Goal: Task Accomplishment & Management: Use online tool/utility

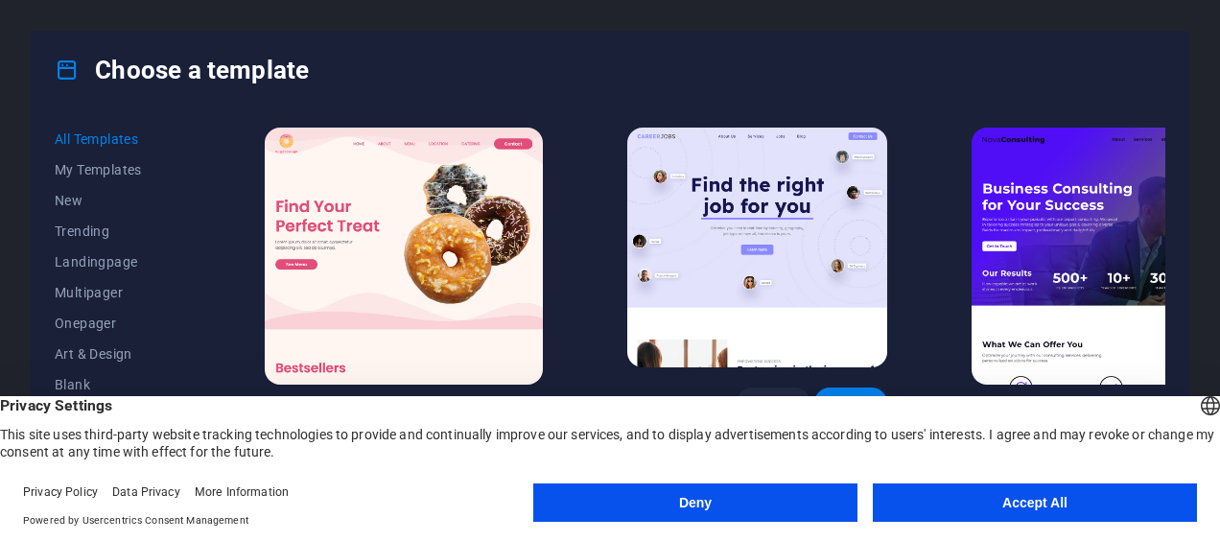
click at [766, 507] on button "Deny" at bounding box center [695, 502] width 324 height 38
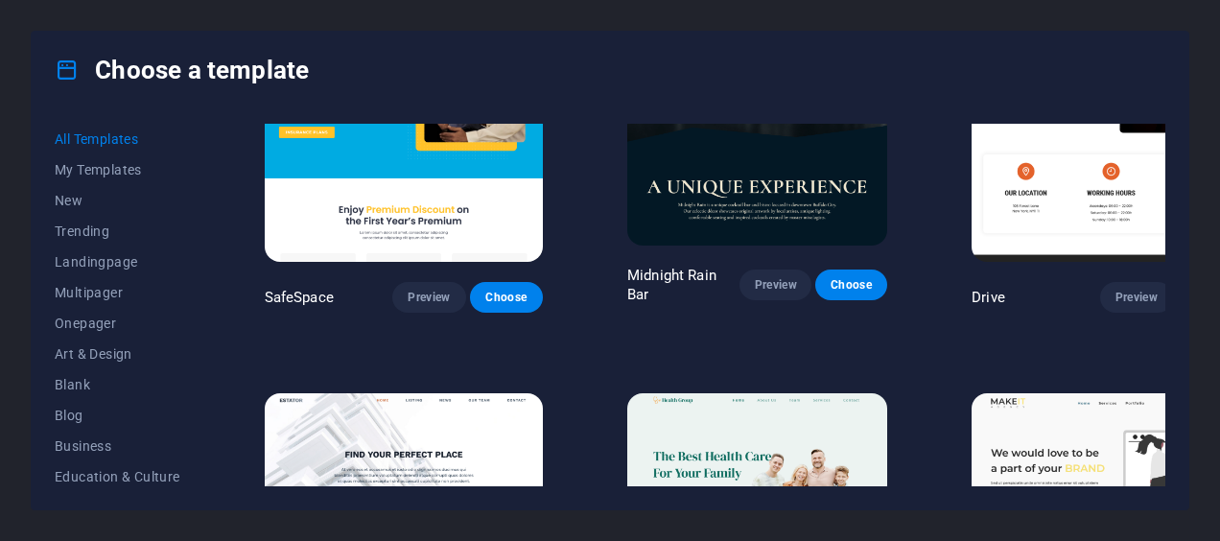
scroll to position [3620, 0]
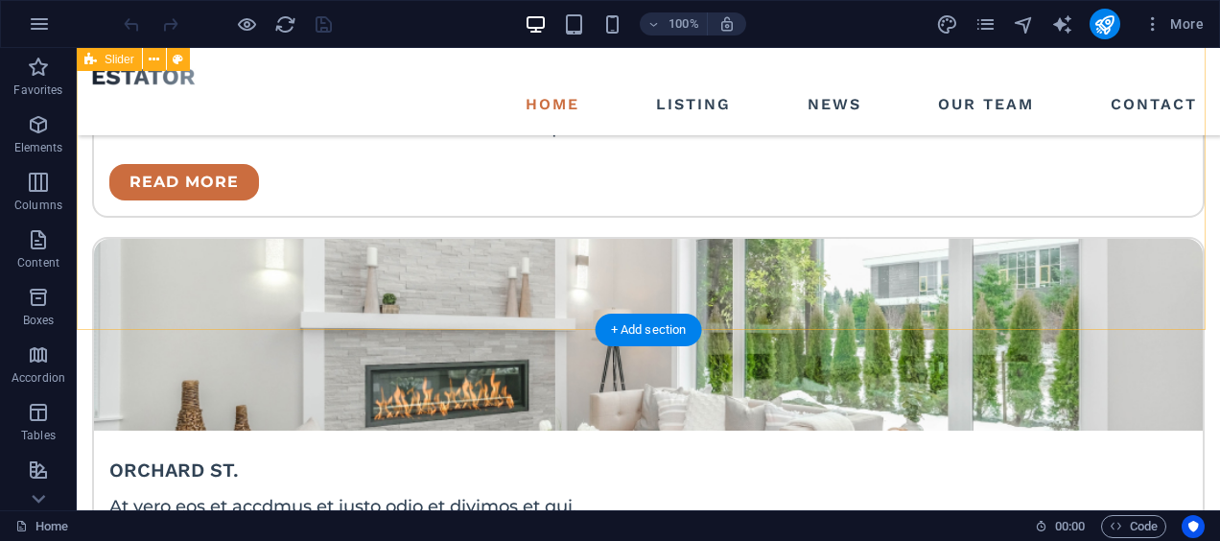
scroll to position [3834, 0]
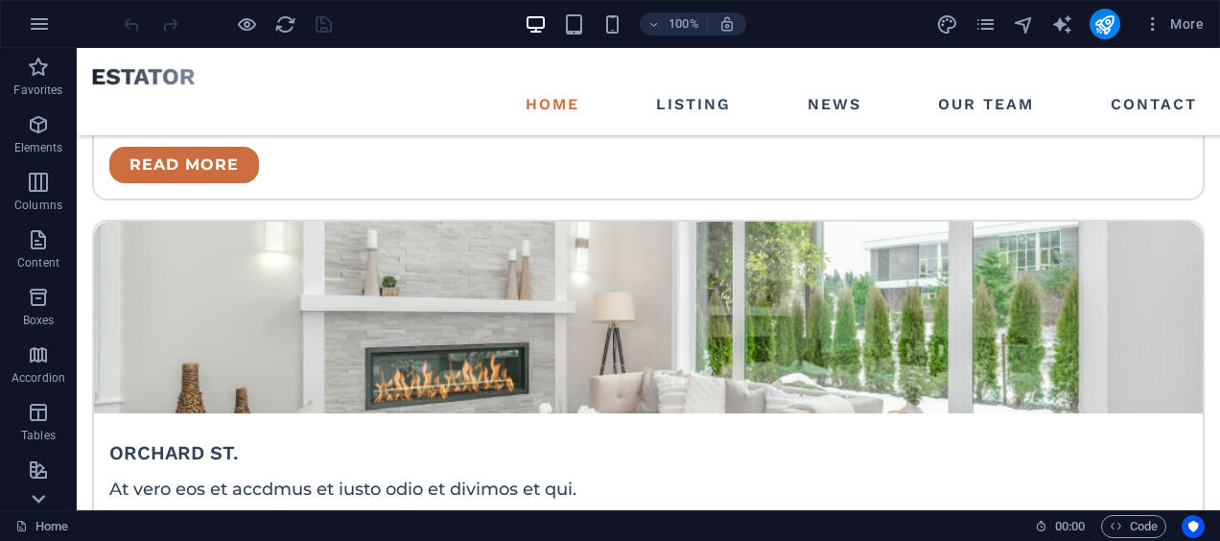
click at [50, 497] on icon at bounding box center [38, 498] width 27 height 27
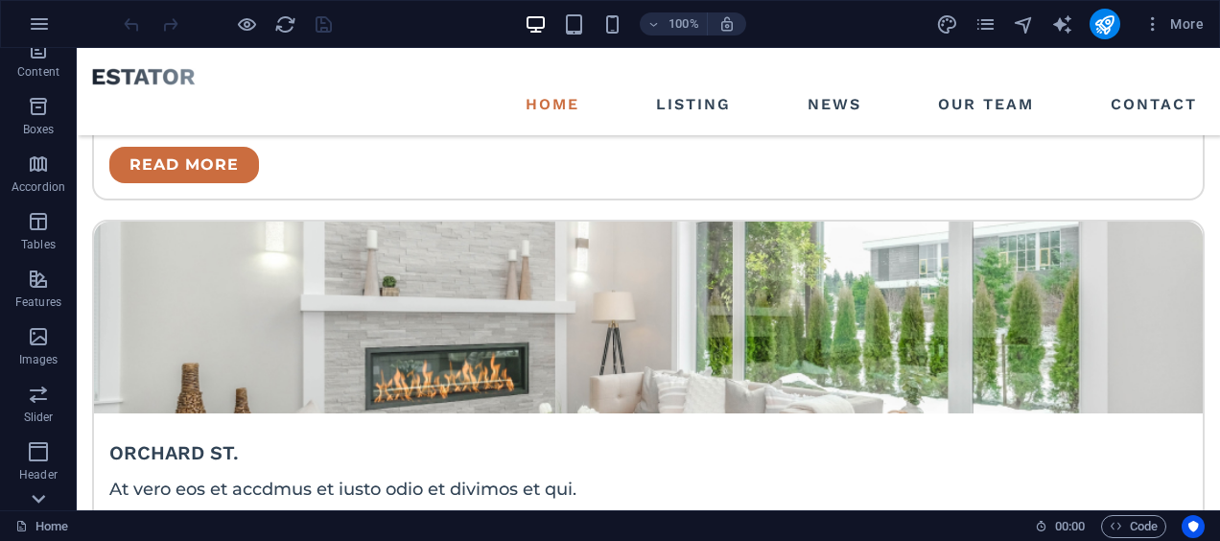
scroll to position [401, 0]
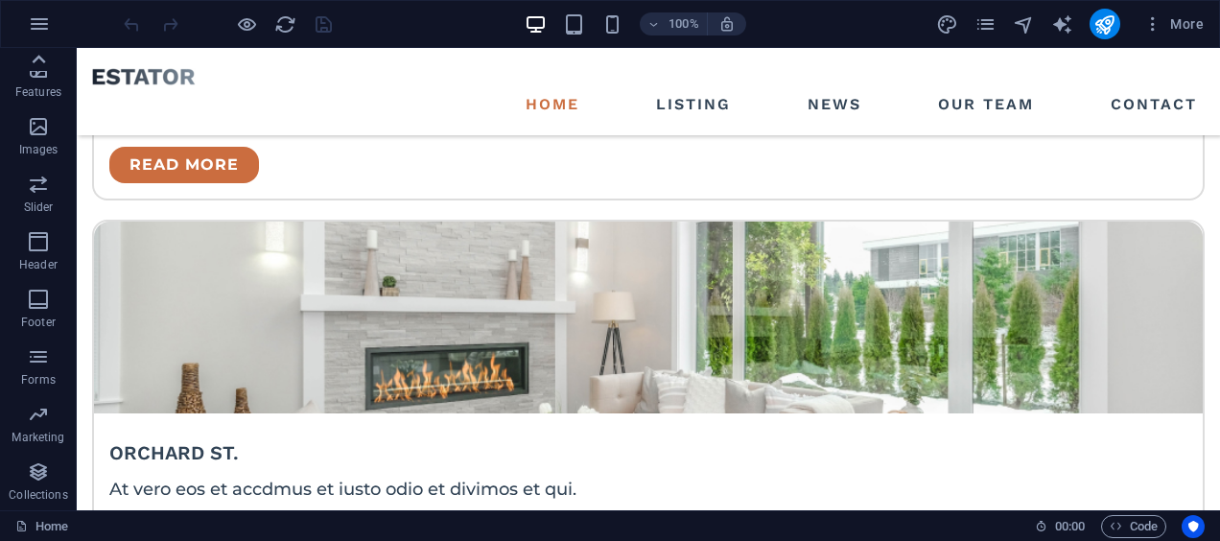
click at [41, 59] on icon at bounding box center [39, 59] width 13 height 9
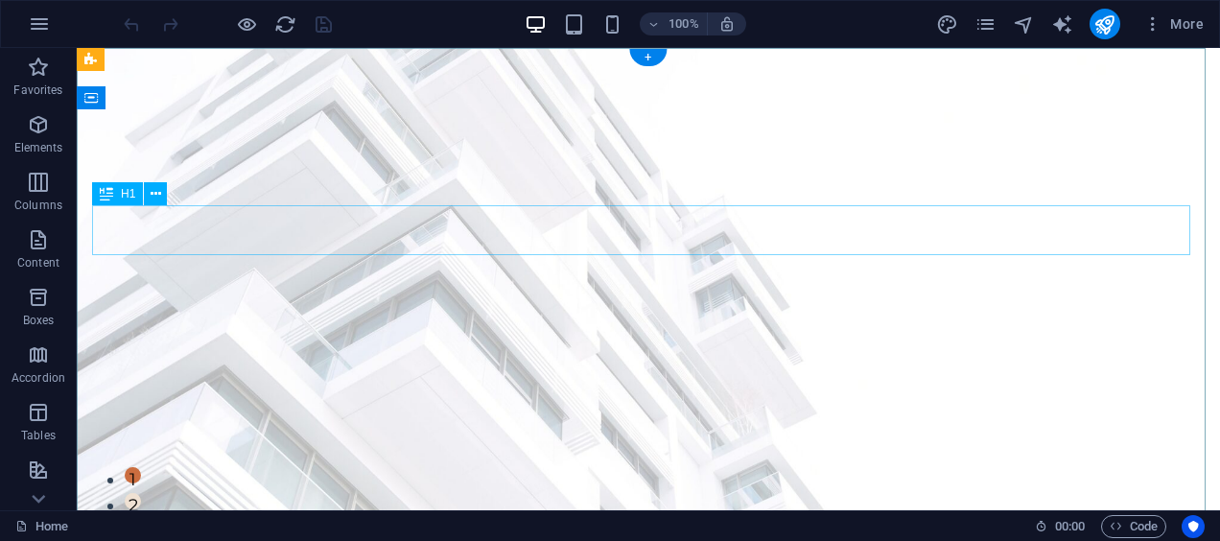
scroll to position [0, 0]
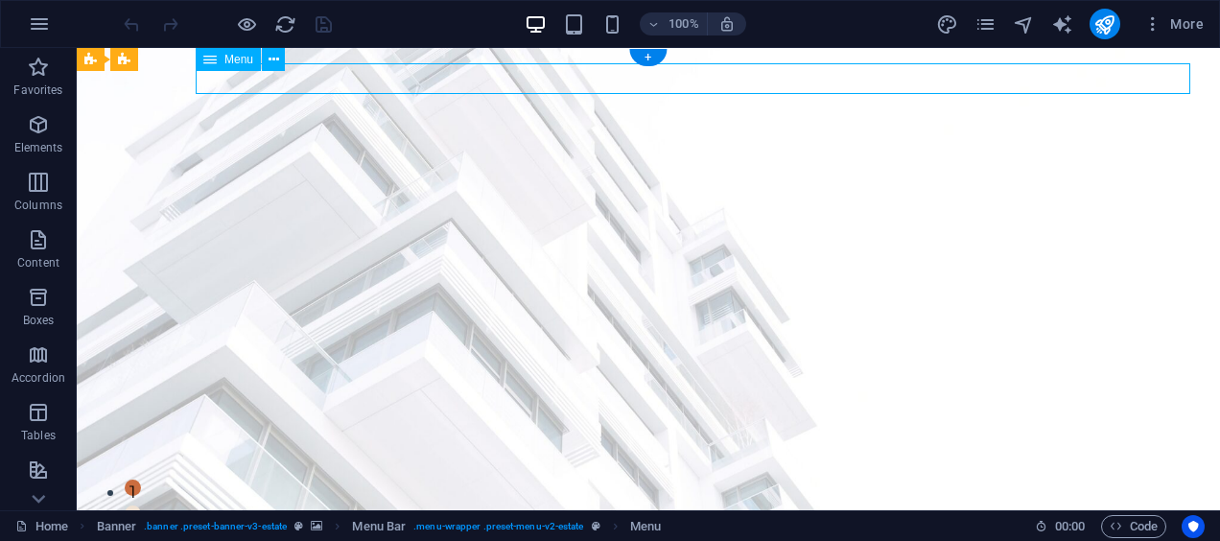
select select
select select "1"
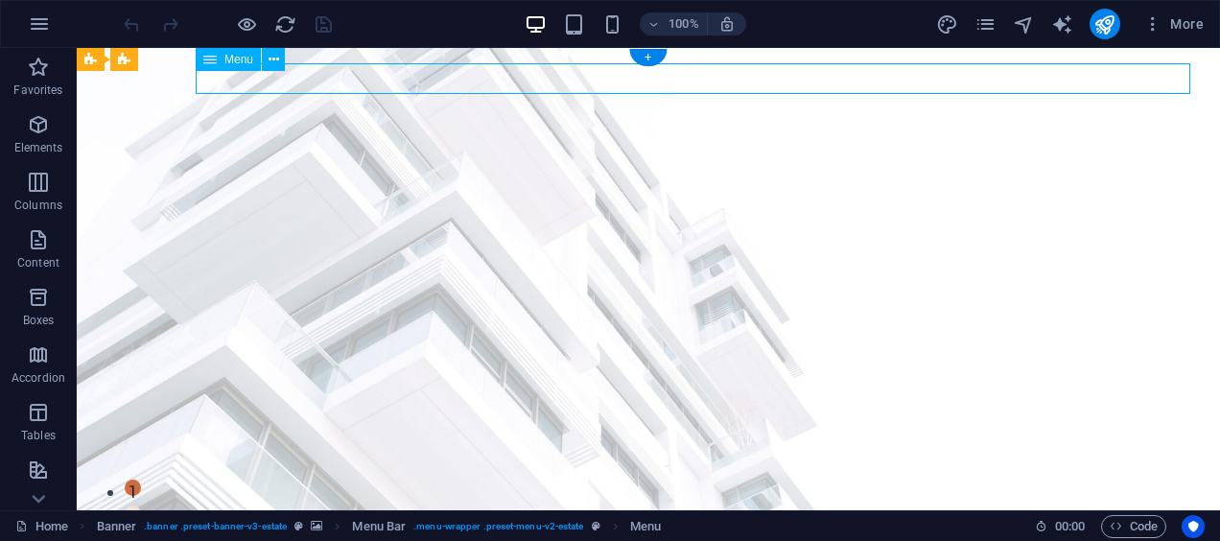
select select
select select "2"
select select
select select "3"
select select
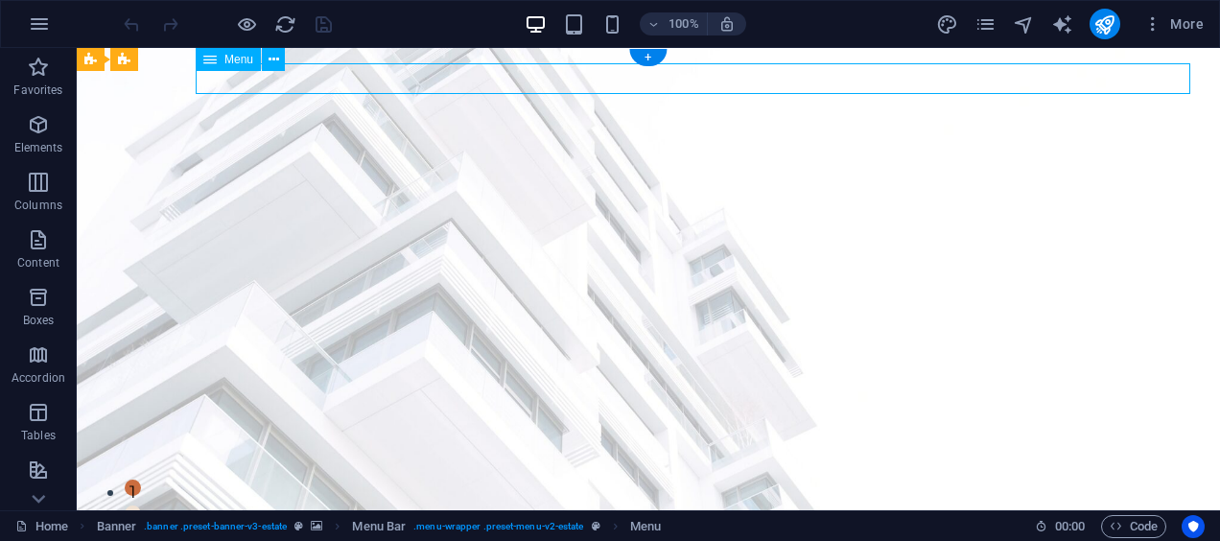
select select "4"
select select
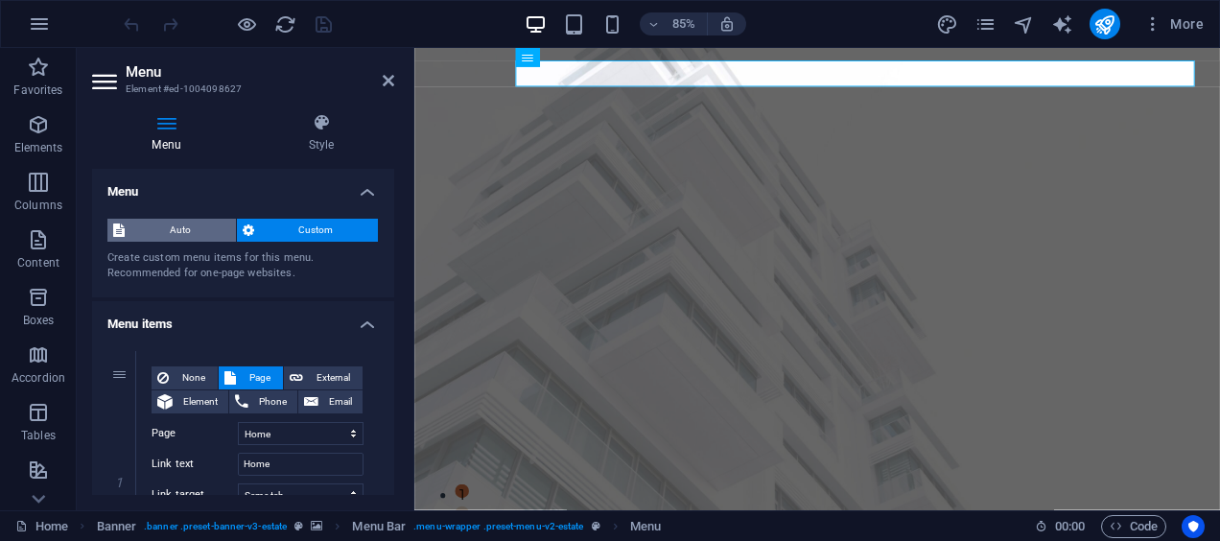
click at [187, 231] on span "Auto" at bounding box center [180, 230] width 100 height 23
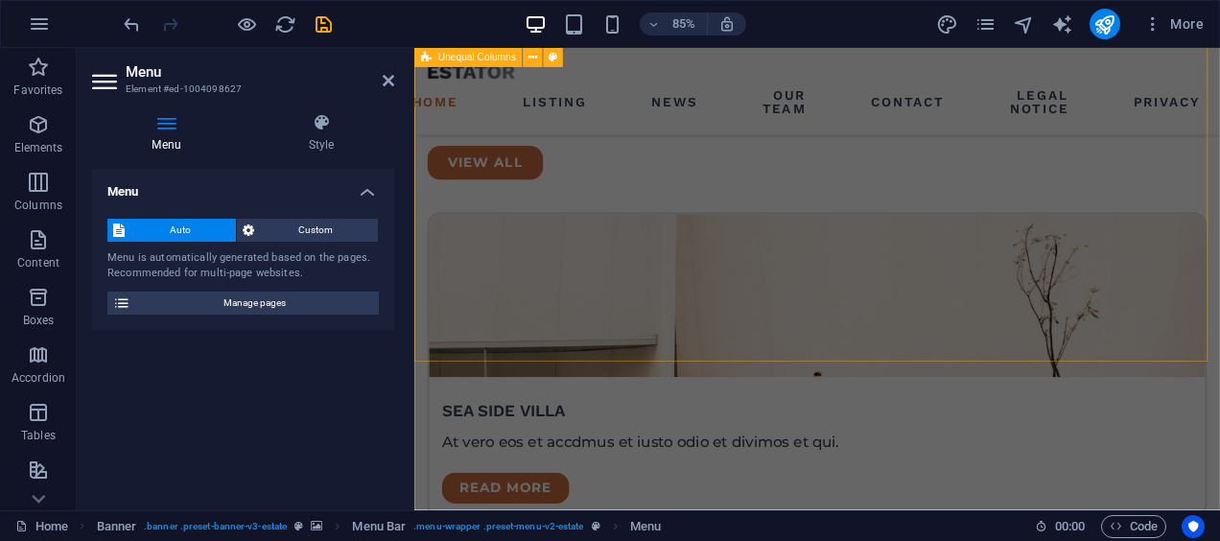
scroll to position [2978, 0]
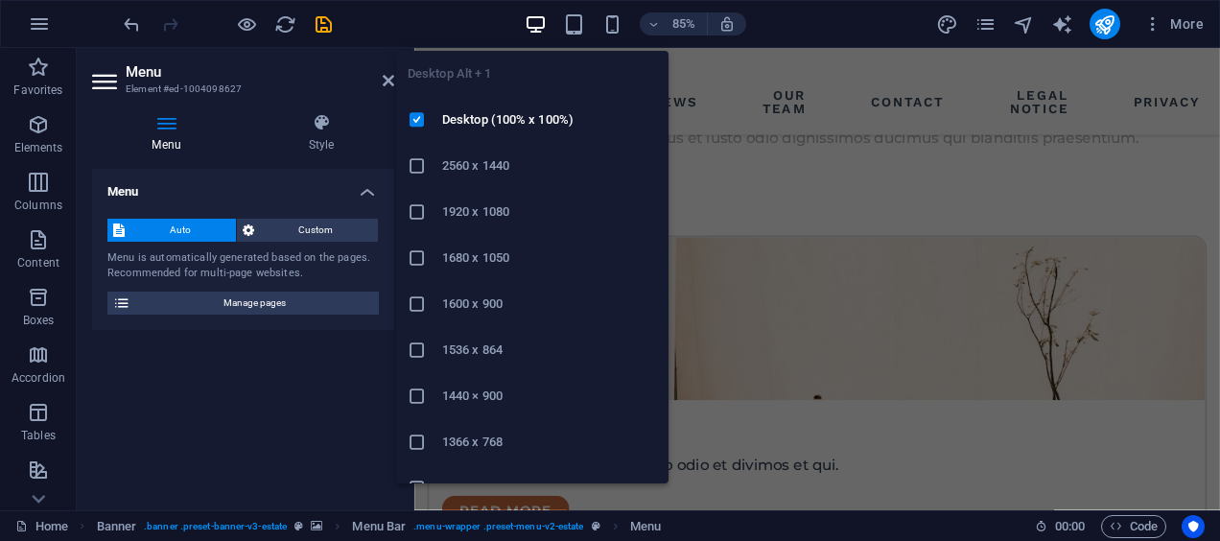
click at [497, 199] on li "1920 x 1080" at bounding box center [532, 212] width 272 height 46
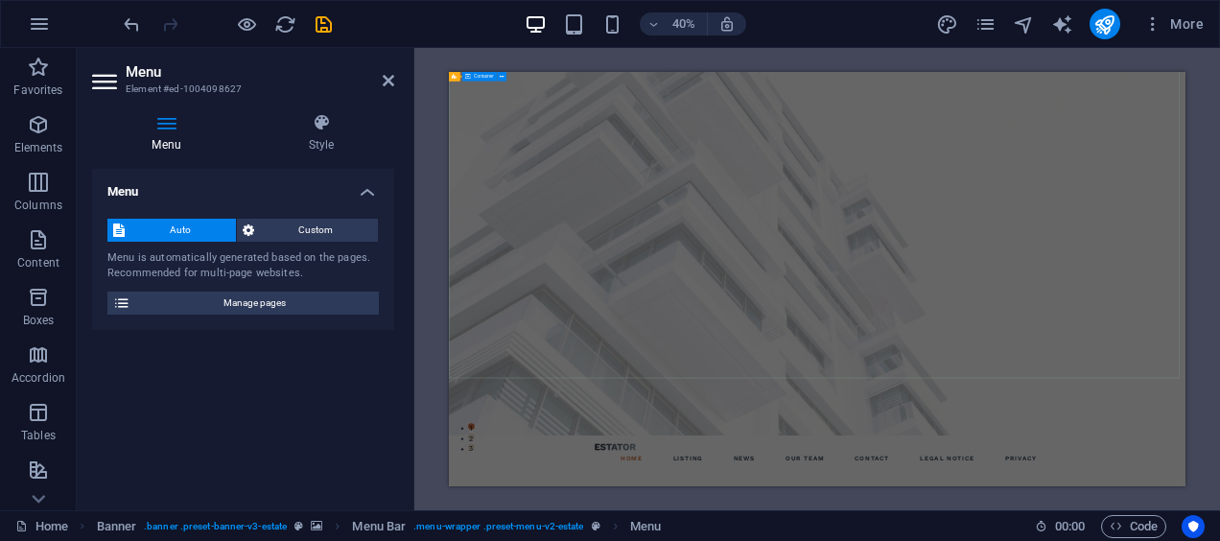
scroll to position [0, 0]
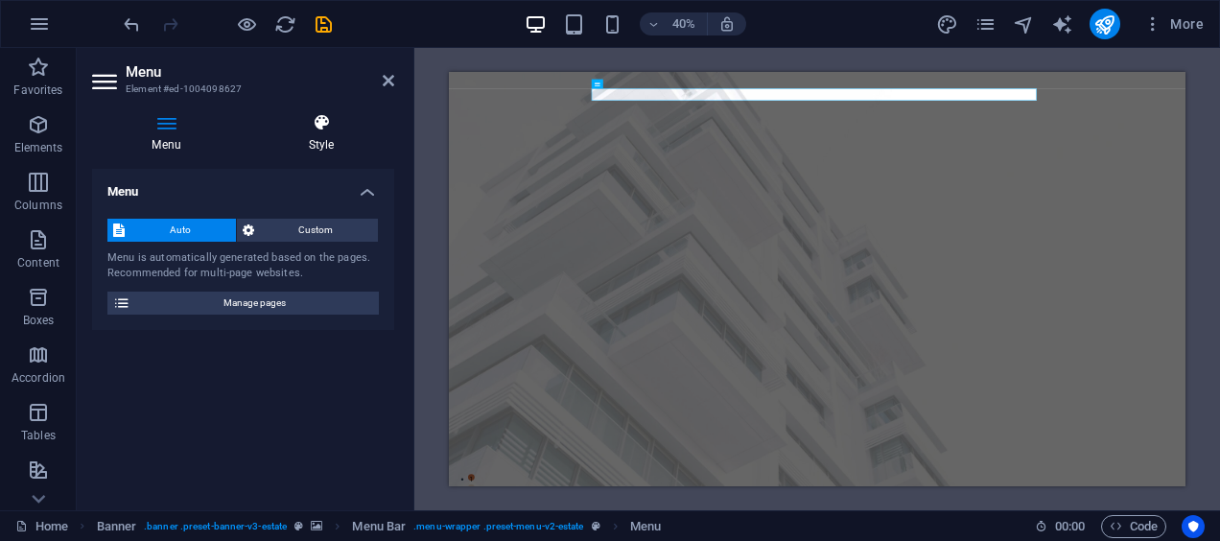
click at [327, 150] on h4 "Style" at bounding box center [321, 133] width 146 height 40
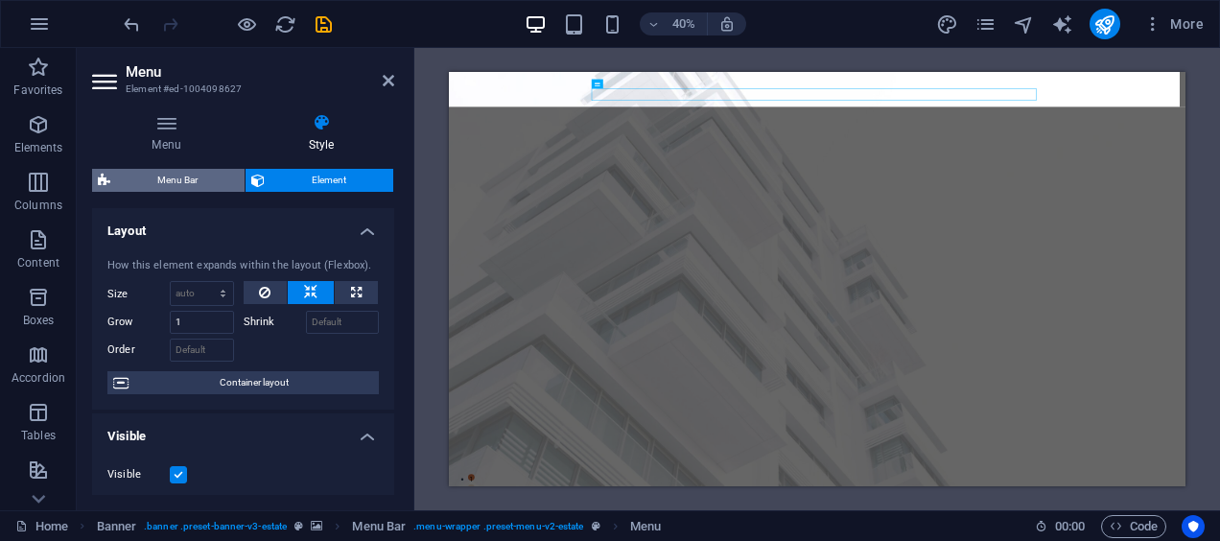
click at [204, 175] on span "Menu Bar" at bounding box center [177, 180] width 123 height 23
select select "rem"
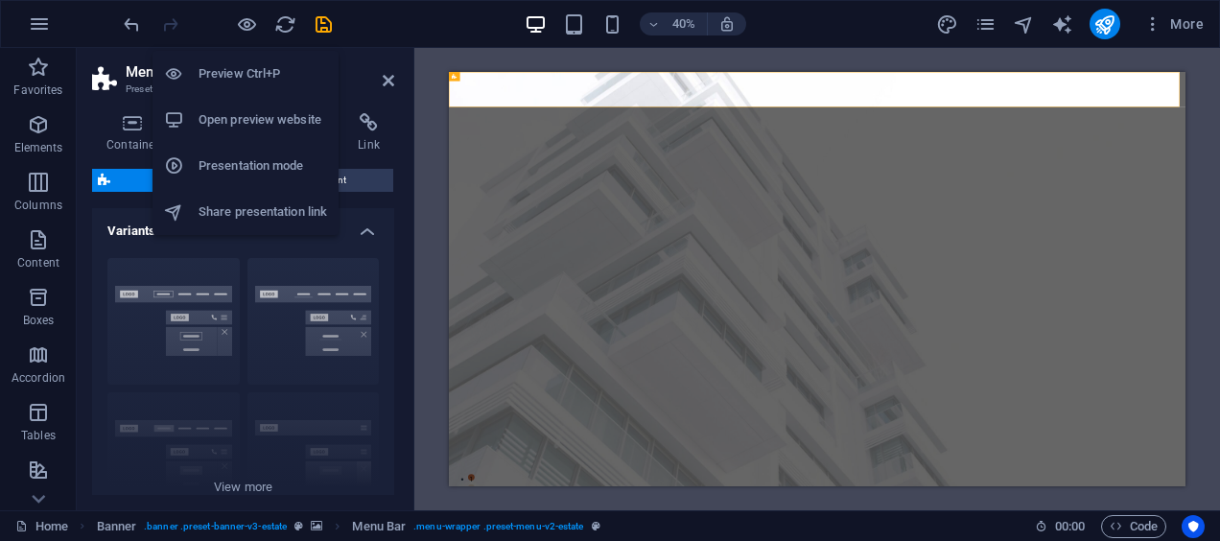
click at [251, 104] on li "Open preview website" at bounding box center [245, 120] width 186 height 46
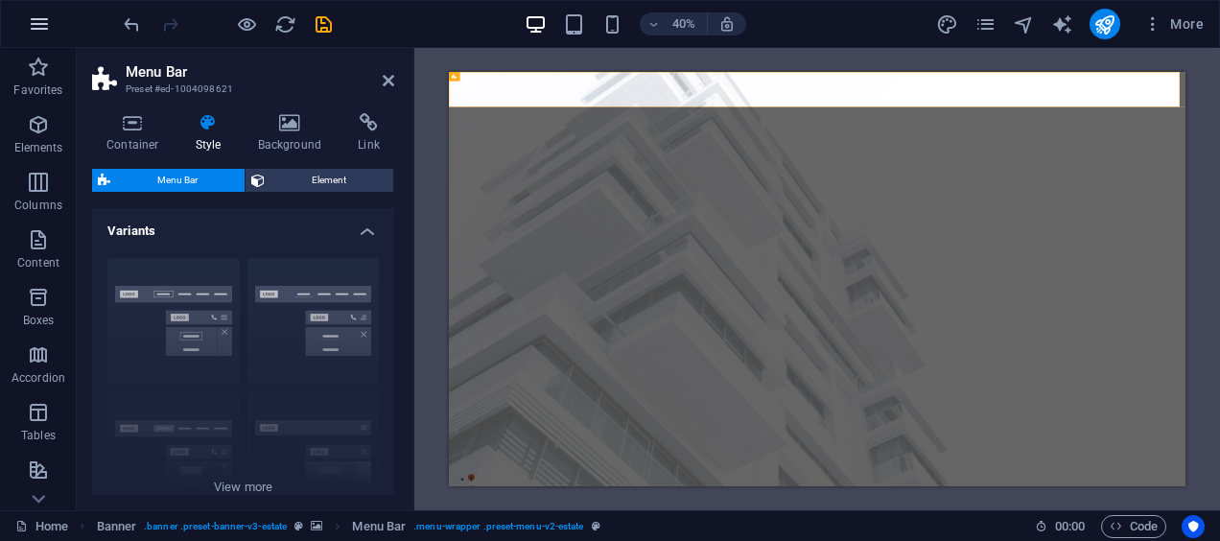
click at [44, 30] on icon "button" at bounding box center [39, 23] width 23 height 23
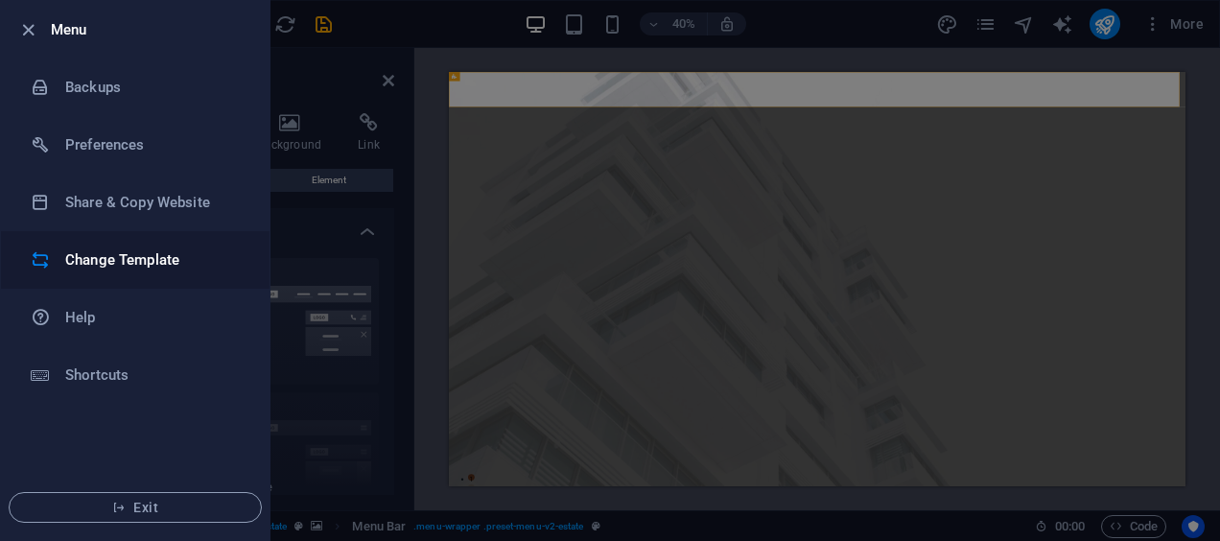
click at [150, 257] on h6 "Change Template" at bounding box center [153, 259] width 177 height 23
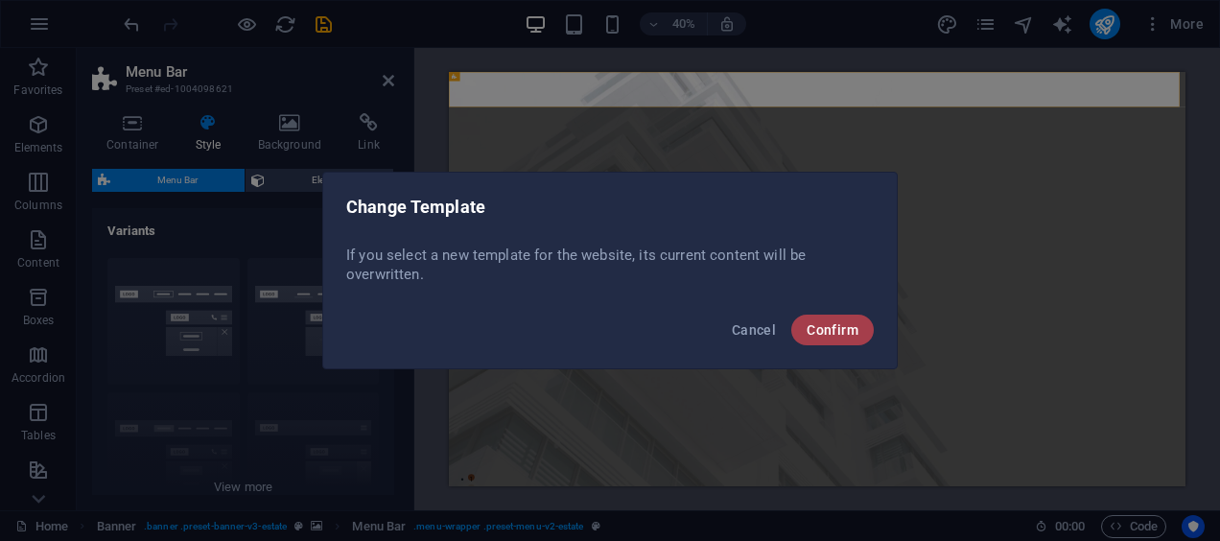
click at [810, 332] on span "Confirm" at bounding box center [833, 329] width 52 height 15
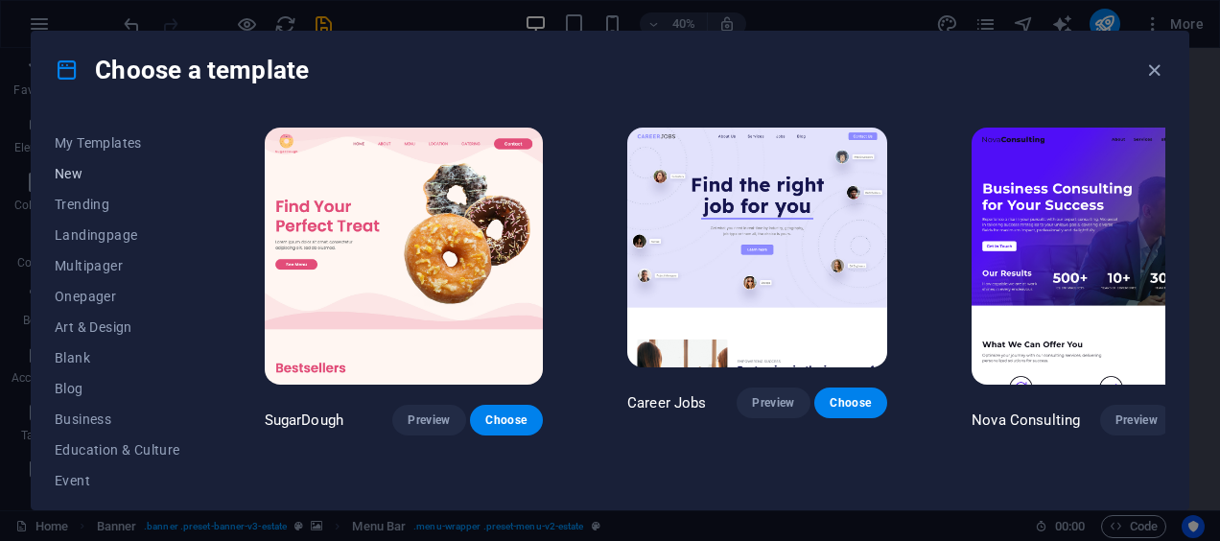
scroll to position [28, 0]
click at [90, 288] on span "Onepager" at bounding box center [118, 295] width 126 height 15
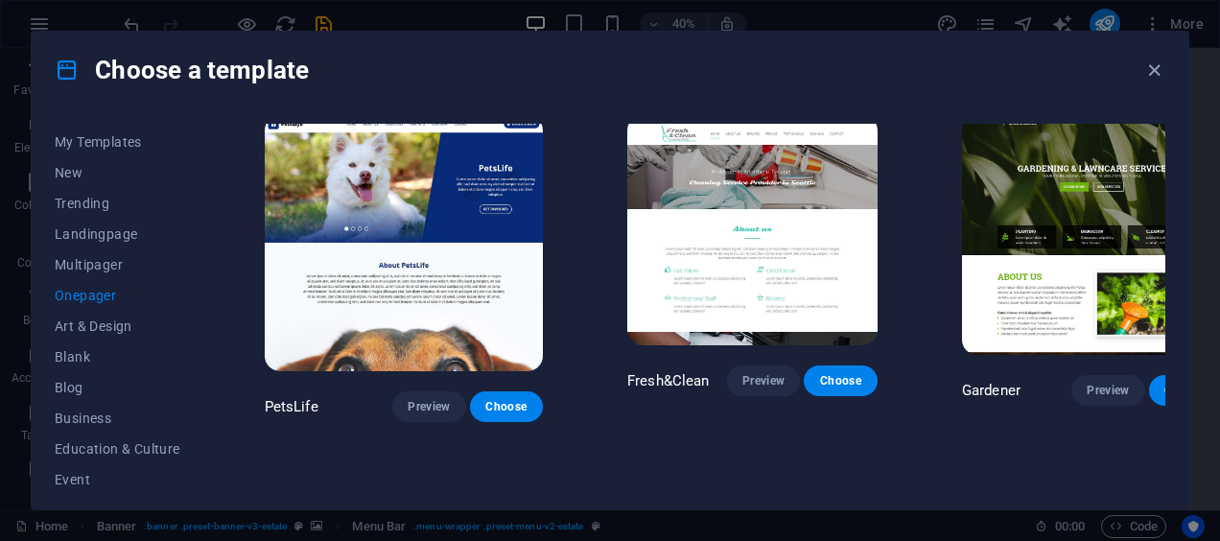
scroll to position [6226, 0]
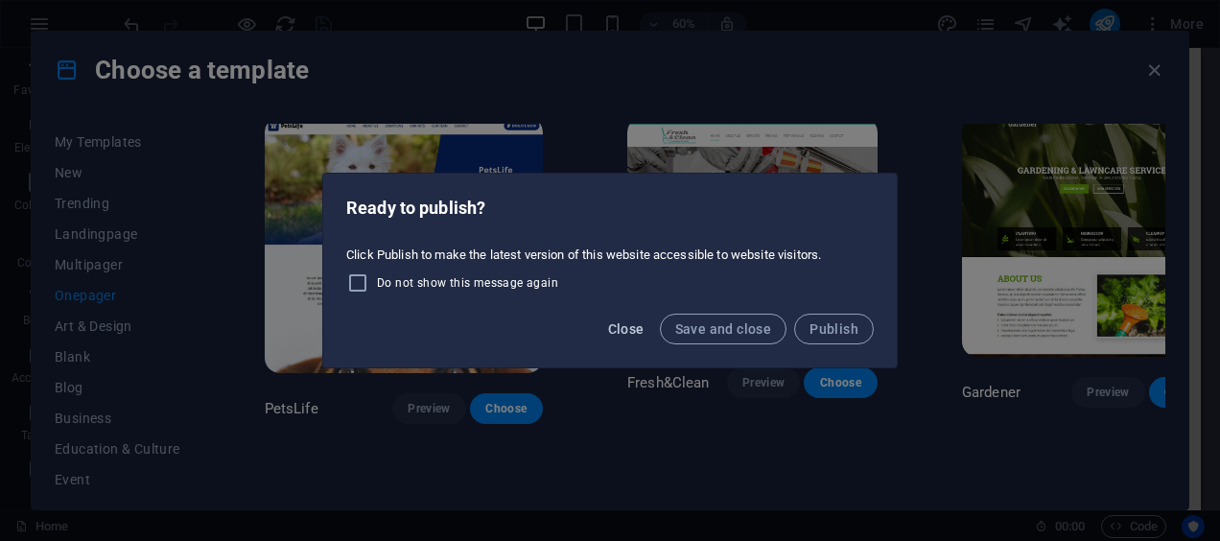
click at [642, 331] on span "Close" at bounding box center [626, 328] width 36 height 15
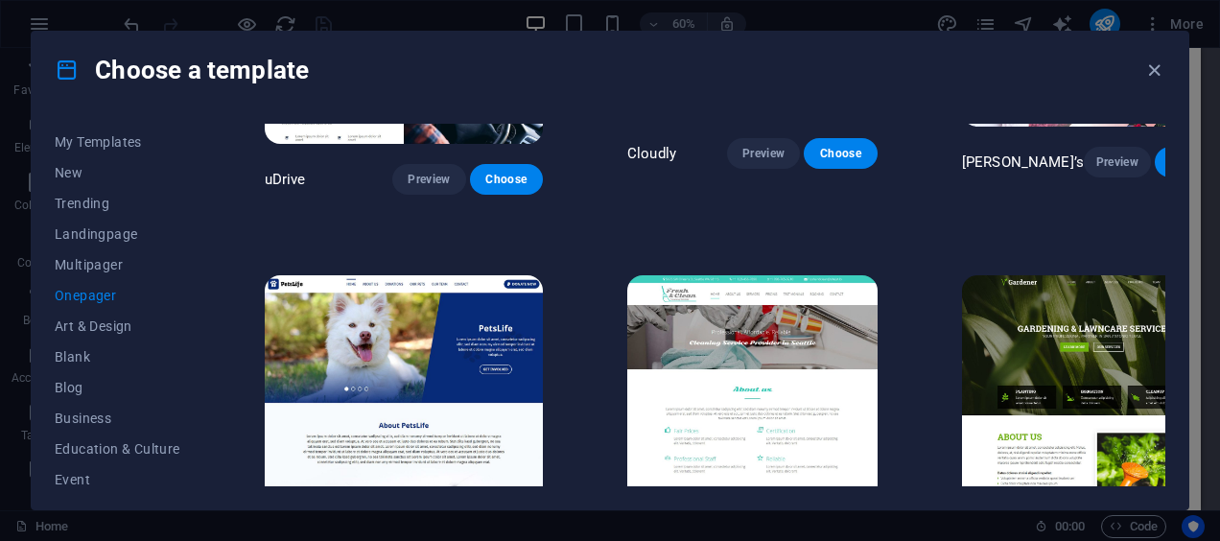
scroll to position [6069, 0]
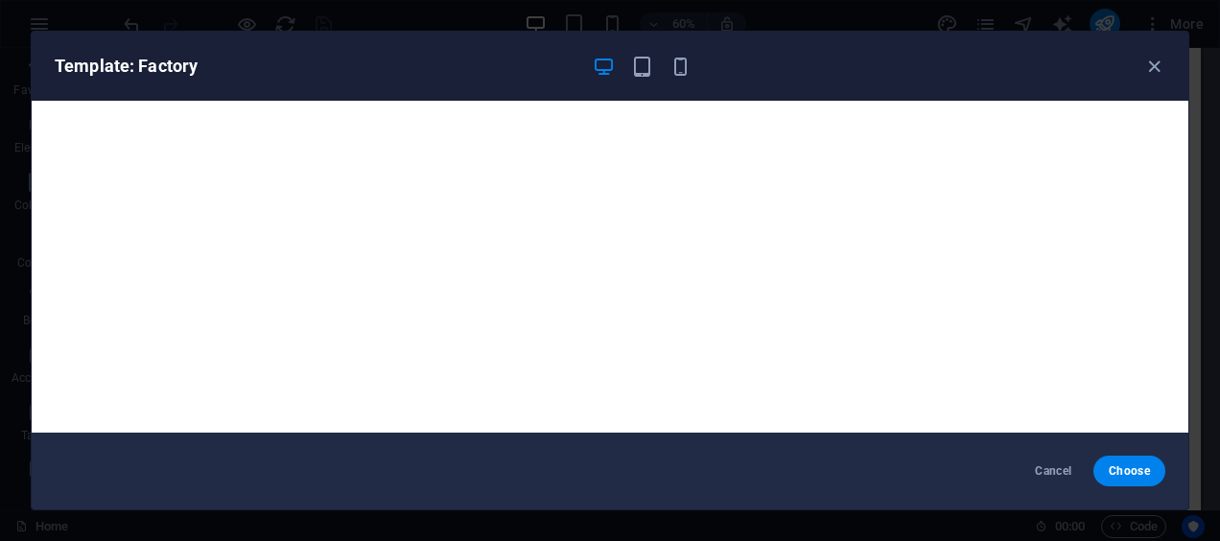
scroll to position [4, 0]
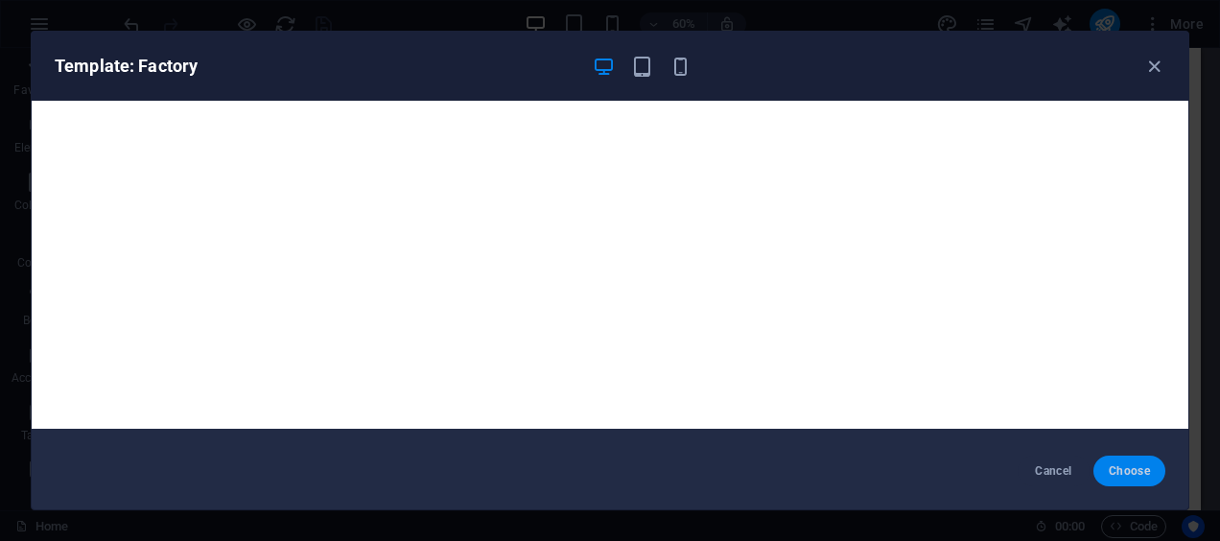
click at [1106, 471] on button "Choose" at bounding box center [1129, 471] width 72 height 31
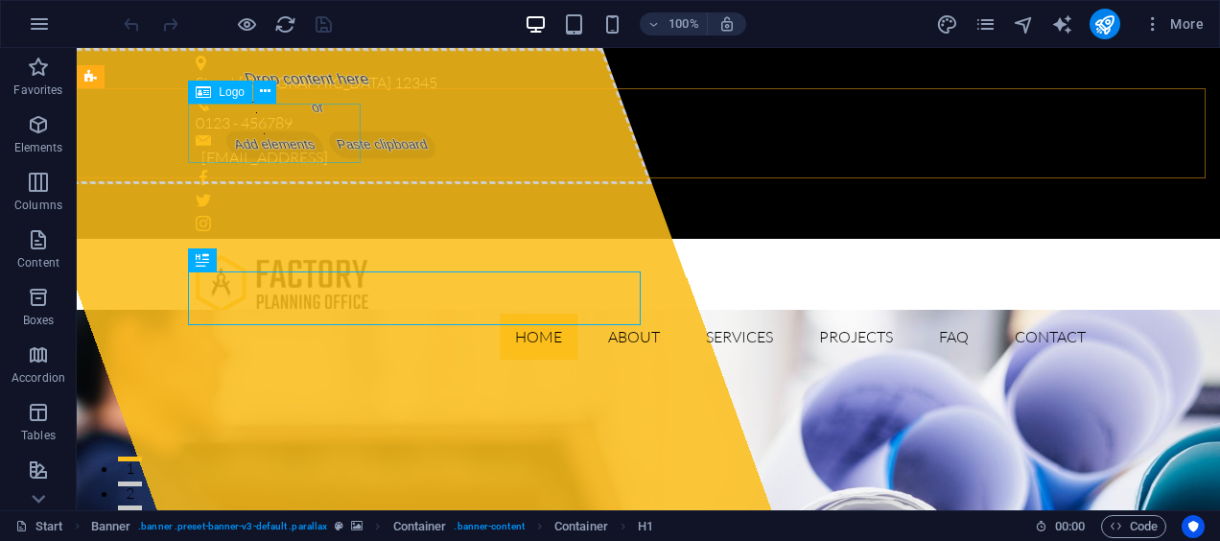
click at [237, 88] on span "Logo" at bounding box center [232, 92] width 26 height 12
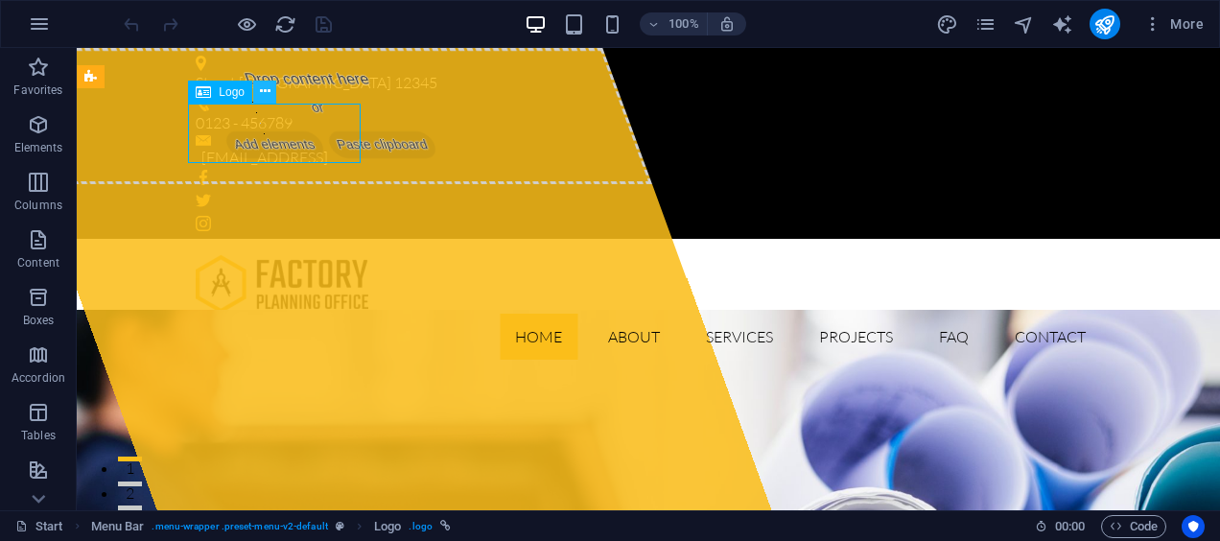
click at [258, 90] on button at bounding box center [264, 92] width 23 height 23
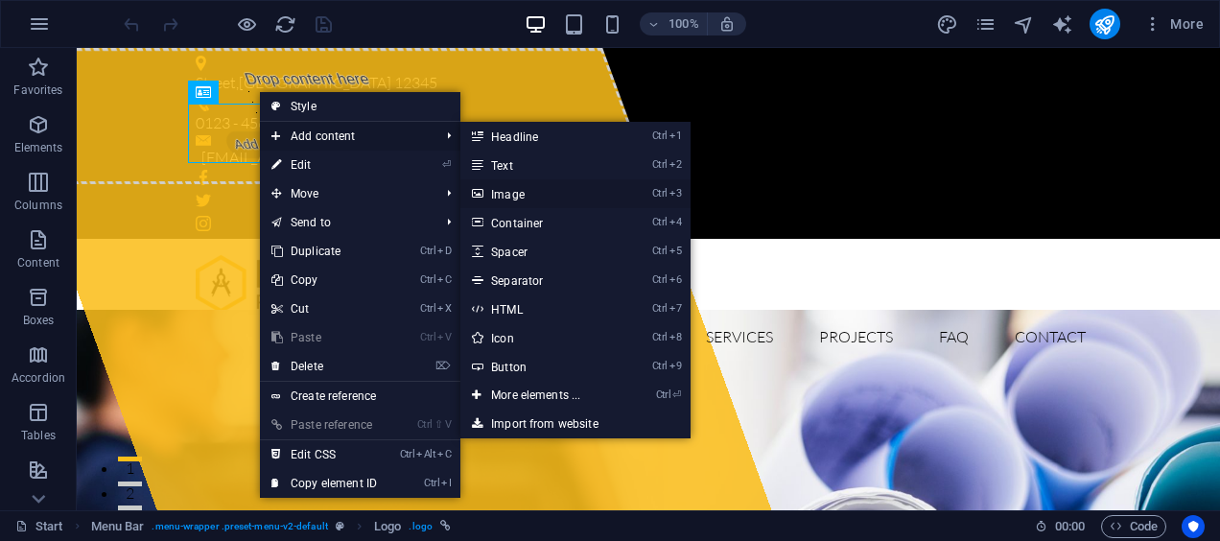
click at [516, 190] on link "Ctrl 3 Image" at bounding box center [539, 193] width 158 height 29
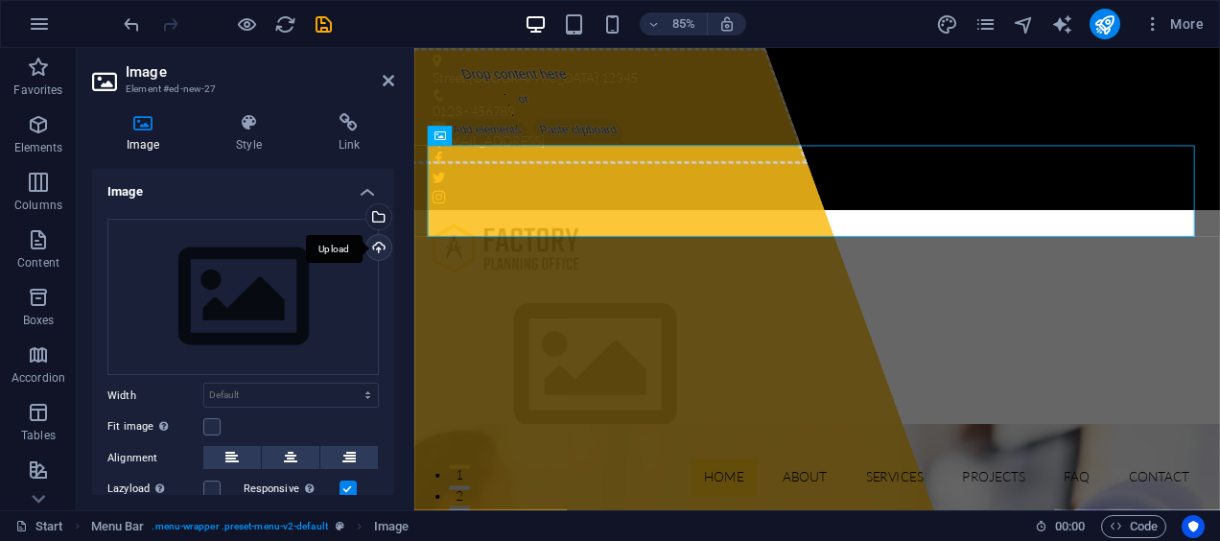
click at [374, 245] on div "Upload" at bounding box center [377, 249] width 29 height 29
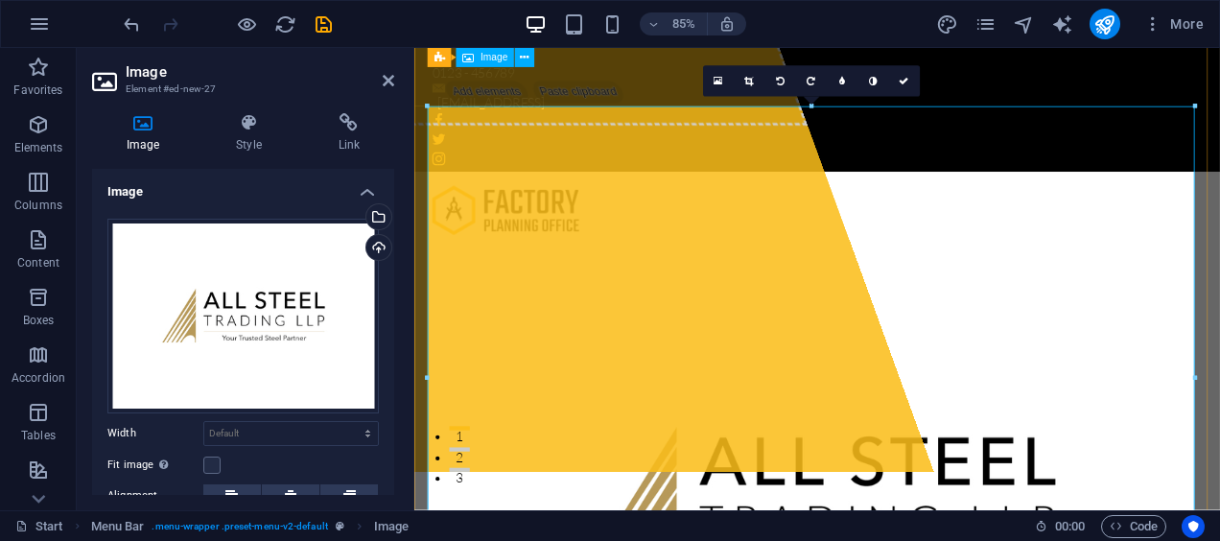
scroll to position [34, 0]
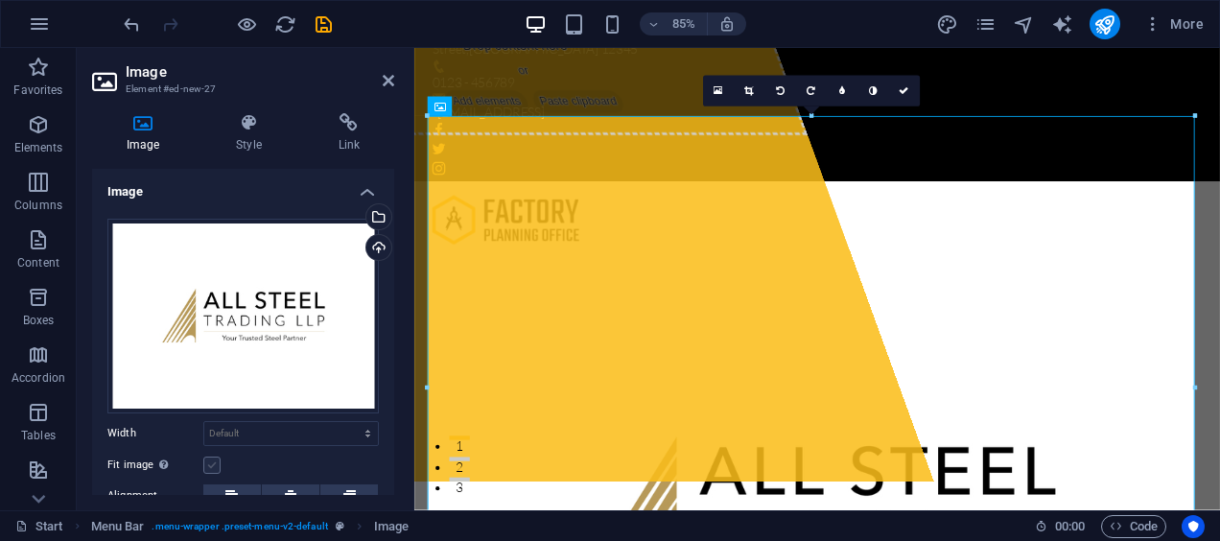
click at [215, 461] on label at bounding box center [211, 465] width 17 height 17
click at [0, 0] on input "Fit image Automatically fit image to a fixed width and height" at bounding box center [0, 0] width 0 height 0
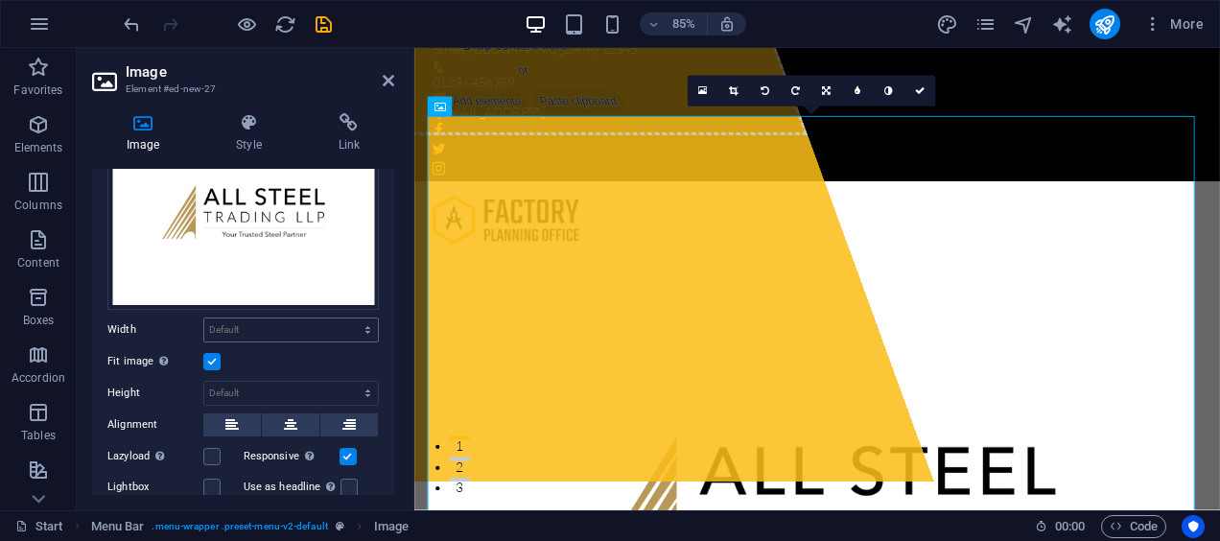
scroll to position [104, 0]
click at [214, 356] on label at bounding box center [211, 361] width 17 height 17
click at [0, 0] on input "Fit image Automatically fit image to a fixed width and height" at bounding box center [0, 0] width 0 height 0
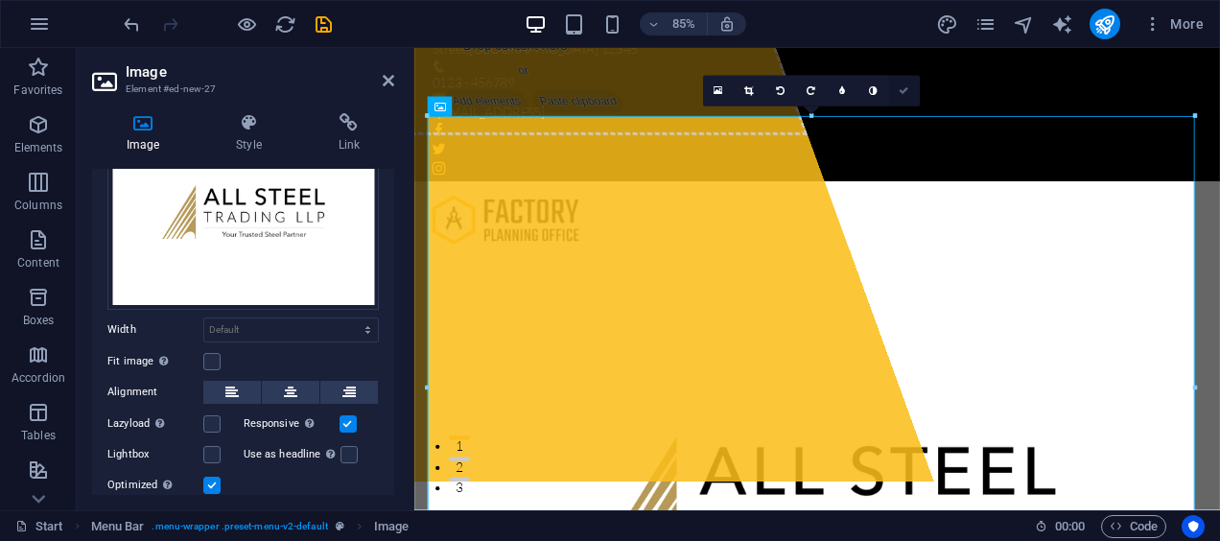
click at [905, 90] on icon at bounding box center [904, 91] width 10 height 10
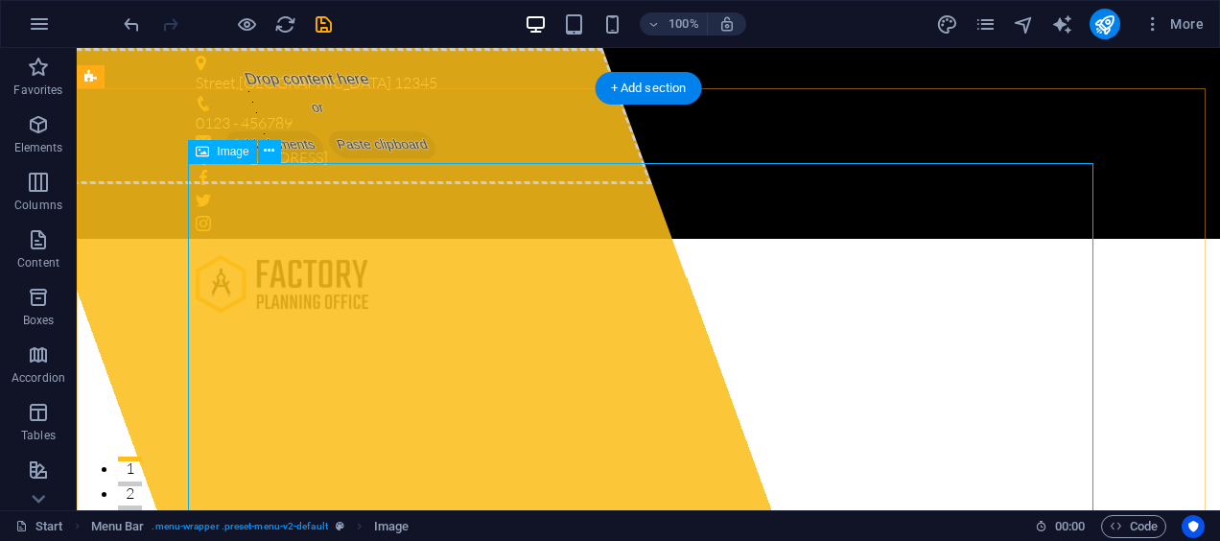
scroll to position [215, 0]
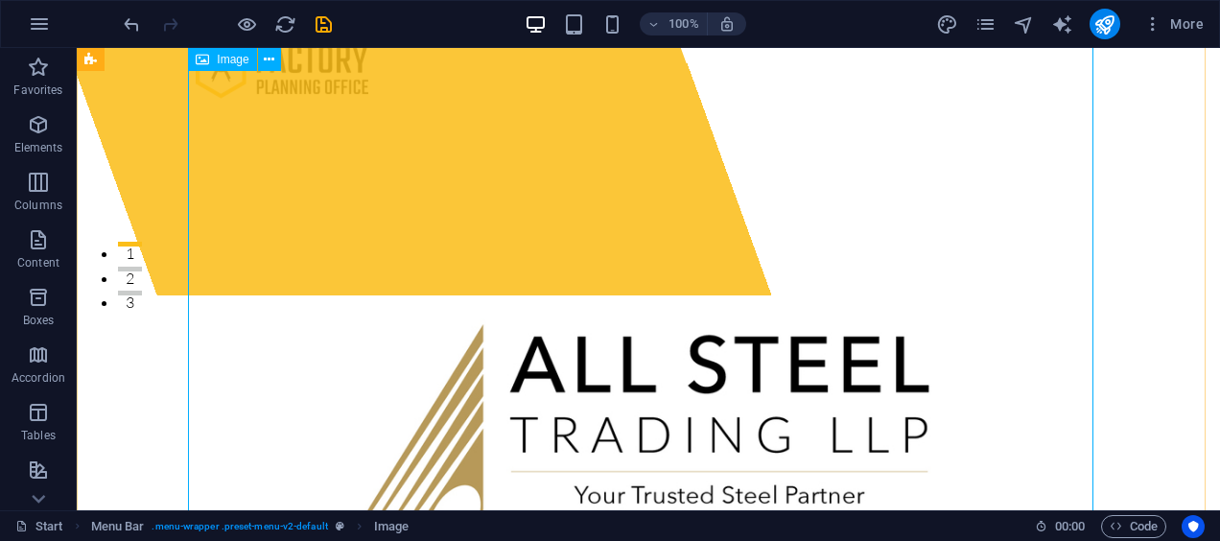
click at [654, 246] on figure at bounding box center [648, 419] width 905 height 640
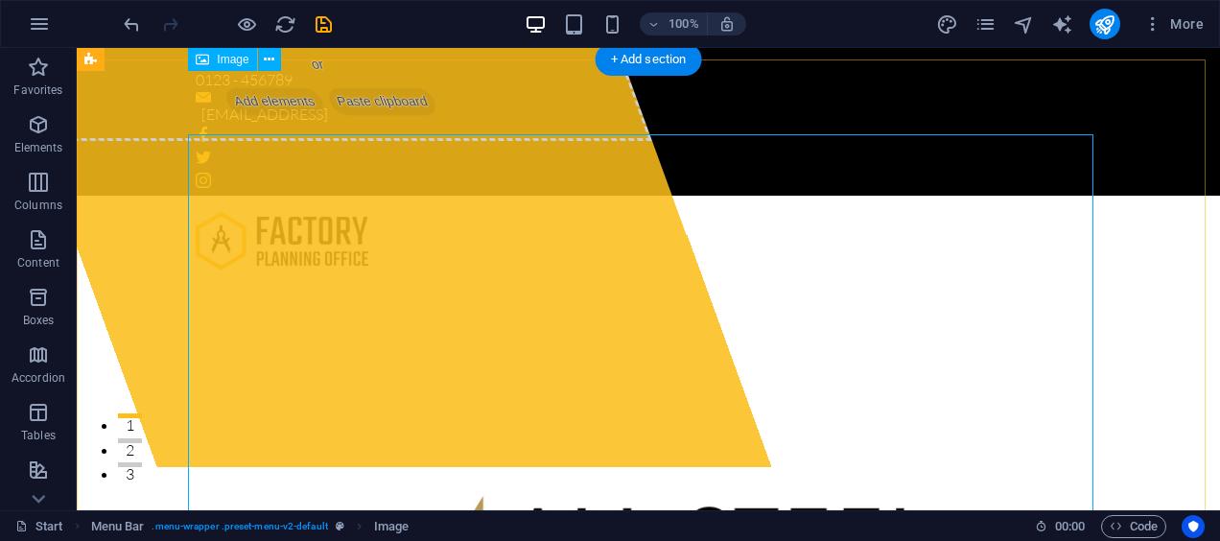
scroll to position [0, 0]
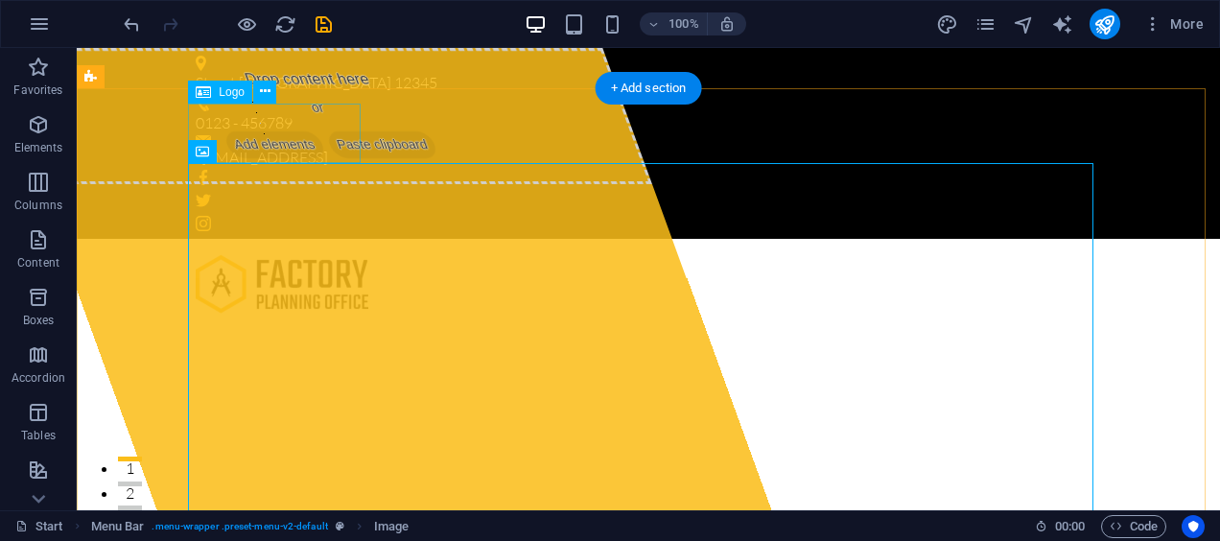
click at [318, 254] on div at bounding box center [648, 283] width 905 height 59
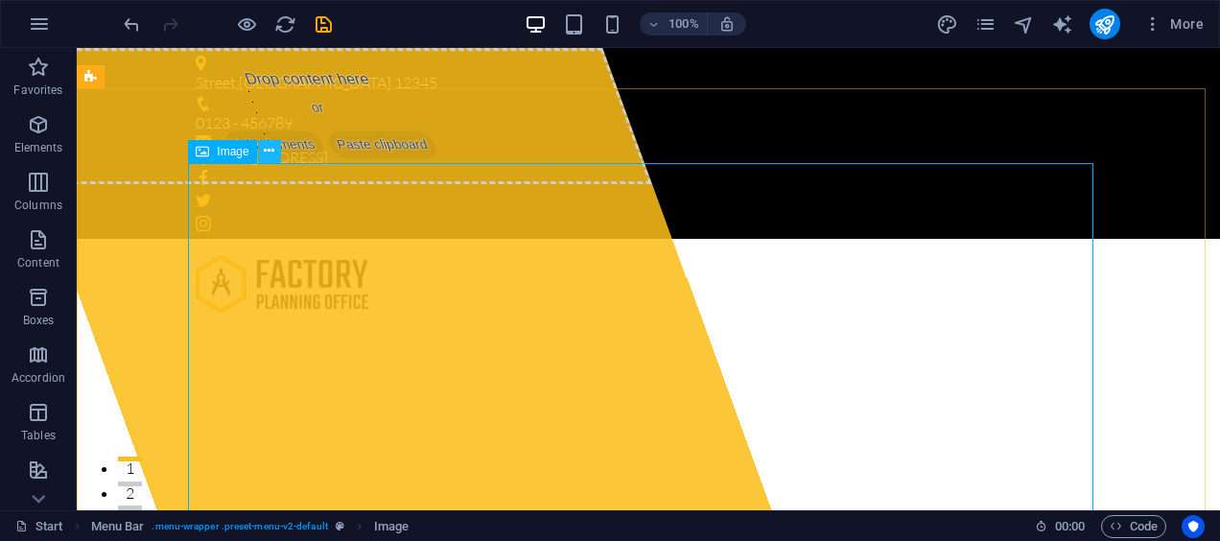
click at [265, 152] on icon at bounding box center [269, 151] width 11 height 20
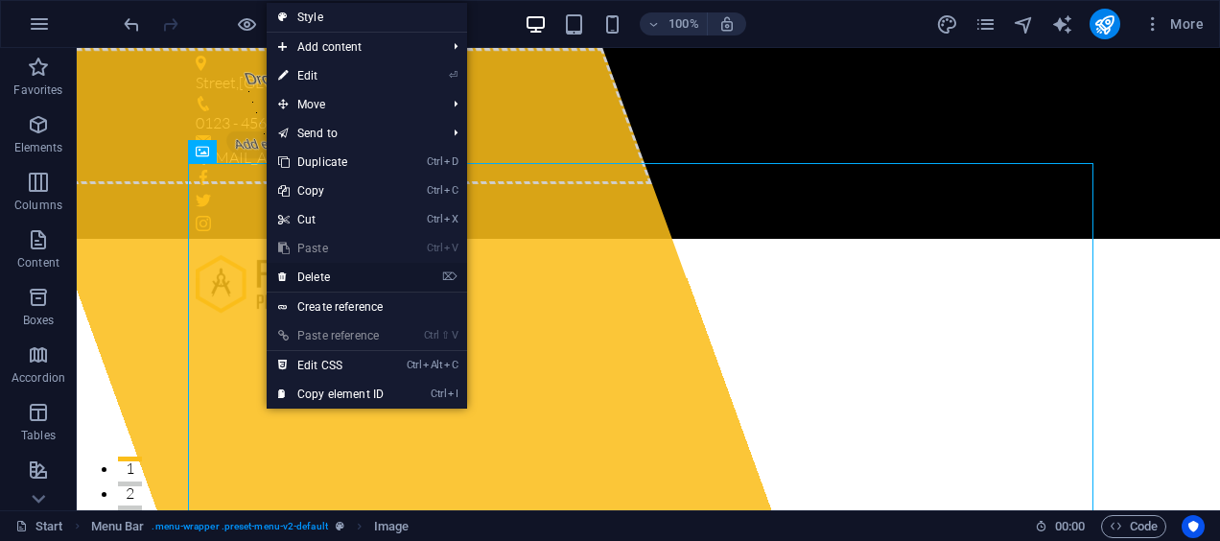
click at [319, 277] on link "⌦ Delete" at bounding box center [331, 277] width 129 height 29
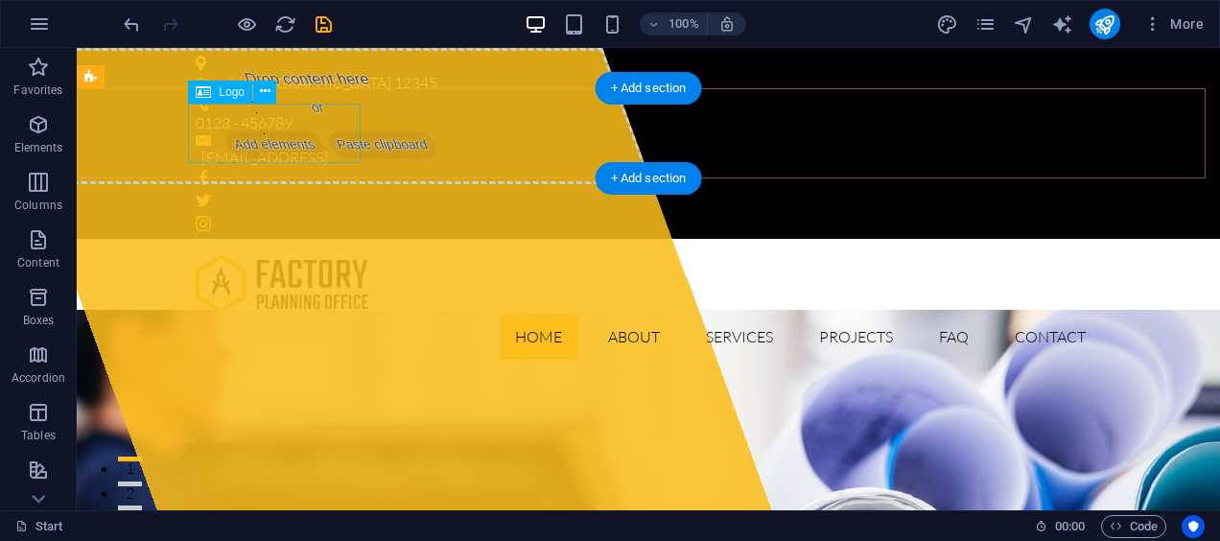
click at [248, 254] on div at bounding box center [648, 283] width 905 height 59
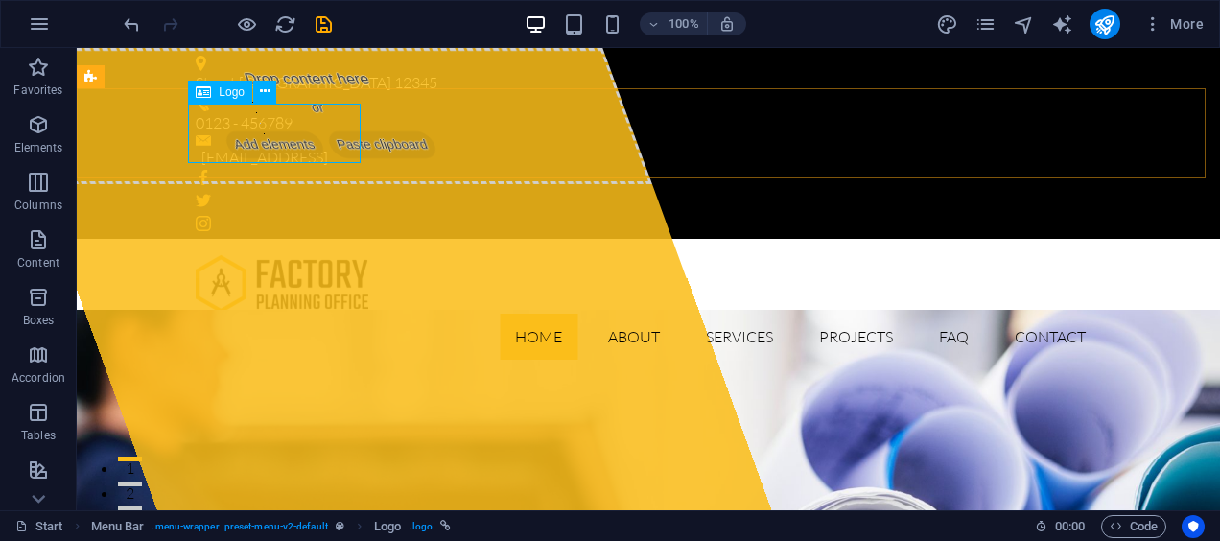
click at [235, 90] on span "Logo" at bounding box center [232, 92] width 26 height 12
click at [260, 91] on icon at bounding box center [265, 92] width 11 height 20
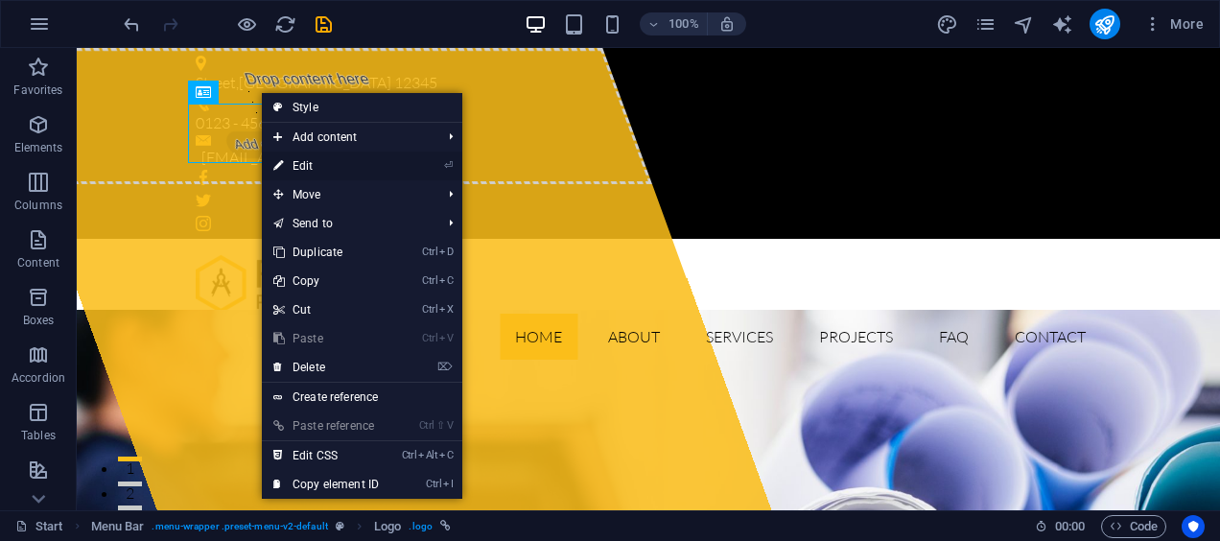
click at [321, 160] on link "⏎ Edit" at bounding box center [326, 166] width 129 height 29
select select "px"
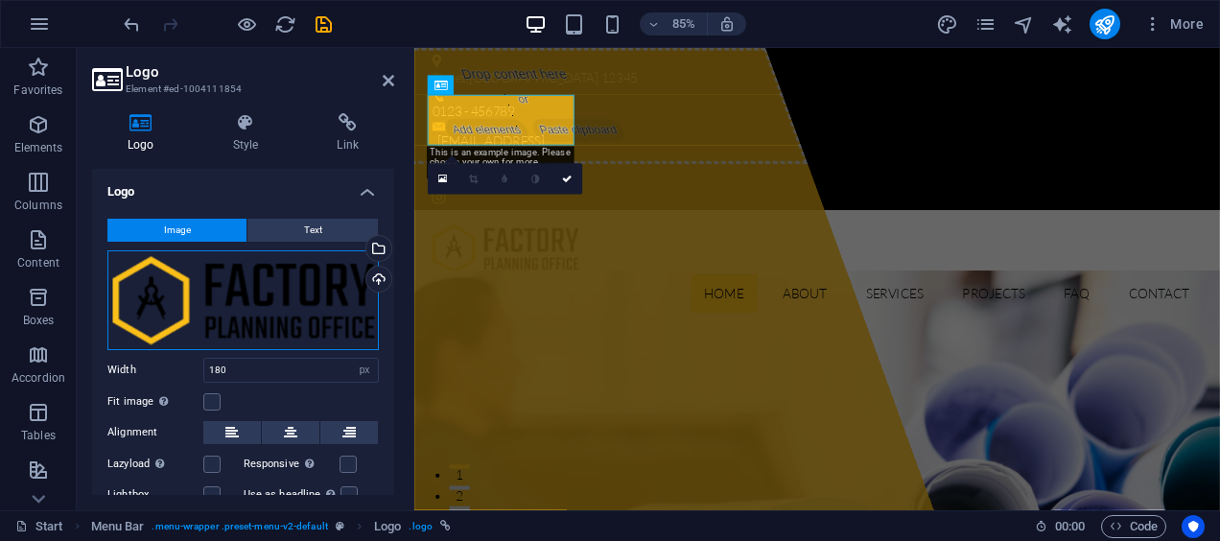
click at [267, 286] on div "Drag files here, click to choose files or select files from Files or our free s…" at bounding box center [242, 300] width 271 height 100
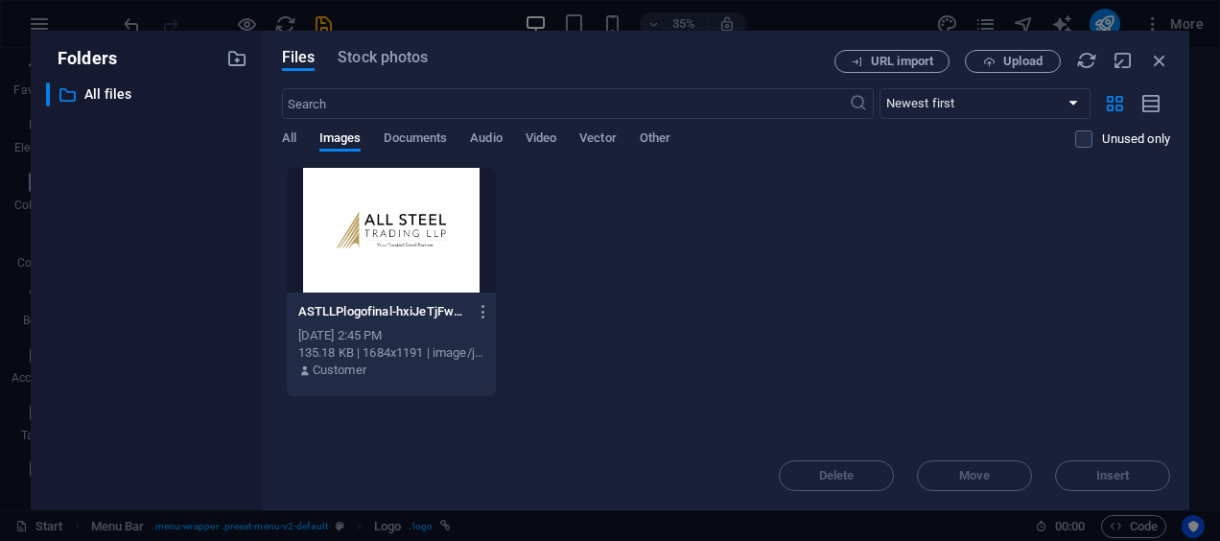
click at [384, 284] on div at bounding box center [392, 230] width 210 height 125
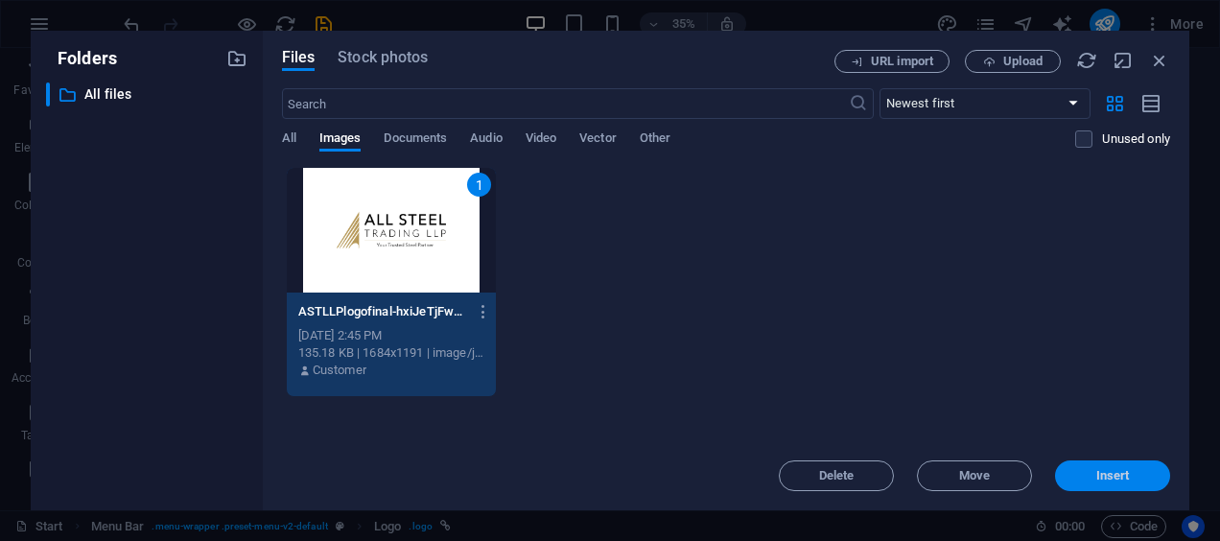
click at [1098, 467] on button "Insert" at bounding box center [1112, 475] width 115 height 31
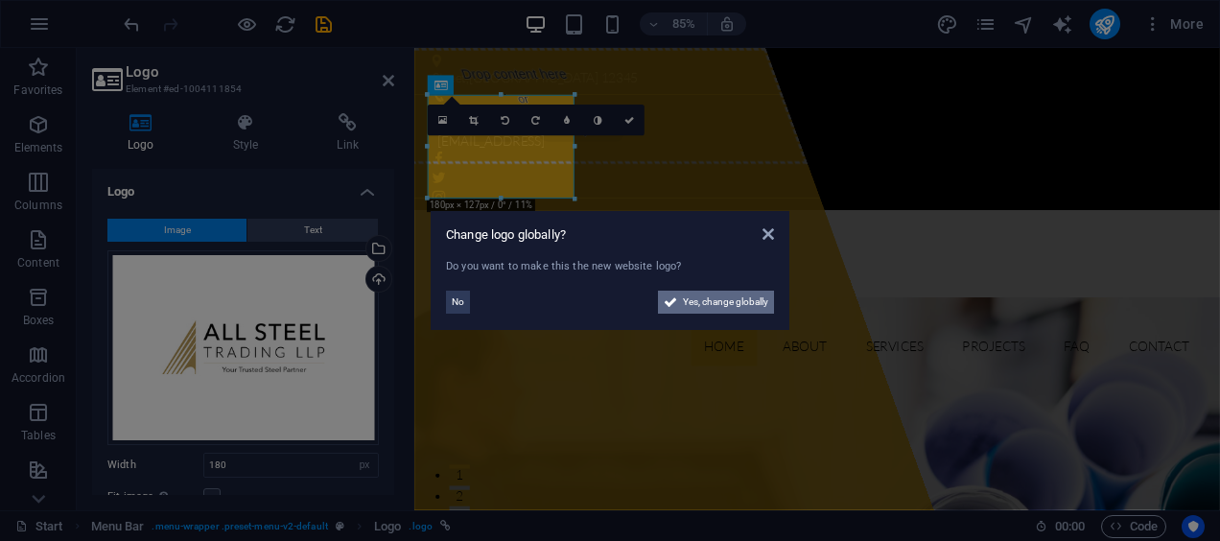
click at [715, 303] on span "Yes, change globally" at bounding box center [725, 302] width 85 height 23
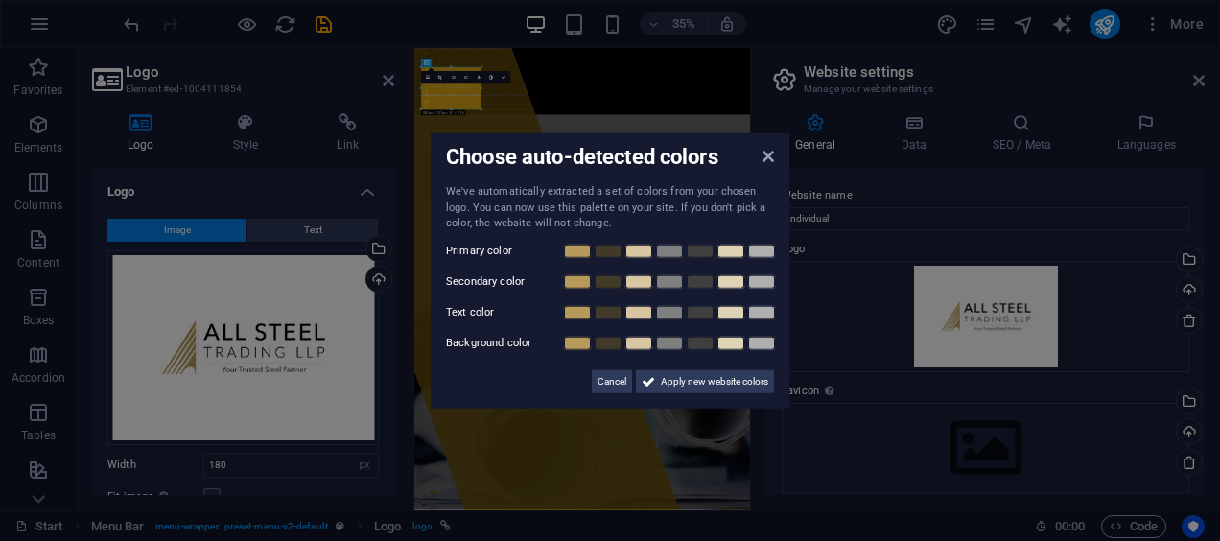
click at [481, 249] on label "Primary color" at bounding box center [503, 250] width 115 height 23
click at [682, 384] on span "Apply new website colors" at bounding box center [714, 380] width 107 height 23
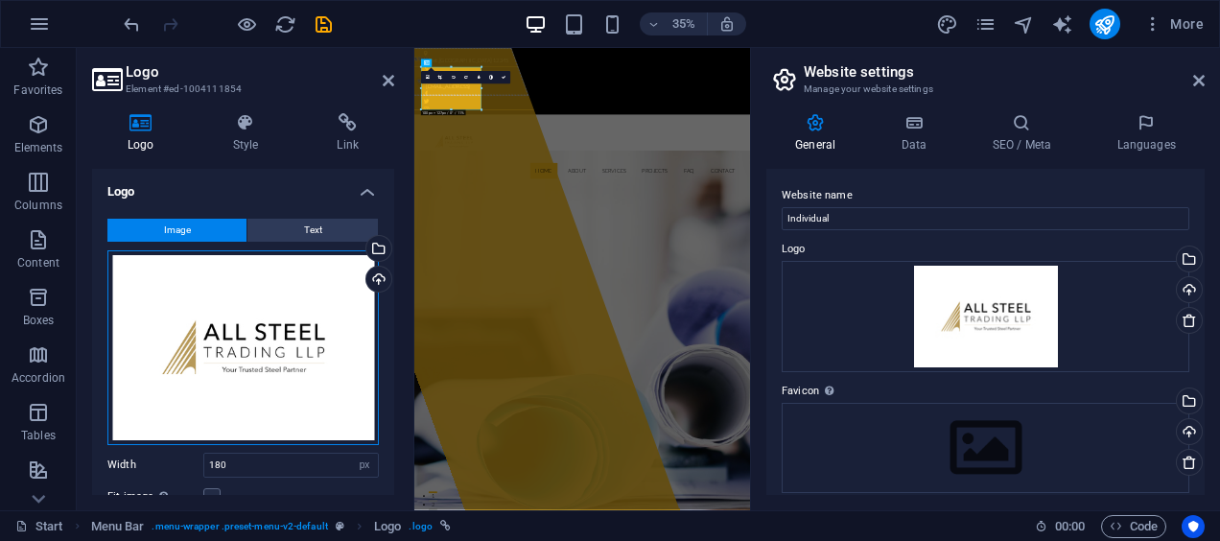
click at [296, 333] on div "Drag files here, click to choose files or select files from Files or our free s…" at bounding box center [242, 347] width 271 height 195
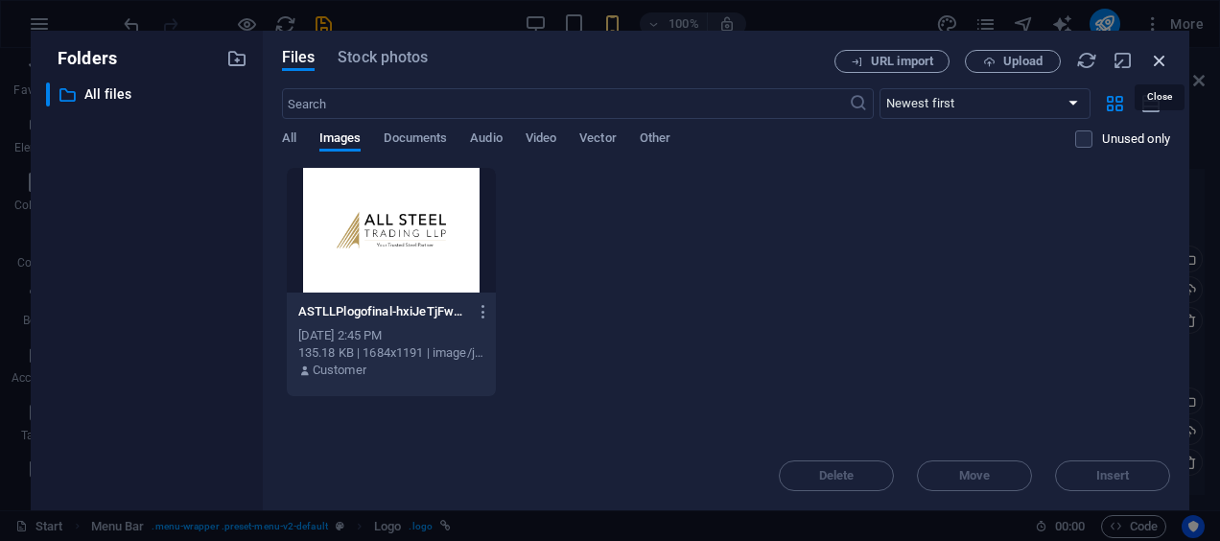
click at [1152, 56] on icon "button" at bounding box center [1159, 60] width 21 height 21
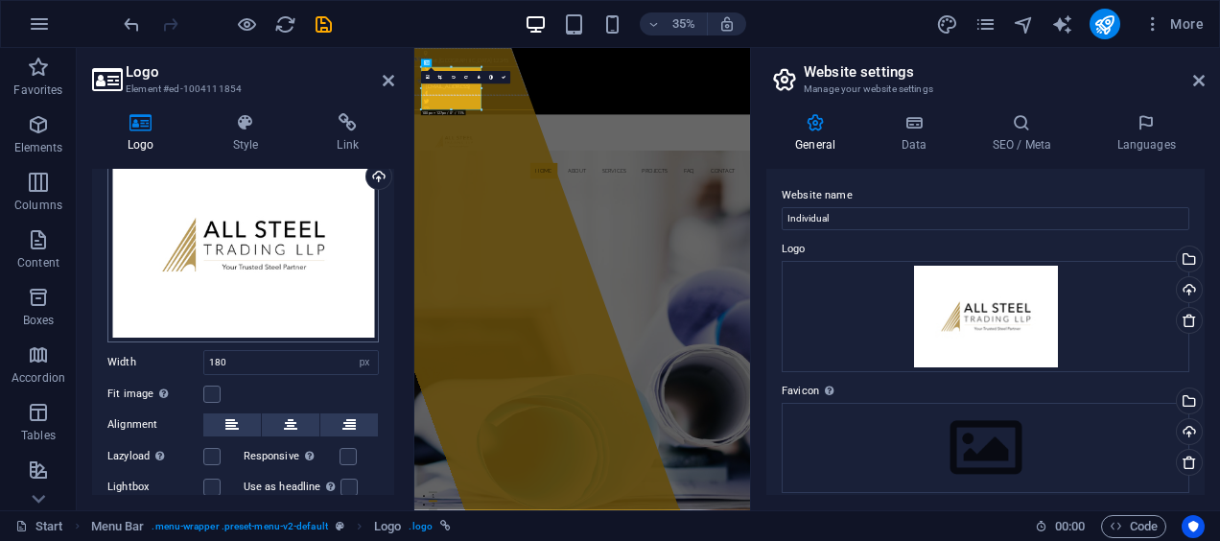
scroll to position [195, 0]
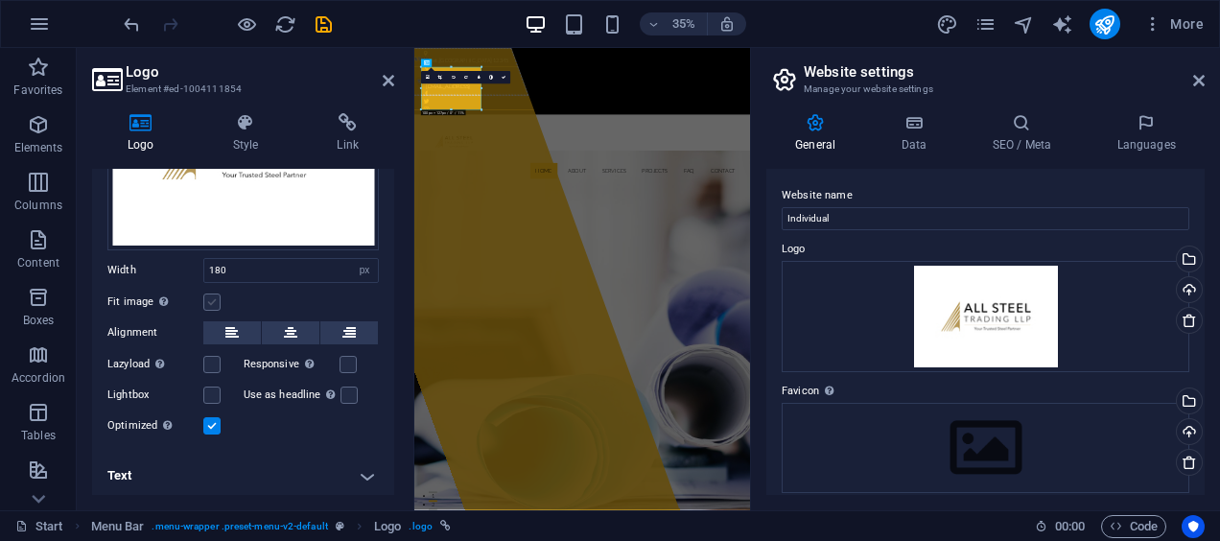
click at [211, 294] on label at bounding box center [211, 301] width 17 height 17
click at [0, 0] on input "Fit image Automatically fit image to a fixed width and height" at bounding box center [0, 0] width 0 height 0
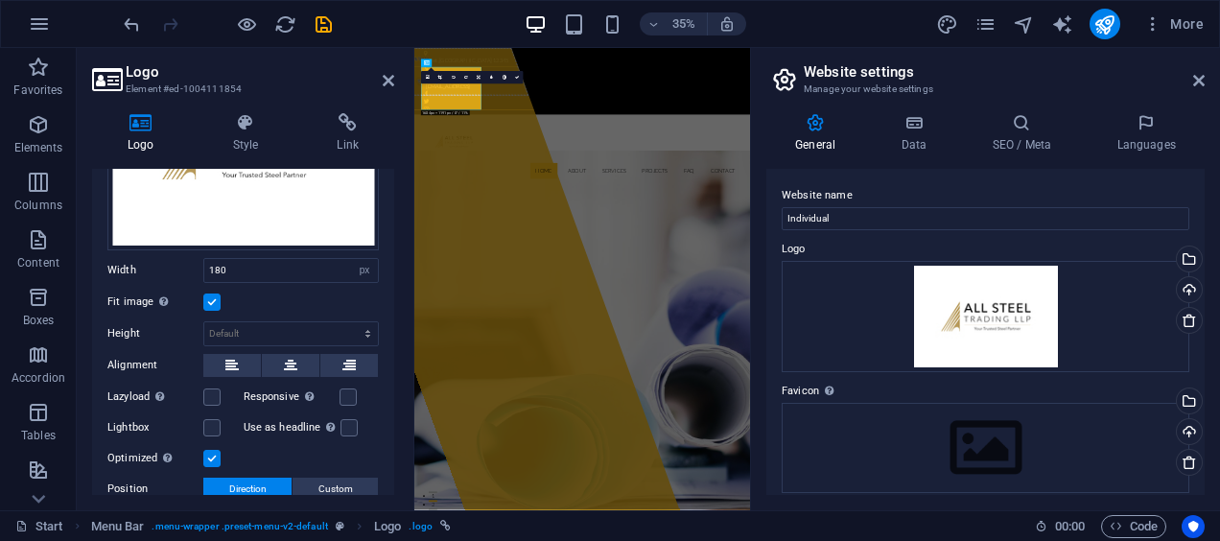
click at [211, 294] on label at bounding box center [211, 301] width 17 height 17
click at [0, 0] on input "Fit image Automatically fit image to a fixed width and height" at bounding box center [0, 0] width 0 height 0
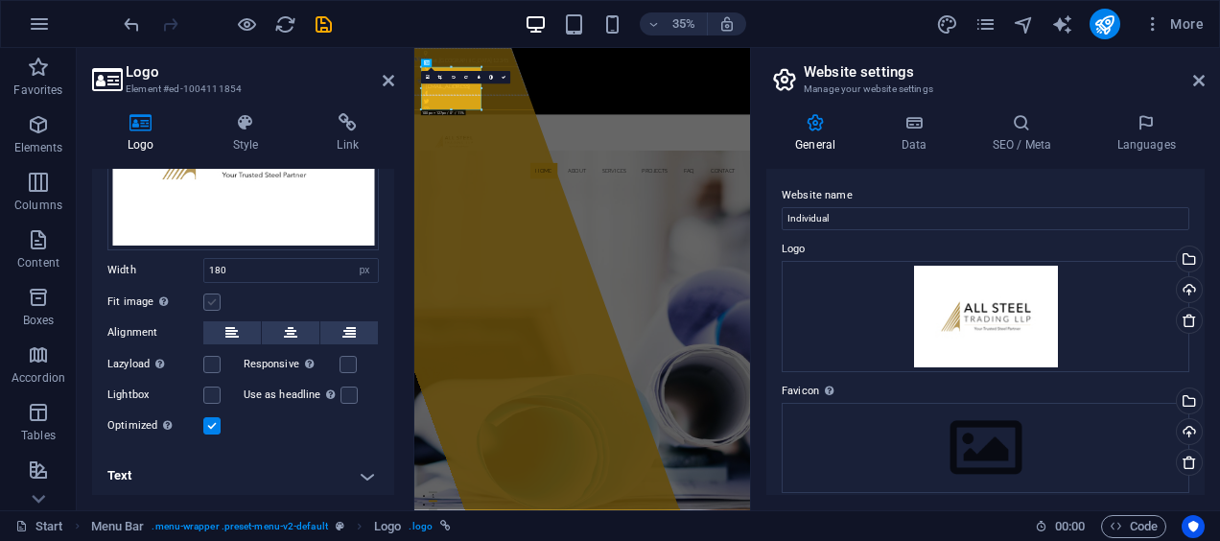
click at [211, 294] on label at bounding box center [211, 301] width 17 height 17
click at [0, 0] on input "Fit image Automatically fit image to a fixed width and height" at bounding box center [0, 0] width 0 height 0
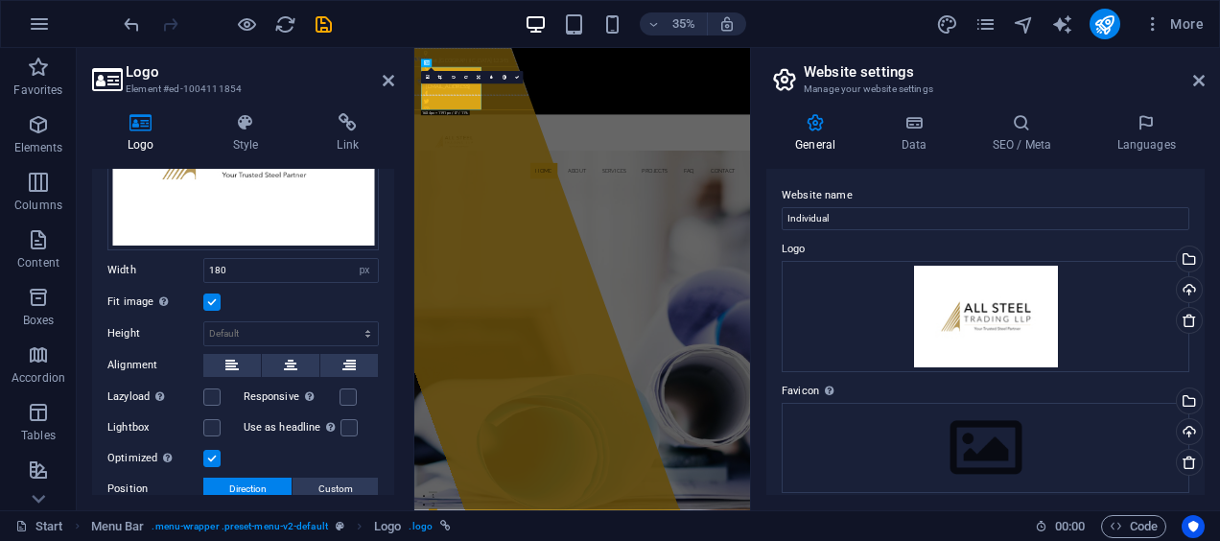
click at [211, 294] on label at bounding box center [211, 301] width 17 height 17
click at [0, 0] on input "Fit image Automatically fit image to a fixed width and height" at bounding box center [0, 0] width 0 height 0
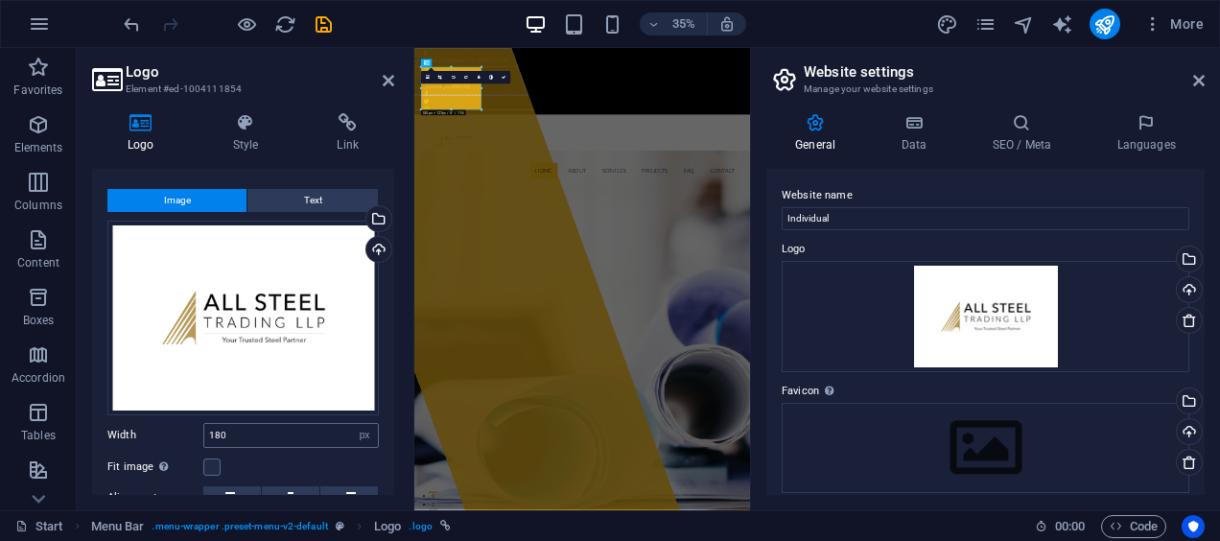
scroll to position [0, 0]
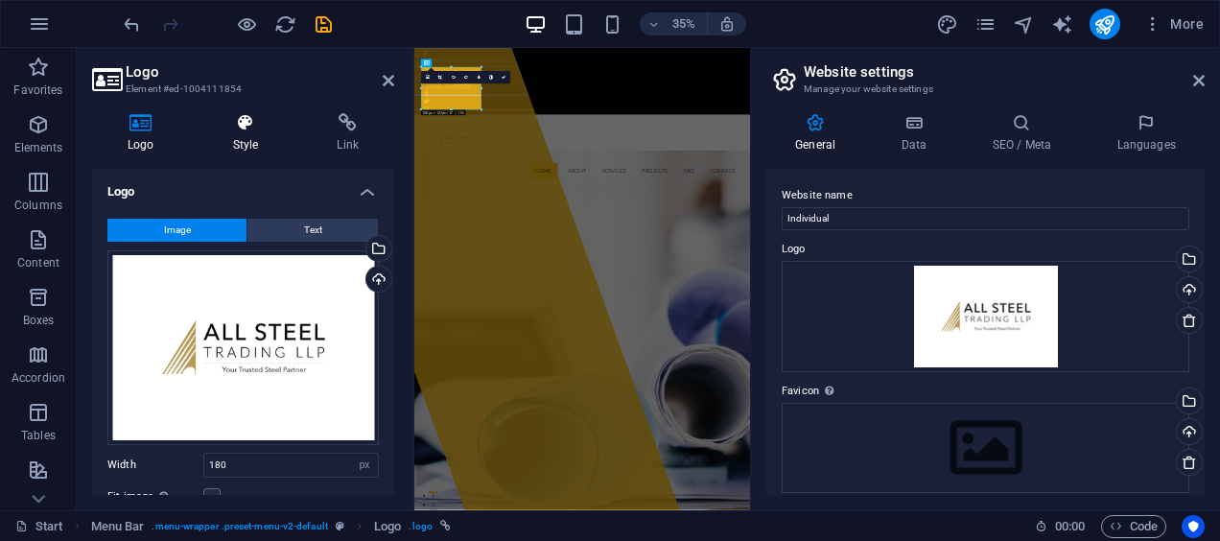
click at [246, 146] on h4 "Style" at bounding box center [250, 133] width 105 height 40
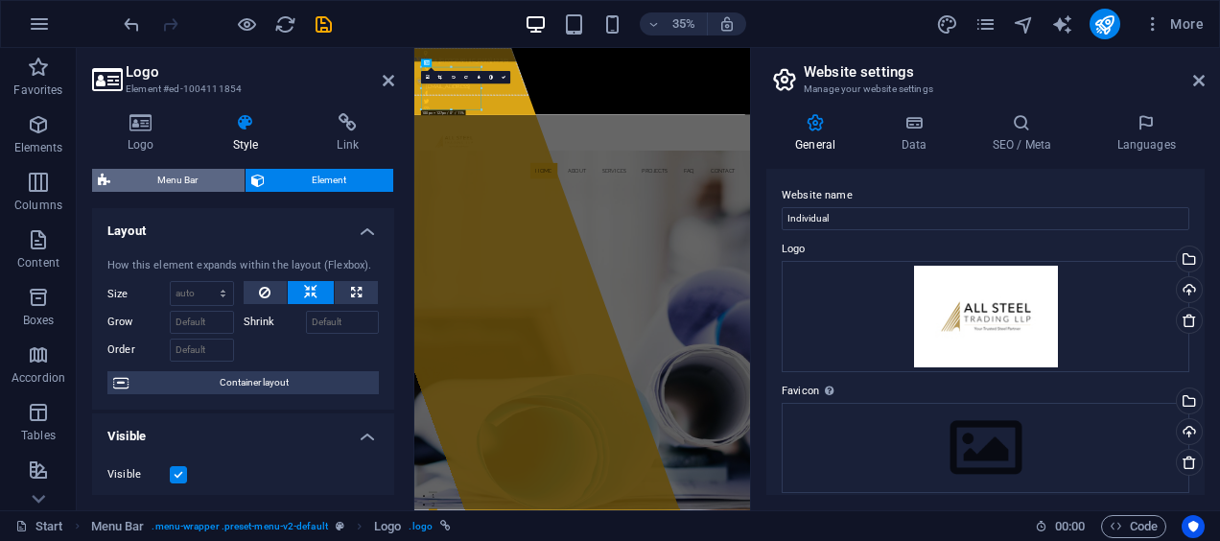
click at [186, 173] on span "Menu Bar" at bounding box center [177, 180] width 123 height 23
select select "rem"
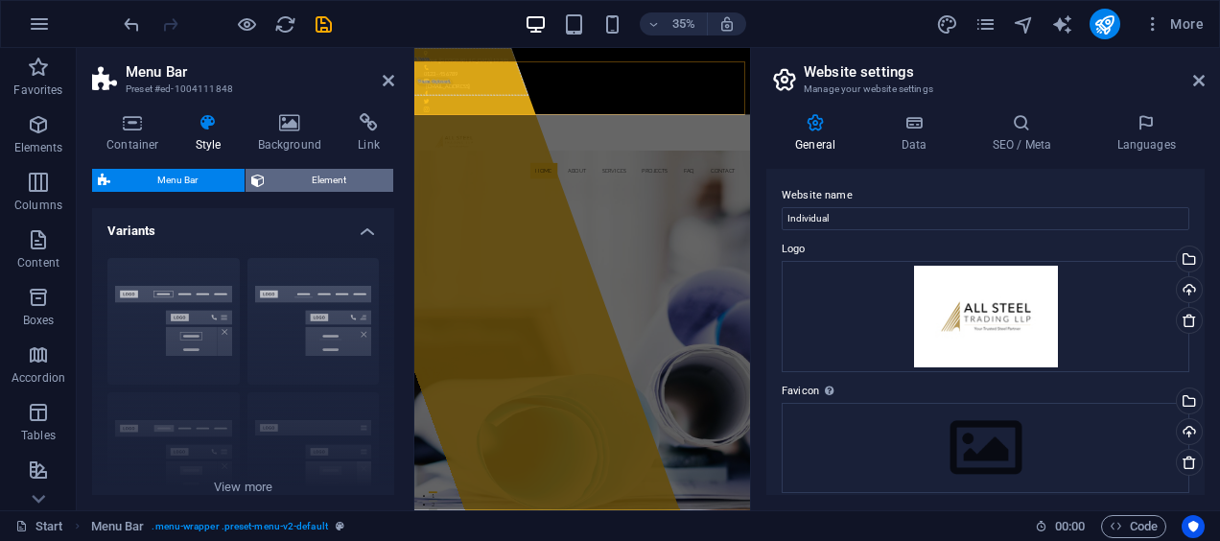
click at [287, 186] on span "Element" at bounding box center [328, 180] width 117 height 23
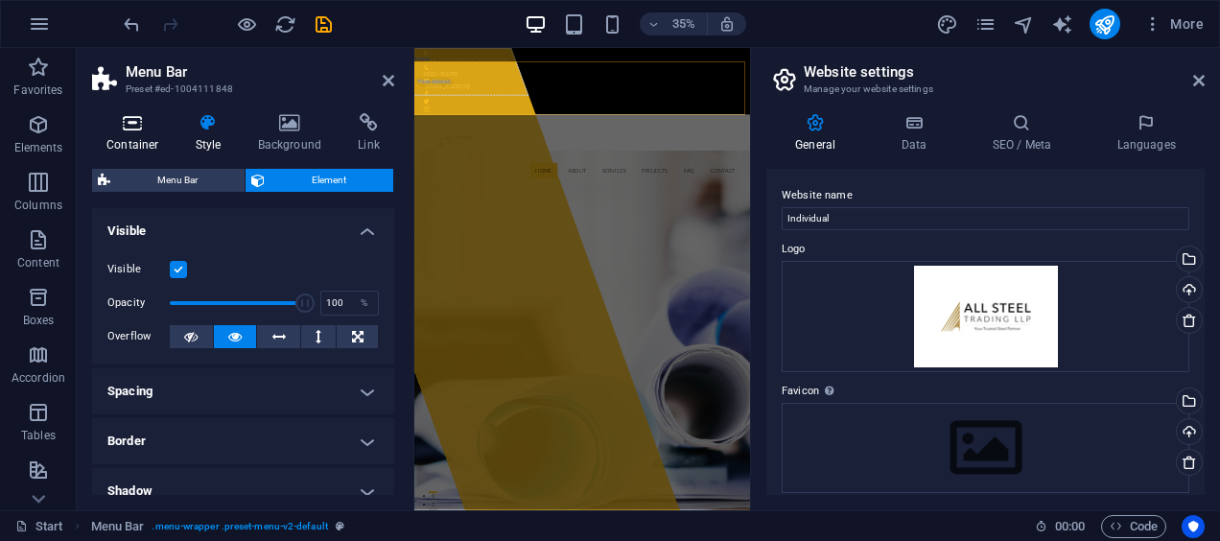
click at [148, 135] on h4 "Container" at bounding box center [136, 133] width 89 height 40
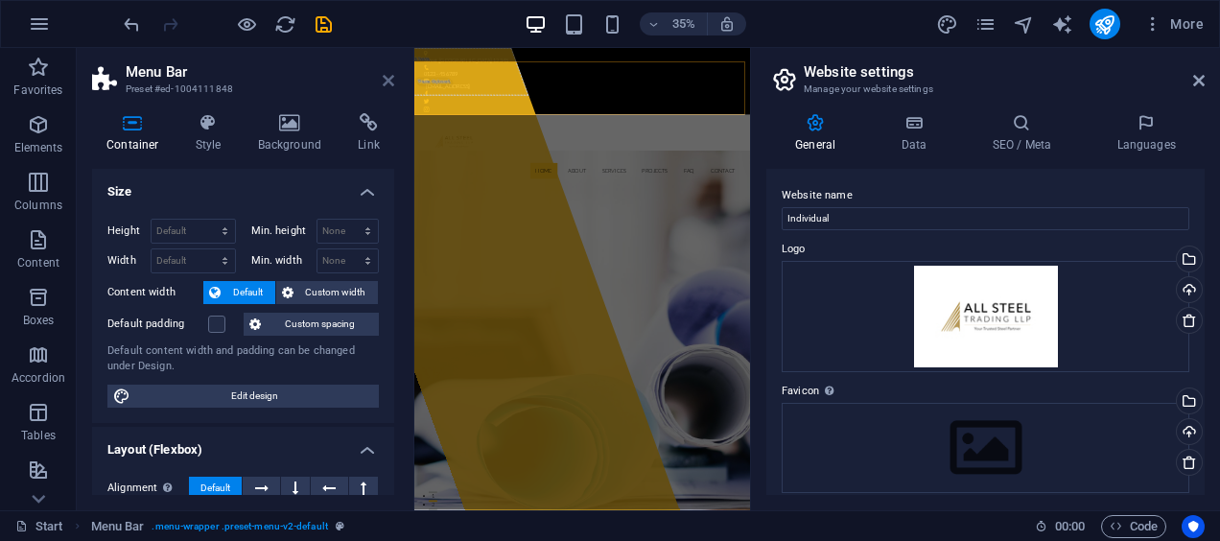
click at [393, 78] on icon at bounding box center [389, 80] width 12 height 15
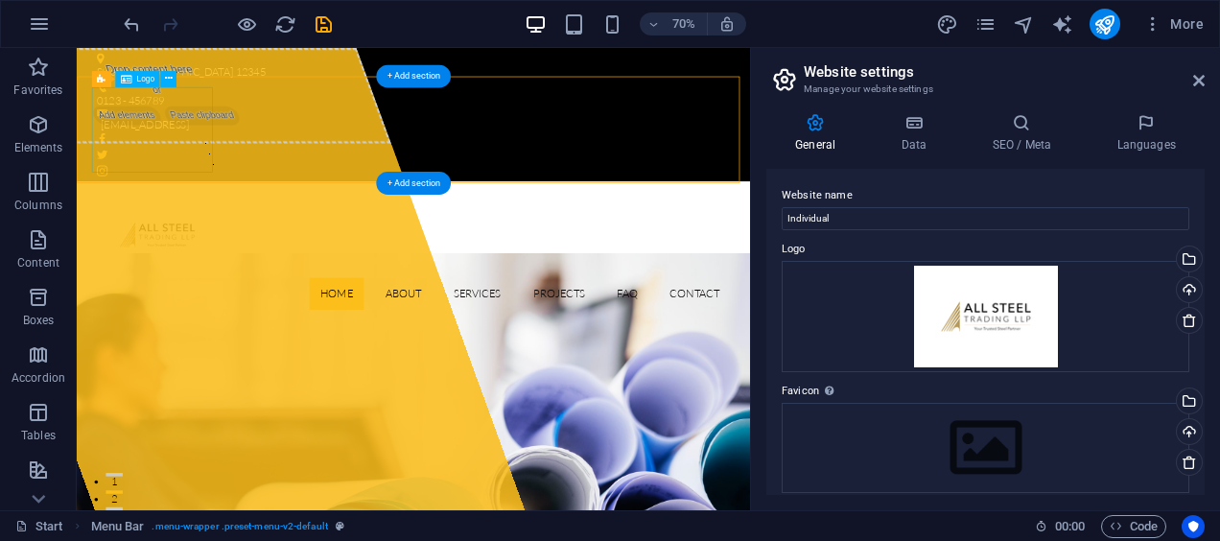
click at [211, 254] on div at bounding box center [557, 315] width 905 height 122
click at [185, 254] on div at bounding box center [557, 315] width 905 height 122
select select "px"
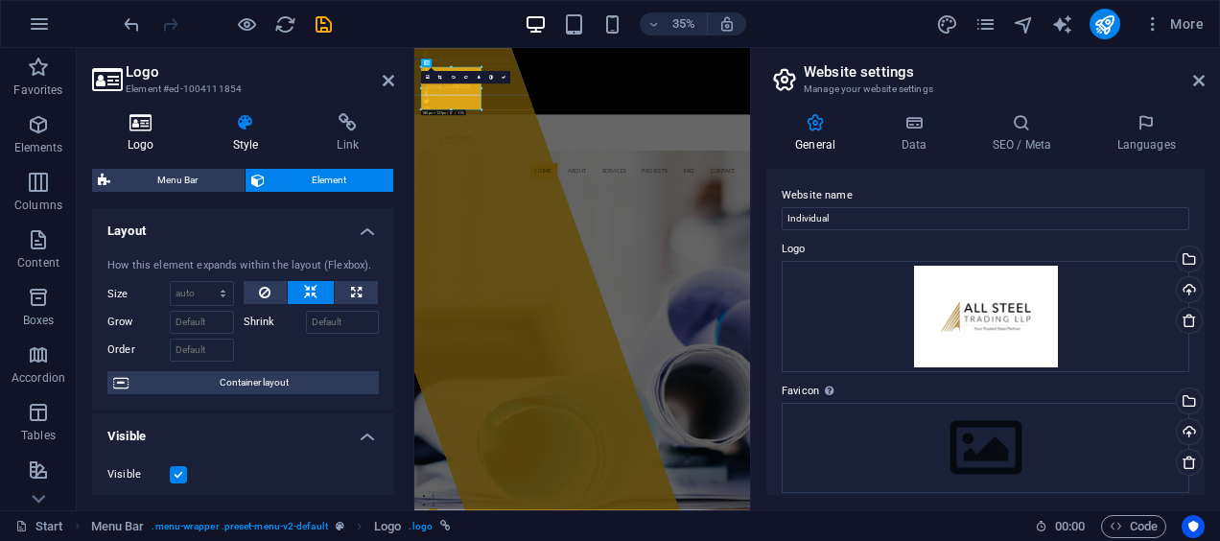
click at [148, 135] on h4 "Logo" at bounding box center [144, 133] width 105 height 40
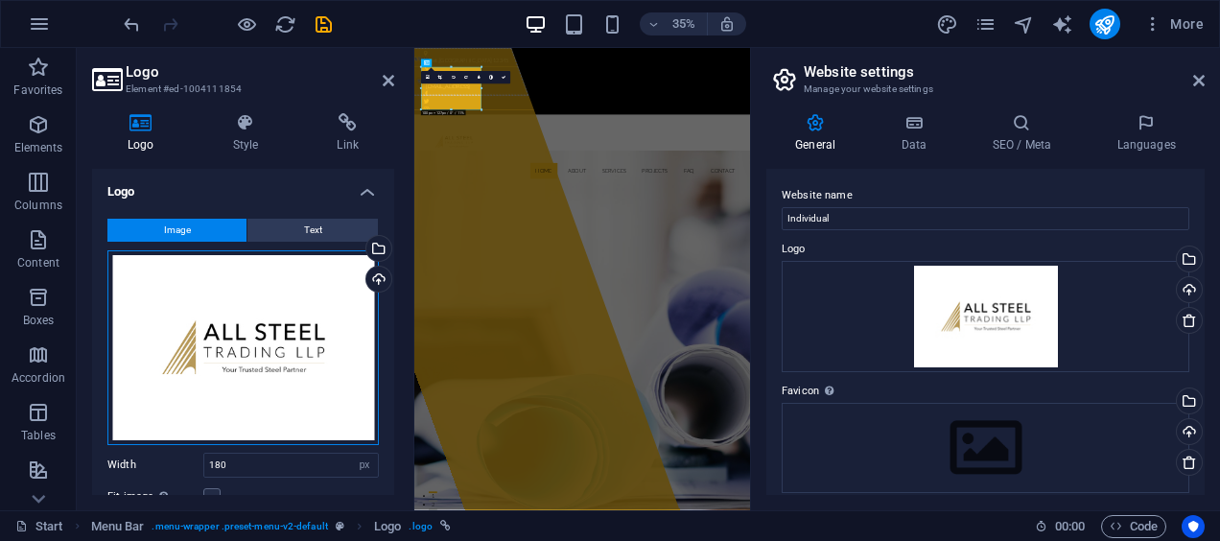
drag, startPoint x: 312, startPoint y: 326, endPoint x: 245, endPoint y: 360, distance: 75.1
click at [245, 360] on div "Drag files here, click to choose files or select files from Files or our free s…" at bounding box center [242, 347] width 271 height 195
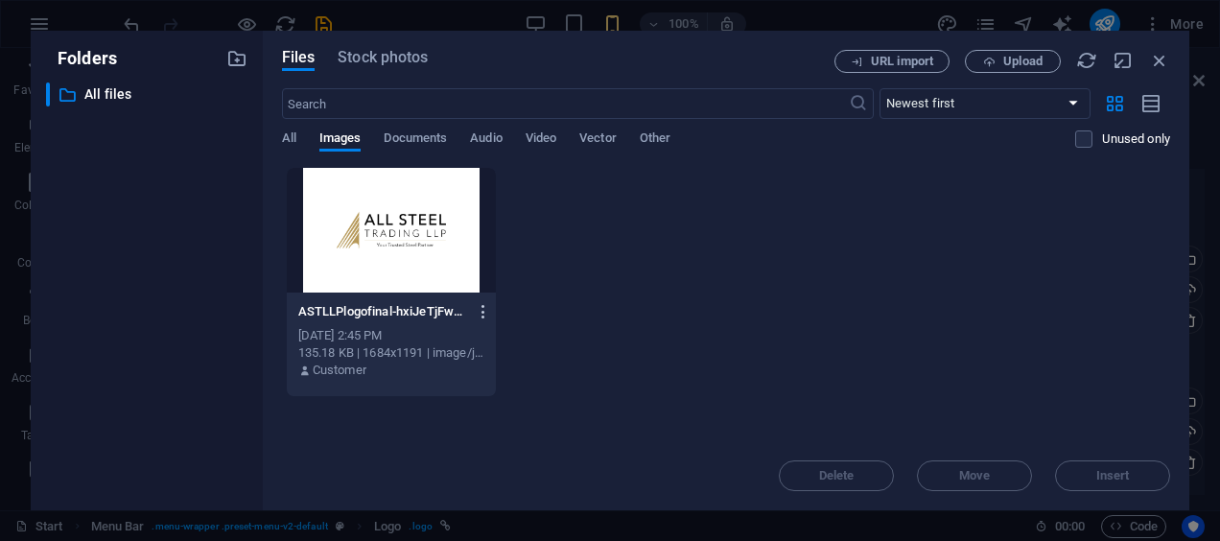
click at [477, 317] on icon "button" at bounding box center [484, 311] width 18 height 17
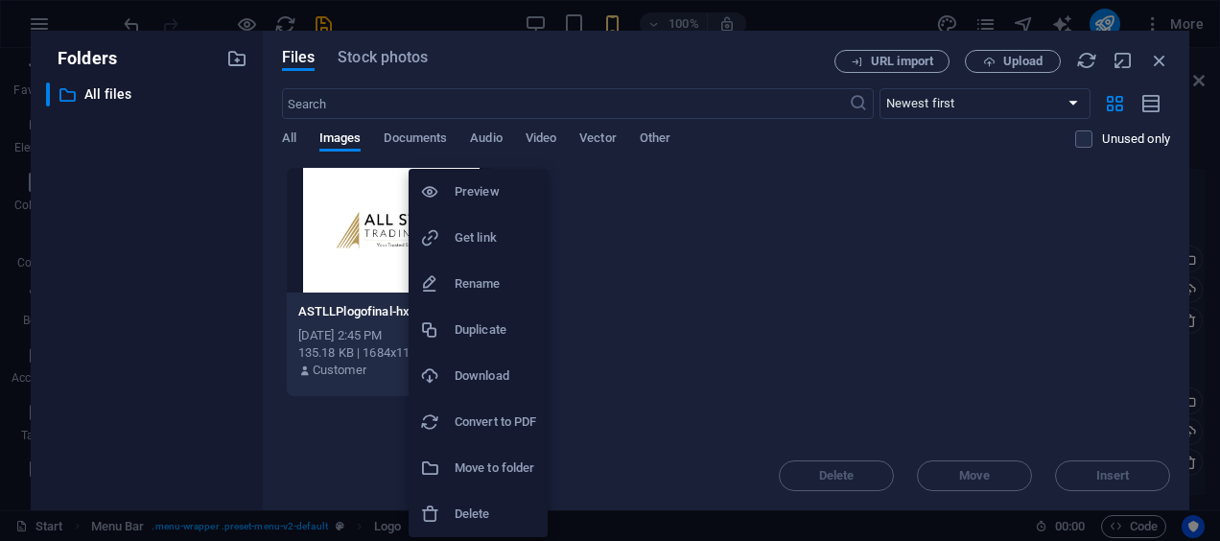
click at [492, 500] on li "Delete" at bounding box center [478, 514] width 139 height 46
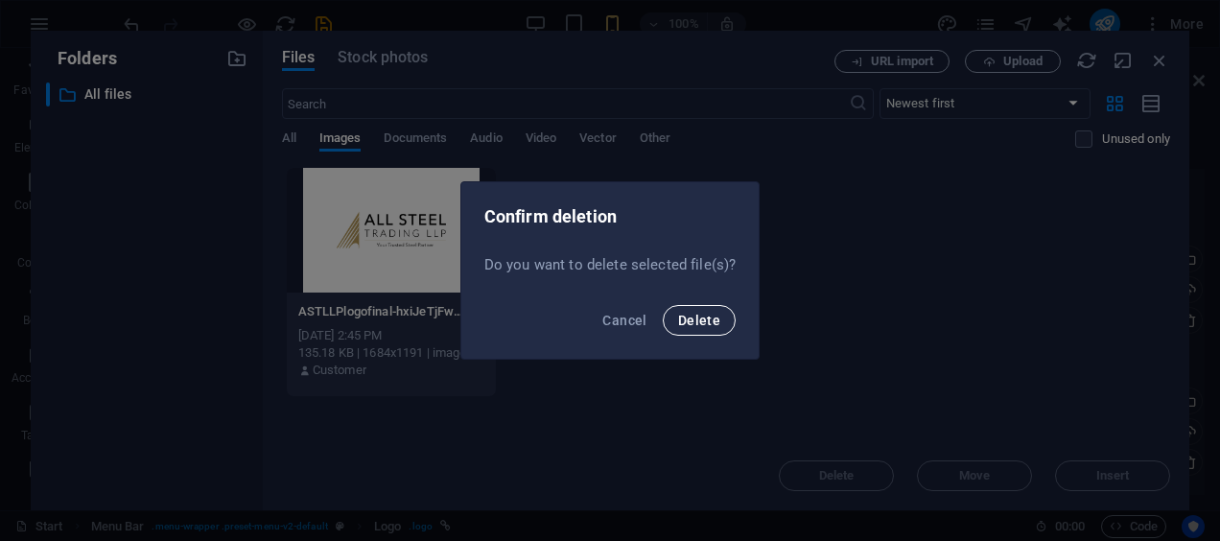
click at [691, 311] on button "Delete" at bounding box center [699, 320] width 73 height 31
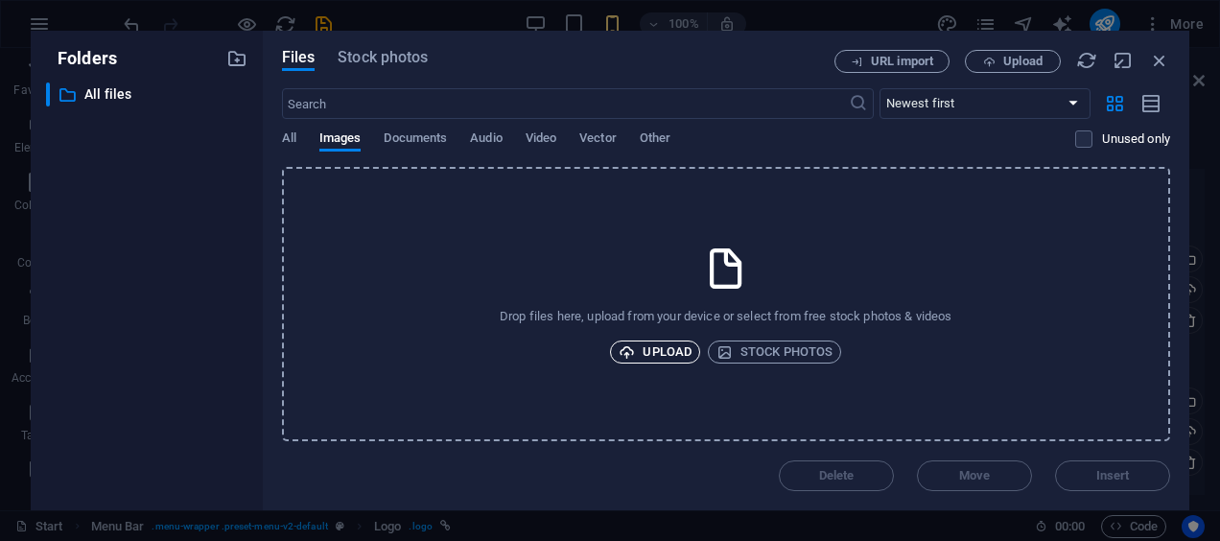
click at [652, 347] on span "Upload" at bounding box center [655, 351] width 73 height 23
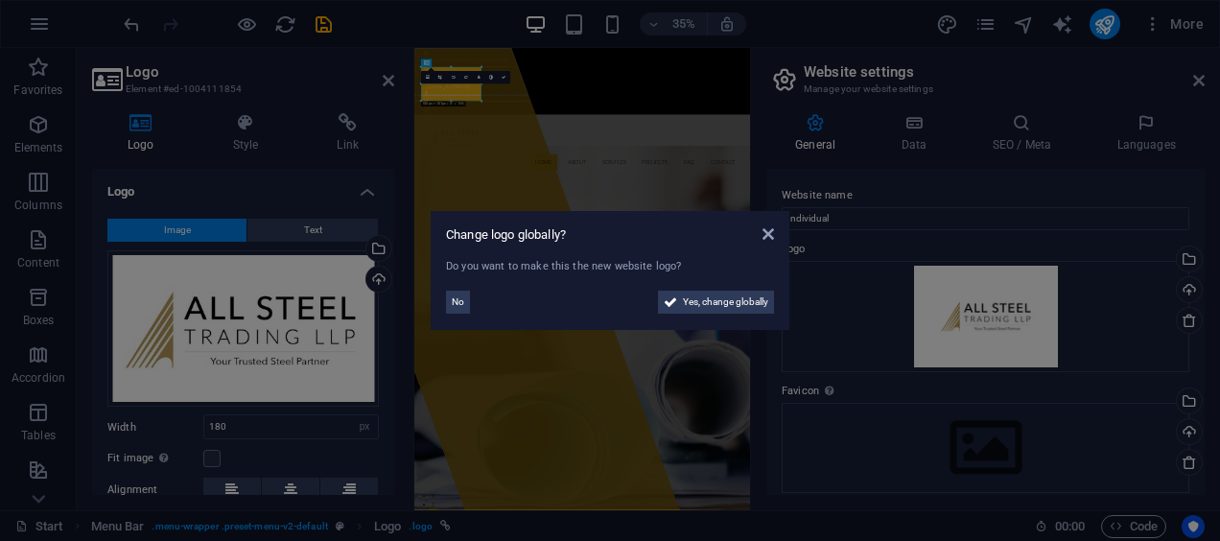
click at [311, 314] on aside "Change logo globally? Do you want to make this the new website logo? No Yes, ch…" at bounding box center [610, 270] width 1220 height 541
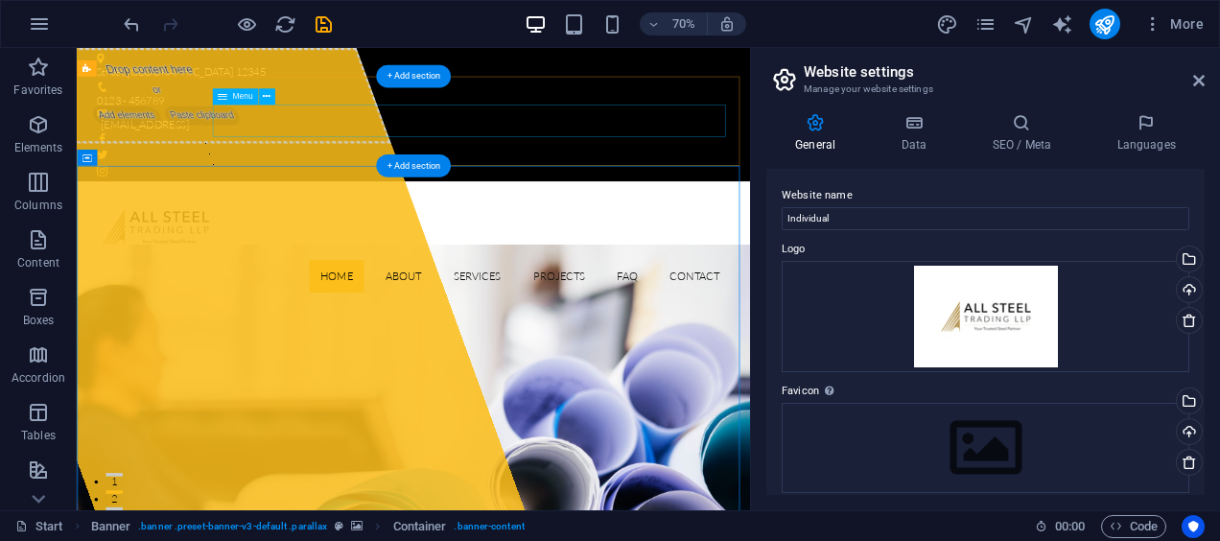
click at [450, 351] on nav "Home About Services Projects FAQ Contact" at bounding box center [557, 374] width 905 height 46
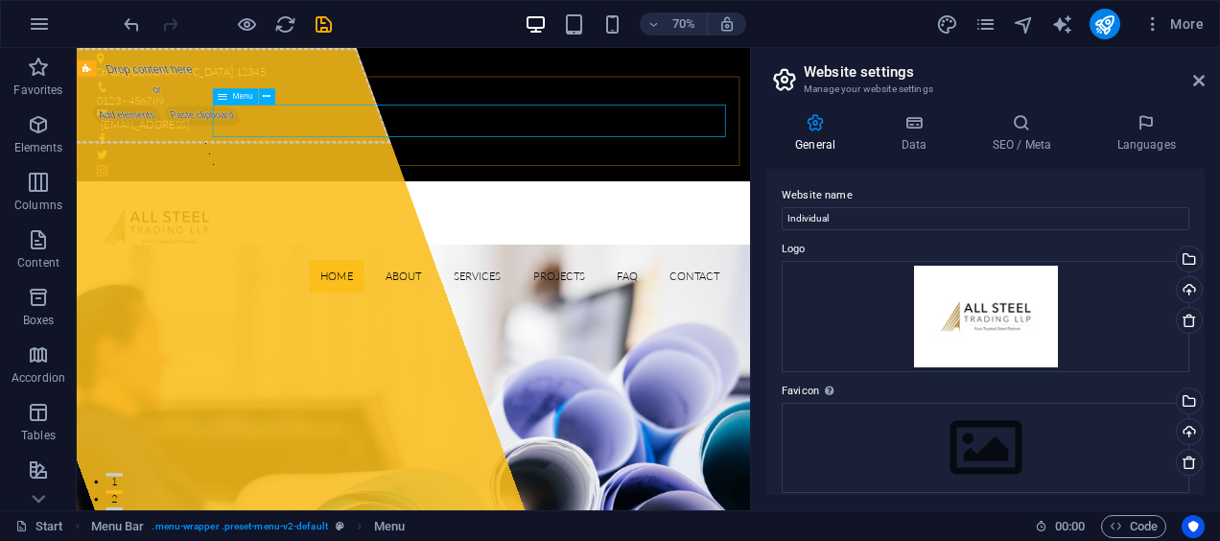
click at [243, 94] on span "Menu" at bounding box center [242, 96] width 20 height 8
click at [260, 95] on button at bounding box center [266, 96] width 16 height 16
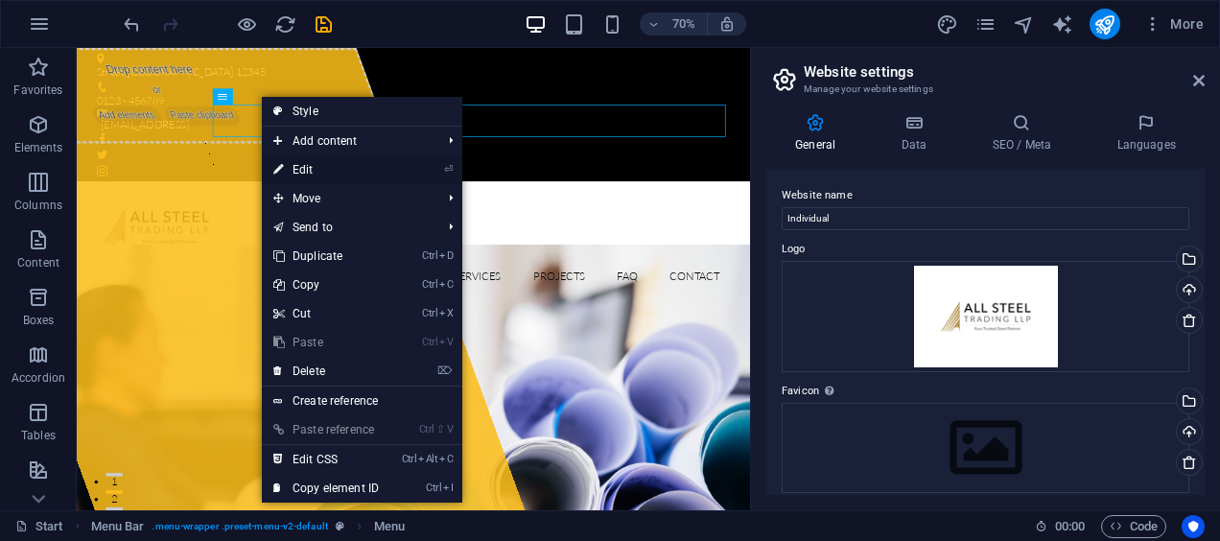
click at [316, 164] on link "⏎ Edit" at bounding box center [326, 169] width 129 height 29
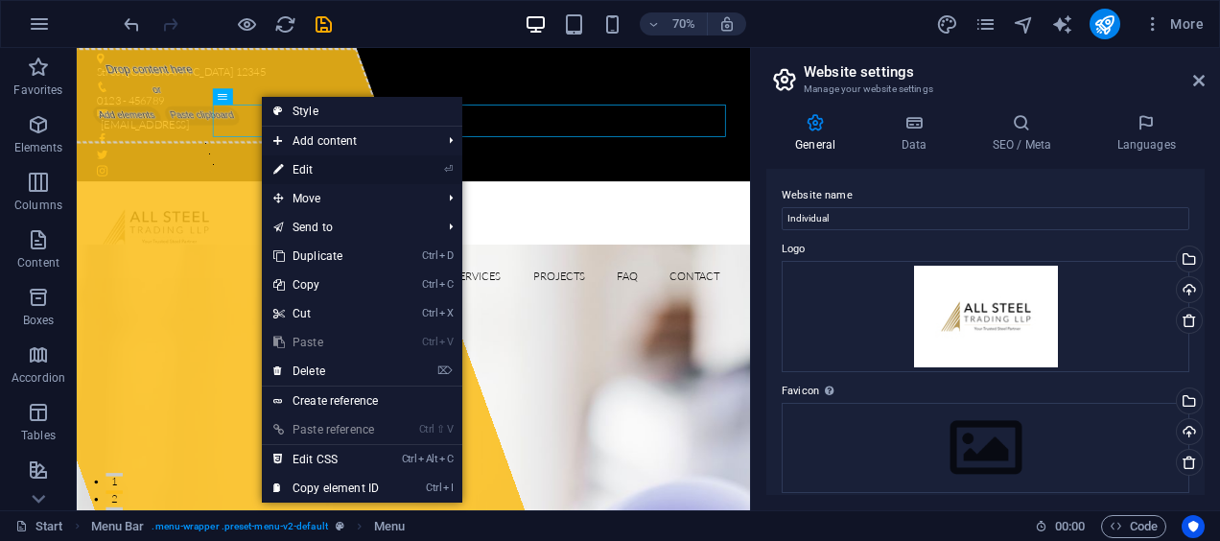
select select
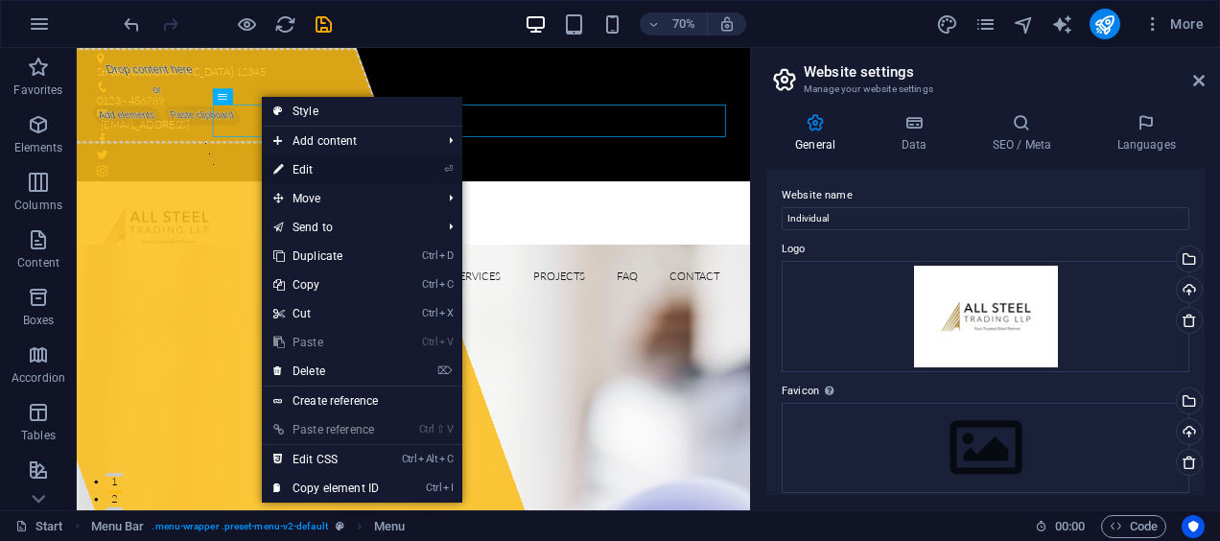
select select
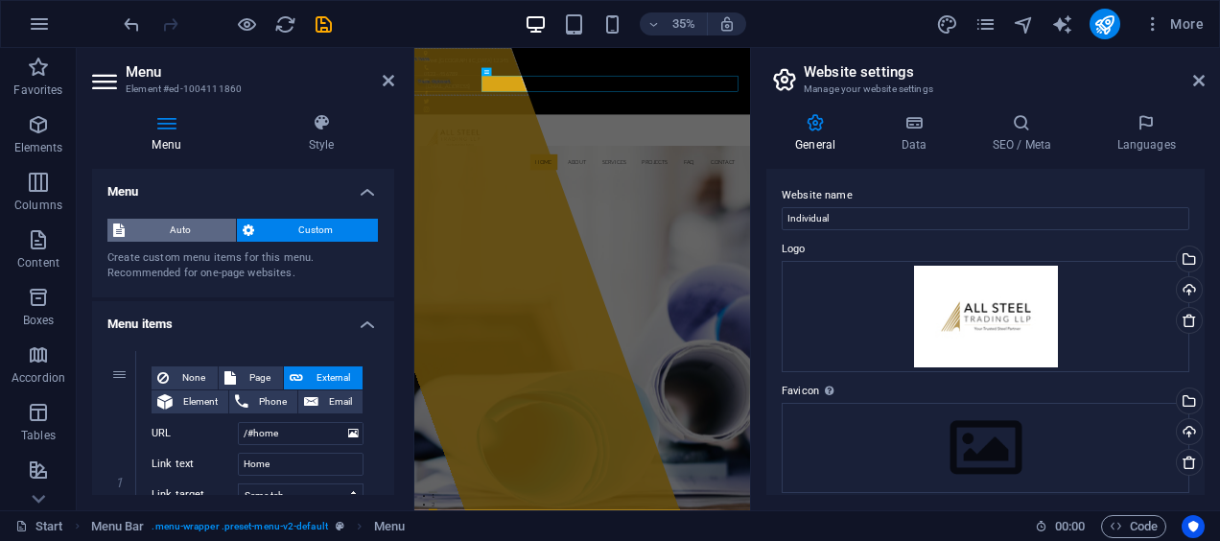
click at [182, 230] on span "Auto" at bounding box center [180, 230] width 100 height 23
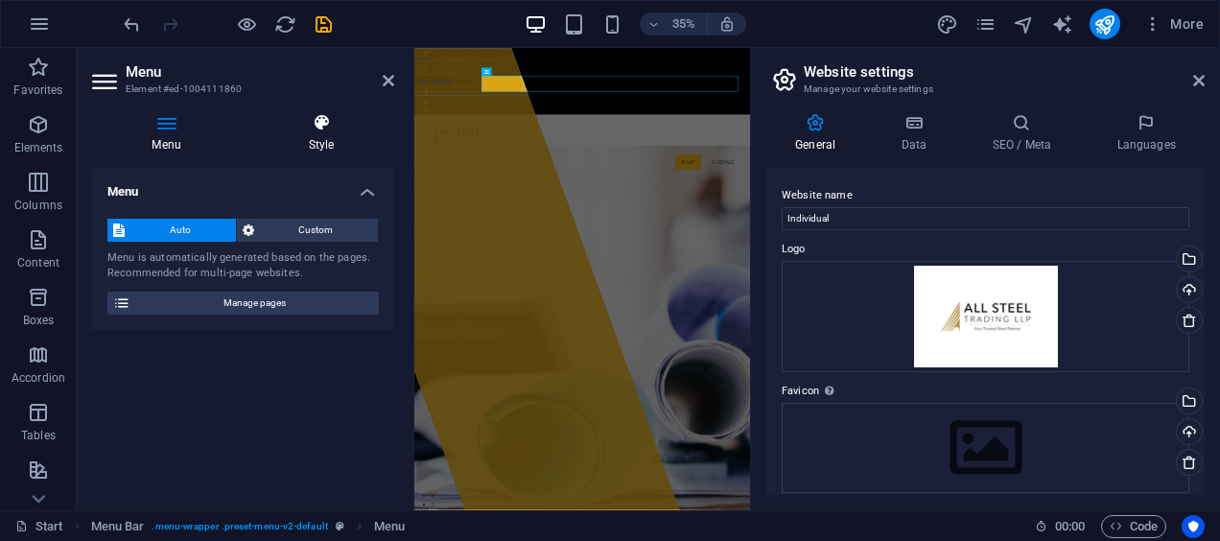
click at [324, 135] on h4 "Style" at bounding box center [321, 133] width 146 height 40
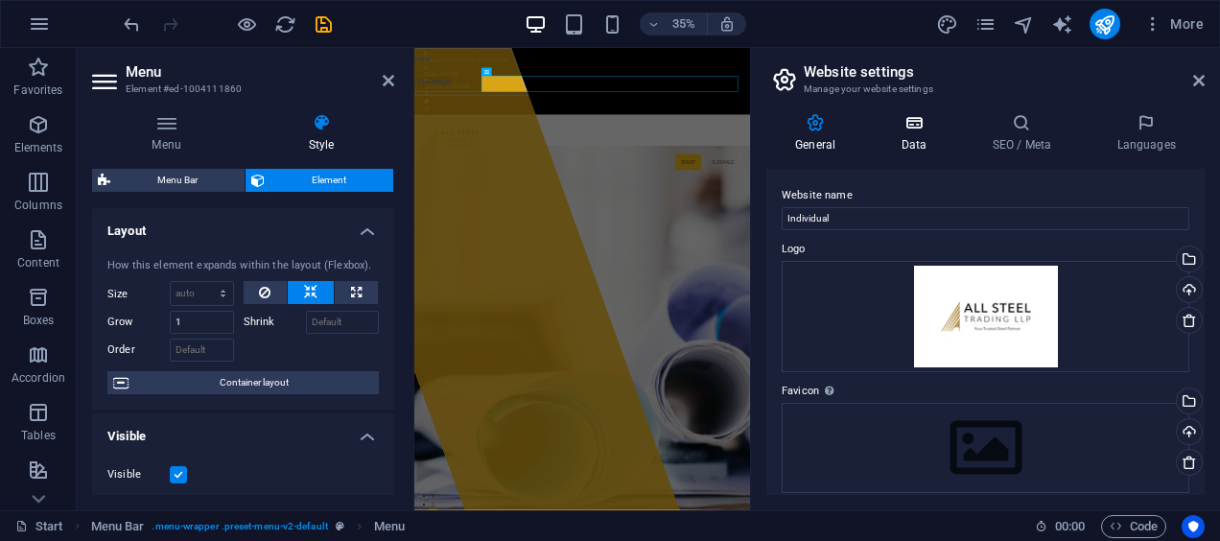
click at [922, 146] on h4 "Data" at bounding box center [917, 133] width 91 height 40
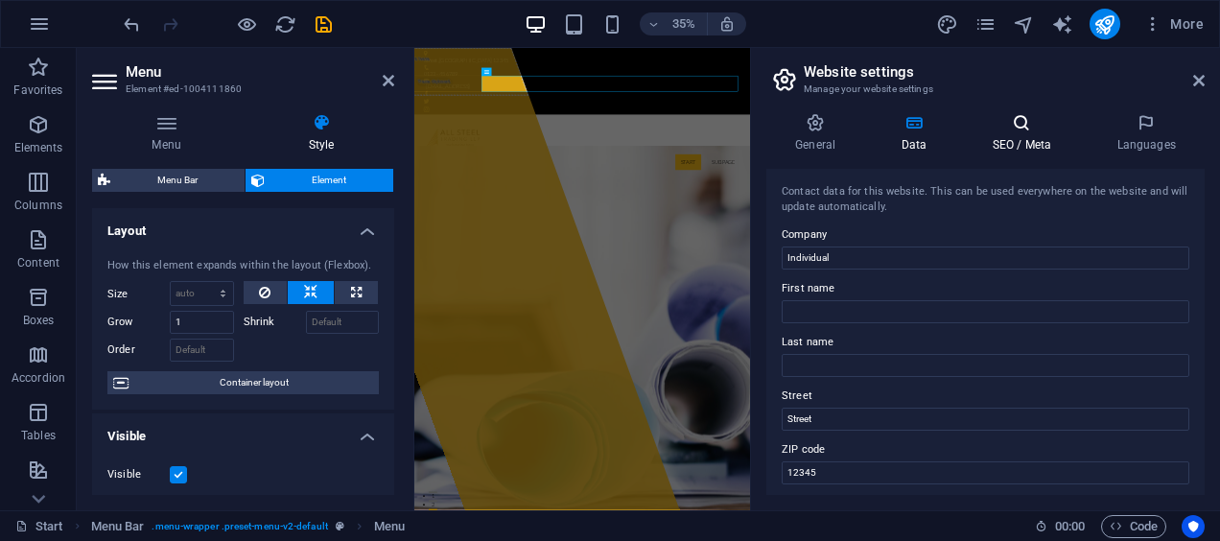
click at [1020, 144] on h4 "SEO / Meta" at bounding box center [1025, 133] width 125 height 40
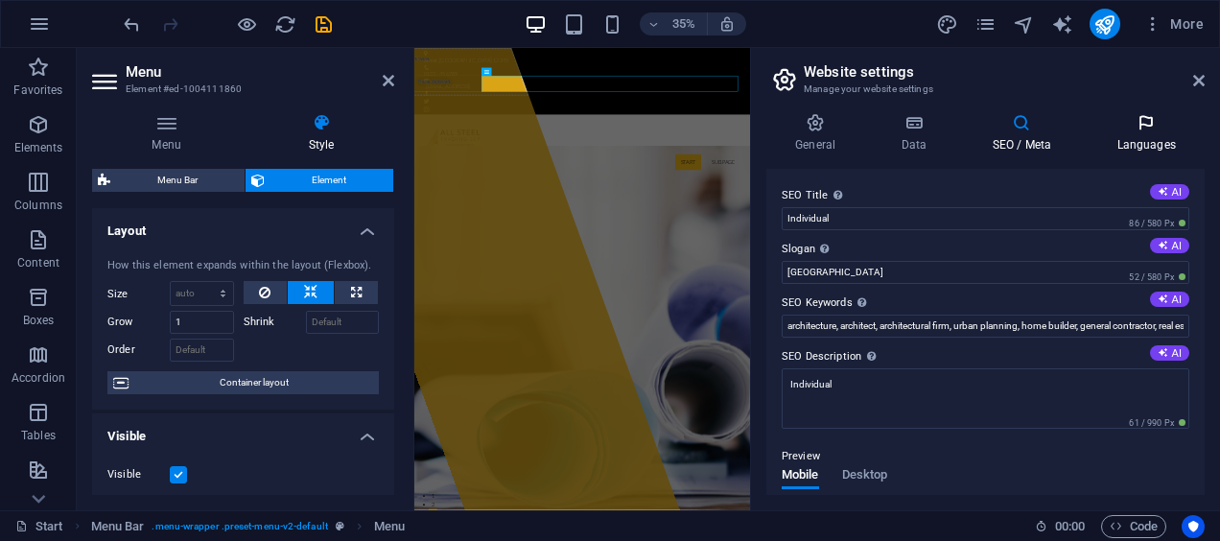
click at [1130, 134] on h4 "Languages" at bounding box center [1146, 133] width 117 height 40
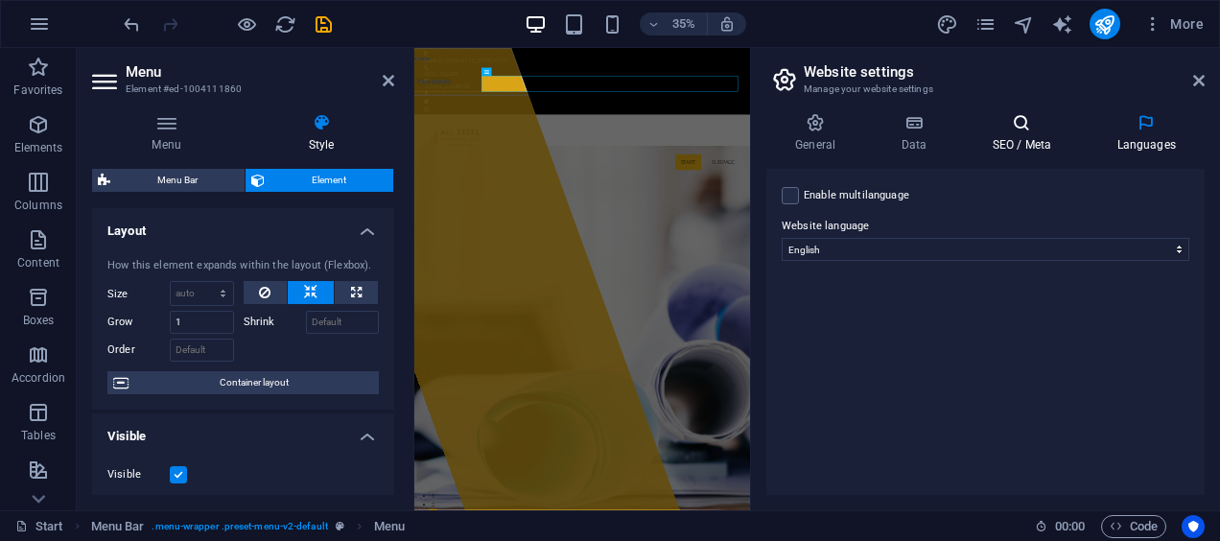
click at [996, 134] on h4 "SEO / Meta" at bounding box center [1025, 133] width 125 height 40
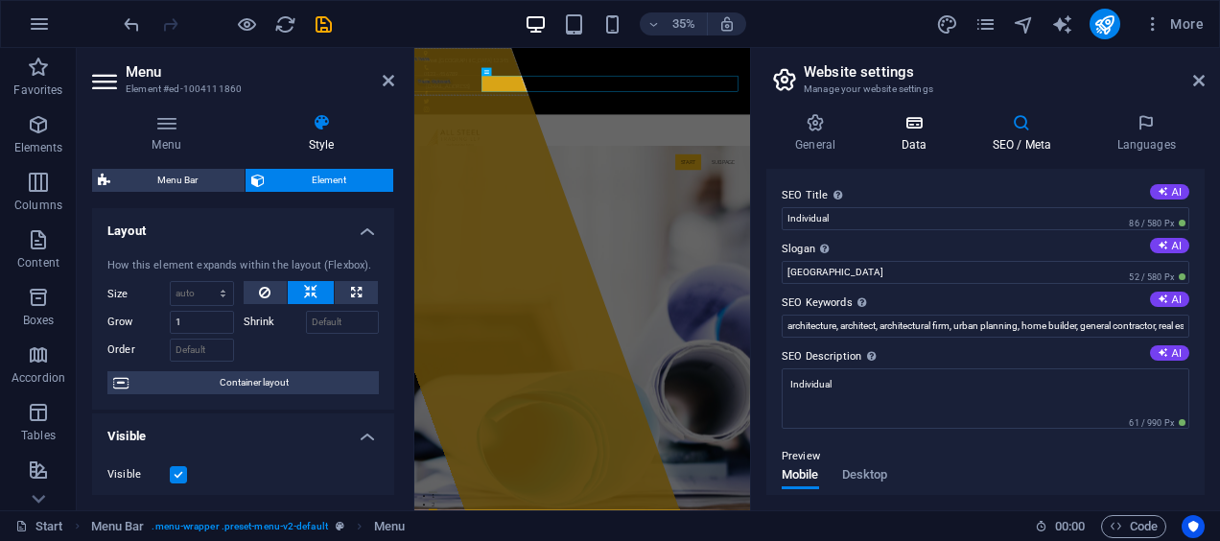
click at [936, 130] on icon at bounding box center [913, 122] width 83 height 19
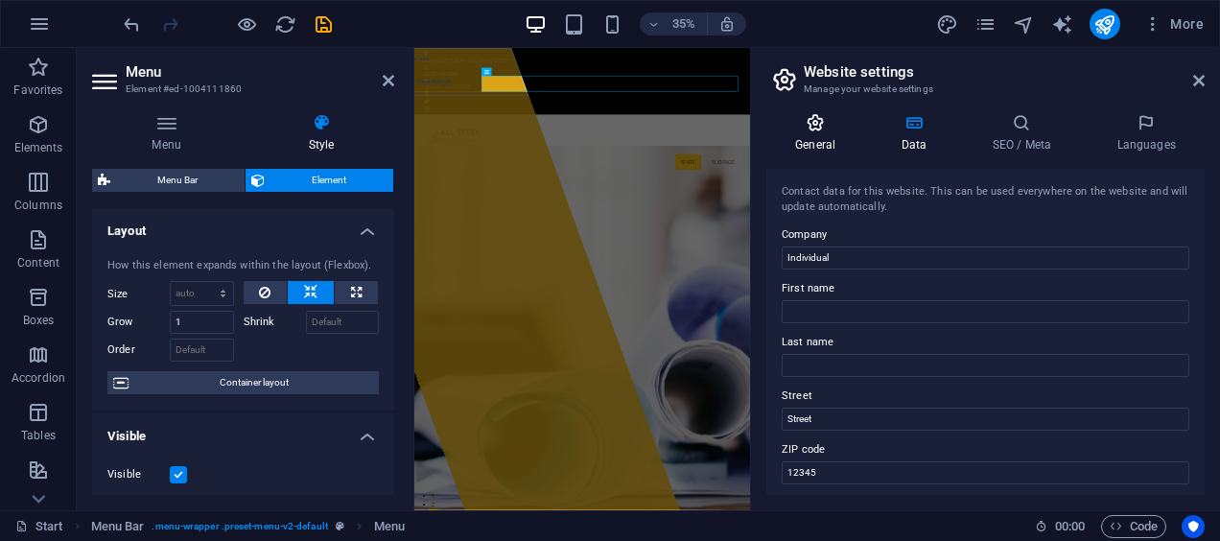
click at [849, 125] on icon at bounding box center [815, 122] width 98 height 19
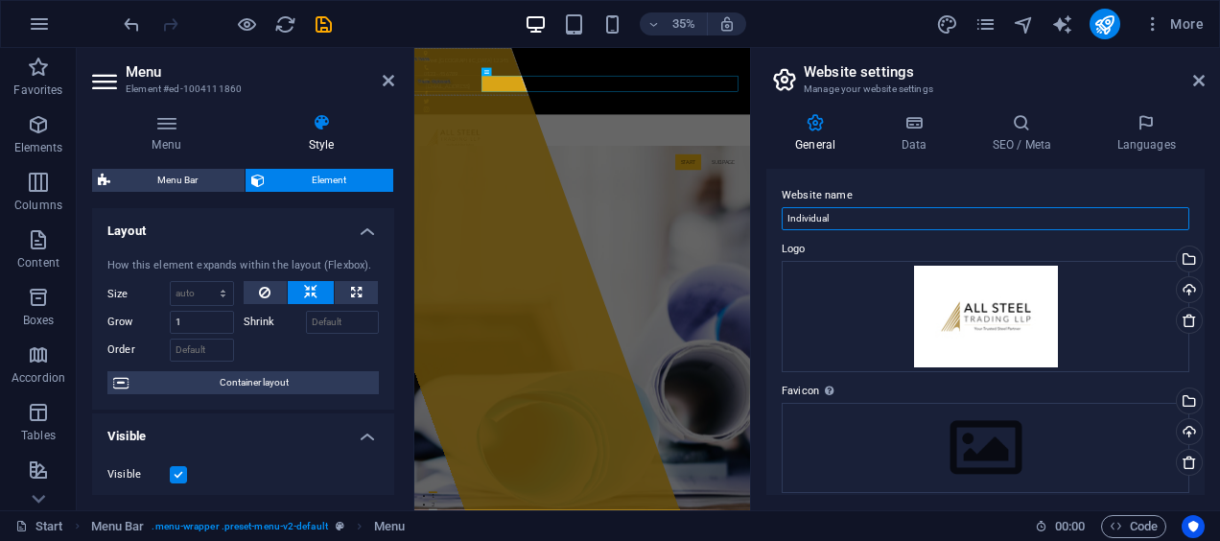
drag, startPoint x: 1281, startPoint y: 257, endPoint x: 1344, endPoint y: 557, distance: 306.6
drag, startPoint x: 875, startPoint y: 217, endPoint x: 783, endPoint y: 223, distance: 92.3
click at [783, 223] on input "Individual" at bounding box center [986, 218] width 408 height 23
type input "All Steel Trading LLP"
click at [865, 375] on div "Website name All Steel Trading LLP Logo Drag files here, click to choose files …" at bounding box center [985, 332] width 438 height 326
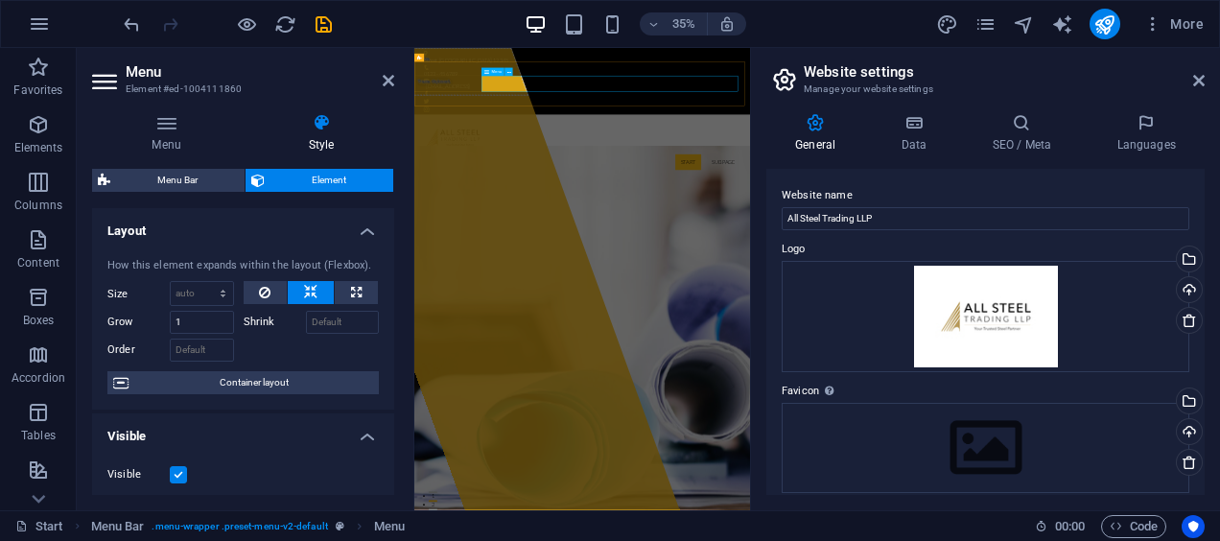
click at [688, 351] on nav "Start Subpage" at bounding box center [893, 374] width 905 height 46
click at [507, 69] on icon at bounding box center [509, 72] width 4 height 7
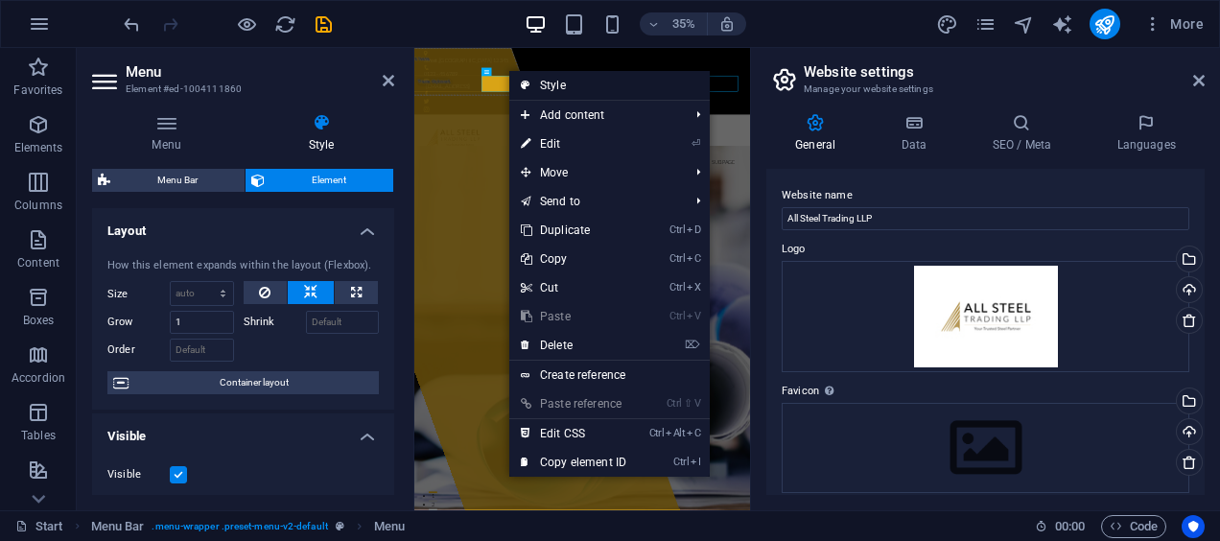
click at [593, 90] on link "Style" at bounding box center [609, 85] width 200 height 29
select select "rem"
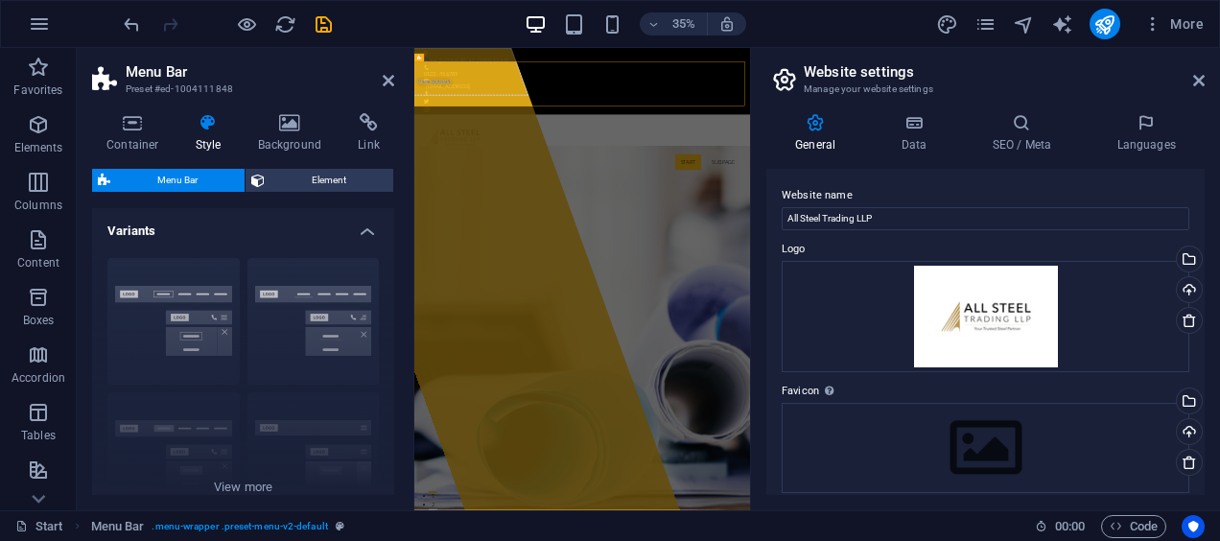
click at [213, 175] on span "Menu Bar" at bounding box center [177, 180] width 123 height 23
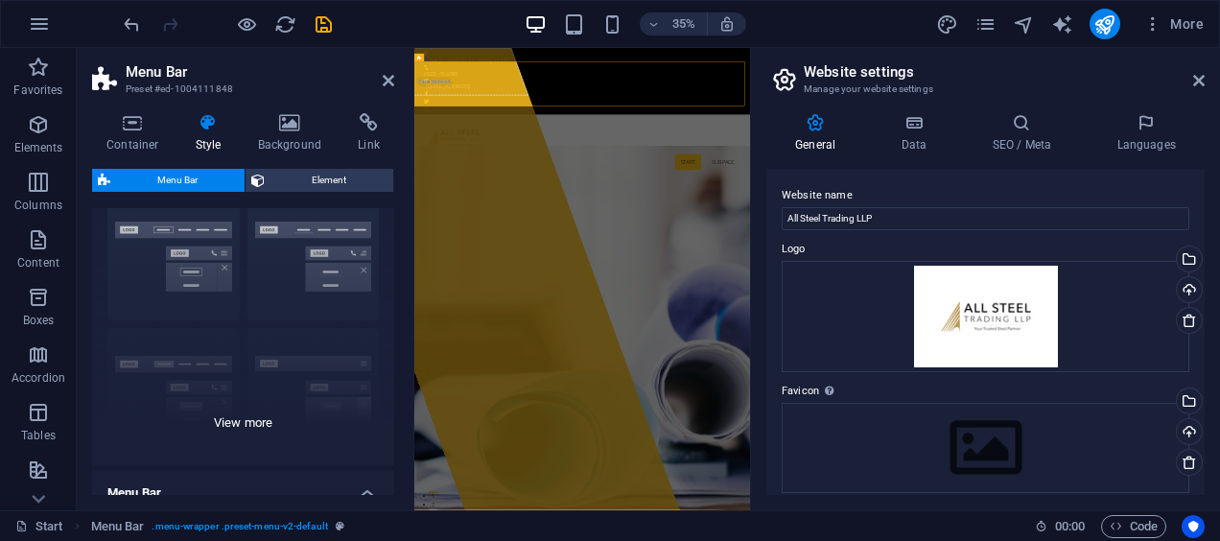
scroll to position [65, 0]
click at [289, 294] on div "Border Centered Default Fixed Loki Trigger Wide XXL" at bounding box center [243, 321] width 302 height 288
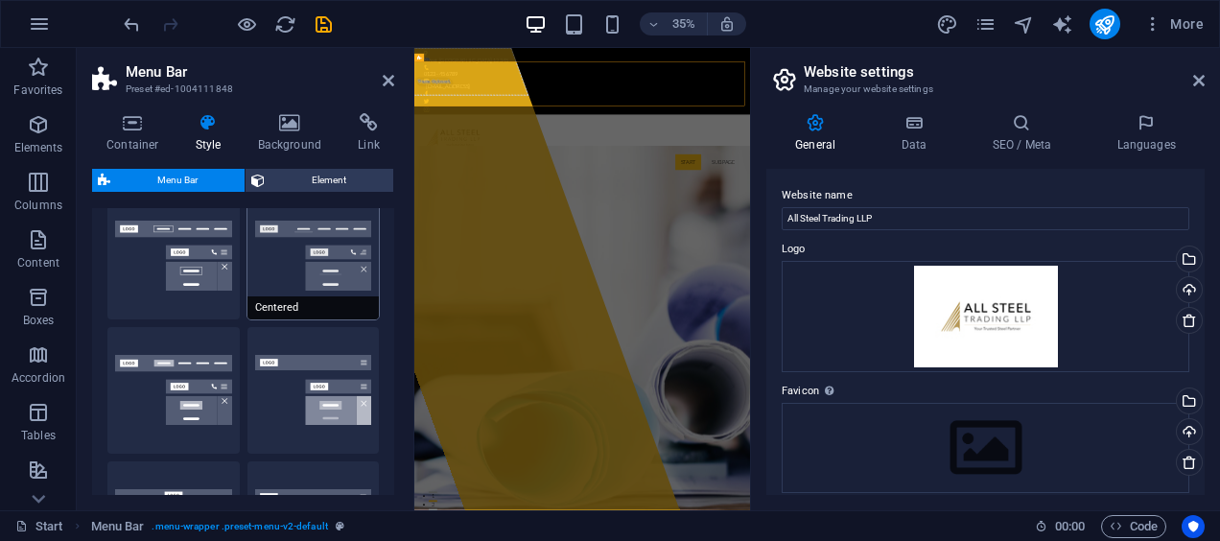
click at [299, 269] on button "Centered" at bounding box center [313, 256] width 132 height 127
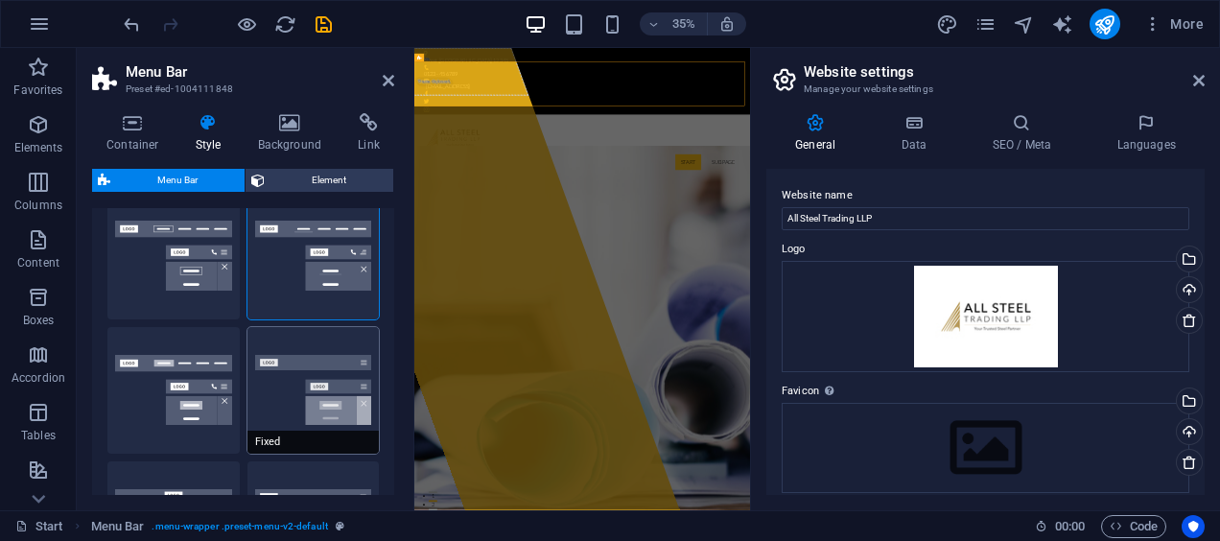
click at [294, 361] on button "Fixed" at bounding box center [313, 390] width 132 height 127
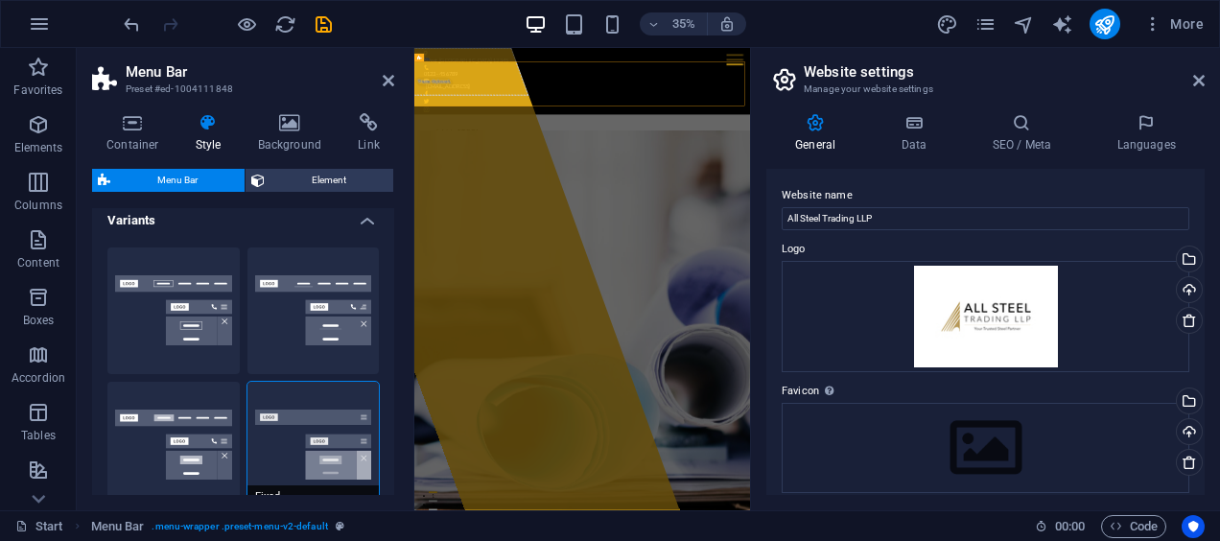
scroll to position [0, 0]
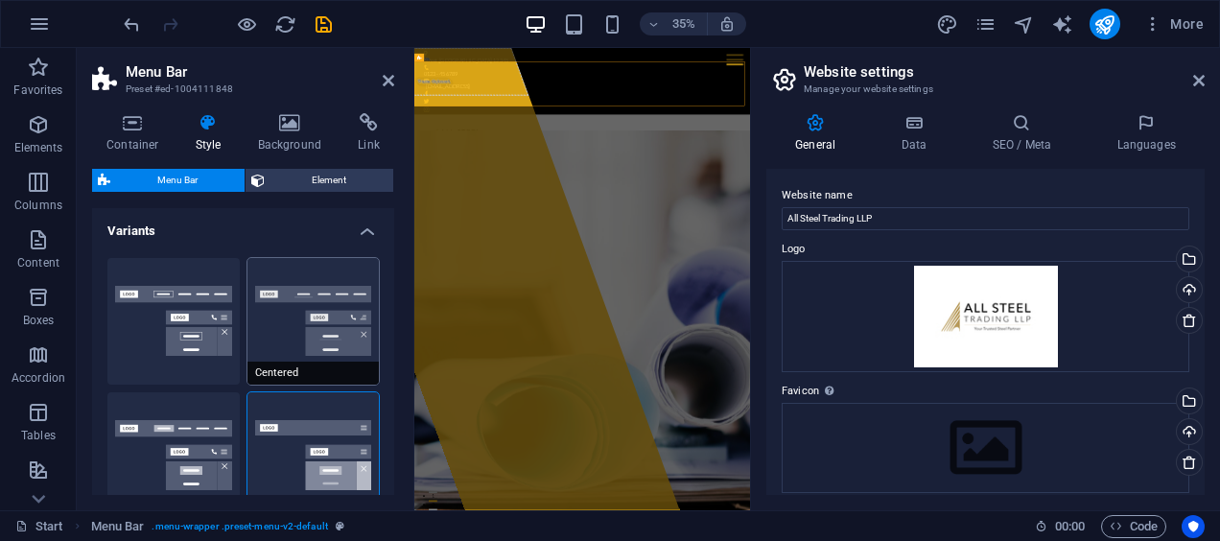
click at [282, 332] on button "Centered" at bounding box center [313, 321] width 132 height 127
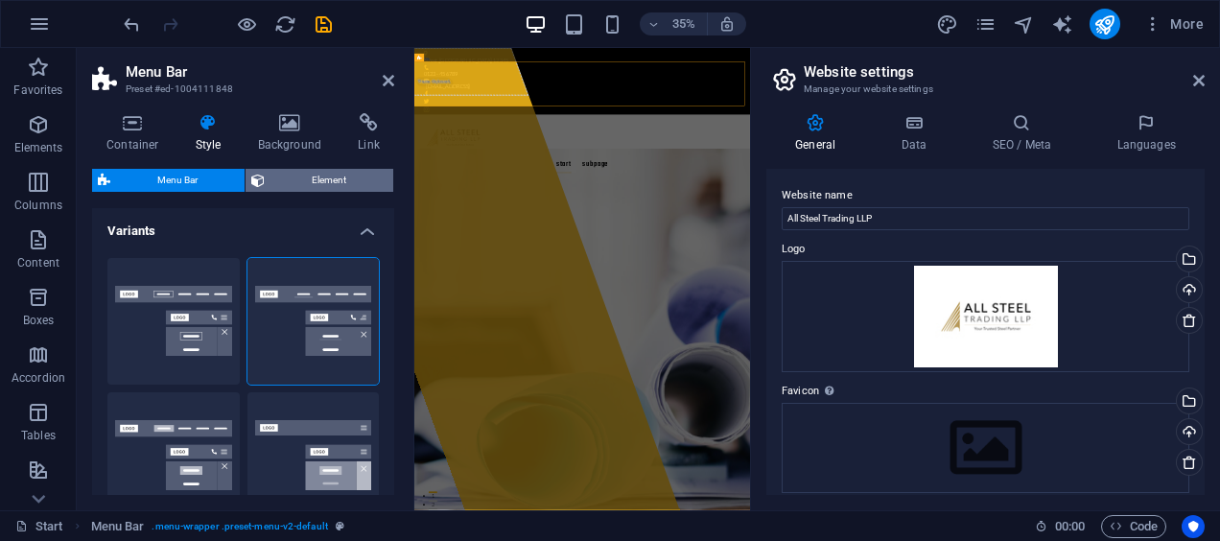
click at [307, 187] on span "Element" at bounding box center [328, 180] width 117 height 23
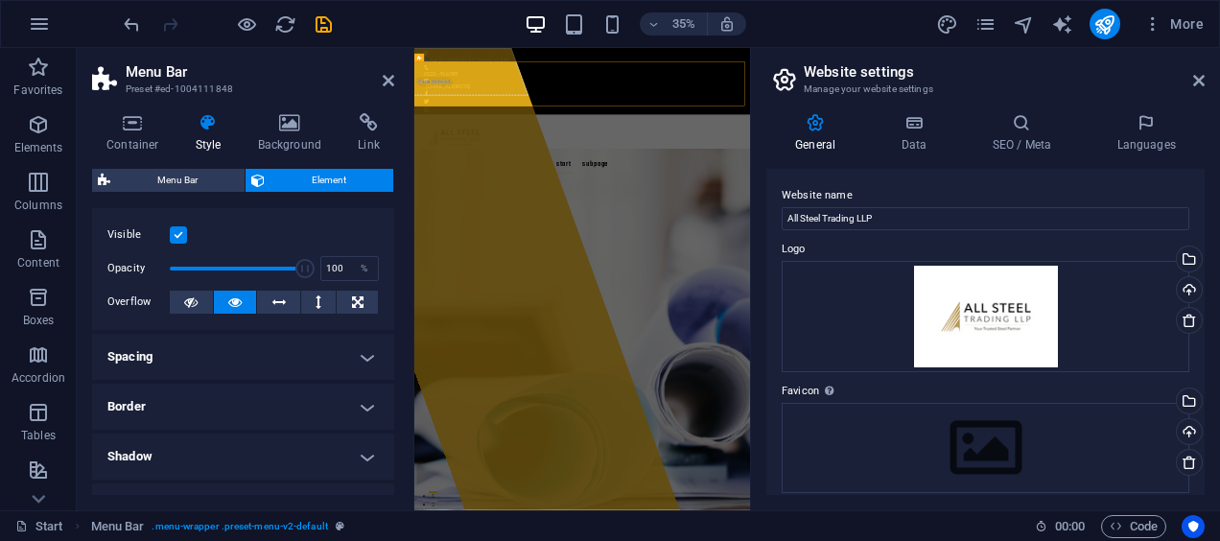
scroll to position [38, 0]
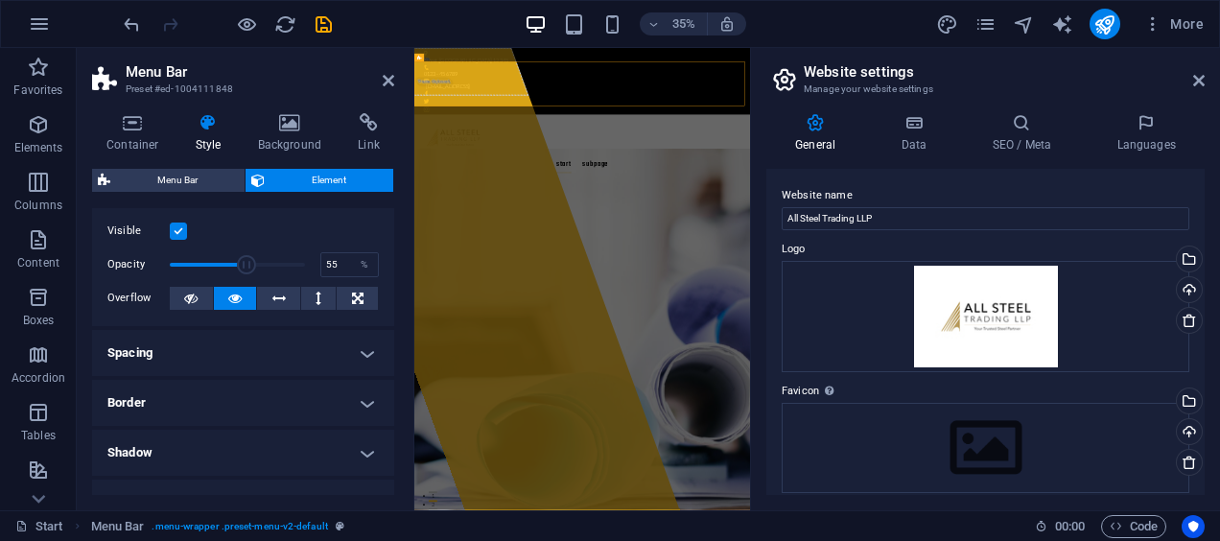
type input "54"
drag, startPoint x: 293, startPoint y: 266, endPoint x: 241, endPoint y: 269, distance: 52.8
click at [241, 269] on span at bounding box center [246, 264] width 19 height 19
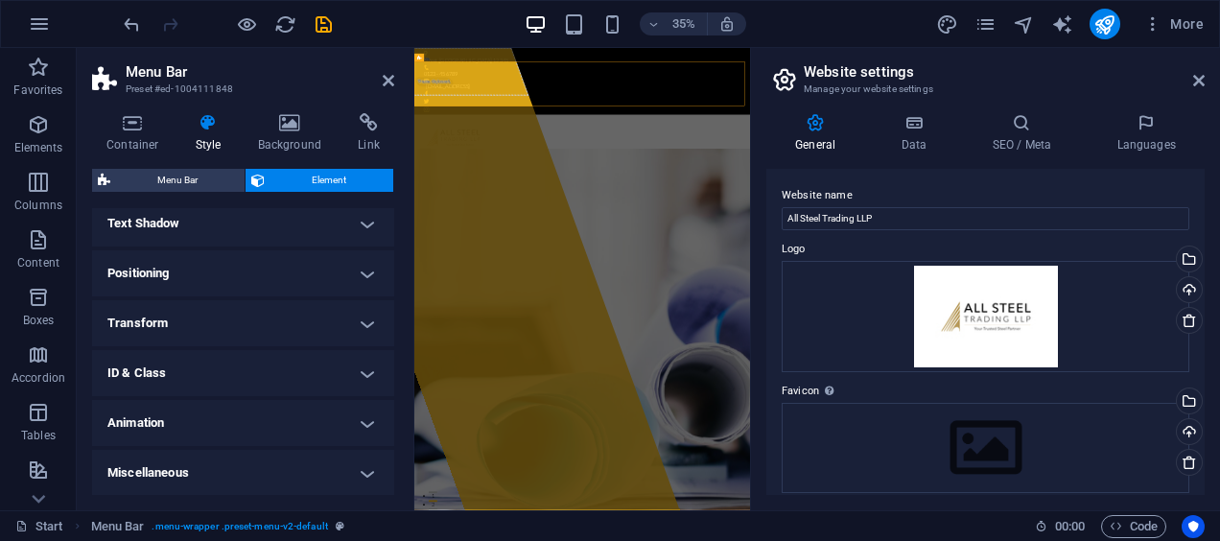
scroll to position [0, 0]
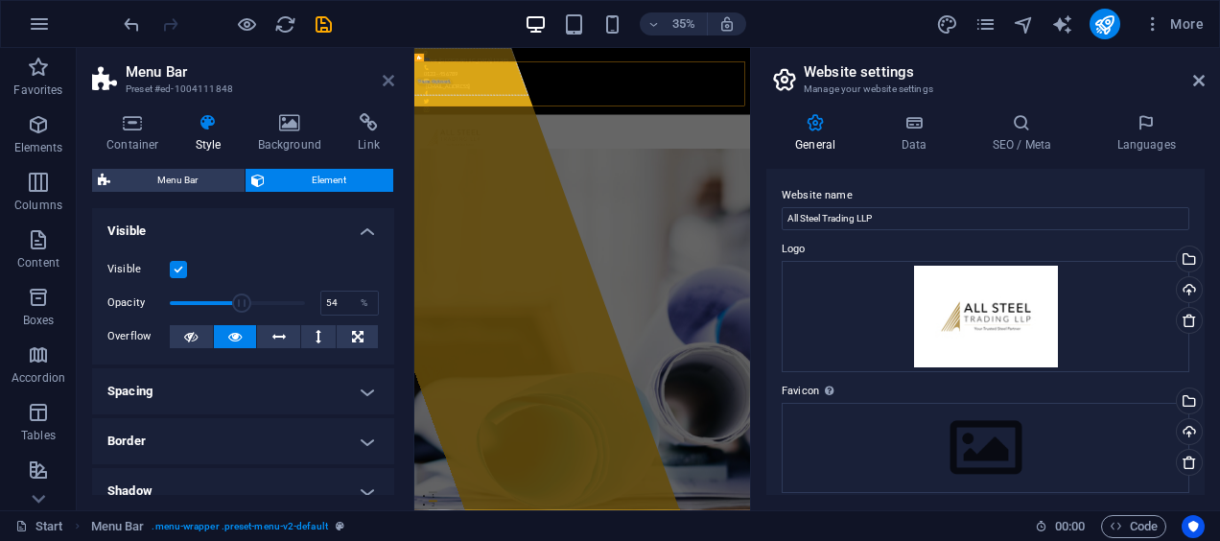
click at [390, 79] on icon at bounding box center [389, 80] width 12 height 15
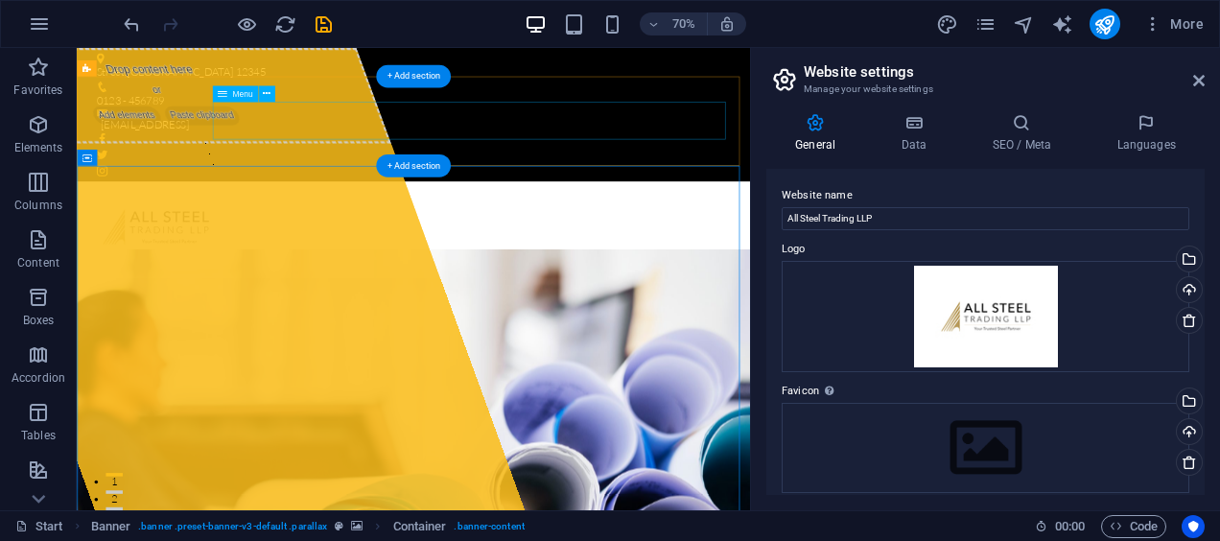
click at [594, 351] on nav "Start Subpage" at bounding box center [557, 378] width 905 height 54
click at [482, 351] on nav "Start Subpage" at bounding box center [557, 378] width 905 height 54
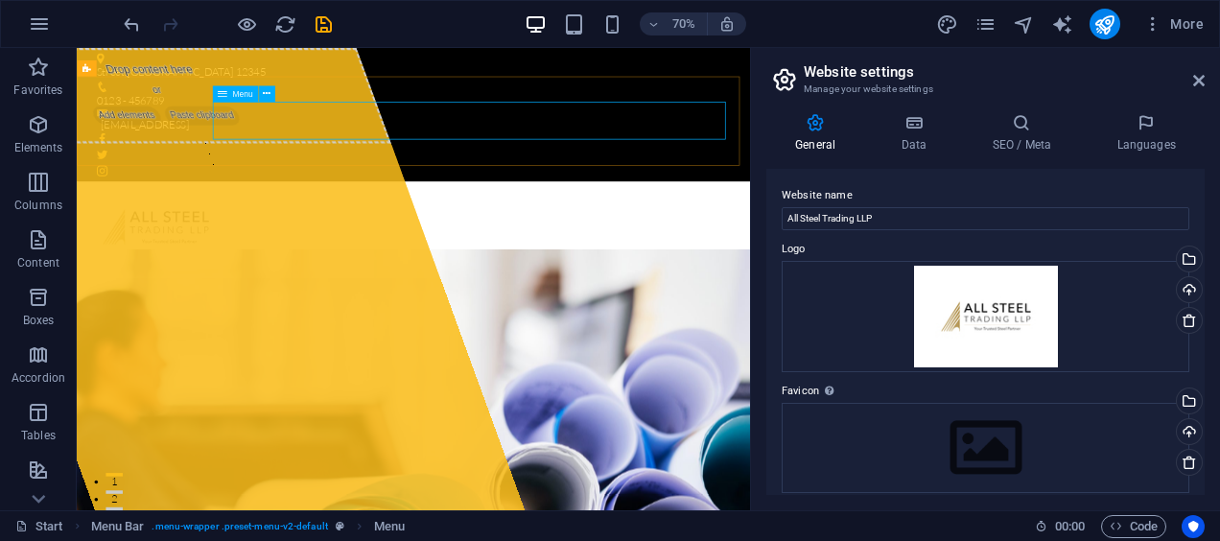
click at [220, 95] on icon at bounding box center [223, 93] width 10 height 16
click at [265, 94] on icon at bounding box center [267, 93] width 8 height 14
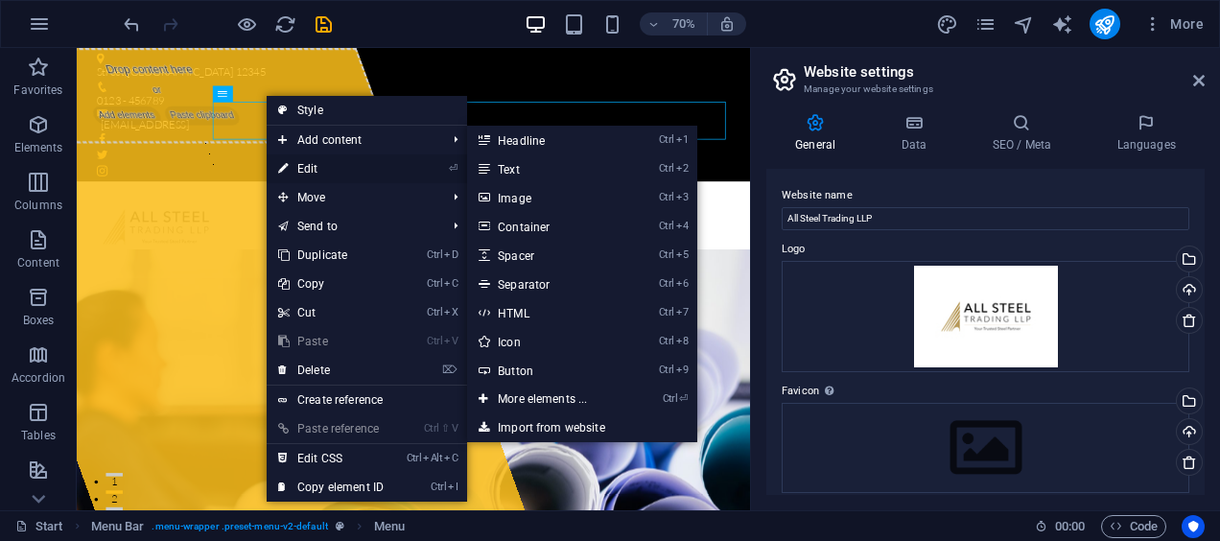
click at [327, 161] on link "⏎ Edit" at bounding box center [331, 168] width 129 height 29
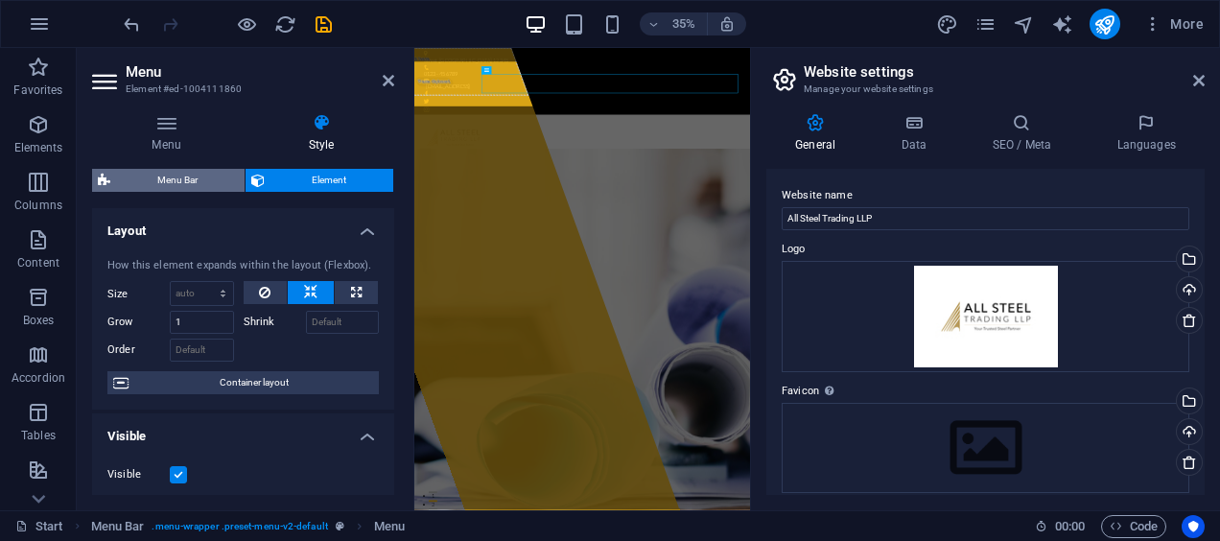
click at [223, 184] on span "Menu Bar" at bounding box center [177, 180] width 123 height 23
select select "rem"
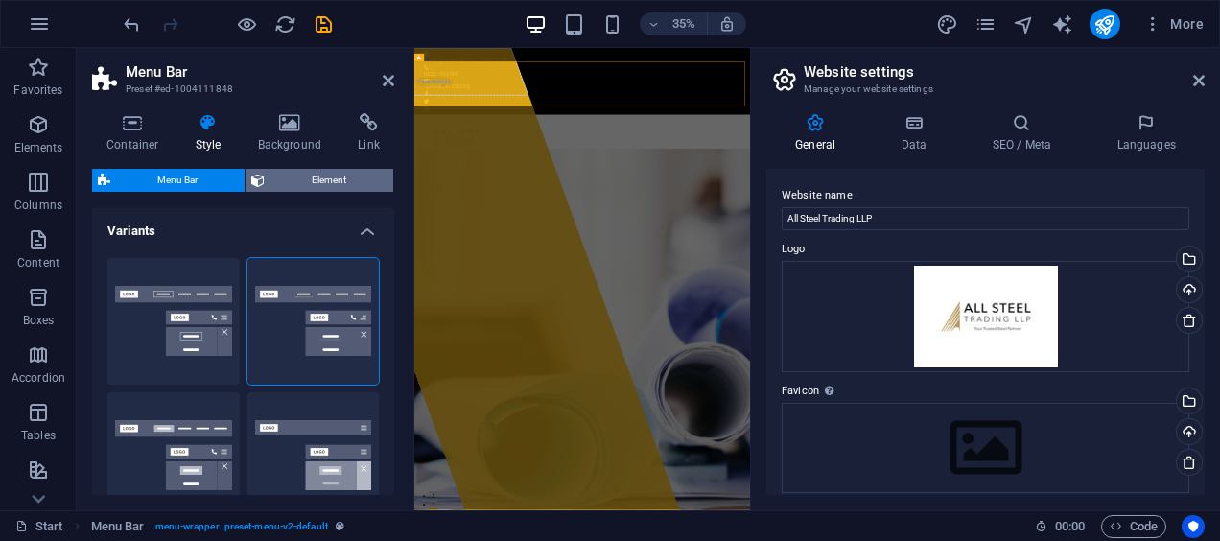
click at [267, 186] on button "Element" at bounding box center [320, 180] width 148 height 23
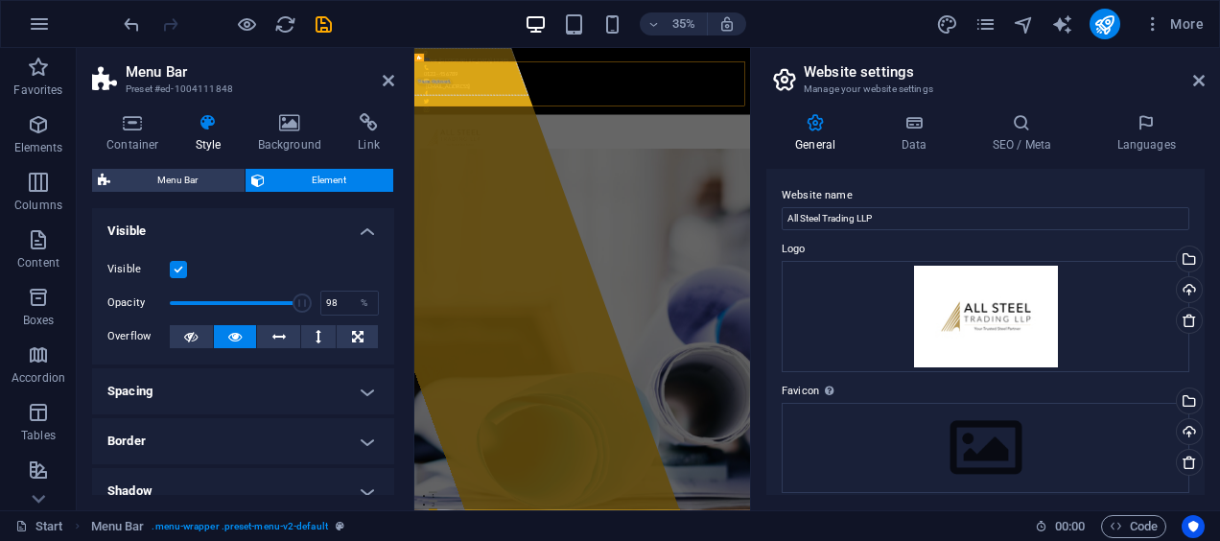
type input "100"
drag, startPoint x: 242, startPoint y: 299, endPoint x: 312, endPoint y: 301, distance: 70.0
click at [312, 301] on span at bounding box center [304, 302] width 19 height 19
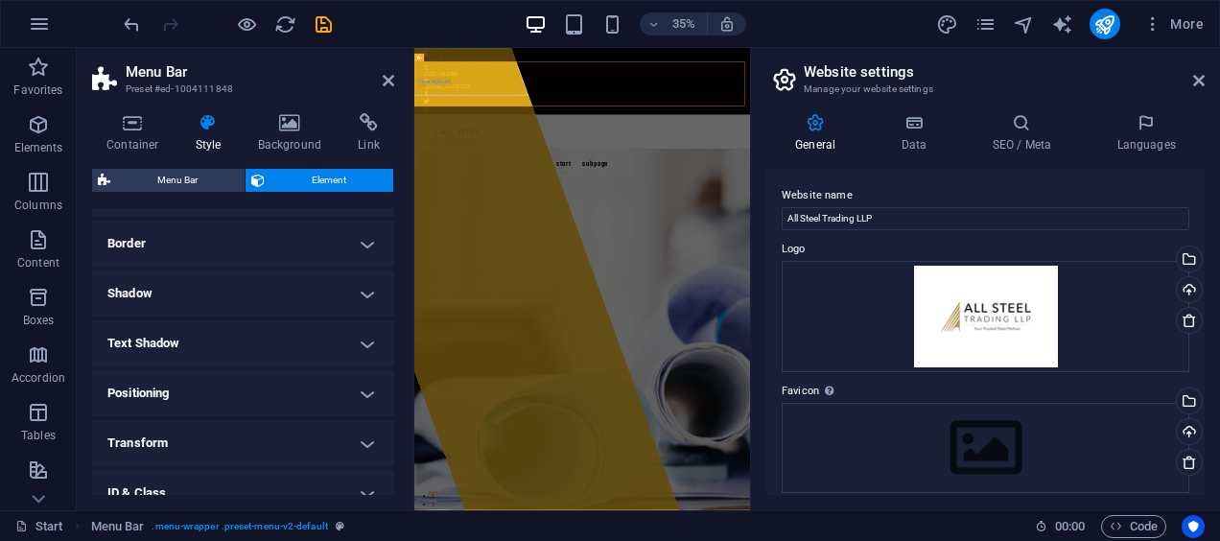
scroll to position [201, 0]
click at [228, 333] on h4 "Text Shadow" at bounding box center [243, 339] width 302 height 46
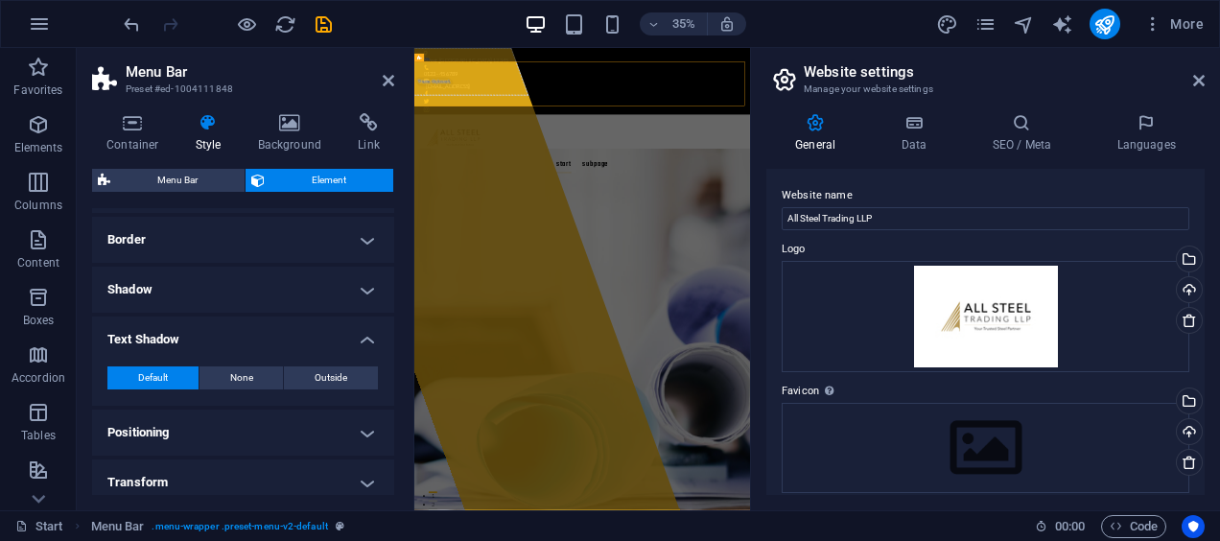
click at [228, 333] on h4 "Text Shadow" at bounding box center [243, 333] width 302 height 35
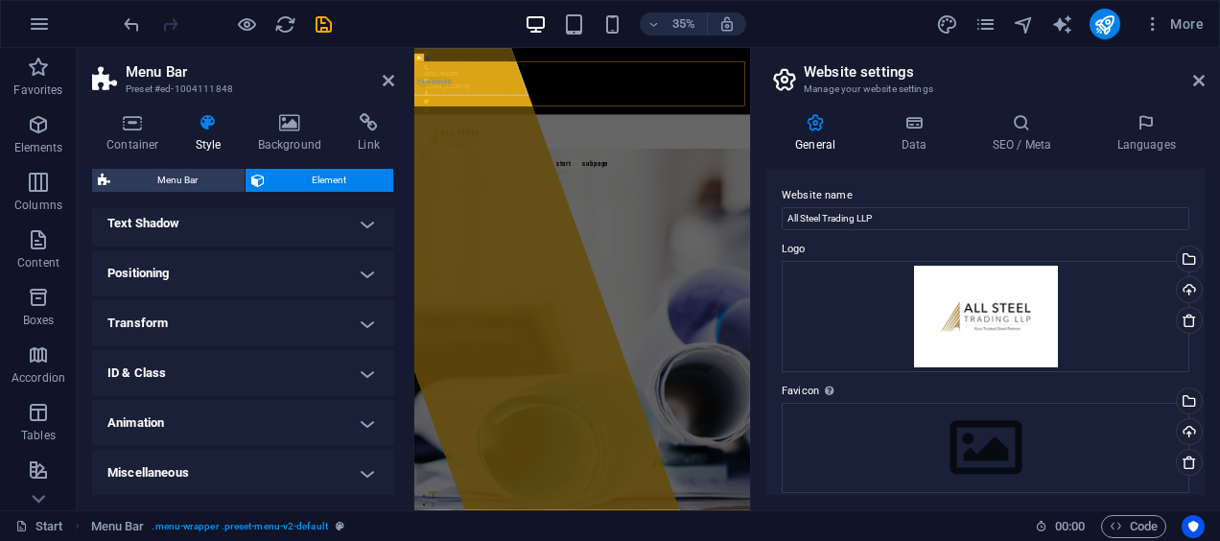
scroll to position [0, 0]
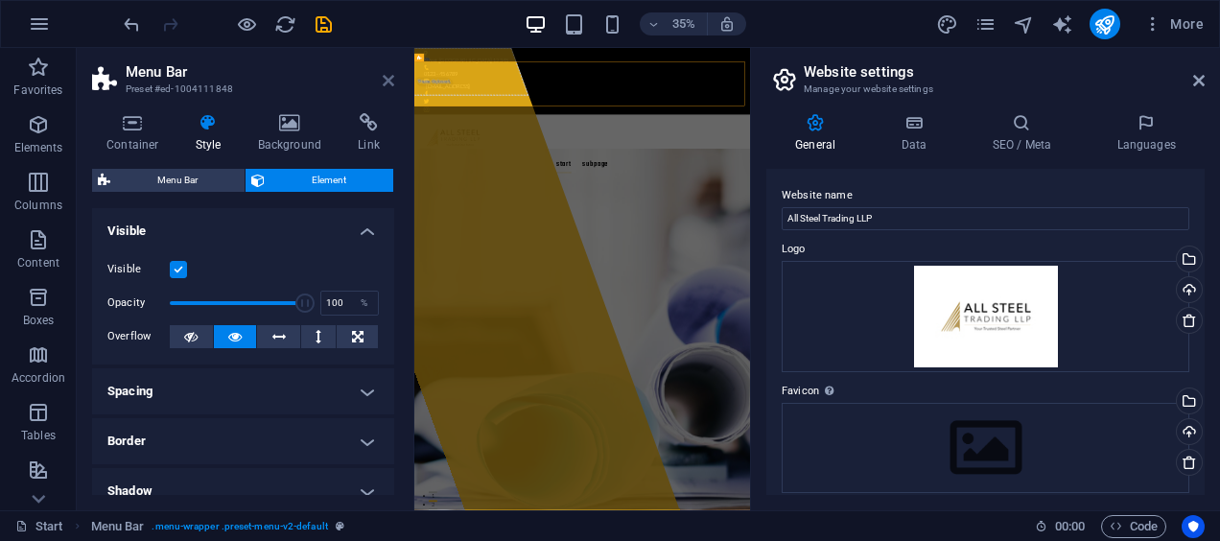
click at [389, 82] on icon at bounding box center [389, 80] width 12 height 15
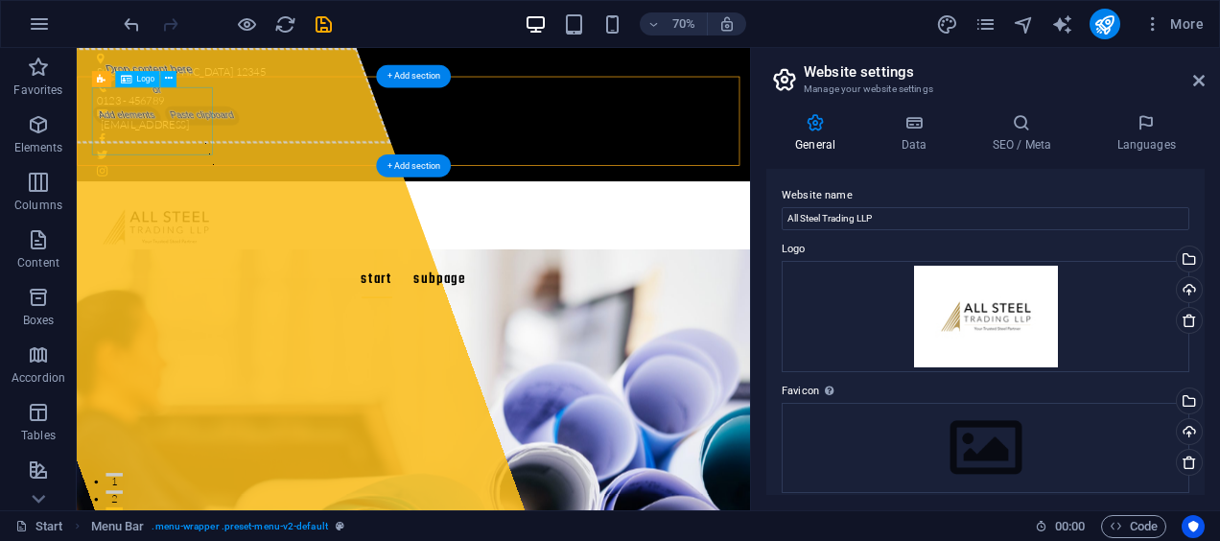
click at [223, 254] on div at bounding box center [557, 302] width 905 height 97
click at [171, 77] on icon at bounding box center [169, 79] width 8 height 14
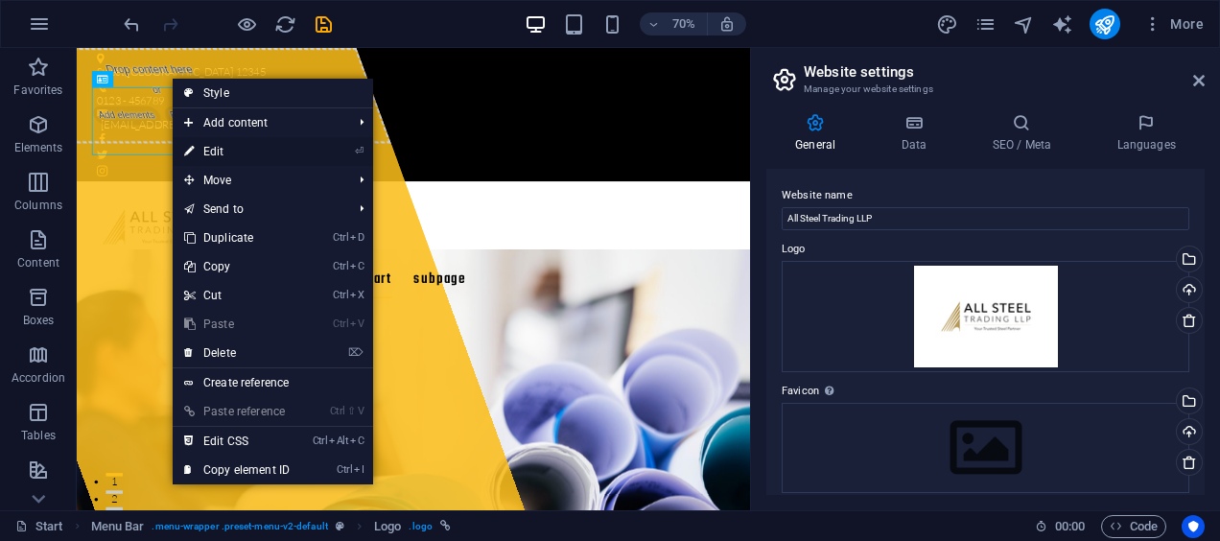
click at [236, 149] on link "⏎ Edit" at bounding box center [237, 151] width 129 height 29
select select "px"
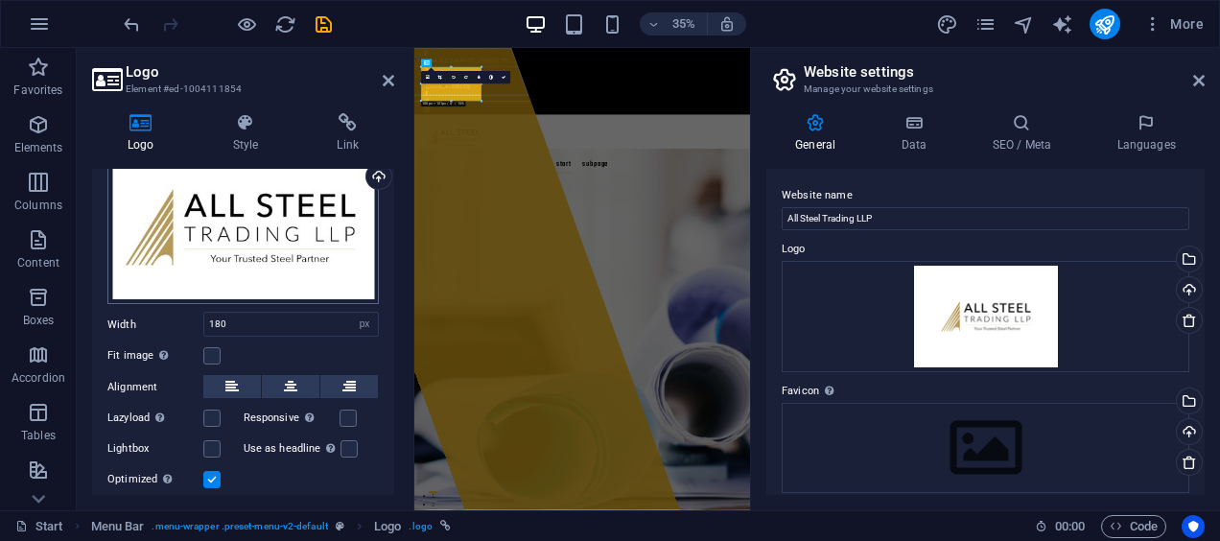
scroll to position [104, 0]
click at [257, 320] on input "180" at bounding box center [291, 323] width 174 height 23
type input "1"
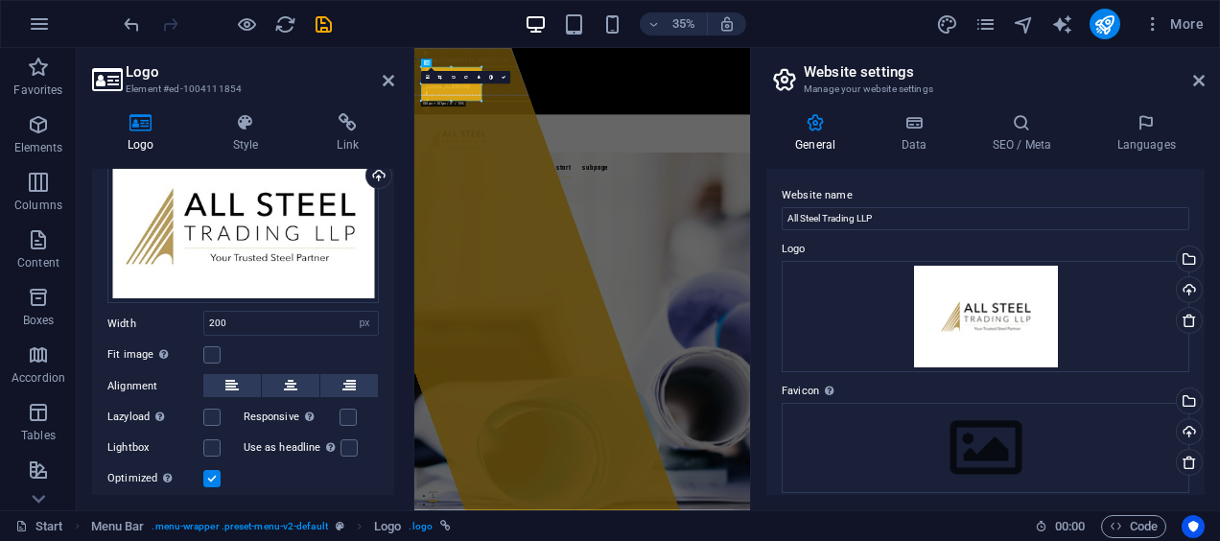
click at [272, 346] on div "Fit image Automatically fit image to a fixed width and height" at bounding box center [242, 354] width 271 height 23
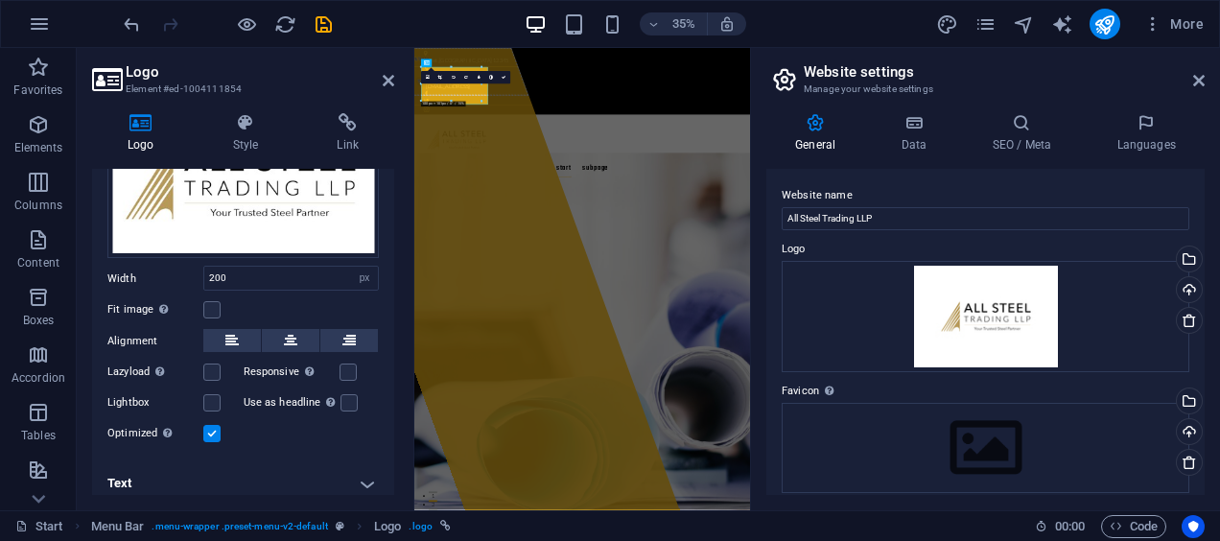
scroll to position [157, 0]
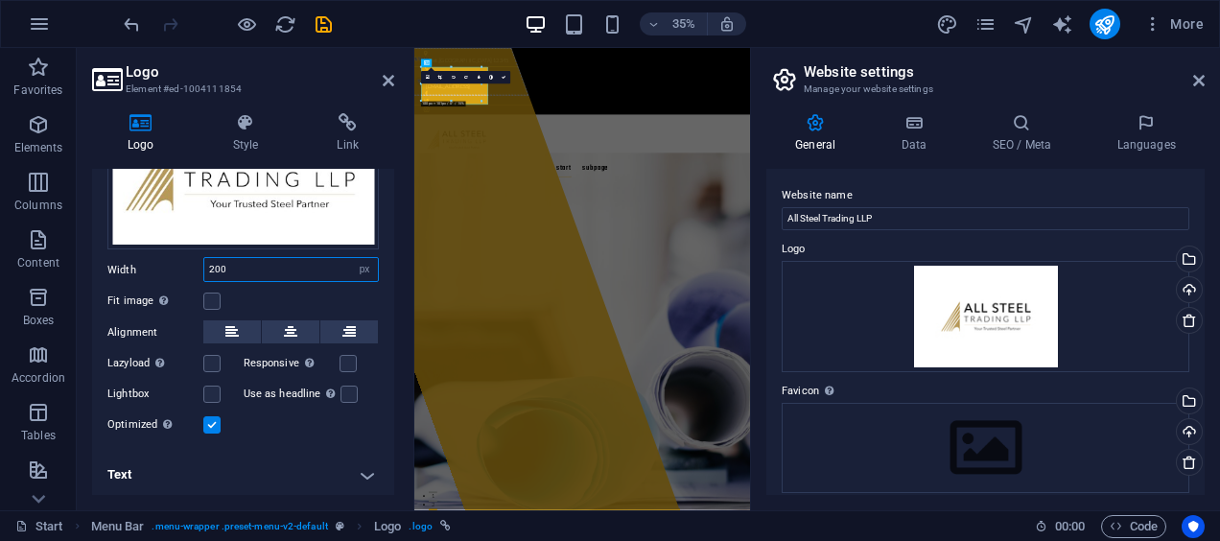
drag, startPoint x: 251, startPoint y: 263, endPoint x: 173, endPoint y: 272, distance: 79.2
click at [173, 272] on div "Width 200 Default auto px rem % em vh vw" at bounding box center [242, 269] width 271 height 25
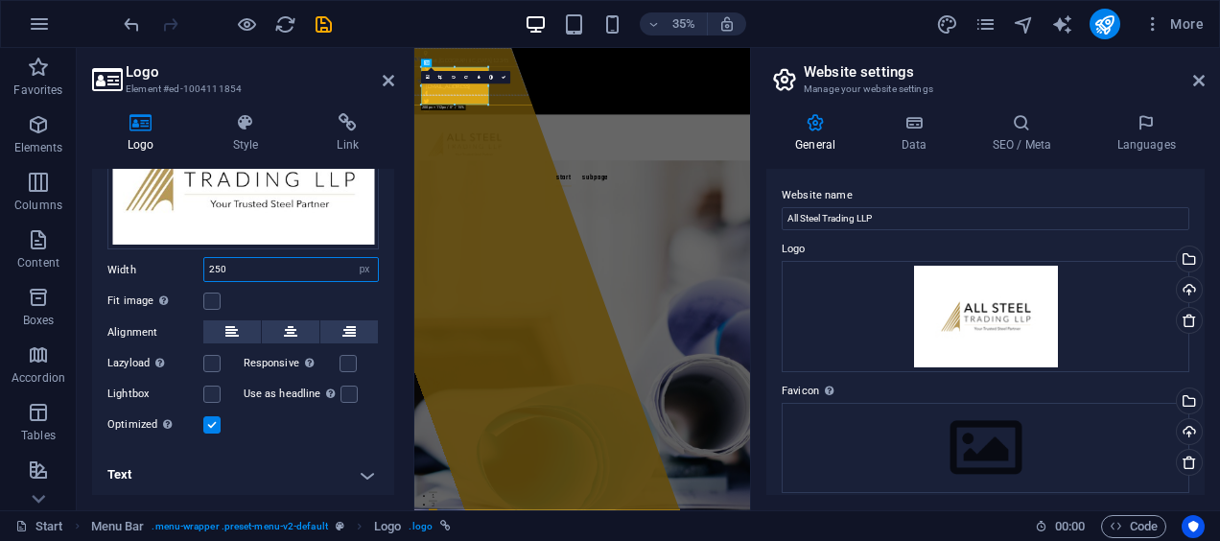
type input "250"
click at [255, 290] on div "Fit image Automatically fit image to a fixed width and height" at bounding box center [242, 301] width 271 height 23
click at [827, 389] on nav "Start Subpage" at bounding box center [893, 416] width 905 height 54
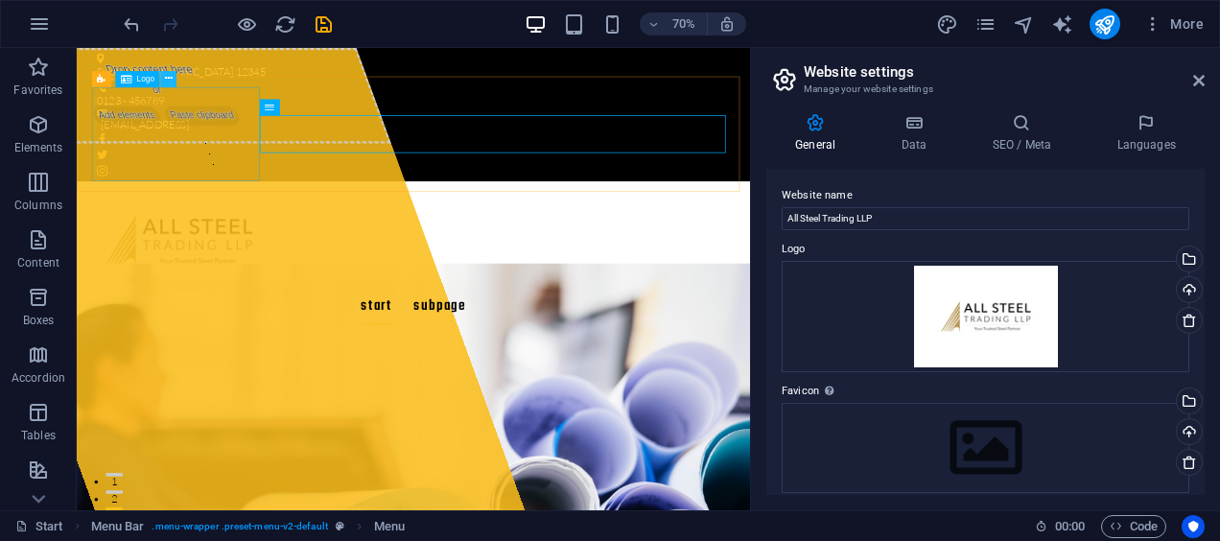
click at [167, 77] on icon at bounding box center [169, 79] width 8 height 14
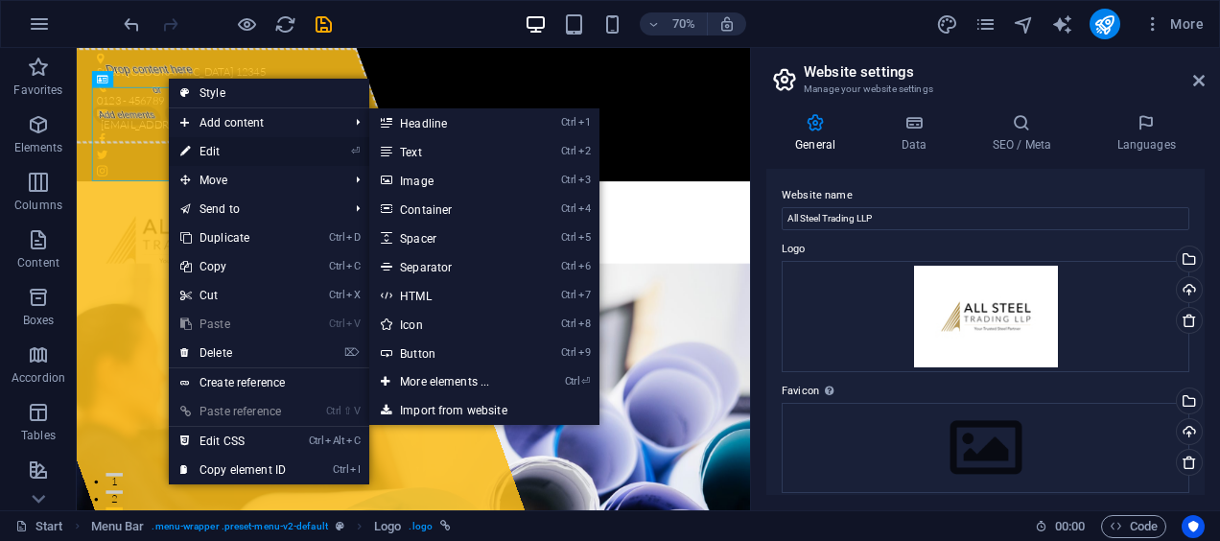
click at [226, 153] on link "⏎ Edit" at bounding box center [233, 151] width 129 height 29
select select "px"
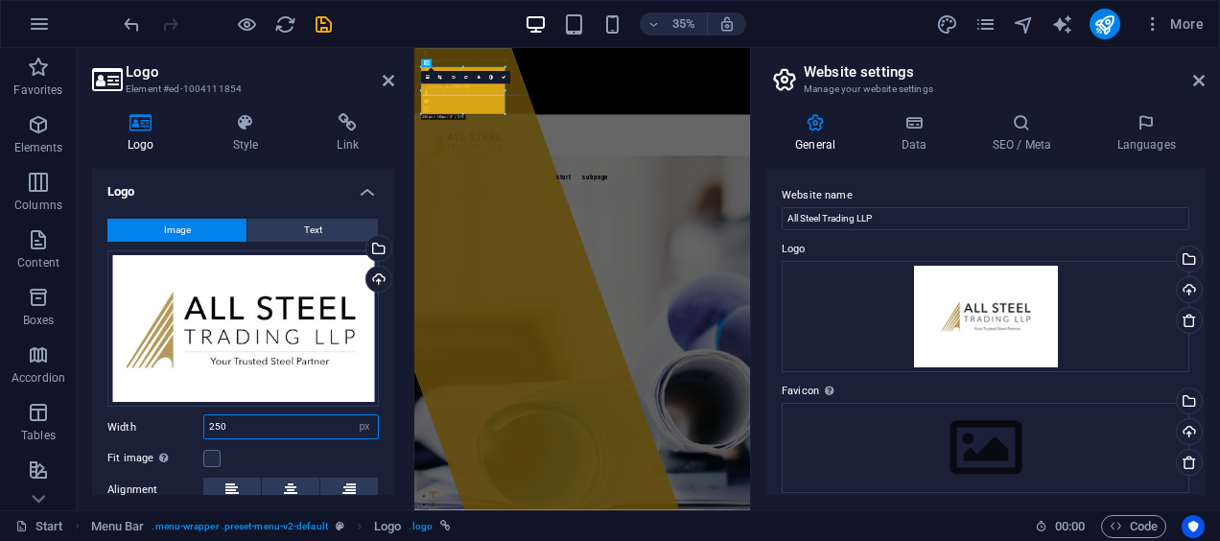
drag, startPoint x: 224, startPoint y: 423, endPoint x: 195, endPoint y: 430, distance: 30.5
click at [195, 430] on div "Width 250 Default auto px rem % em vh vw" at bounding box center [242, 426] width 271 height 25
type input "300"
click at [179, 433] on div "Width 300 Default auto px rem % em vh vw" at bounding box center [242, 426] width 271 height 25
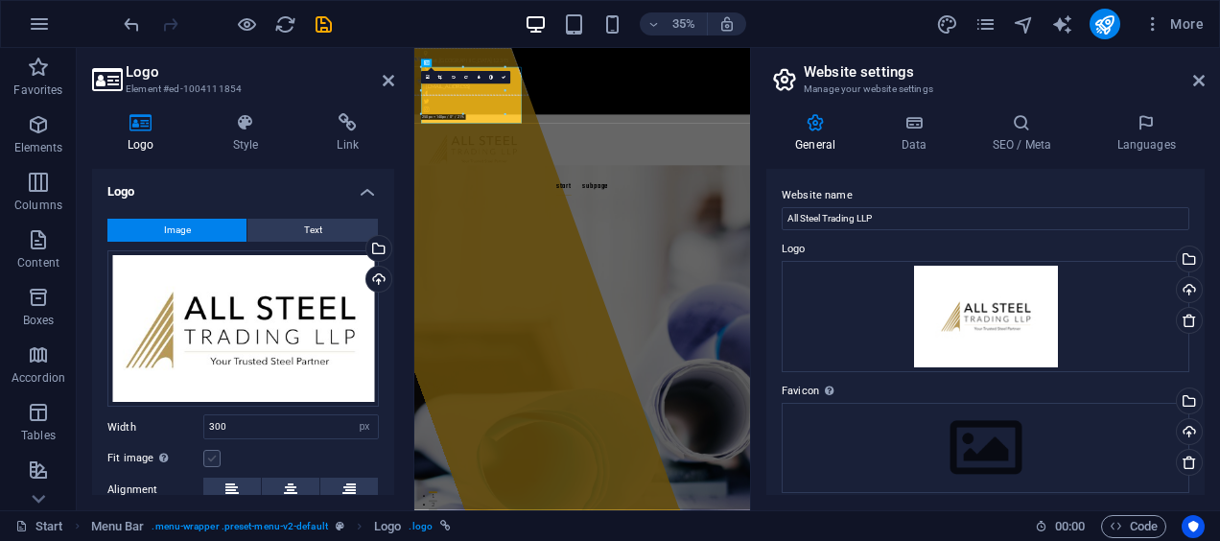
click at [211, 455] on label at bounding box center [211, 458] width 17 height 17
click at [0, 0] on input "Fit image Automatically fit image to a fixed width and height" at bounding box center [0, 0] width 0 height 0
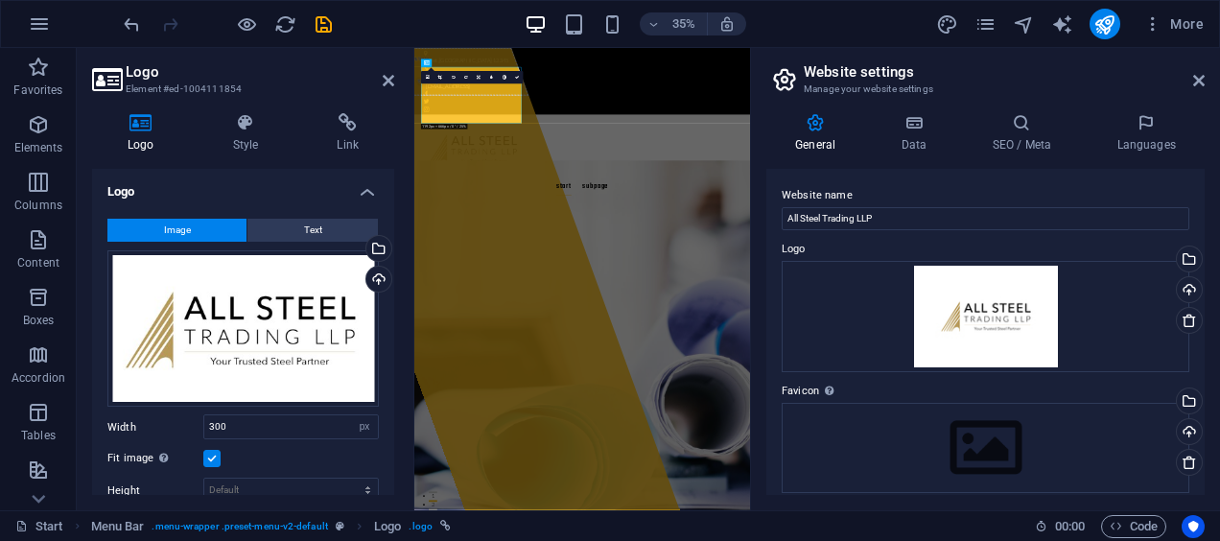
click at [211, 455] on label at bounding box center [211, 458] width 17 height 17
click at [0, 0] on input "Fit image Automatically fit image to a fixed width and height" at bounding box center [0, 0] width 0 height 0
click at [211, 455] on label at bounding box center [211, 458] width 17 height 17
click at [0, 0] on input "Fit image Automatically fit image to a fixed width and height" at bounding box center [0, 0] width 0 height 0
click at [386, 81] on icon at bounding box center [389, 80] width 12 height 15
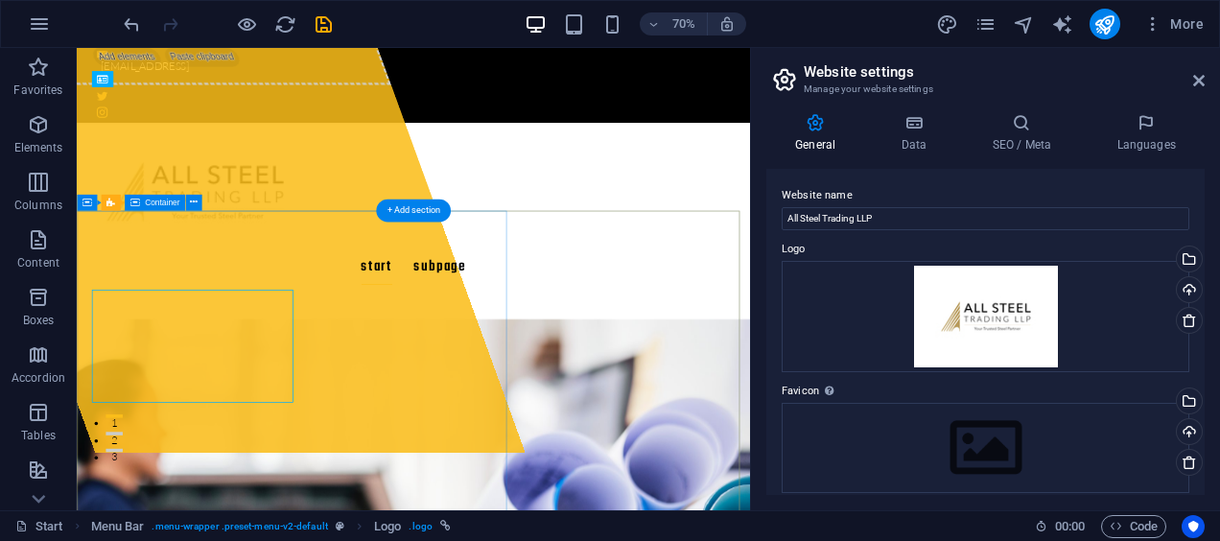
scroll to position [0, 0]
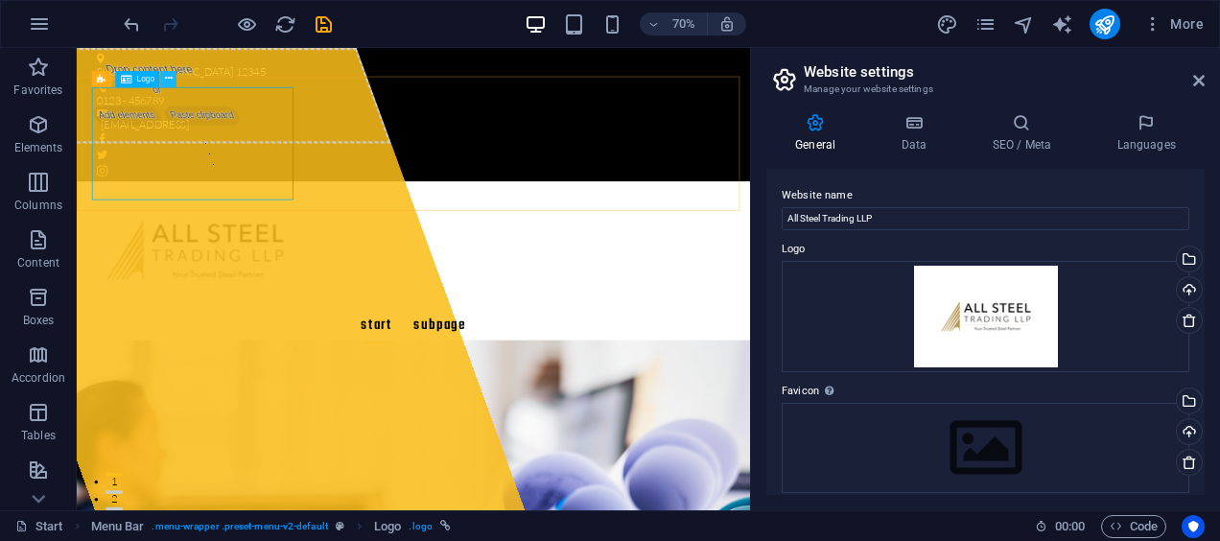
click at [168, 80] on icon at bounding box center [169, 79] width 8 height 14
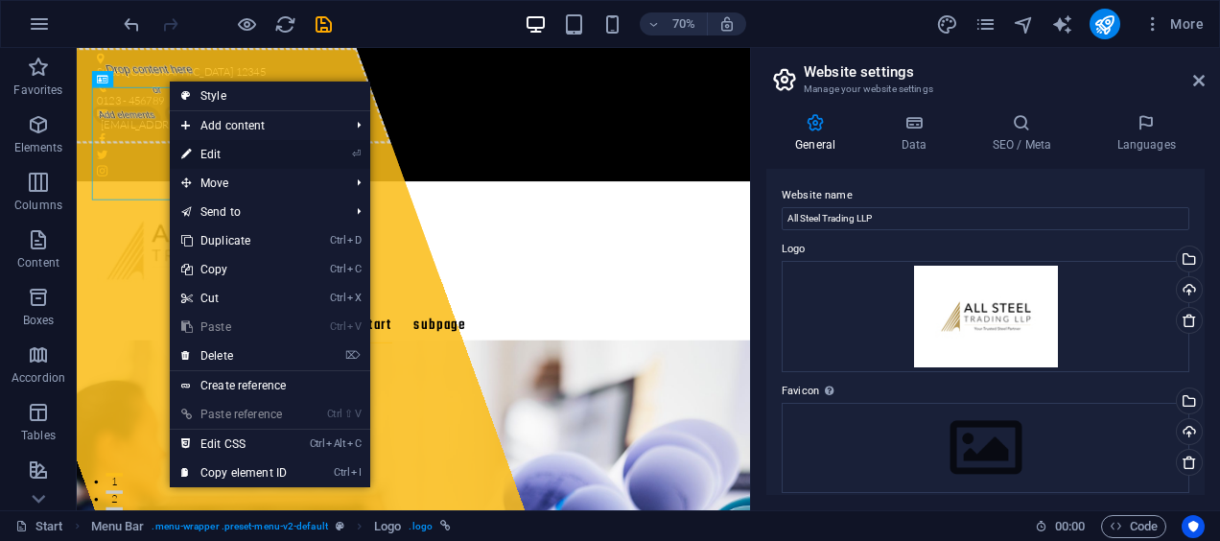
click at [246, 145] on link "⏎ Edit" at bounding box center [234, 154] width 129 height 29
select select "px"
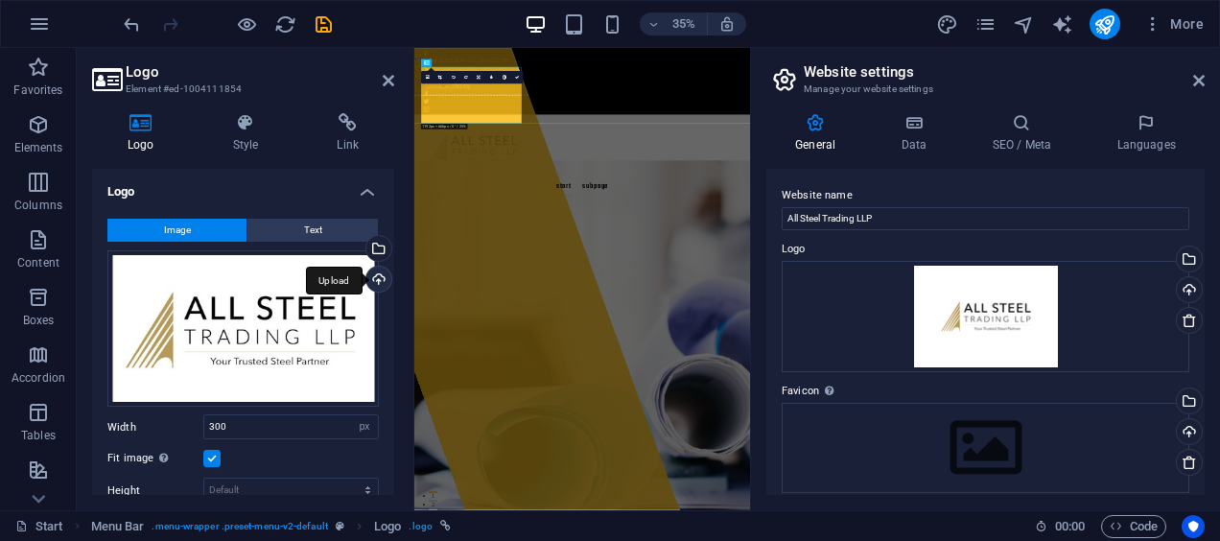
click at [371, 272] on div "Upload" at bounding box center [377, 281] width 29 height 29
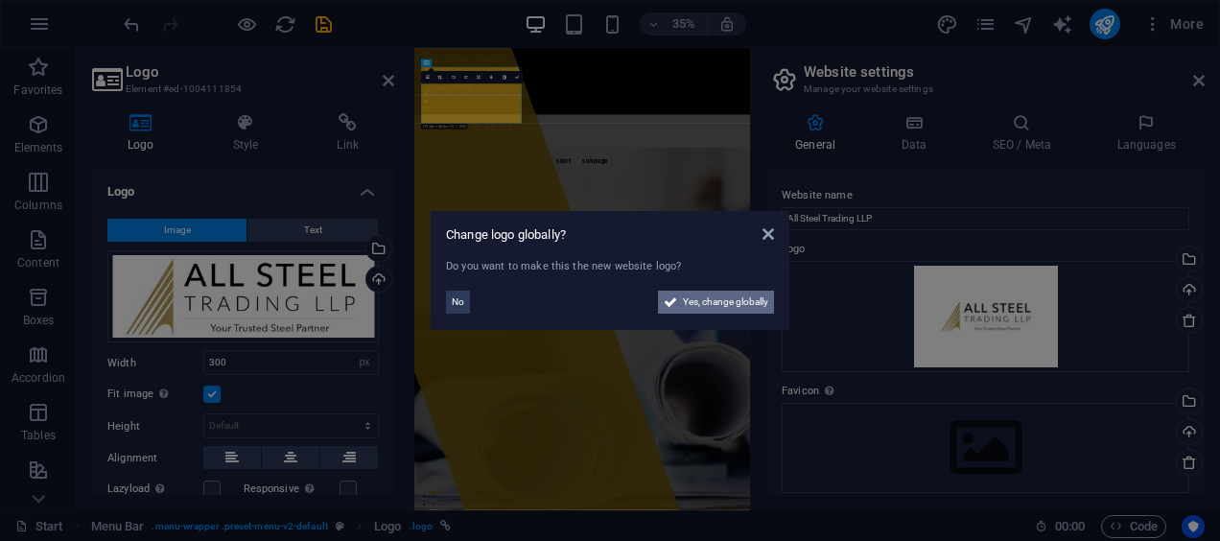
click at [675, 301] on icon at bounding box center [670, 302] width 13 height 23
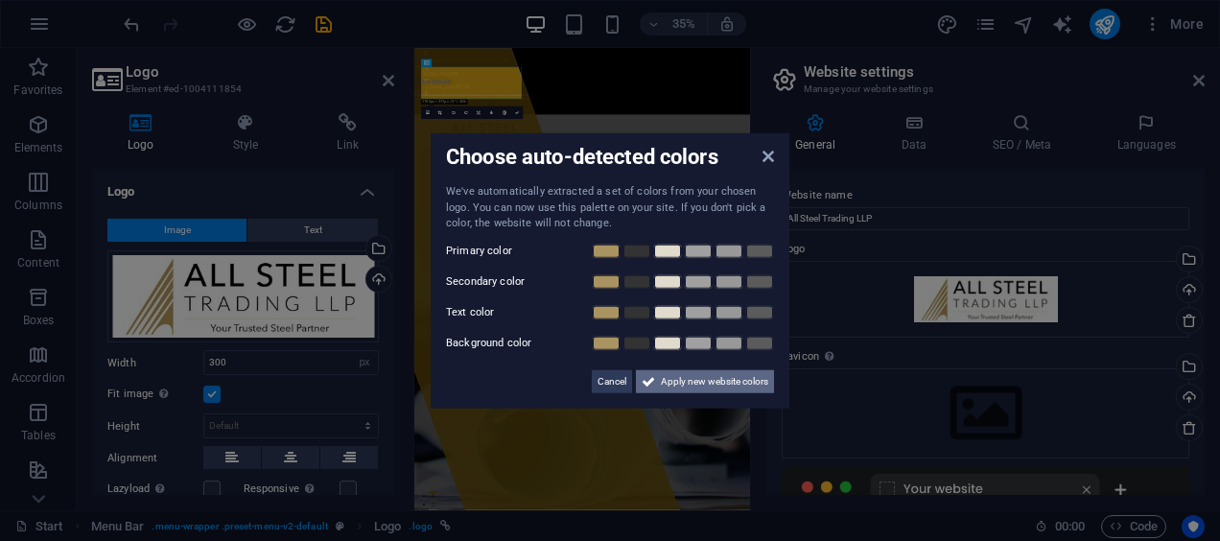
click at [654, 382] on icon at bounding box center [648, 380] width 13 height 23
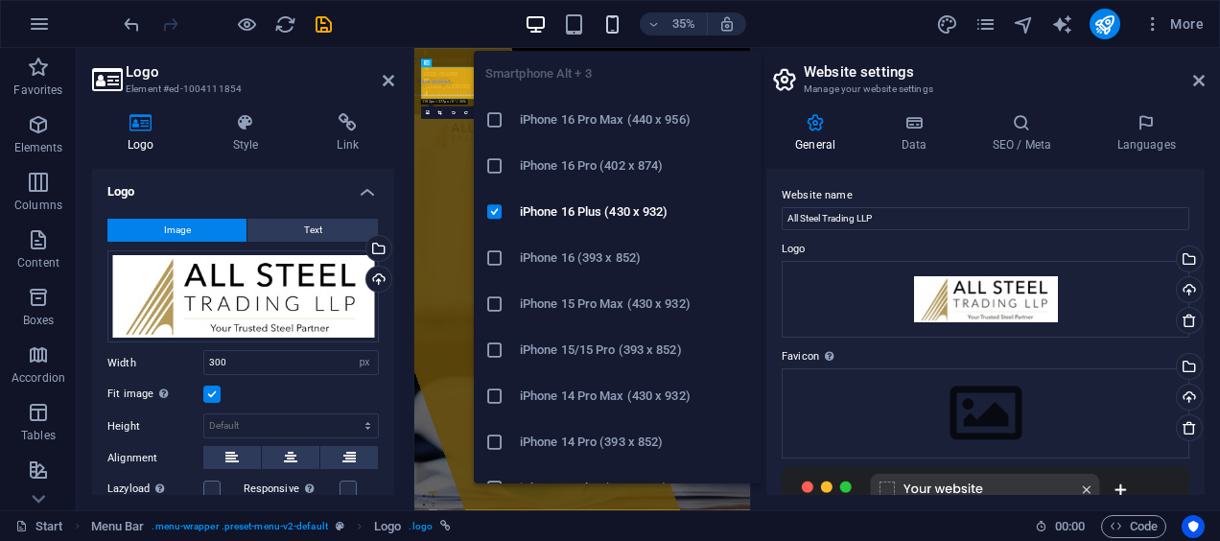
click at [621, 23] on icon "button" at bounding box center [612, 24] width 22 height 22
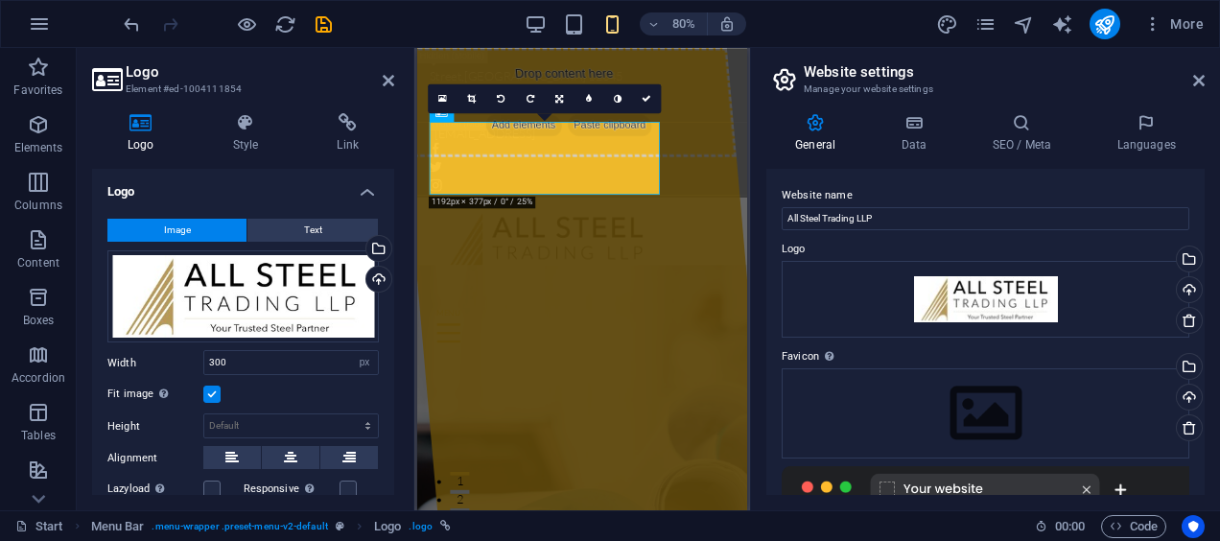
click at [589, 27] on div "80%" at bounding box center [636, 24] width 222 height 31
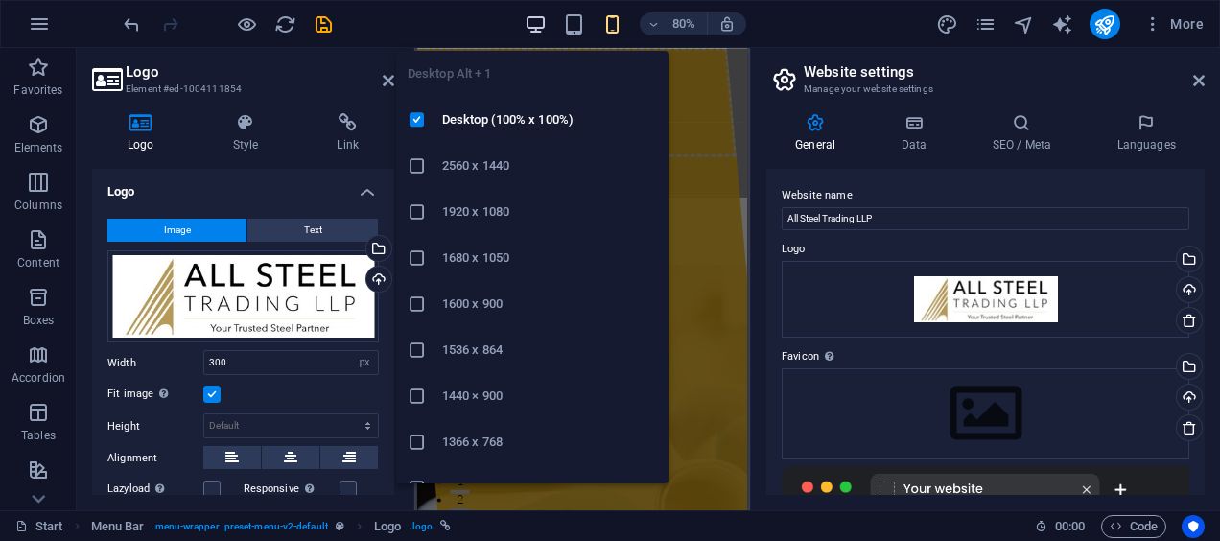
click at [527, 29] on icon "button" at bounding box center [536, 24] width 22 height 22
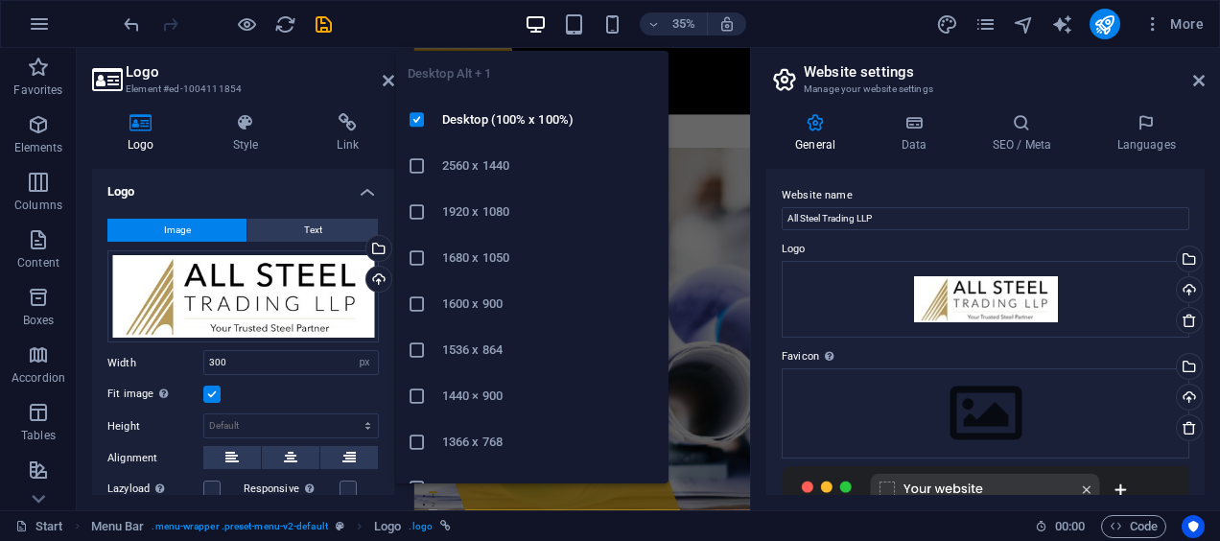
click at [534, 24] on icon "button" at bounding box center [536, 24] width 22 height 22
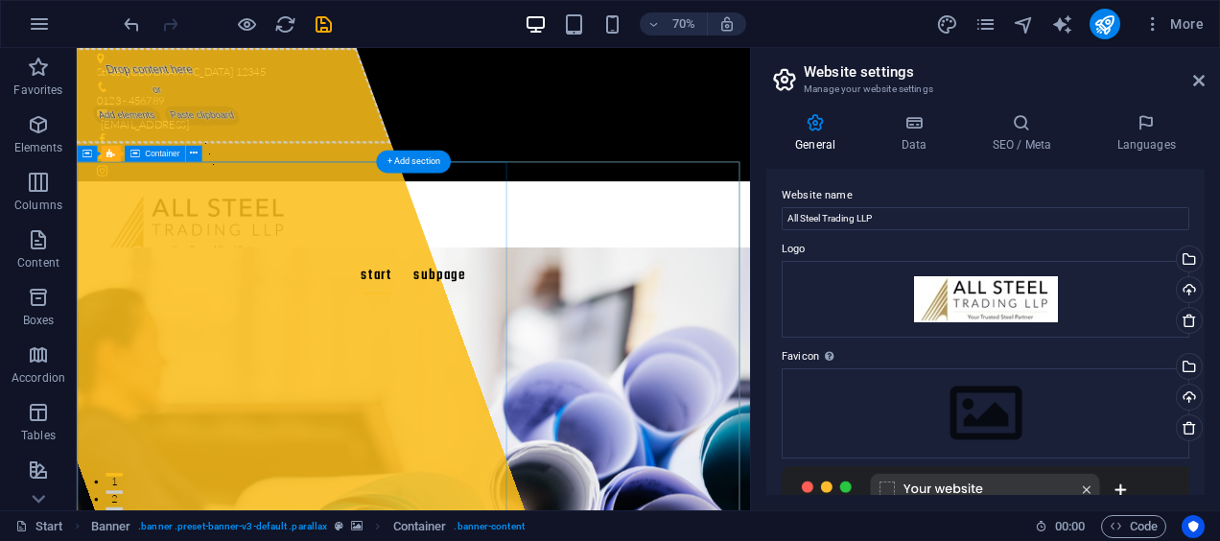
click at [425, 184] on div "Drop content here or Add elements Paste clipboard" at bounding box center [194, 116] width 664 height 136
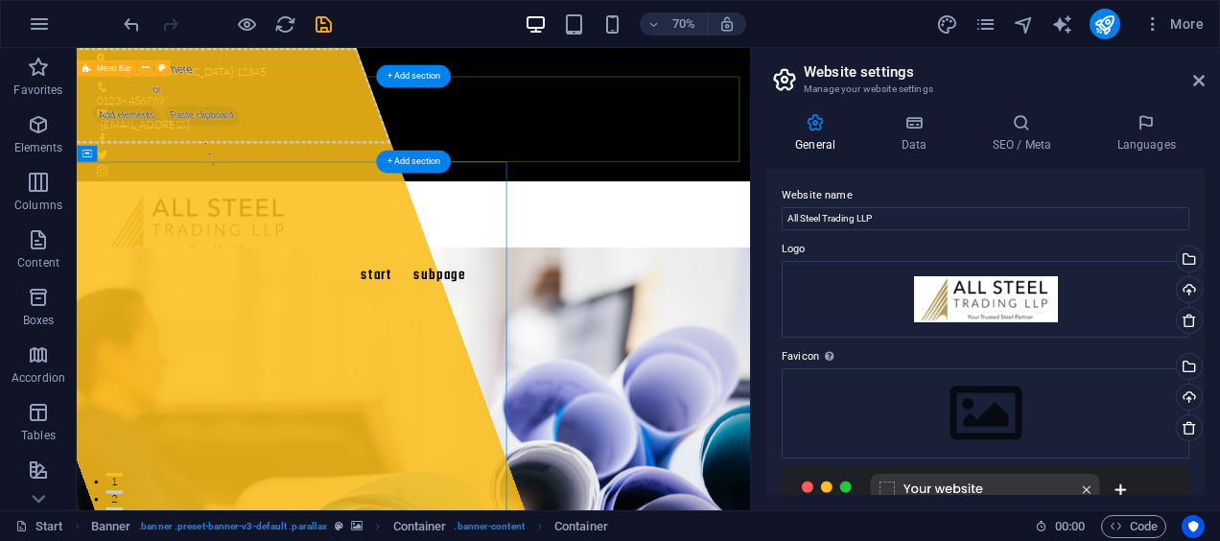
click at [422, 239] on div "Start Subpage Menu" at bounding box center [558, 327] width 962 height 176
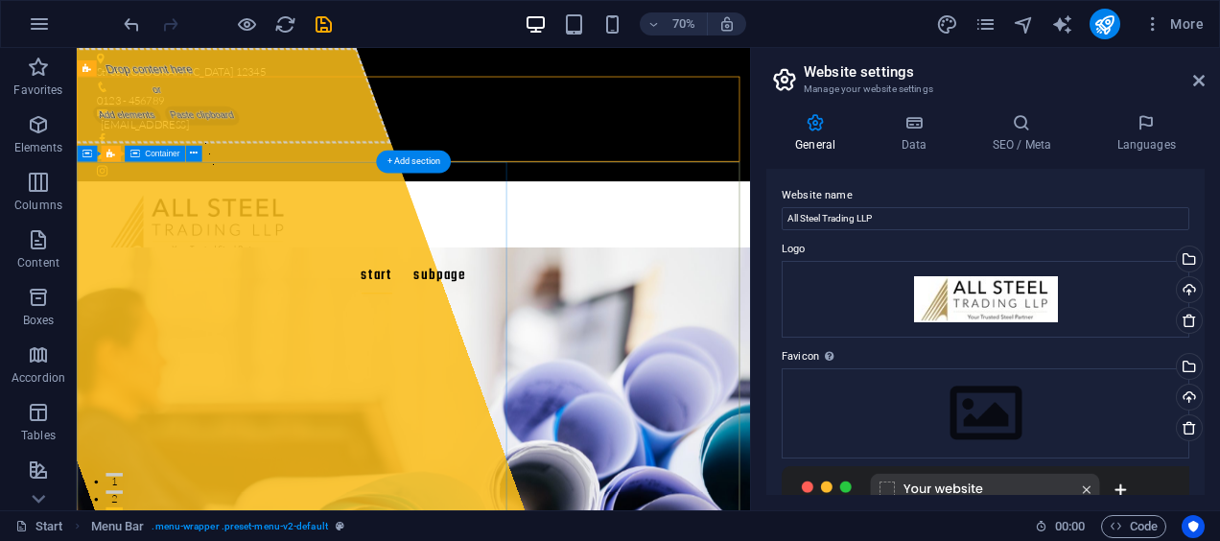
click at [408, 348] on div "Drop content here or Add elements Paste clipboard" at bounding box center [289, 378] width 855 height 661
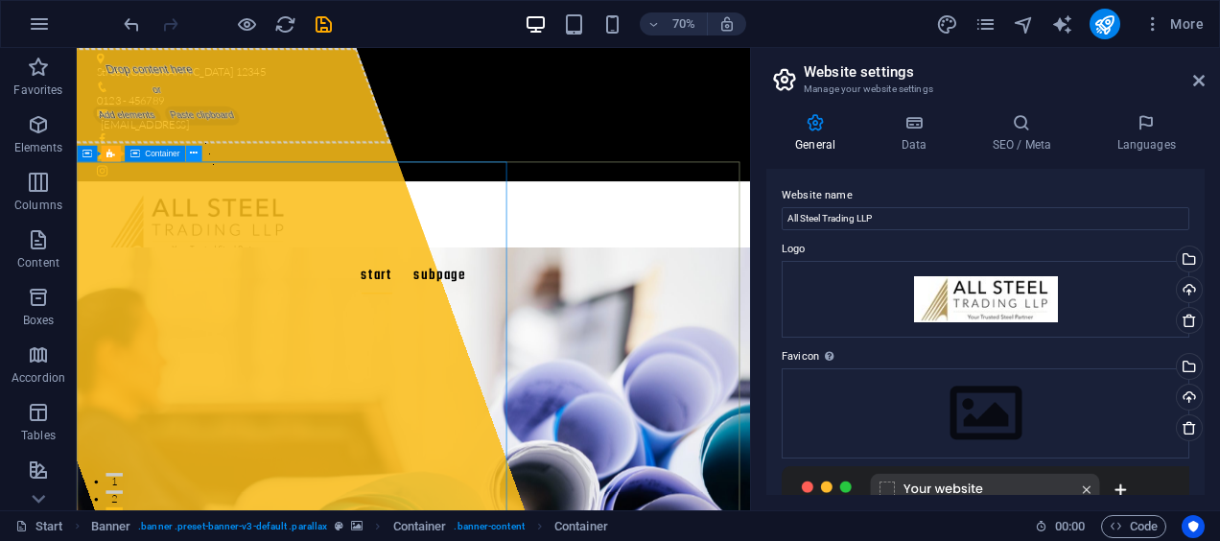
click at [192, 156] on icon at bounding box center [194, 153] width 8 height 14
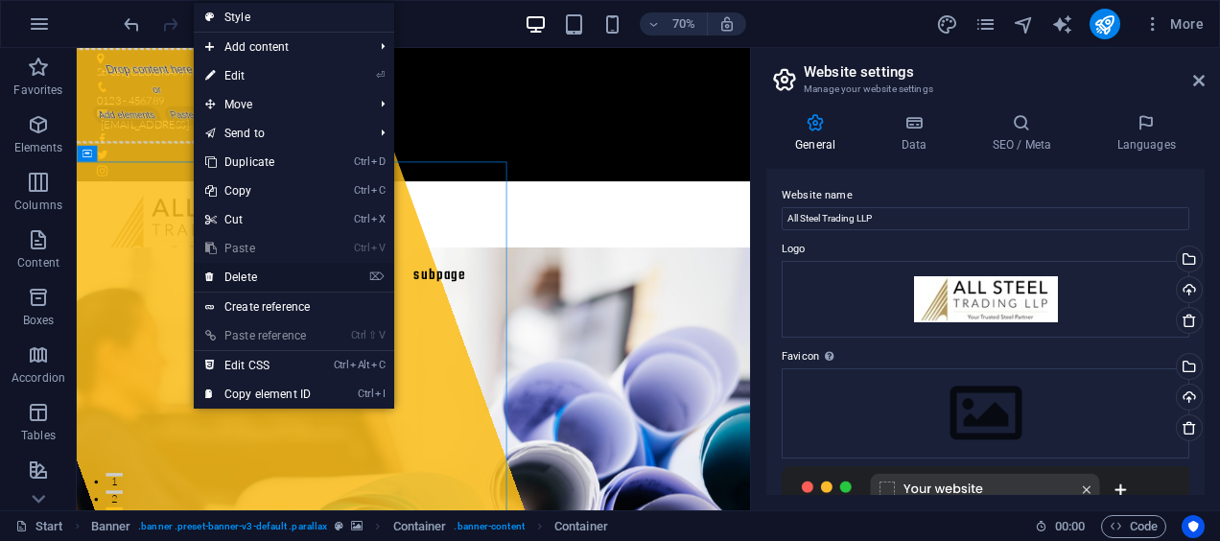
click at [266, 269] on link "⌦ Delete" at bounding box center [258, 277] width 129 height 29
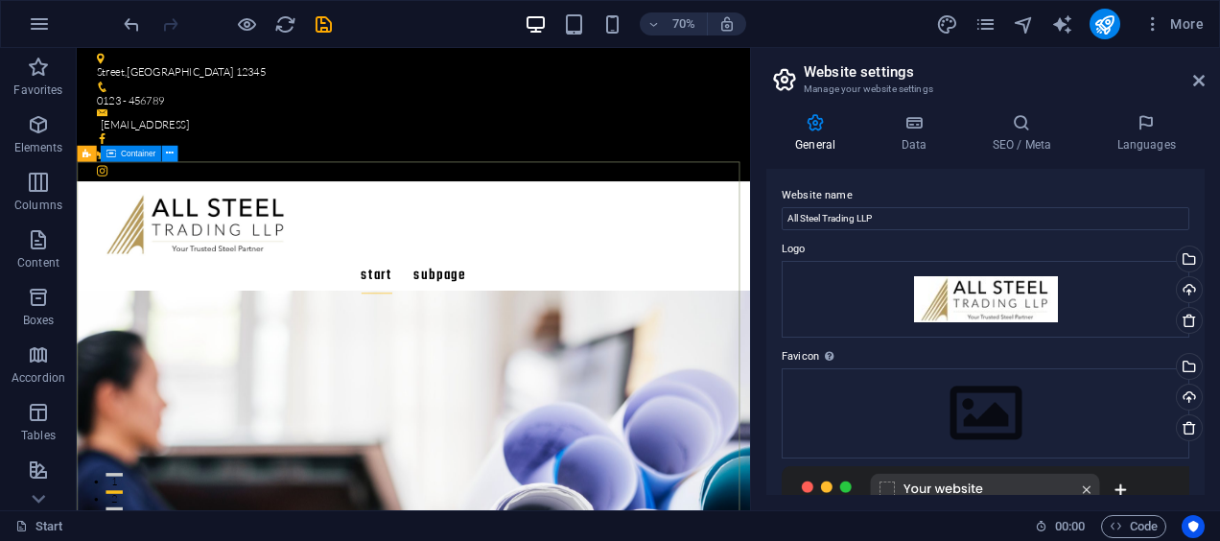
click at [170, 152] on icon at bounding box center [170, 153] width 8 height 14
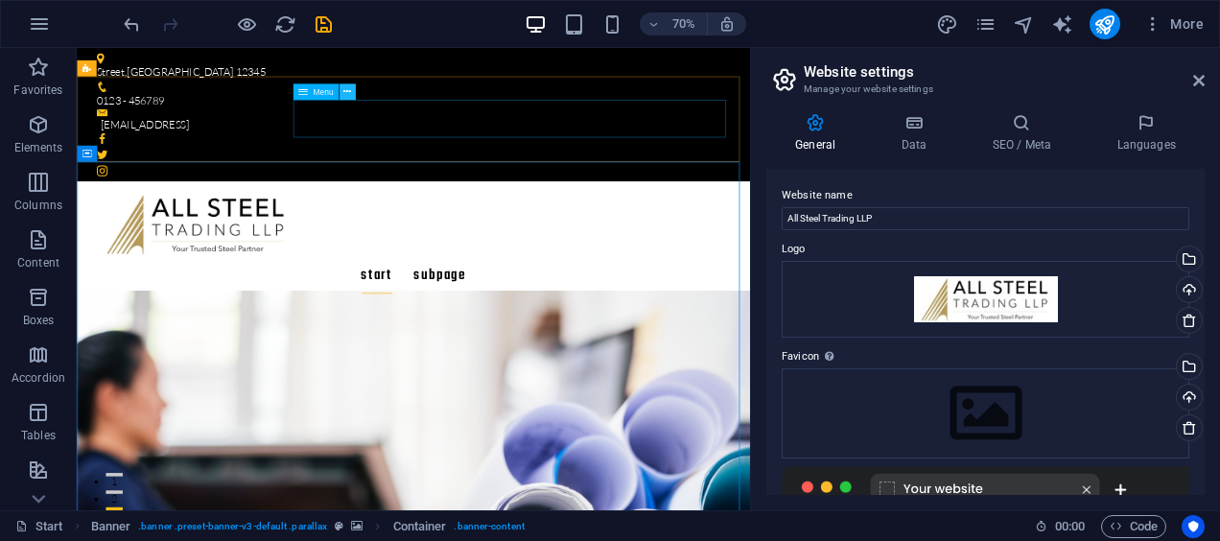
click at [349, 94] on icon at bounding box center [347, 91] width 8 height 14
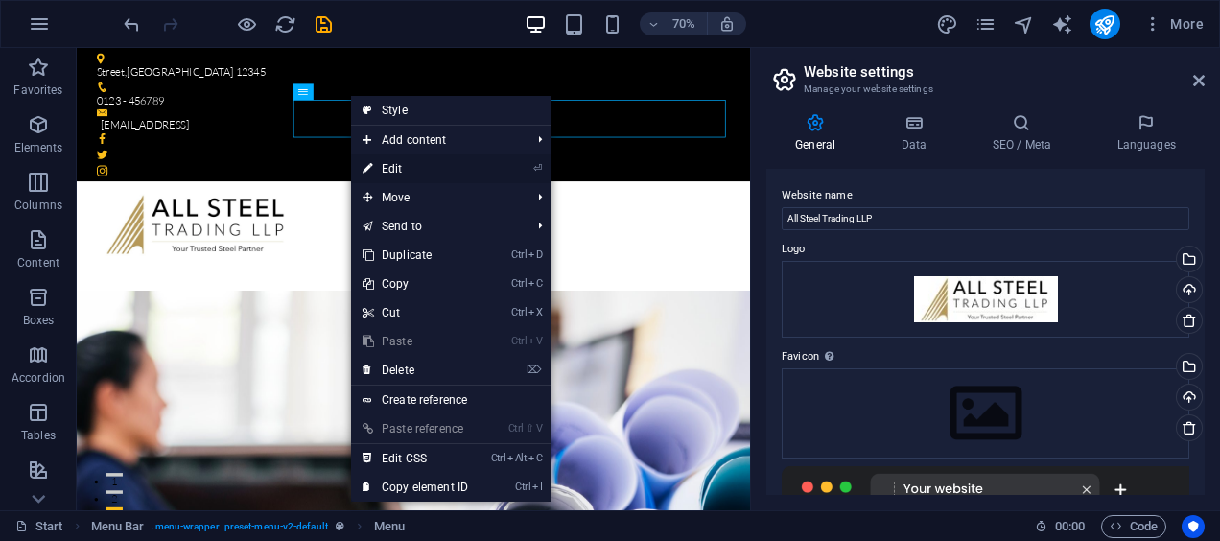
click at [399, 159] on link "⏎ Edit" at bounding box center [415, 168] width 129 height 29
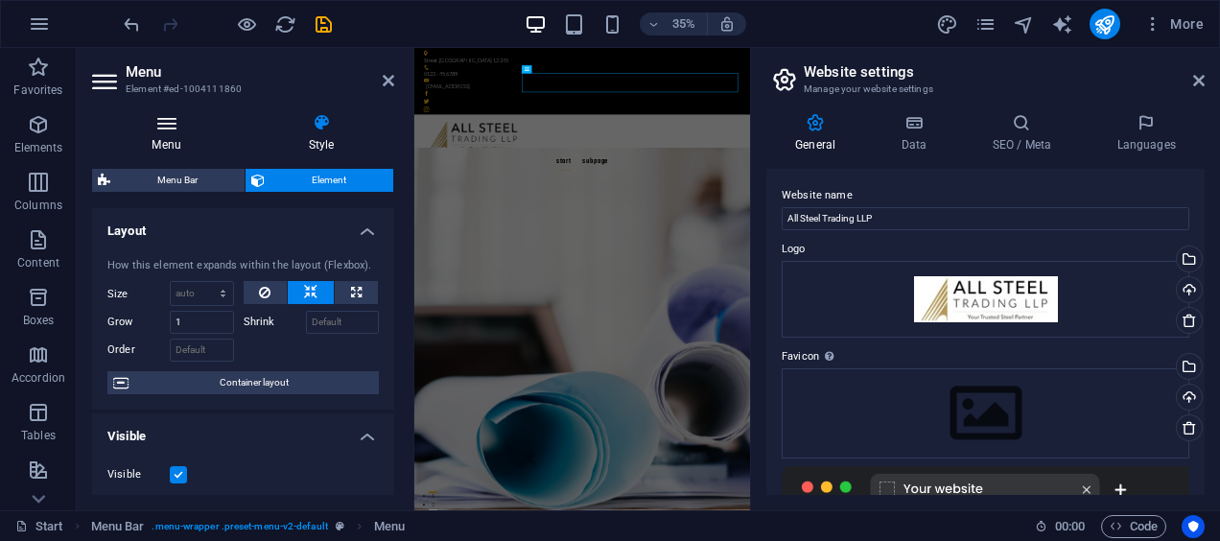
click at [160, 121] on icon at bounding box center [166, 122] width 149 height 19
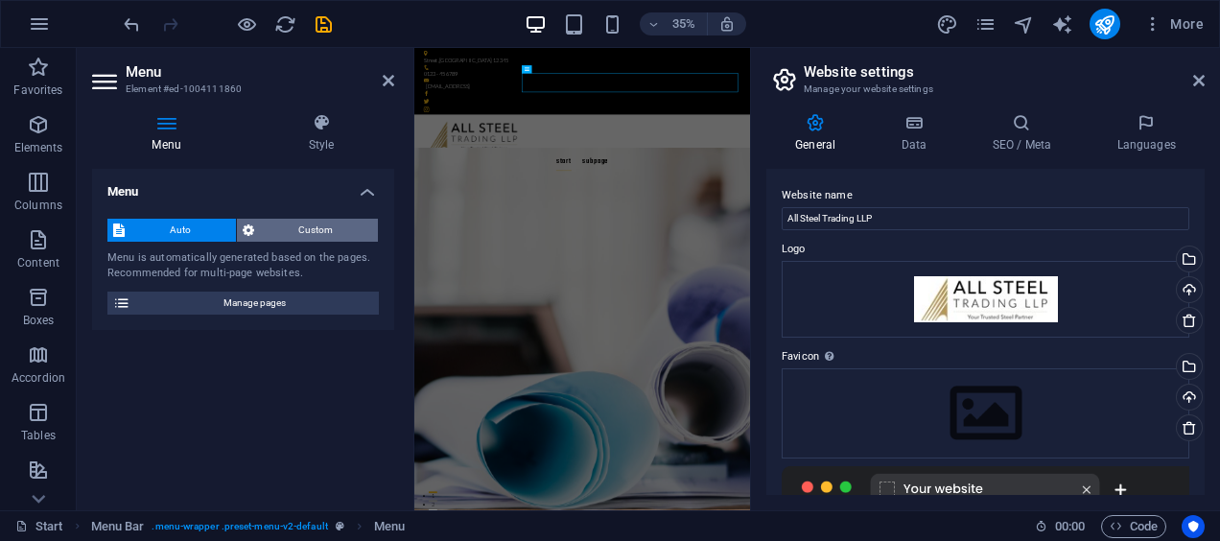
click at [274, 223] on span "Custom" at bounding box center [316, 230] width 113 height 23
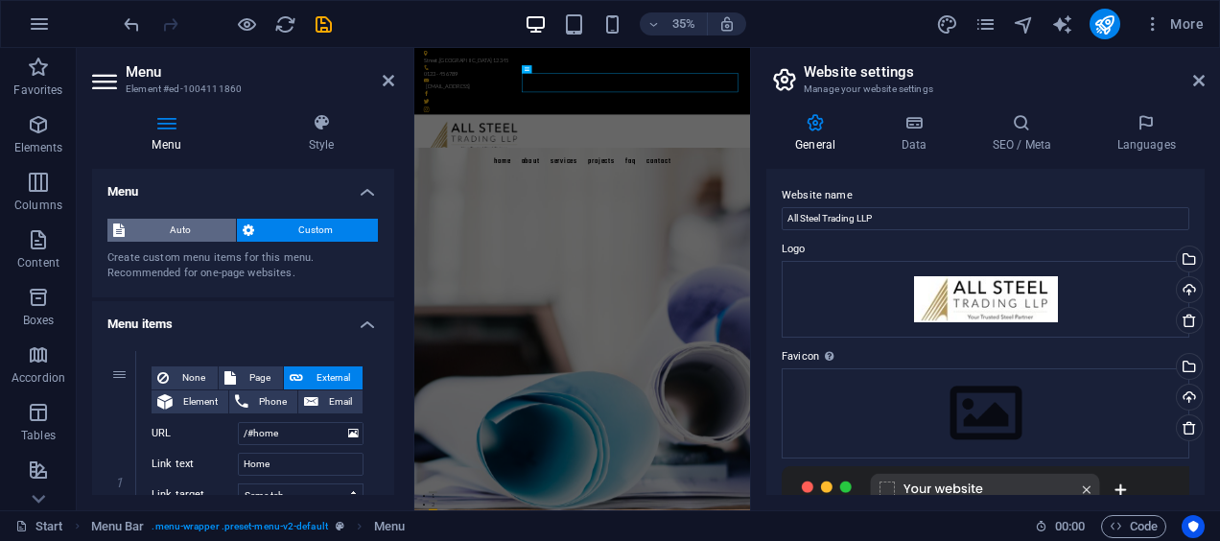
click at [198, 227] on span "Auto" at bounding box center [180, 230] width 100 height 23
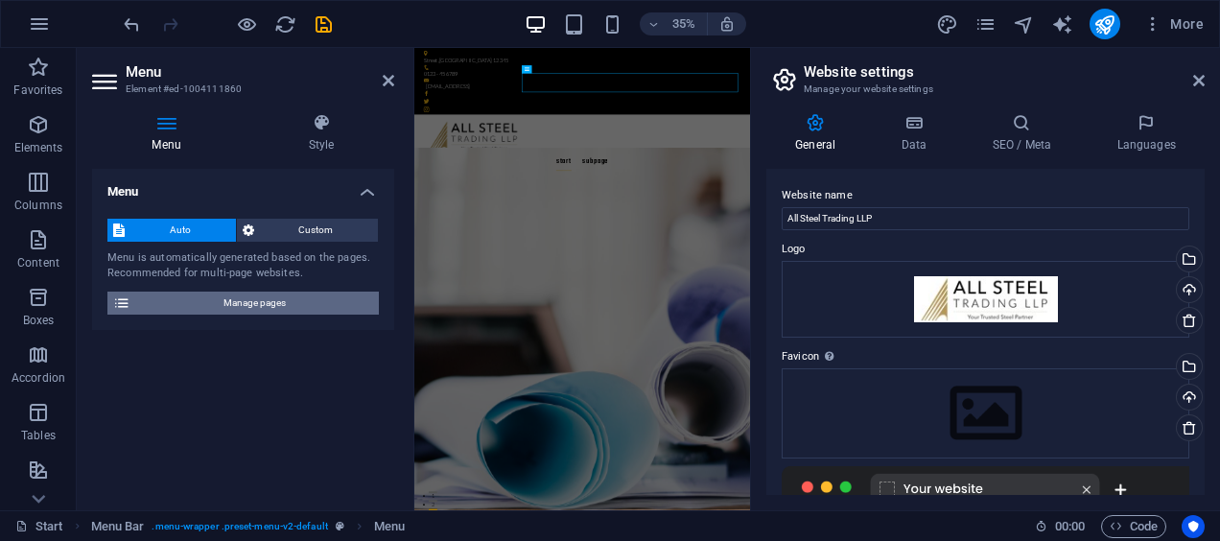
click at [242, 309] on span "Manage pages" at bounding box center [254, 303] width 237 height 23
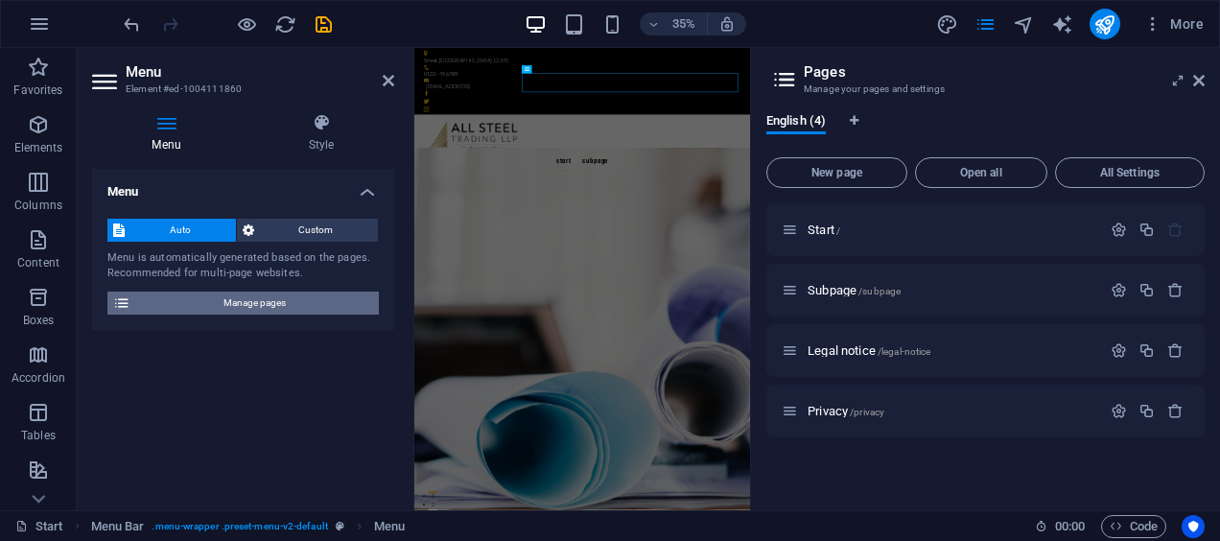
click at [206, 301] on span "Manage pages" at bounding box center [254, 303] width 237 height 23
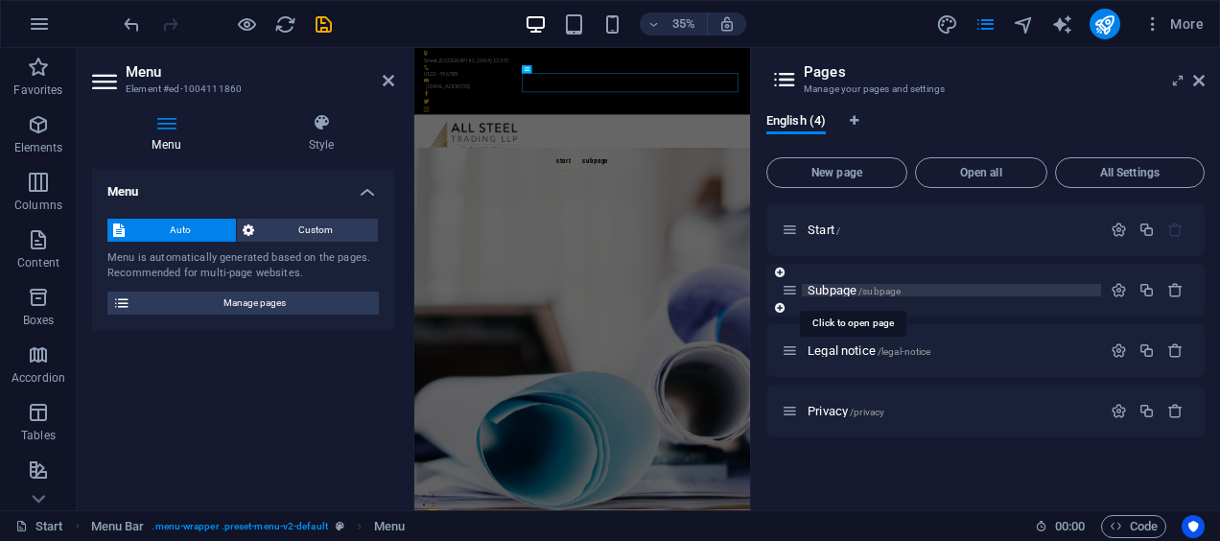
click at [837, 284] on span "Subpage /subpage" at bounding box center [854, 290] width 93 height 14
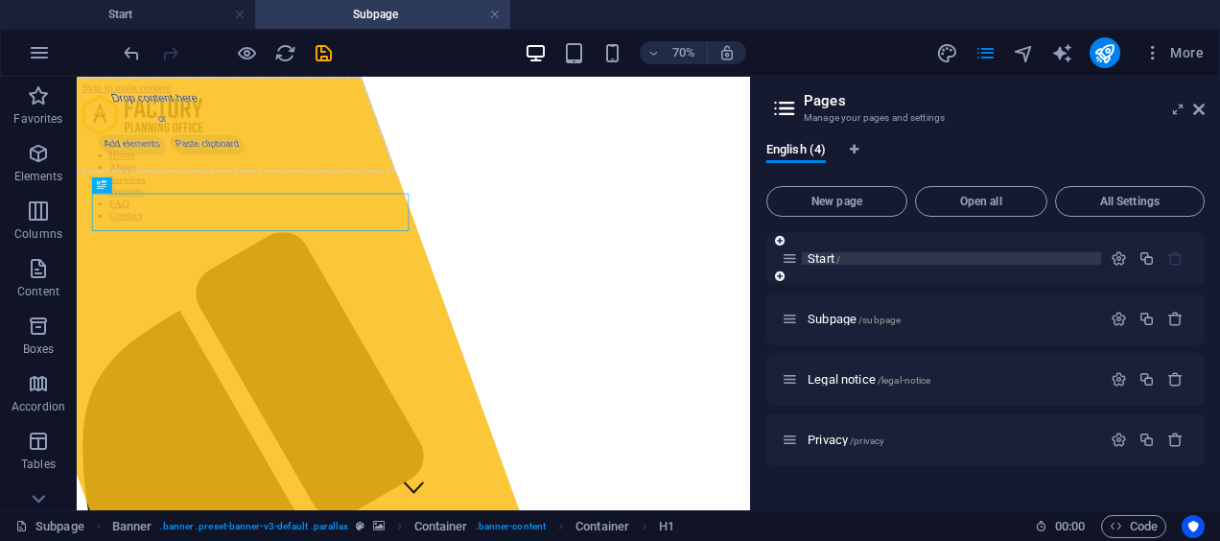
click at [826, 261] on span "Start /" at bounding box center [824, 258] width 33 height 14
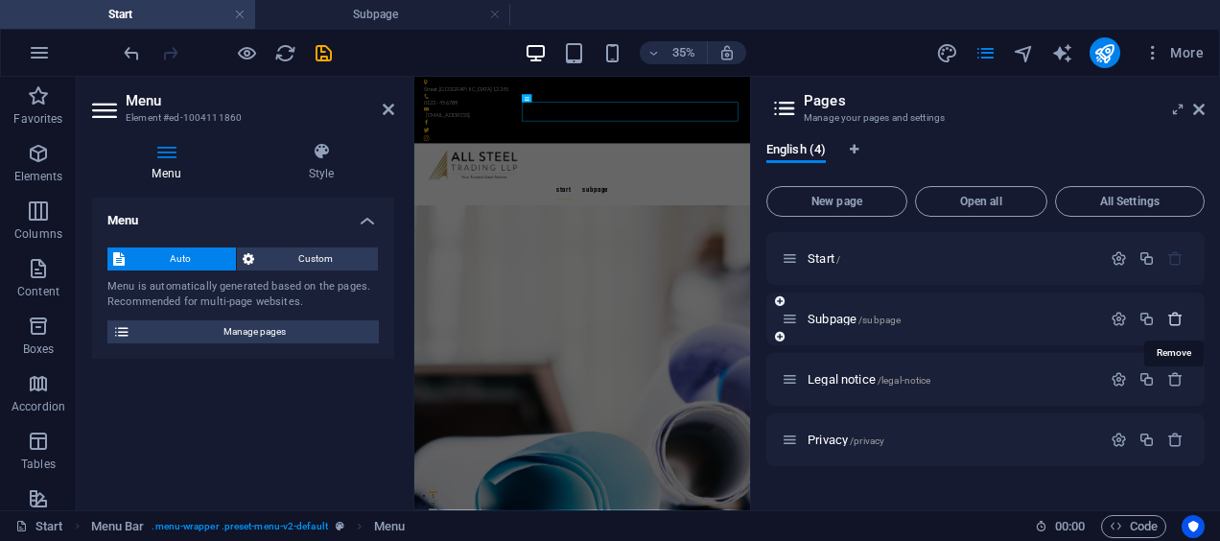
click at [1177, 322] on icon "button" at bounding box center [1175, 319] width 16 height 16
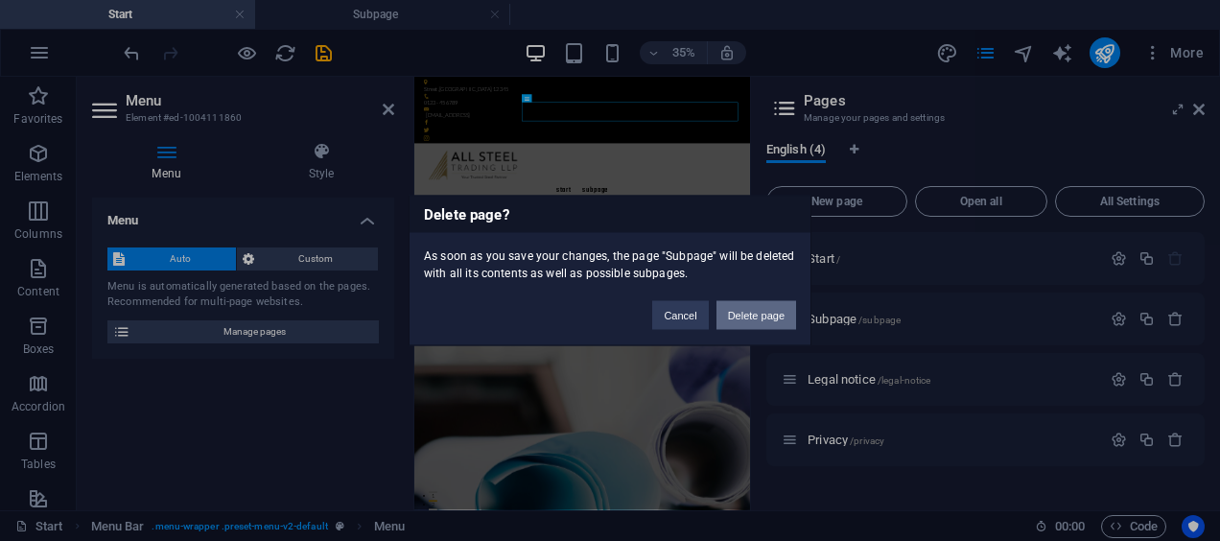
click at [777, 316] on button "Delete page" at bounding box center [756, 315] width 80 height 29
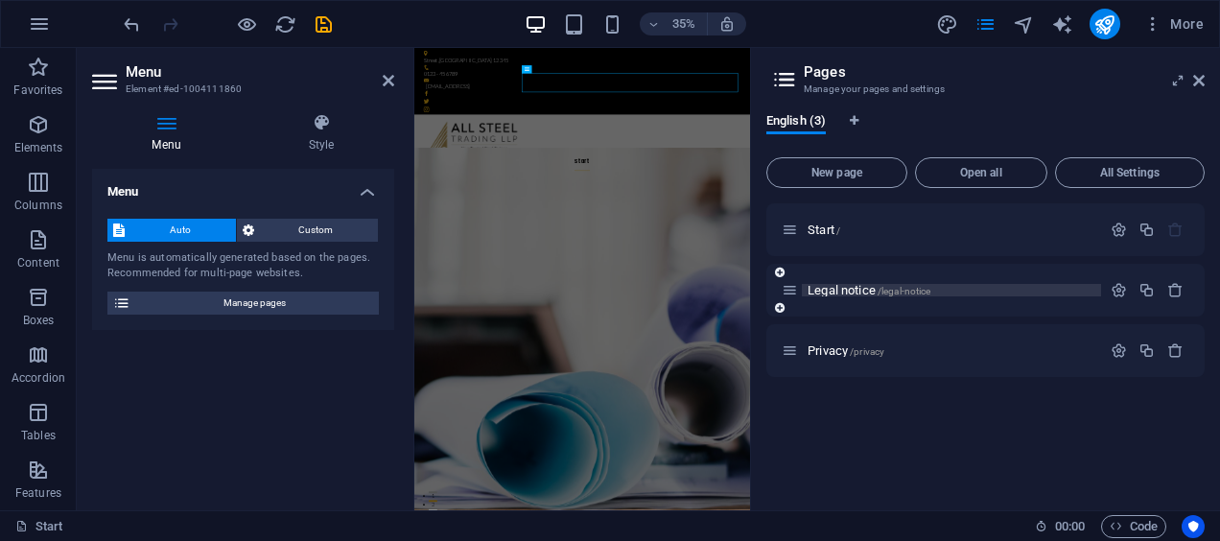
click at [882, 290] on span "/legal-notice" at bounding box center [905, 291] width 54 height 11
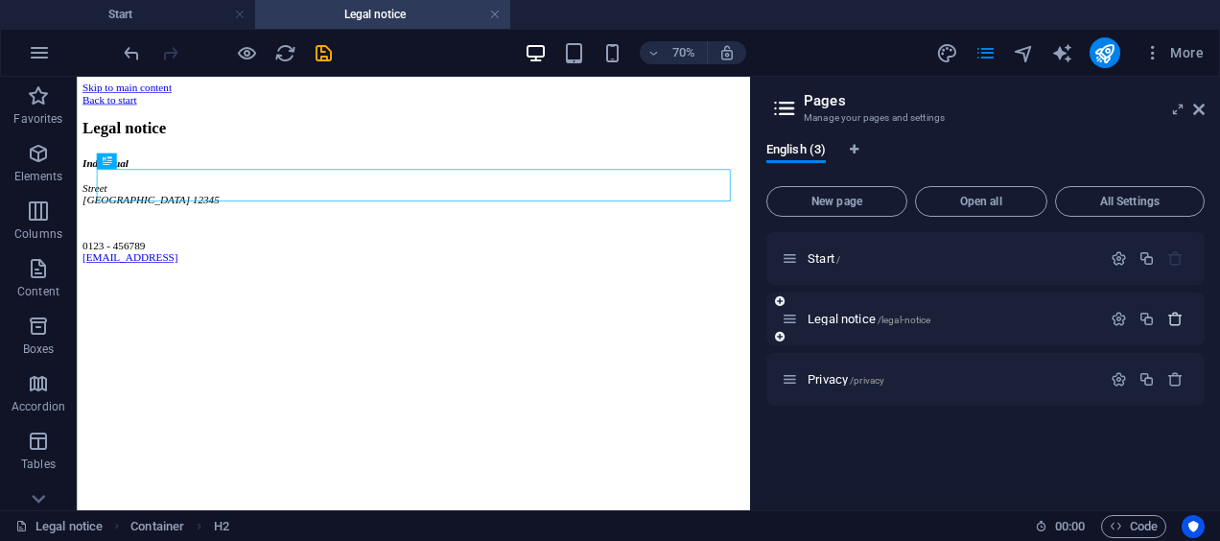
click at [1177, 317] on icon "button" at bounding box center [1175, 319] width 16 height 16
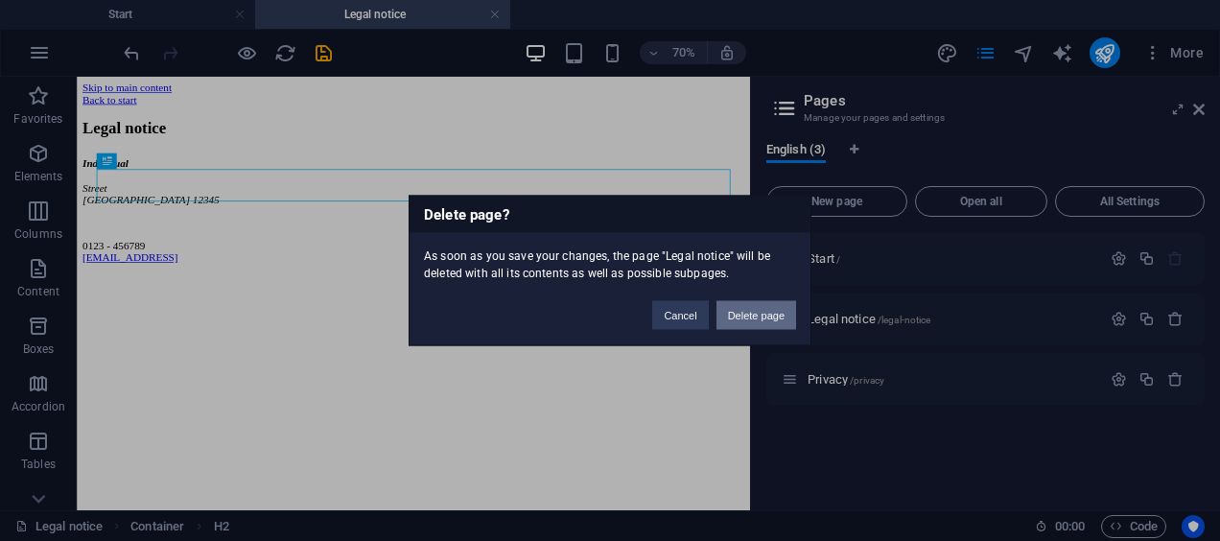
click at [738, 315] on button "Delete page" at bounding box center [756, 315] width 80 height 29
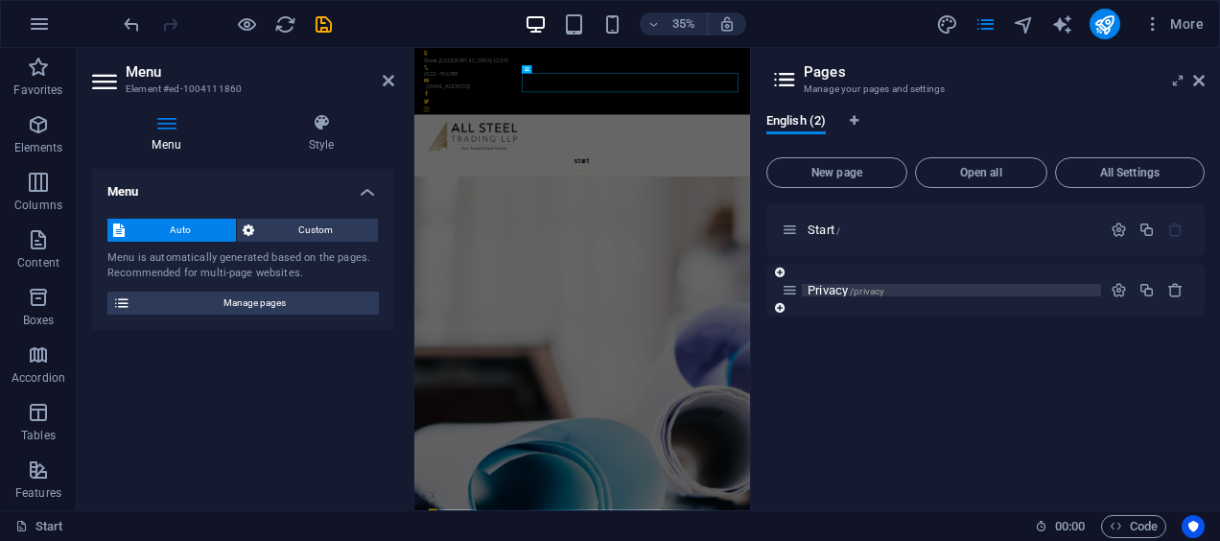
click at [824, 287] on span "Privacy /privacy" at bounding box center [846, 290] width 77 height 14
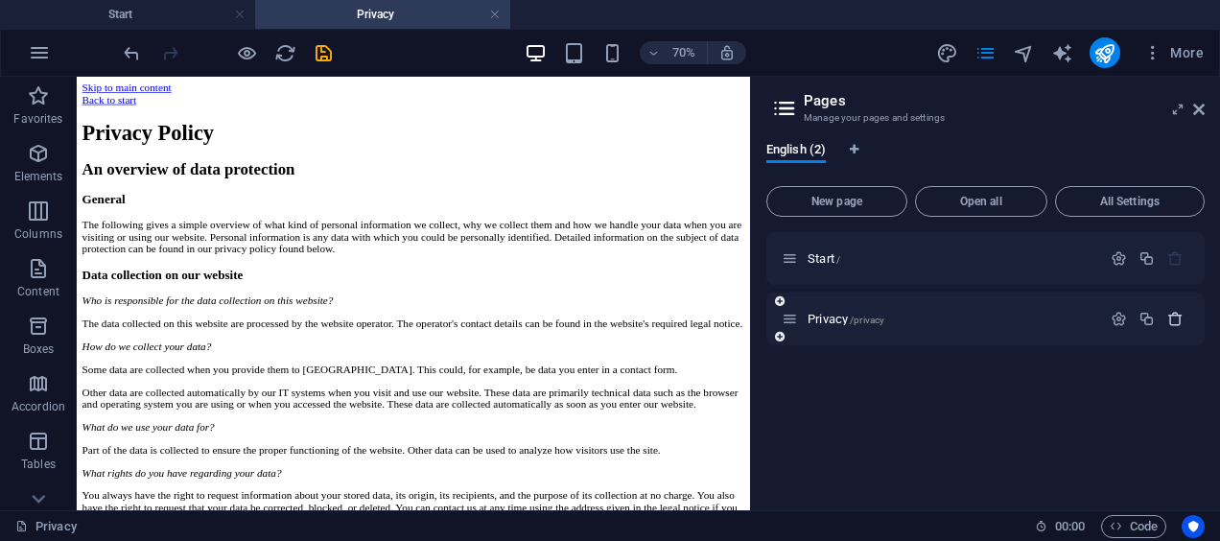
click at [1174, 317] on icon "button" at bounding box center [1175, 319] width 16 height 16
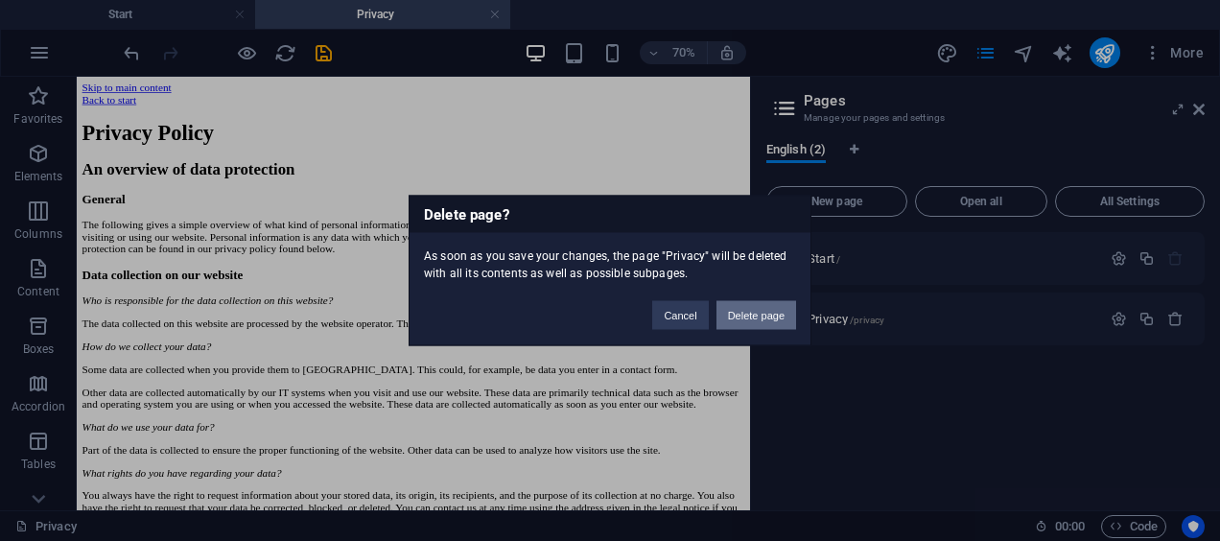
drag, startPoint x: 743, startPoint y: 318, endPoint x: 922, endPoint y: 778, distance: 492.8
click at [743, 318] on button "Delete page" at bounding box center [756, 315] width 80 height 29
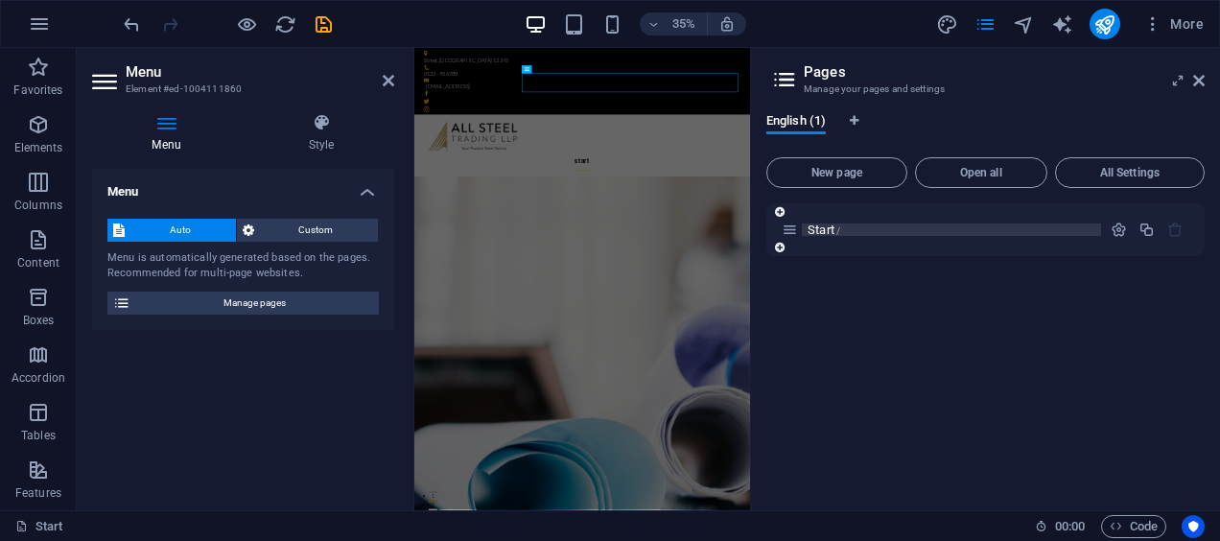
click at [829, 230] on span "Start /" at bounding box center [824, 230] width 33 height 14
click at [792, 233] on icon at bounding box center [790, 230] width 16 height 16
click at [780, 254] on div at bounding box center [780, 247] width 12 height 17
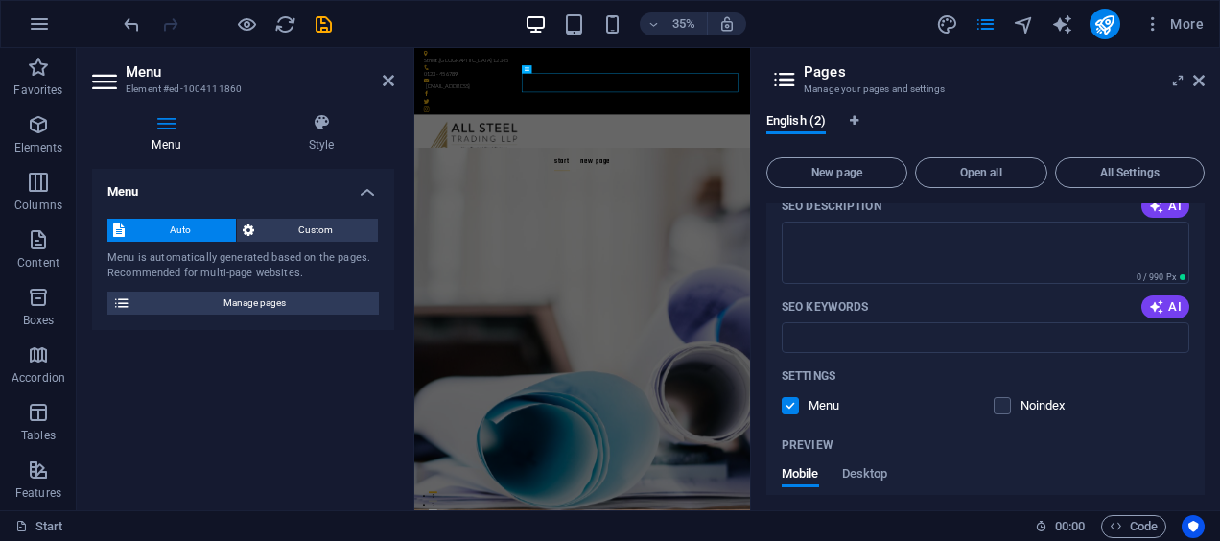
scroll to position [330, 0]
click at [864, 472] on span "Desktop" at bounding box center [865, 478] width 46 height 27
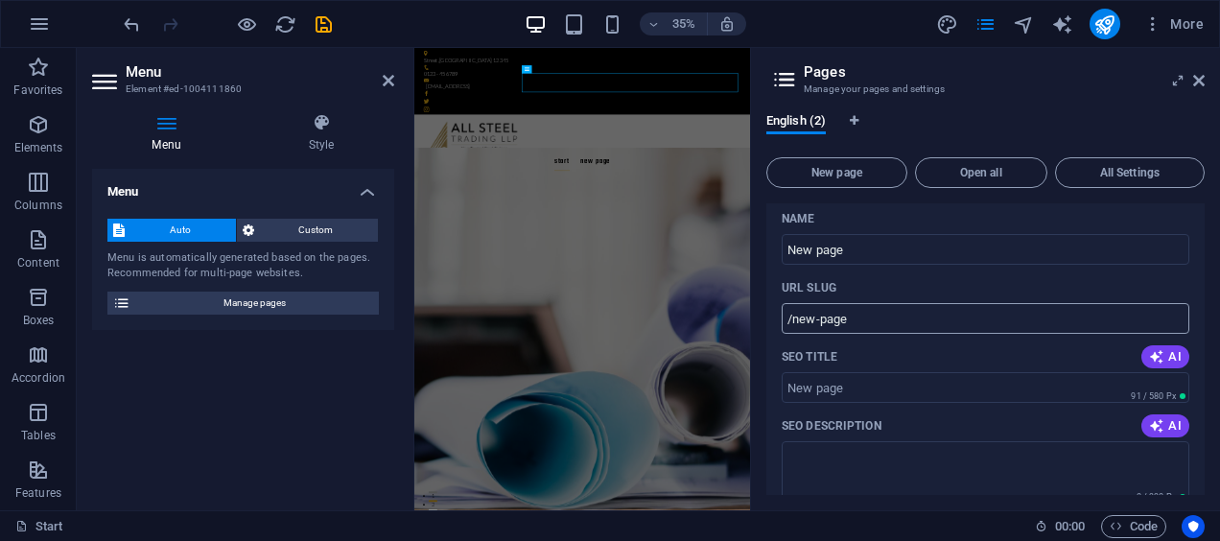
scroll to position [0, 0]
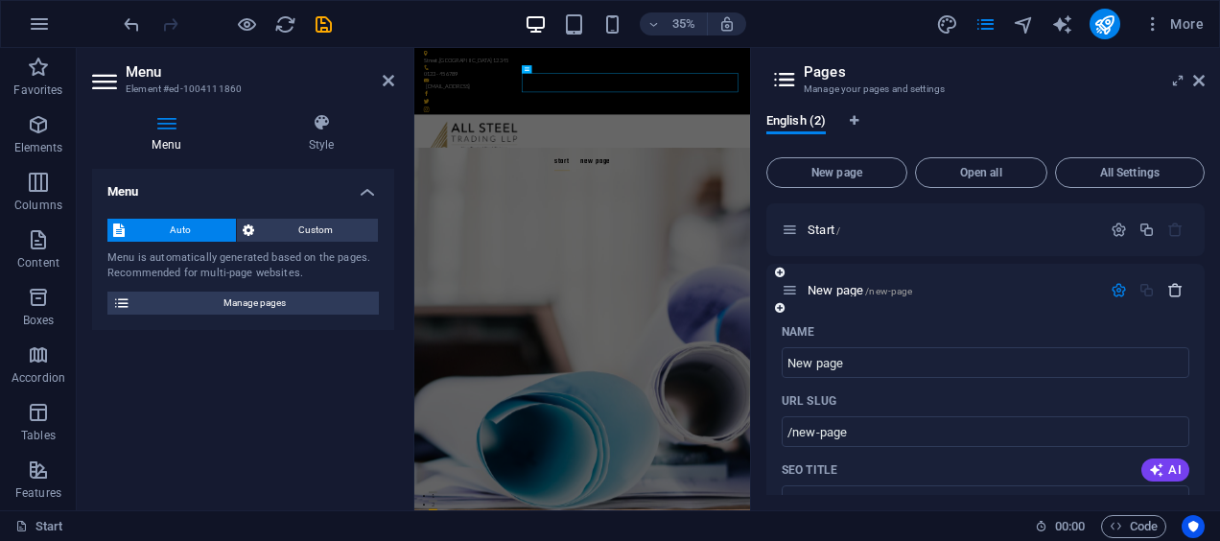
click at [1177, 286] on icon "button" at bounding box center [1175, 290] width 16 height 16
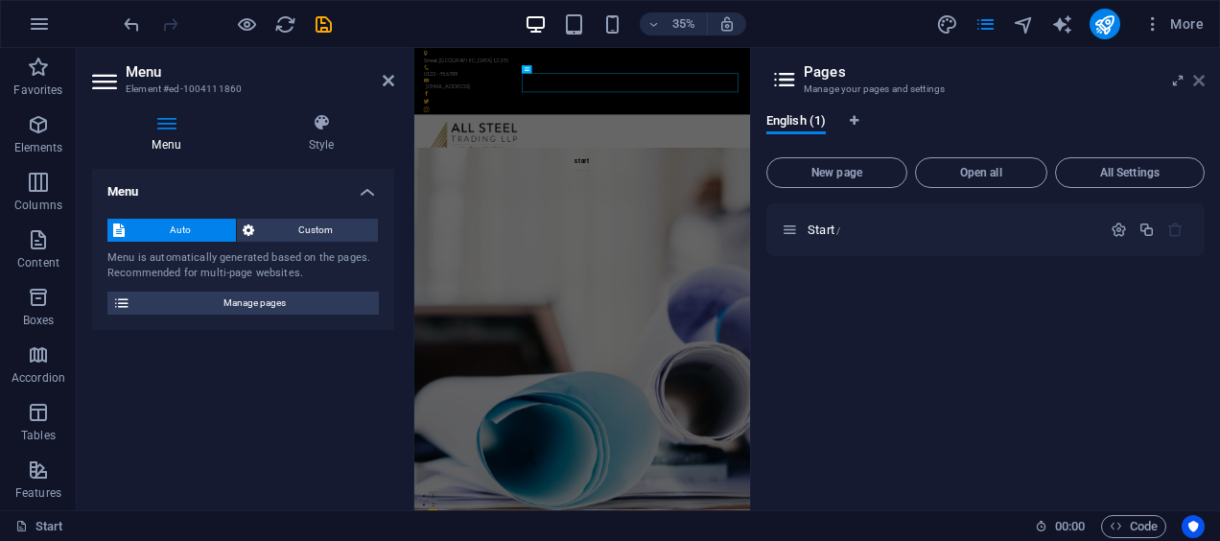
click at [1201, 84] on icon at bounding box center [1199, 80] width 12 height 15
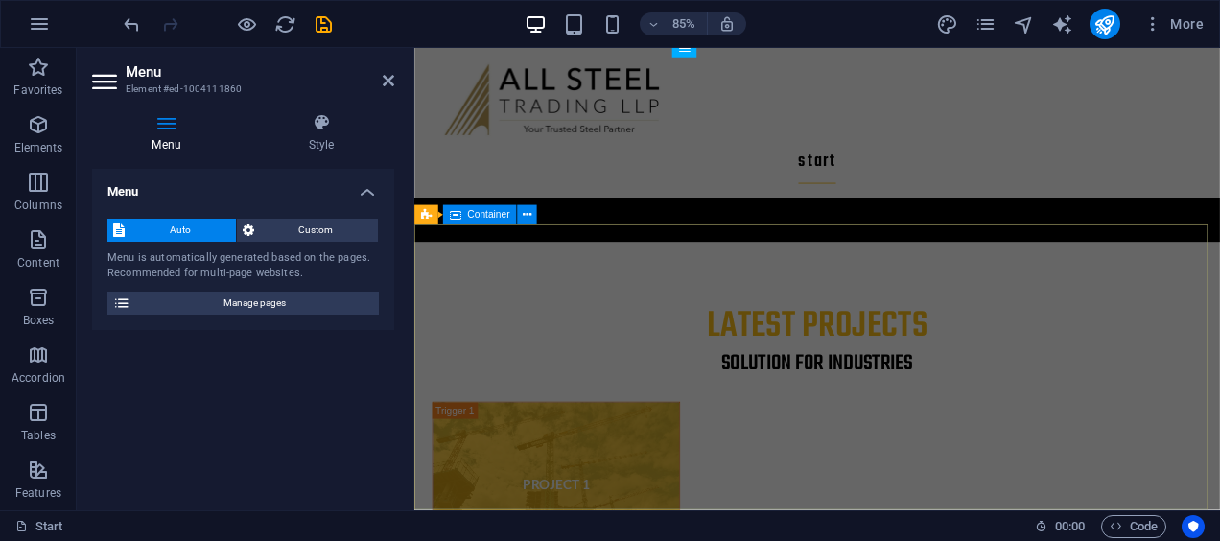
scroll to position [6391, 0]
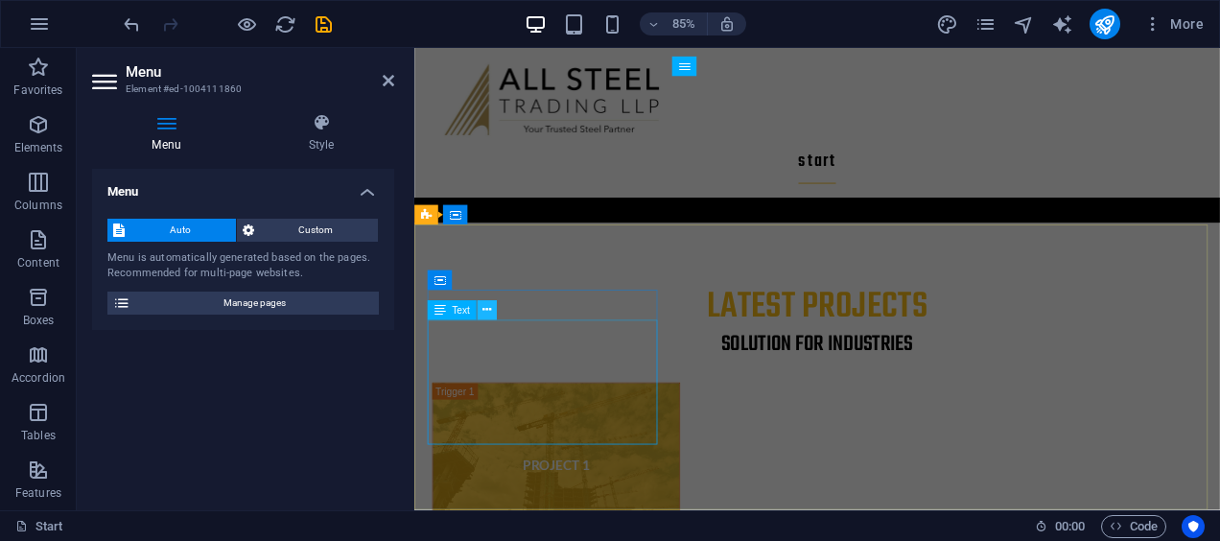
click at [489, 316] on icon at bounding box center [486, 310] width 9 height 17
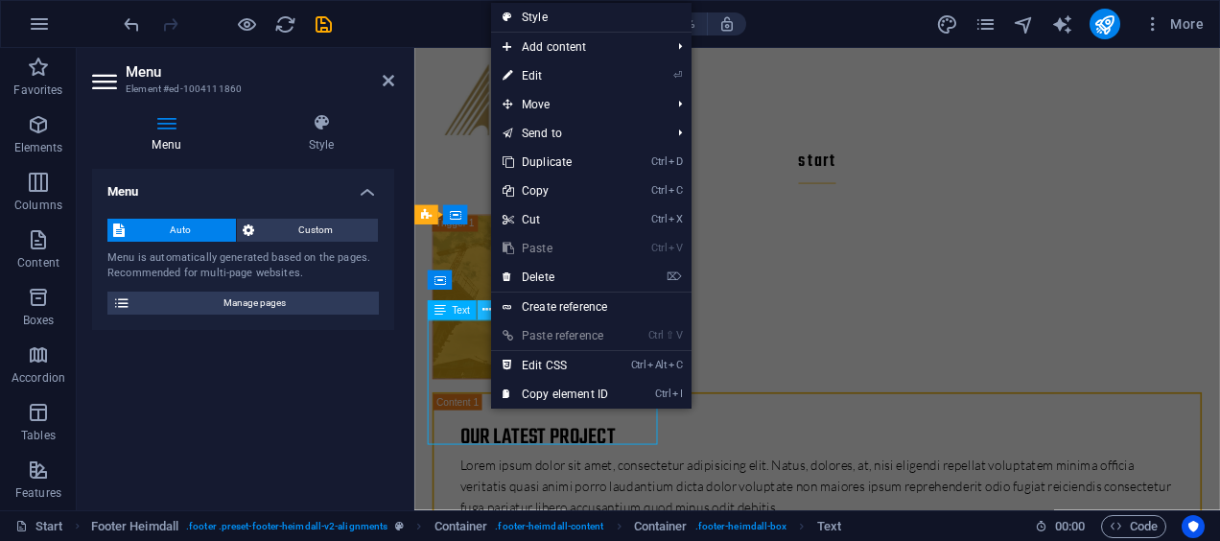
scroll to position [6221, 0]
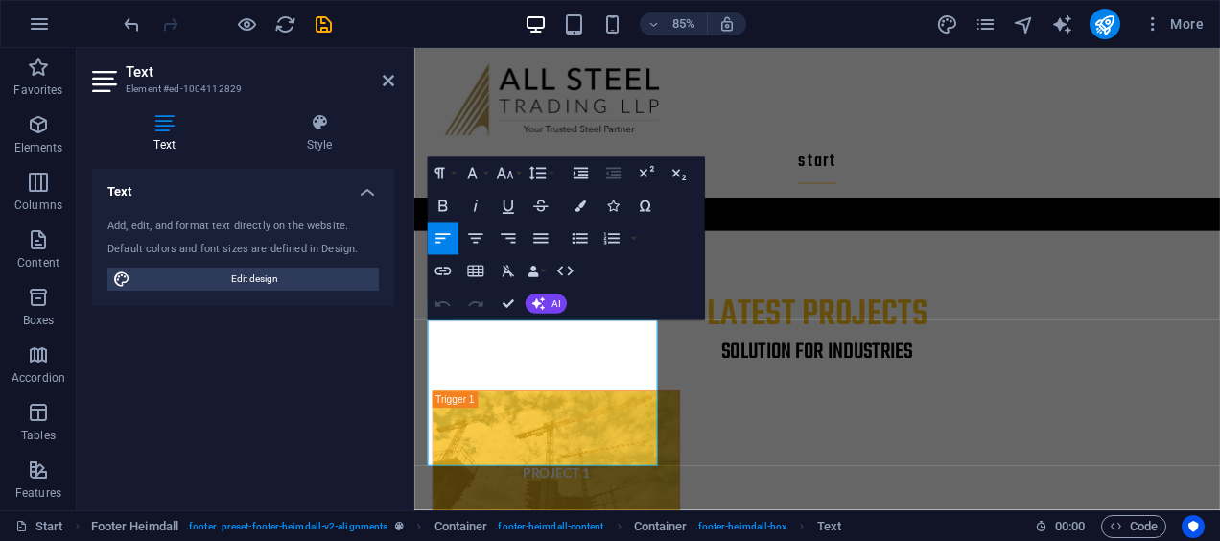
drag, startPoint x: 485, startPoint y: 375, endPoint x: 785, endPoint y: 385, distance: 299.4
click at [414, 387] on html "Skip to [GEOGRAPHIC_DATA] 0123 - 456789 [EMAIL_ADDRESS] Start Menu Individual L…" at bounding box center [888, 92] width 948 height 12870
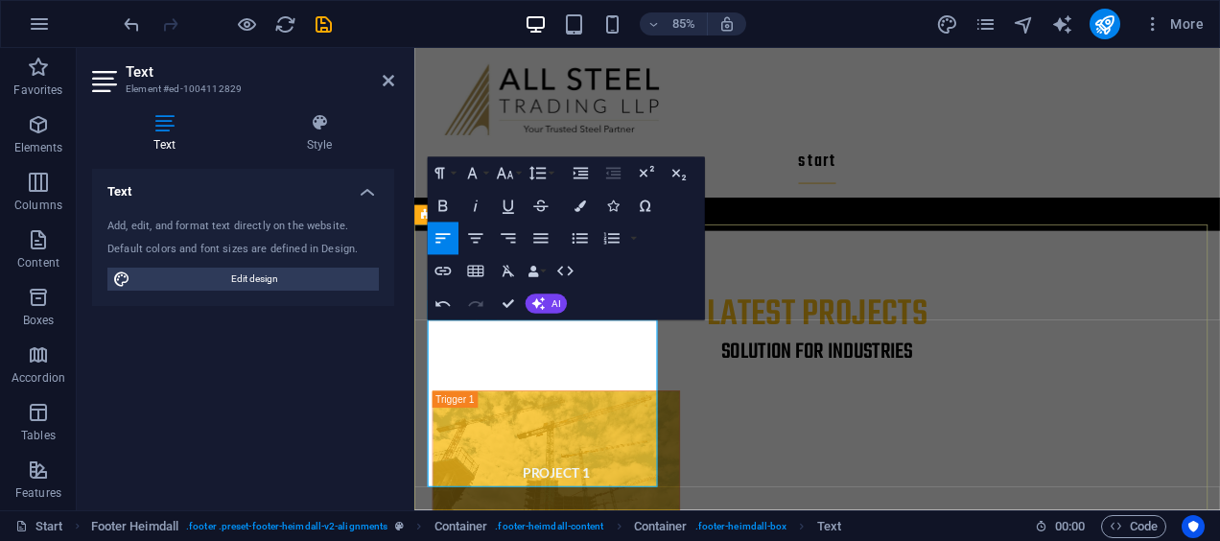
drag, startPoint x: 544, startPoint y: 454, endPoint x: 433, endPoint y: 463, distance: 110.7
drag, startPoint x: 478, startPoint y: 449, endPoint x: 588, endPoint y: 457, distance: 110.6
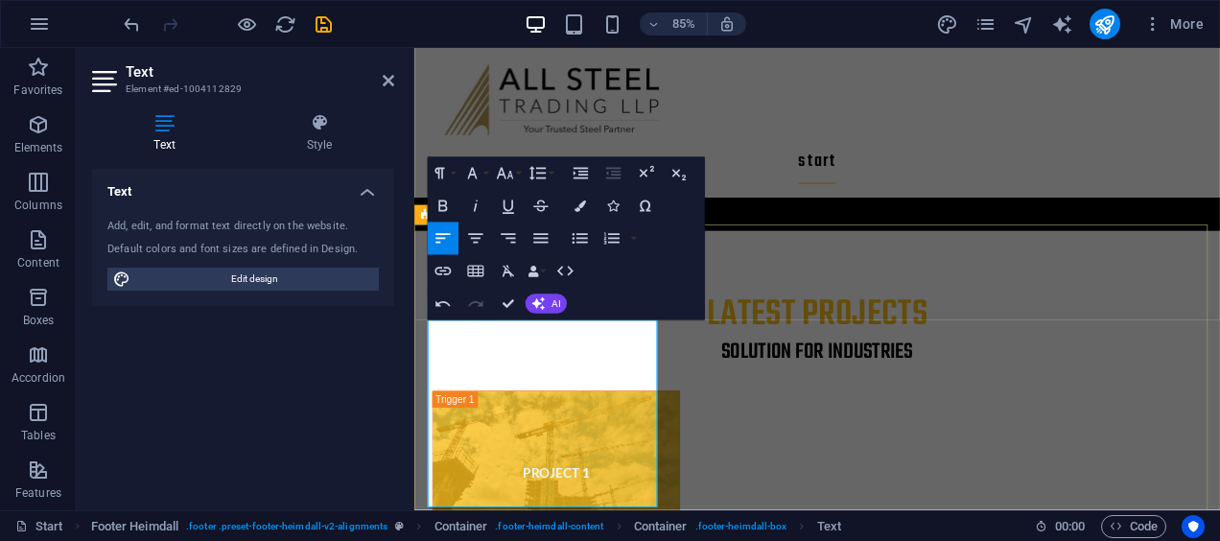
drag, startPoint x: 482, startPoint y: 497, endPoint x: 535, endPoint y: 528, distance: 61.5
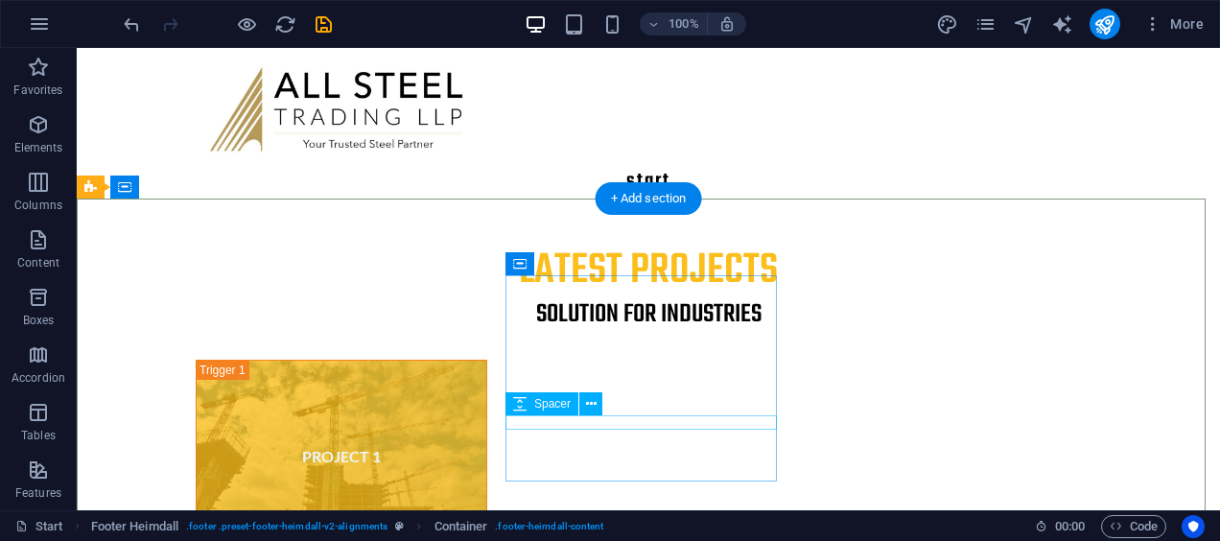
scroll to position [6268, 0]
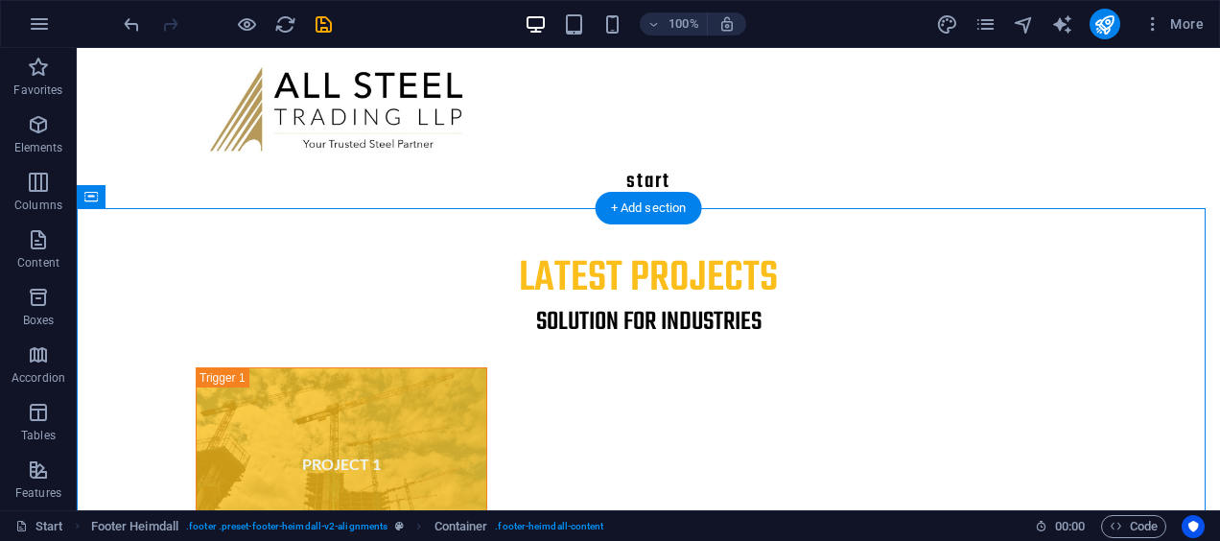
drag, startPoint x: 804, startPoint y: 436, endPoint x: 561, endPoint y: 259, distance: 300.6
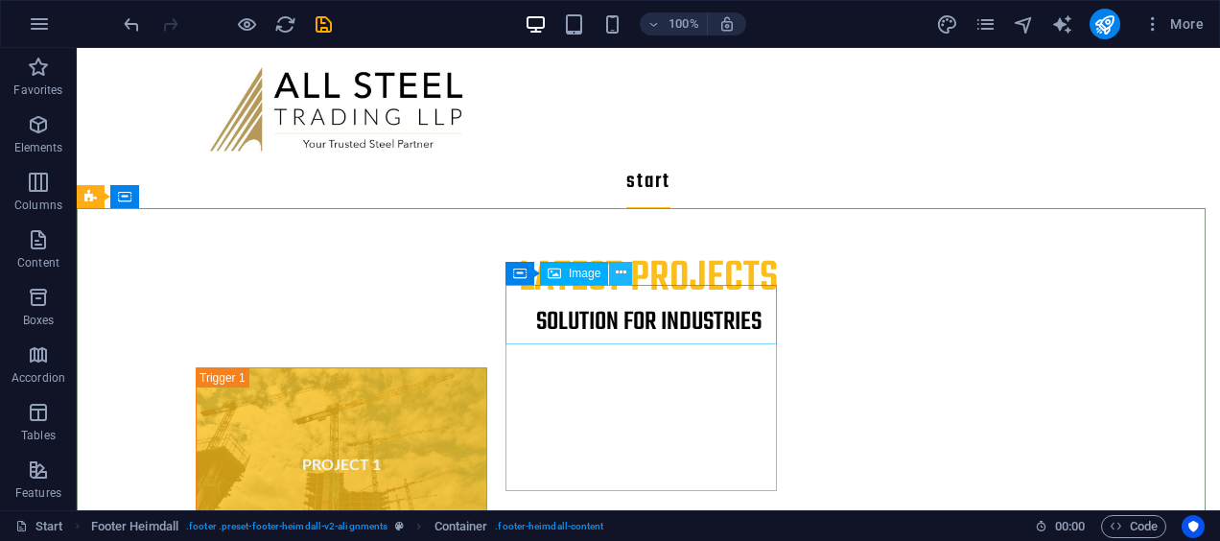
click at [616, 270] on icon at bounding box center [621, 273] width 11 height 20
click at [621, 267] on icon at bounding box center [621, 273] width 11 height 20
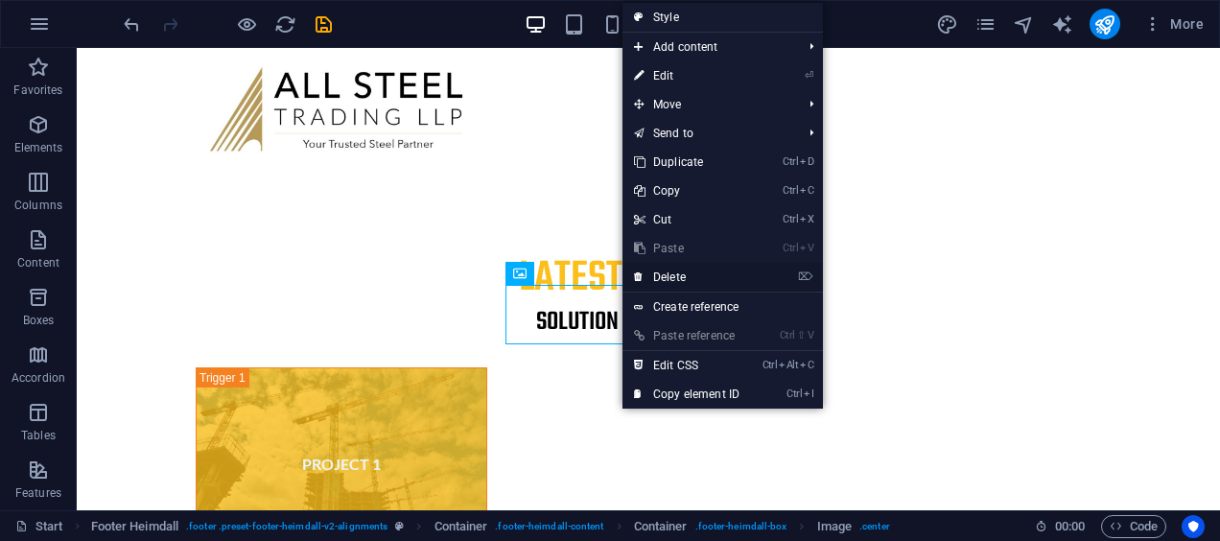
click at [669, 278] on link "⌦ Delete" at bounding box center [686, 277] width 129 height 29
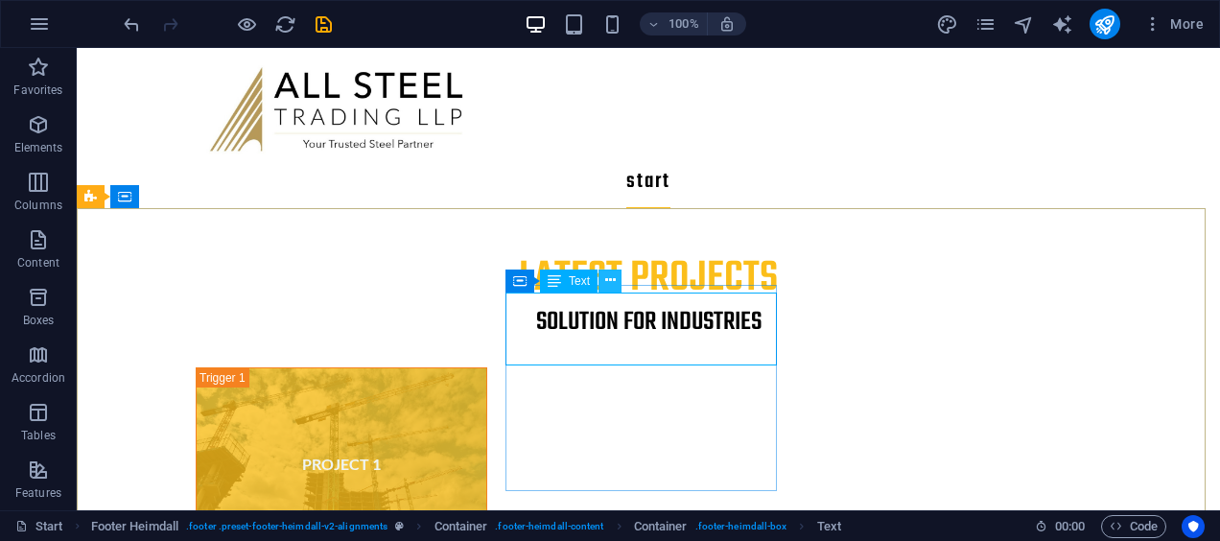
click at [614, 284] on icon at bounding box center [610, 280] width 11 height 20
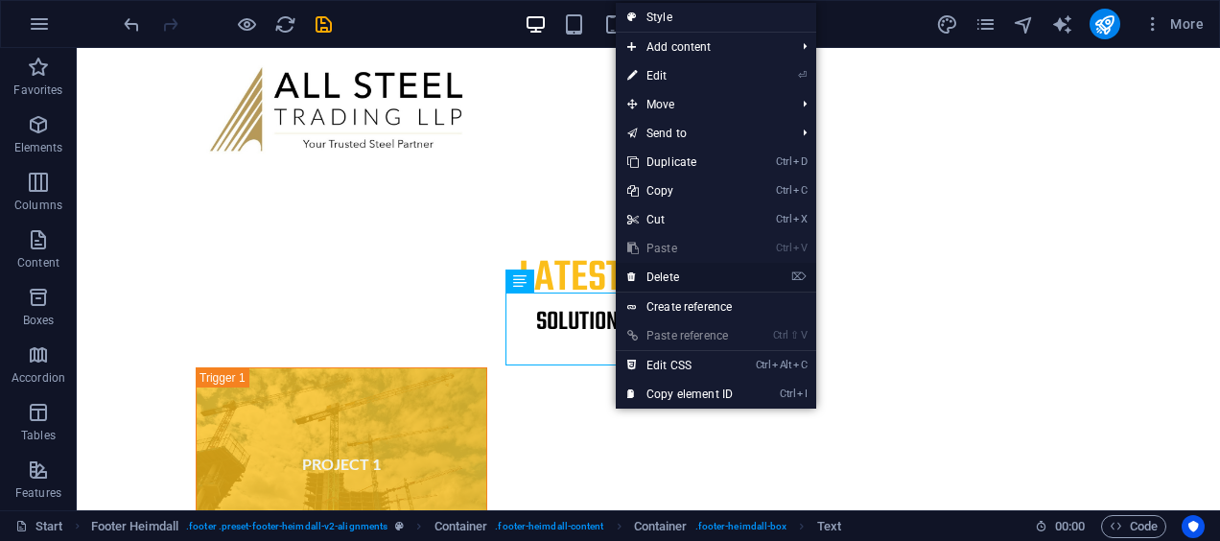
click at [656, 280] on link "⌦ Delete" at bounding box center [680, 277] width 129 height 29
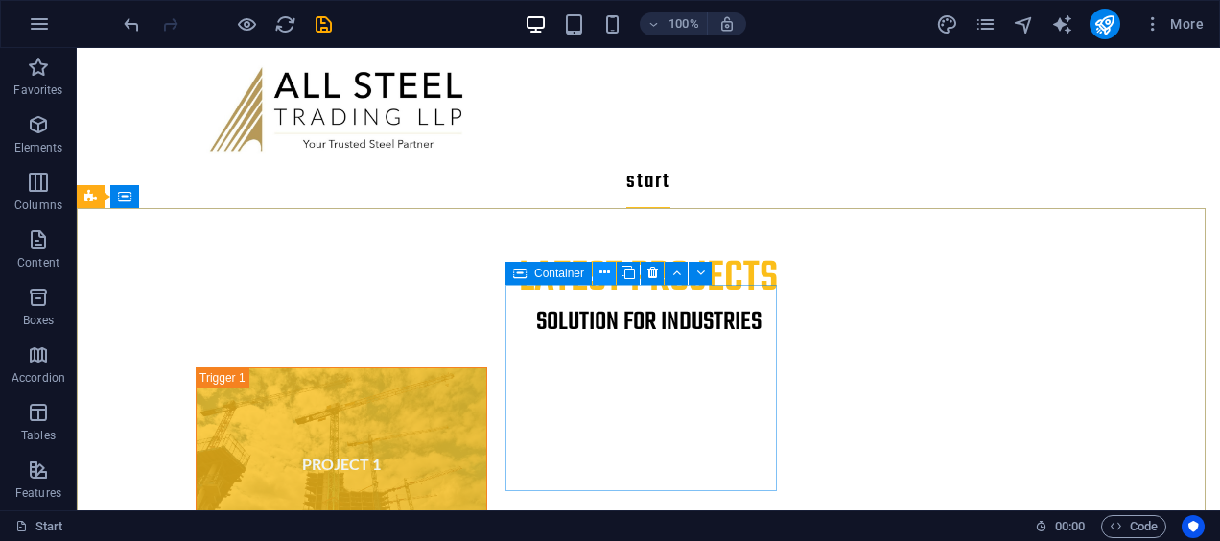
click at [611, 273] on button at bounding box center [604, 273] width 23 height 23
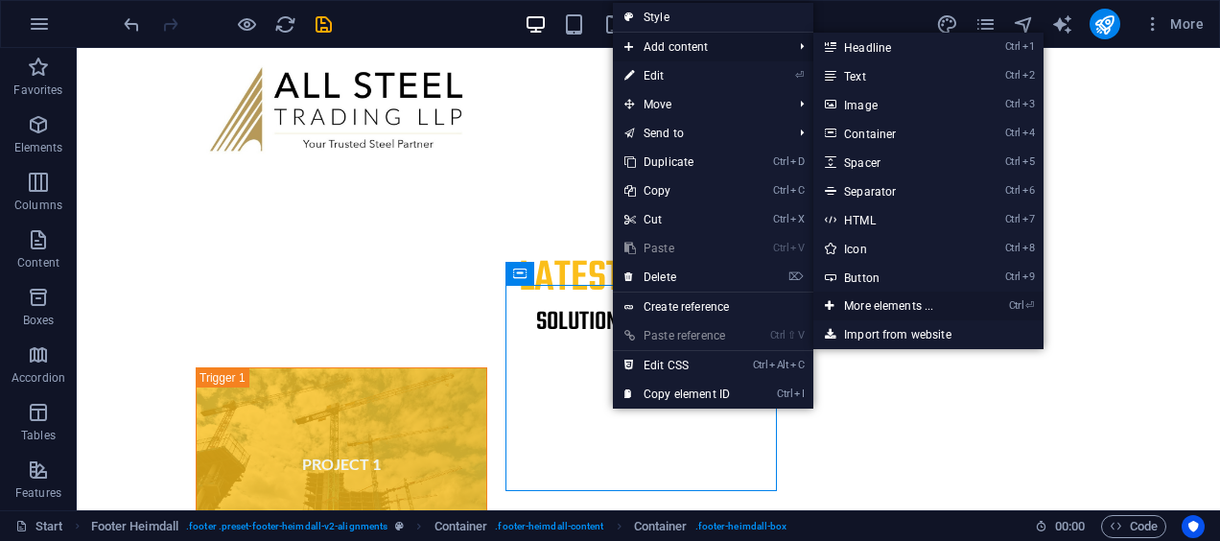
click at [892, 301] on link "Ctrl ⏎ More elements ..." at bounding box center [892, 306] width 158 height 29
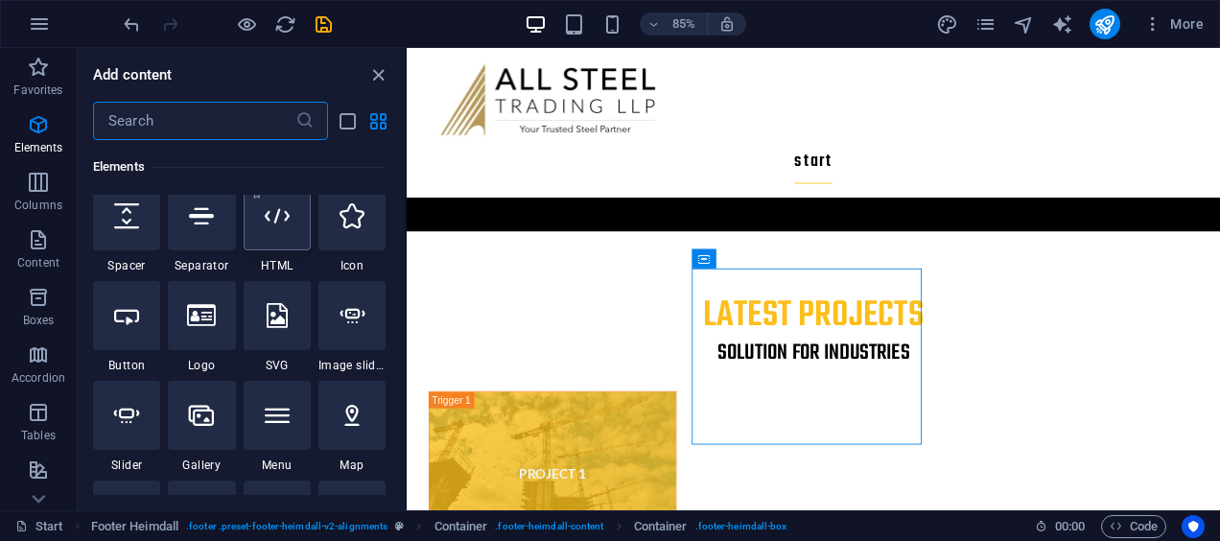
scroll to position [320, 0]
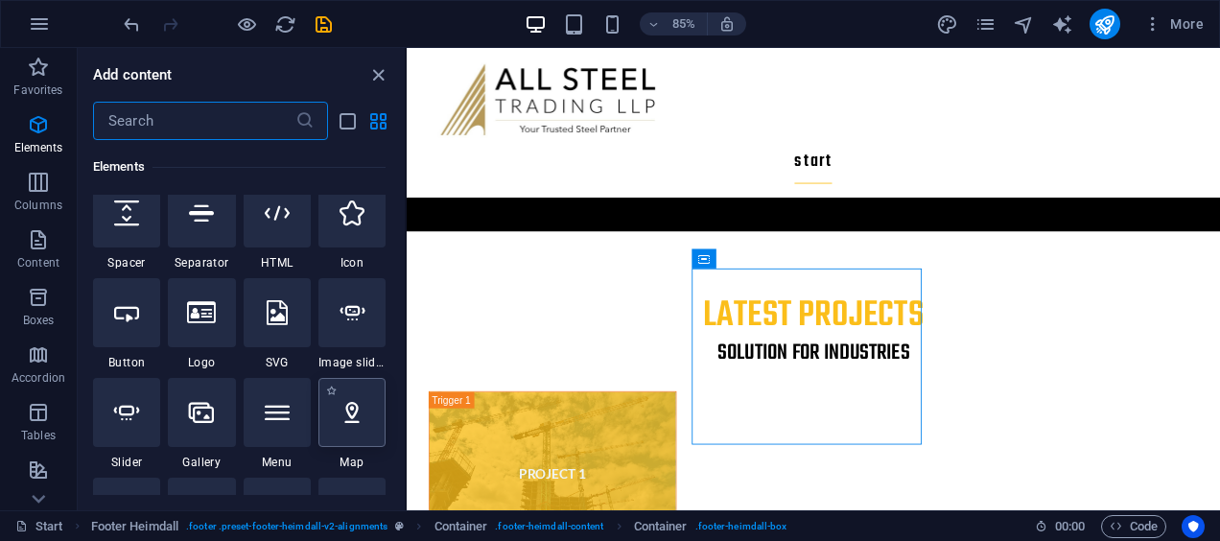
click at [355, 418] on icon at bounding box center [352, 412] width 25 height 25
select select "1"
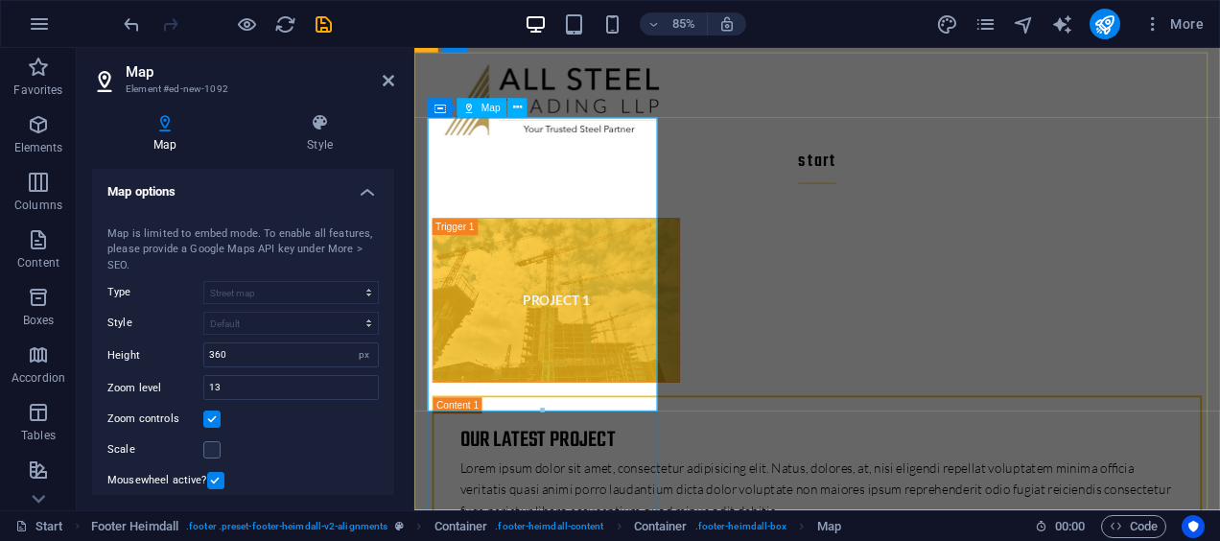
scroll to position [6596, 0]
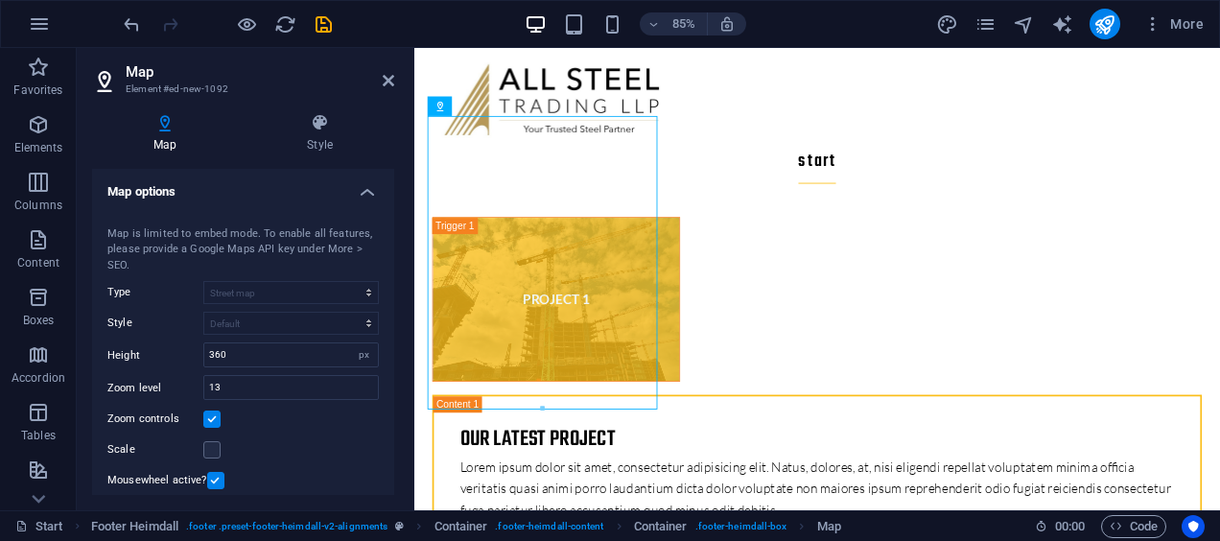
drag, startPoint x: 568, startPoint y: 321, endPoint x: 867, endPoint y: 417, distance: 314.2
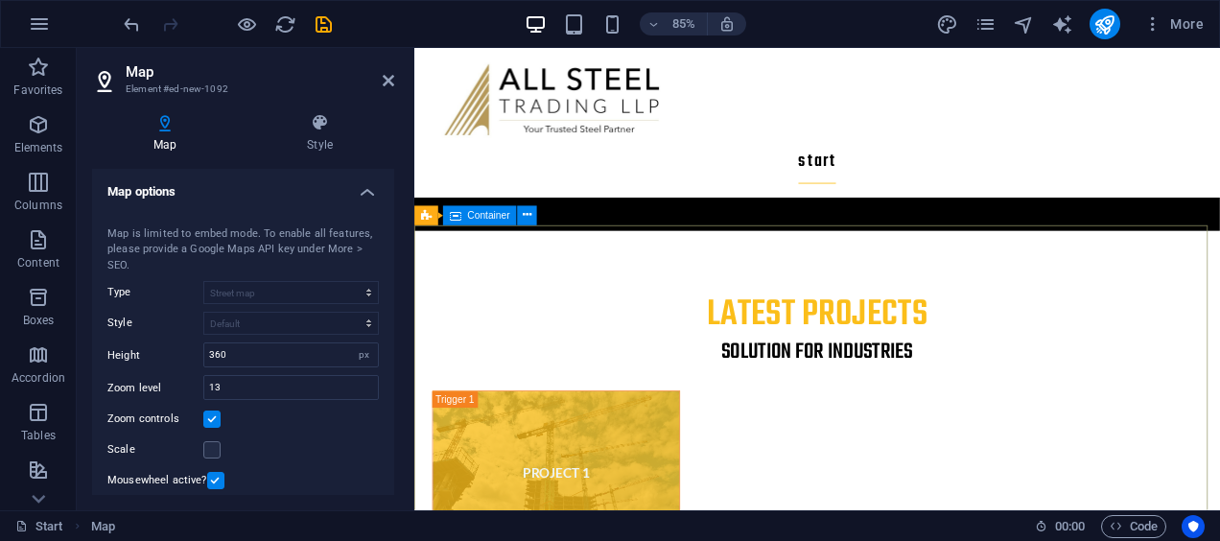
scroll to position [6390, 0]
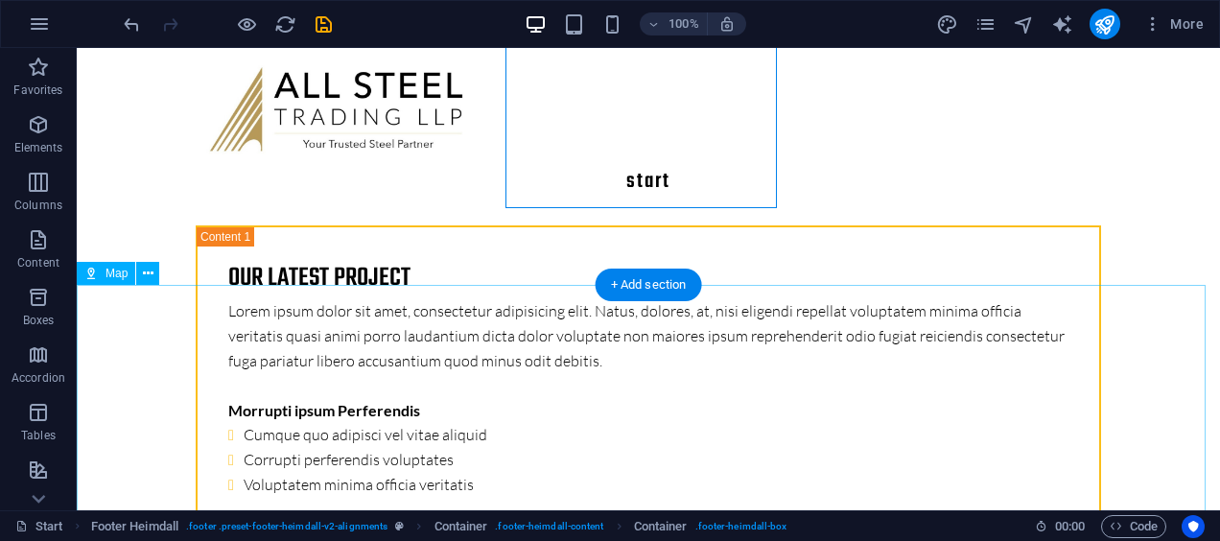
scroll to position [6671, 0]
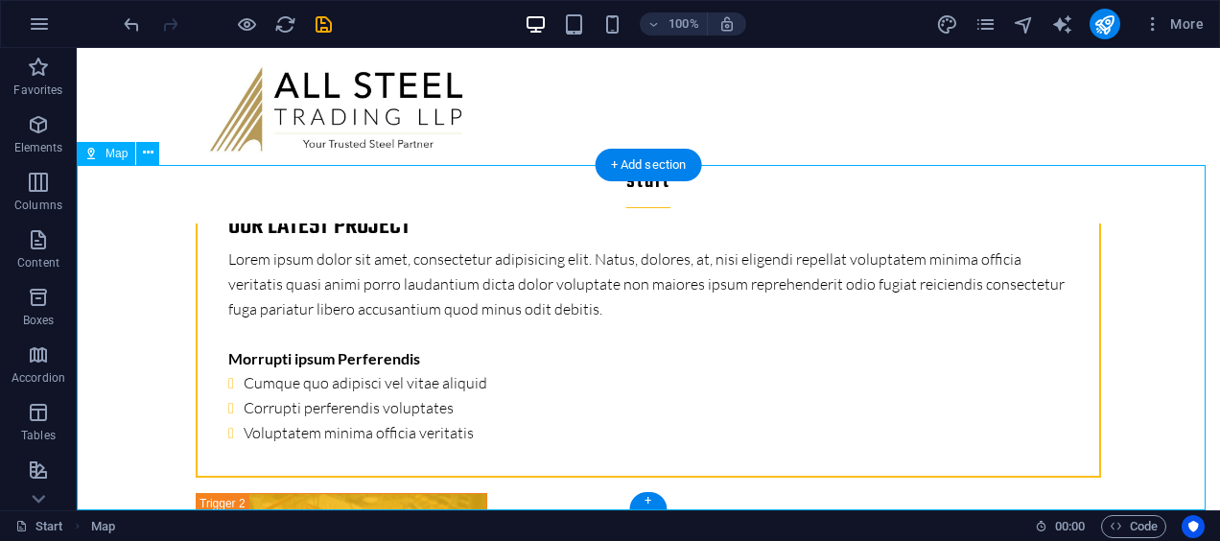
drag, startPoint x: 298, startPoint y: 300, endPoint x: 819, endPoint y: 339, distance: 522.2
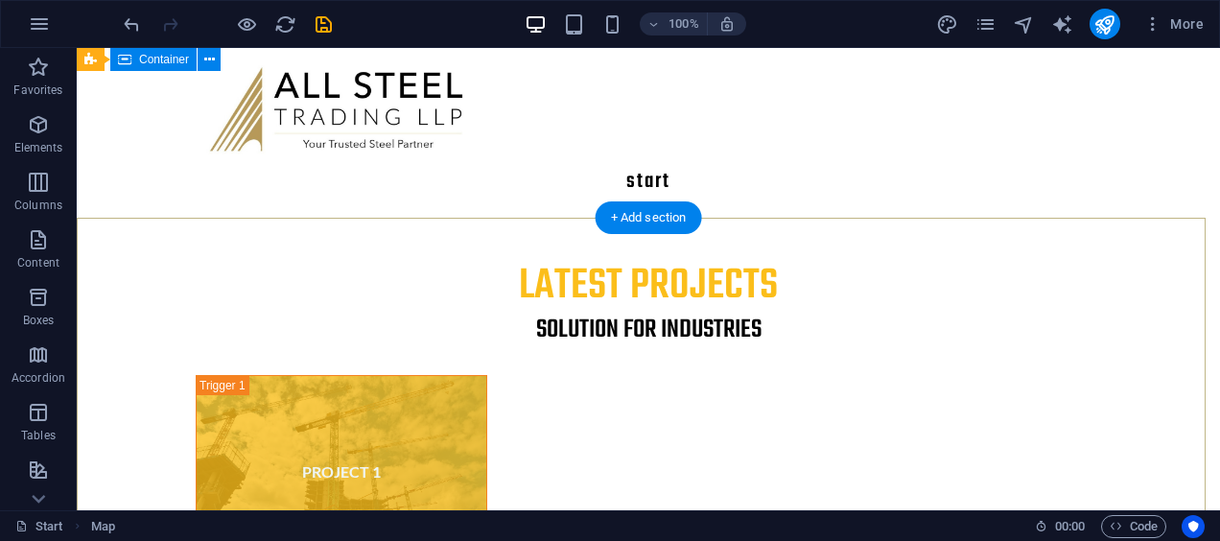
scroll to position [6251, 0]
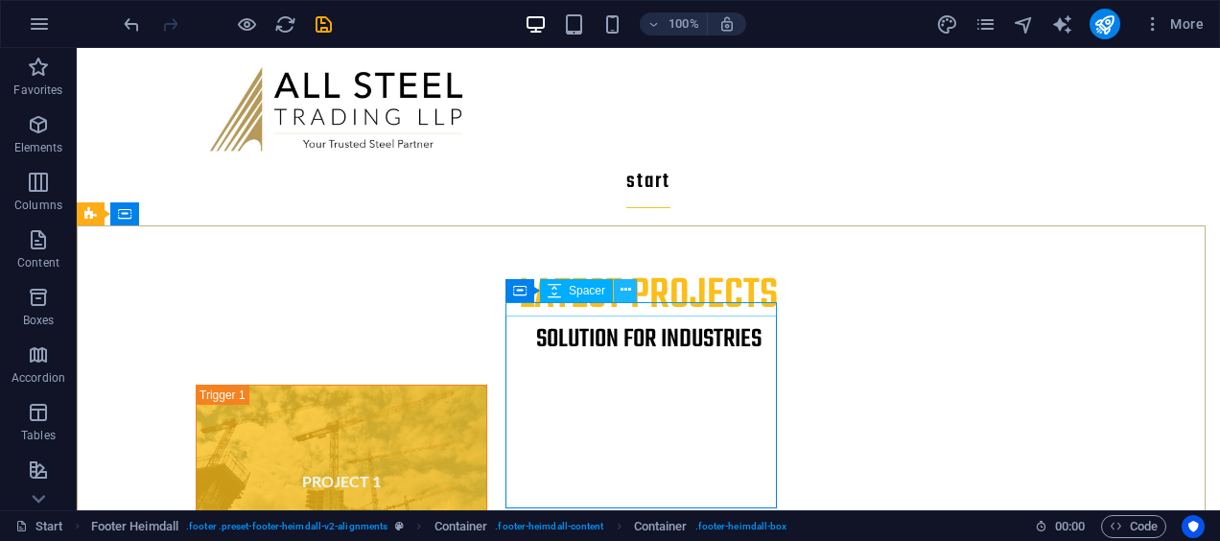
click at [622, 292] on icon at bounding box center [626, 290] width 11 height 20
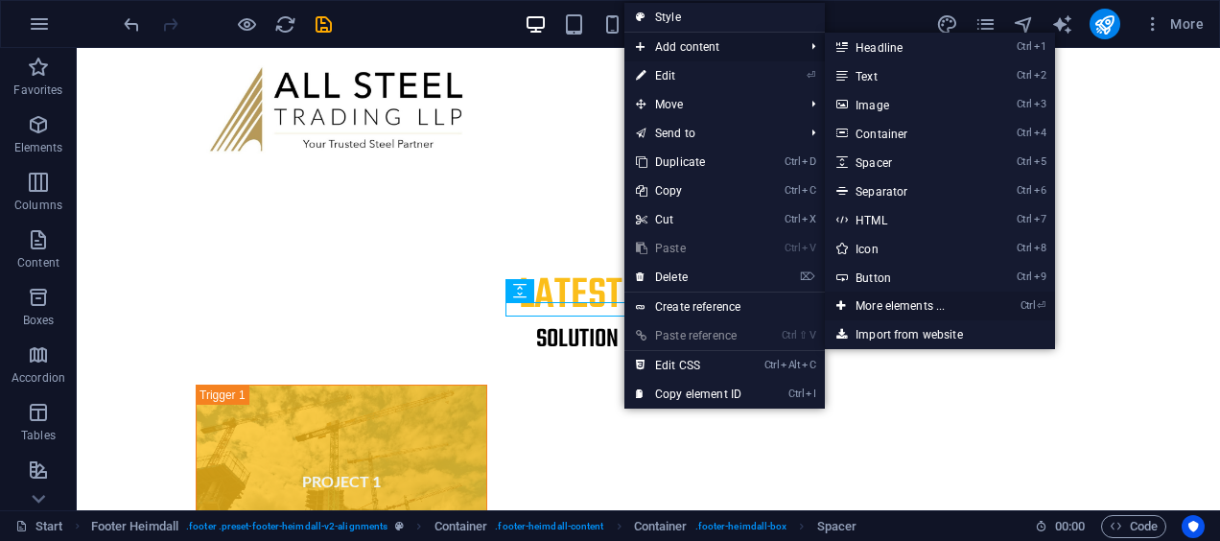
click at [890, 305] on link "Ctrl ⏎ More elements ..." at bounding box center [904, 306] width 158 height 29
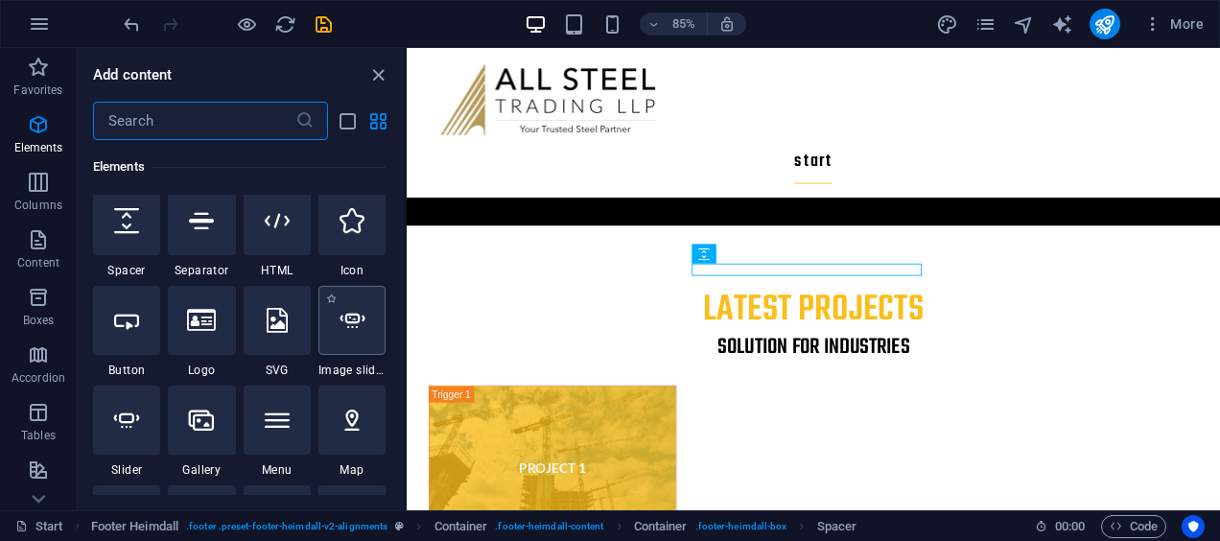
scroll to position [325, 0]
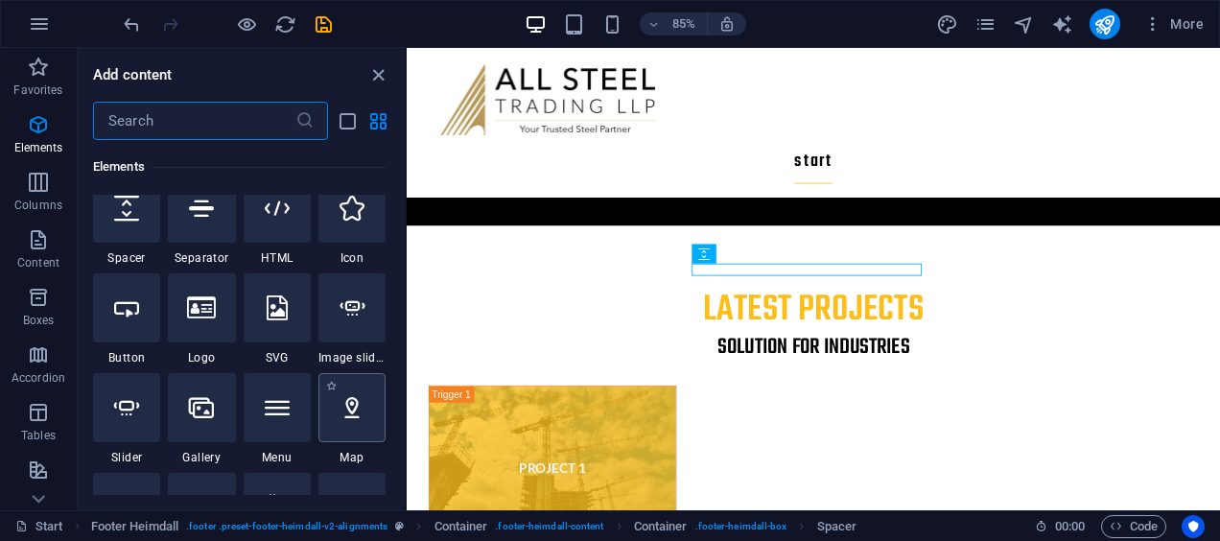
click at [351, 416] on icon at bounding box center [352, 407] width 25 height 25
select select "1"
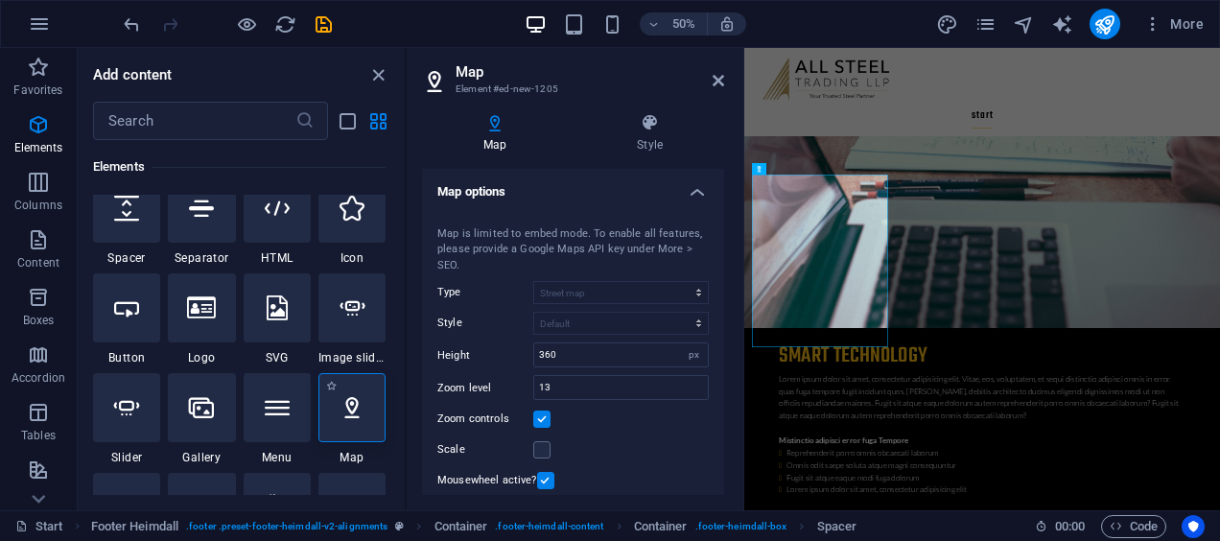
scroll to position [6727, 0]
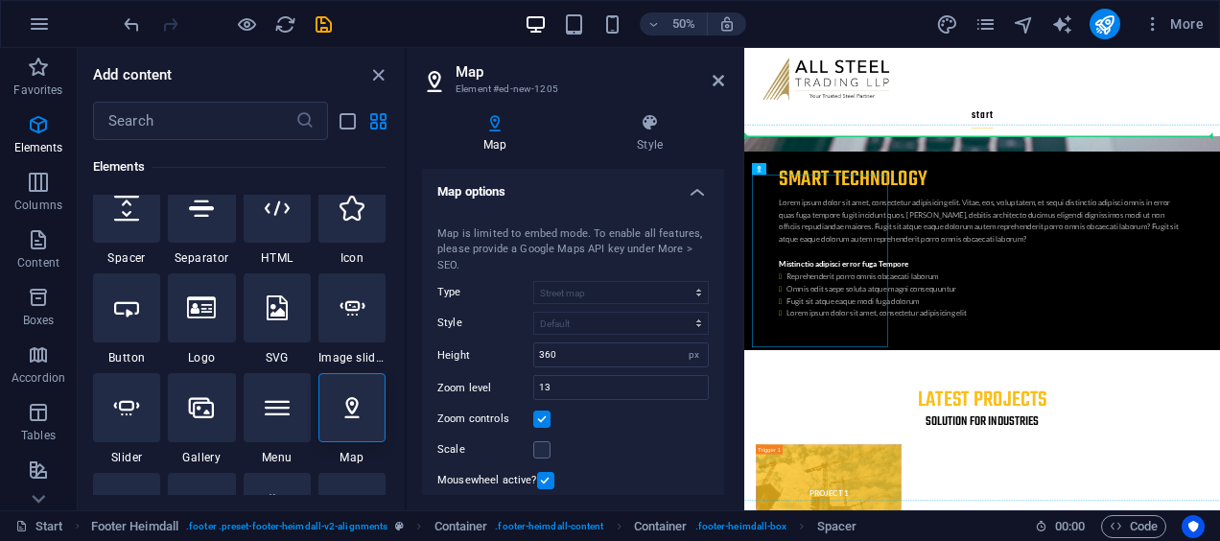
drag, startPoint x: 863, startPoint y: 513, endPoint x: 1155, endPoint y: 567, distance: 296.5
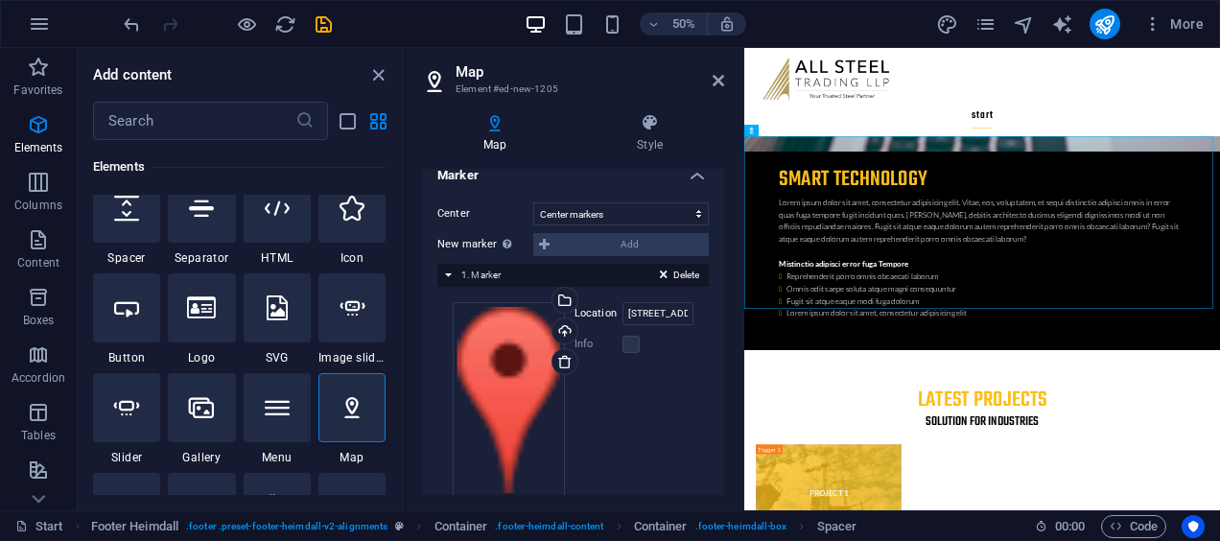
scroll to position [366, 0]
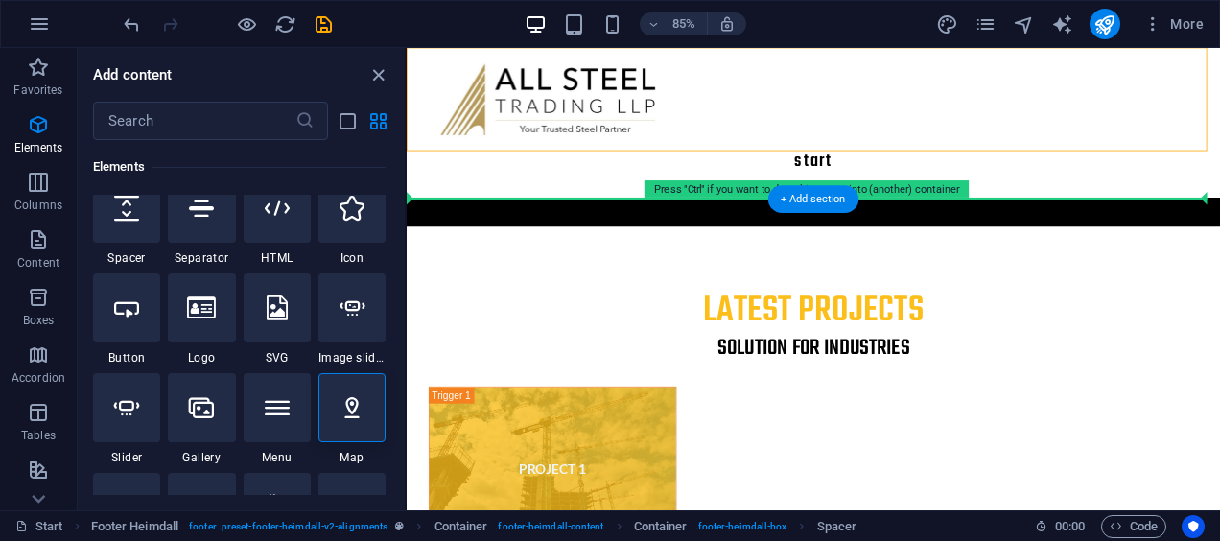
drag, startPoint x: 1107, startPoint y: 136, endPoint x: 1204, endPoint y: 191, distance: 111.2
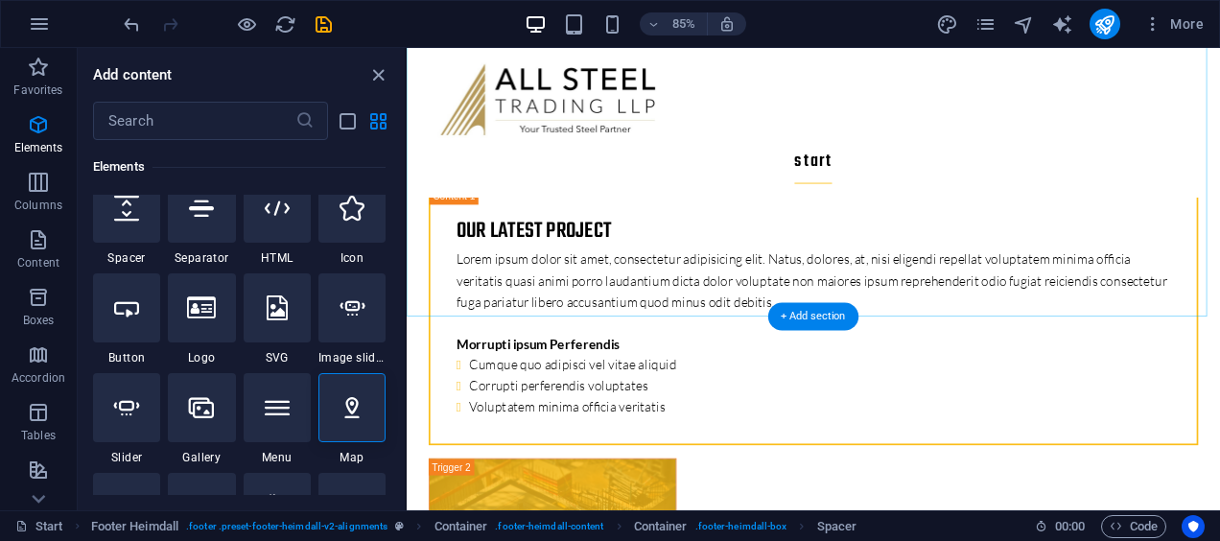
scroll to position [6687, 0]
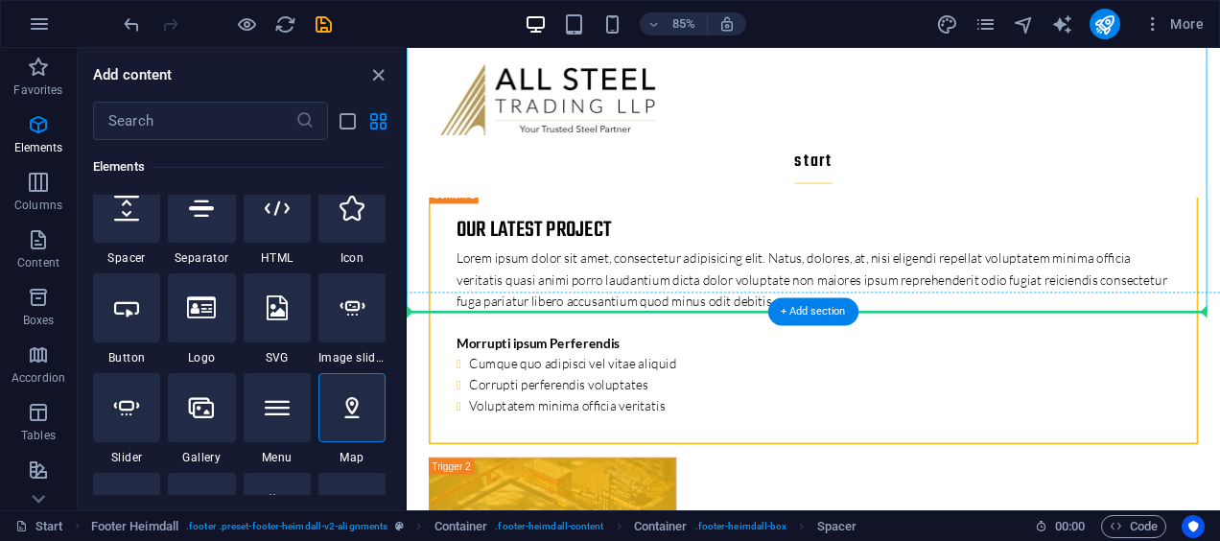
drag, startPoint x: 930, startPoint y: 268, endPoint x: 916, endPoint y: 466, distance: 199.0
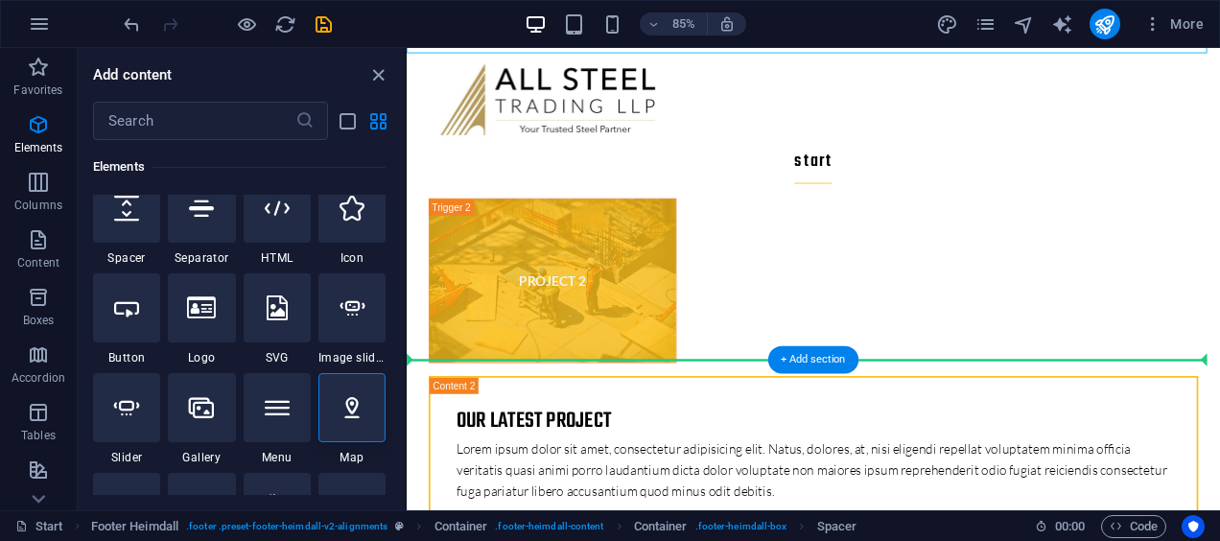
scroll to position [7066, 0]
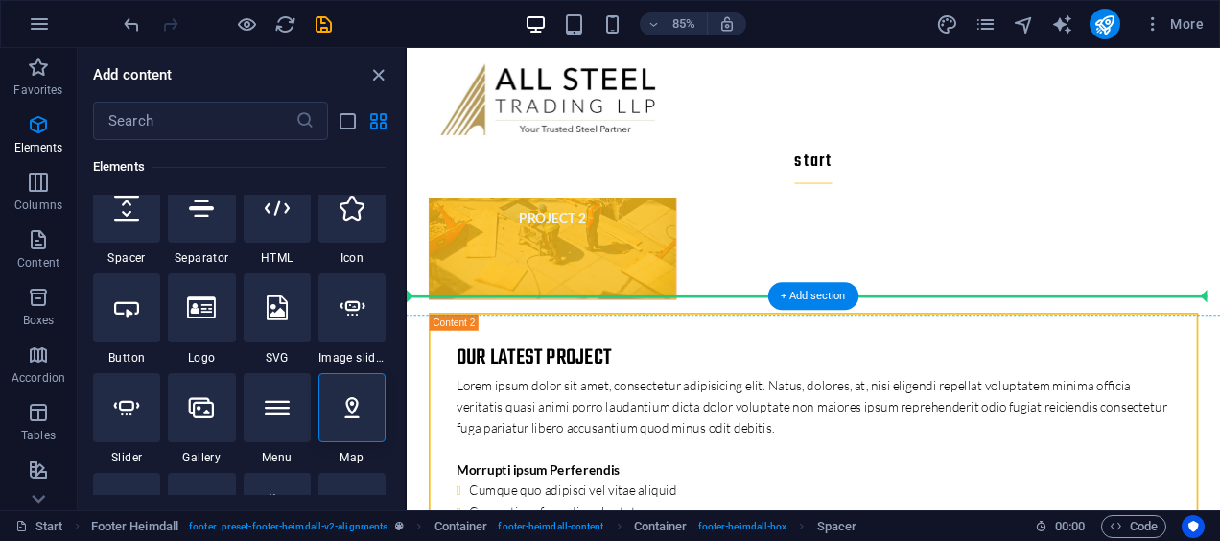
drag, startPoint x: 787, startPoint y: 340, endPoint x: 816, endPoint y: 196, distance: 147.6
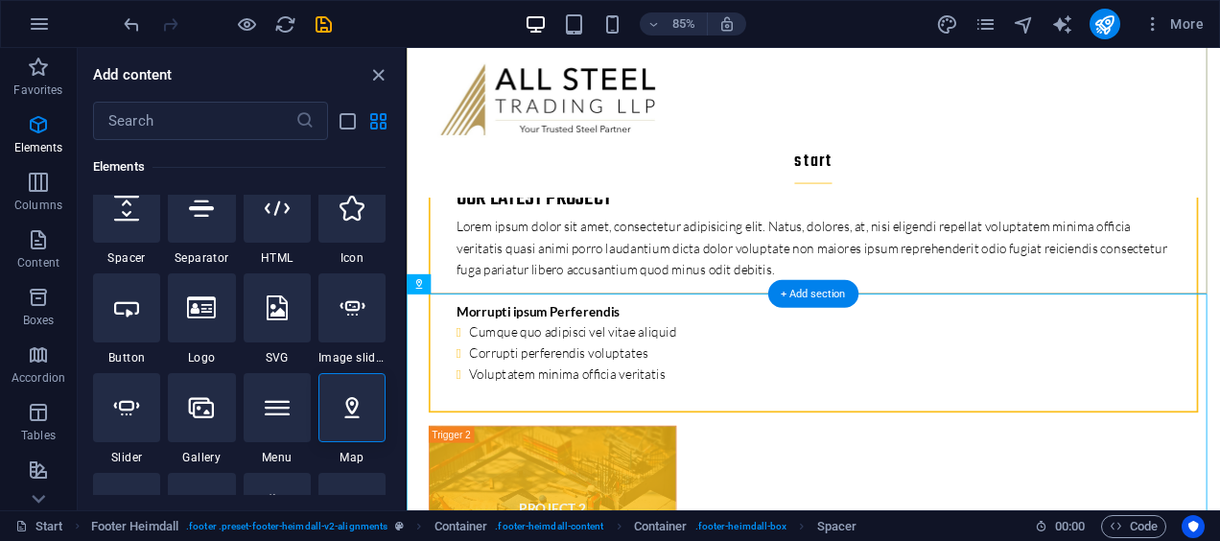
scroll to position [6726, 0]
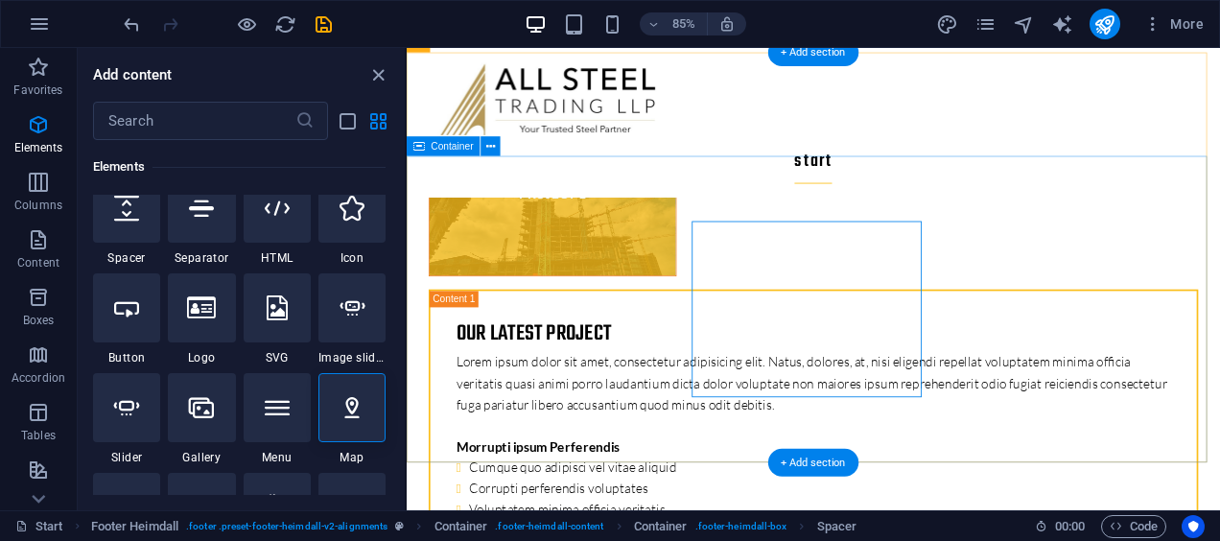
scroll to position [6489, 0]
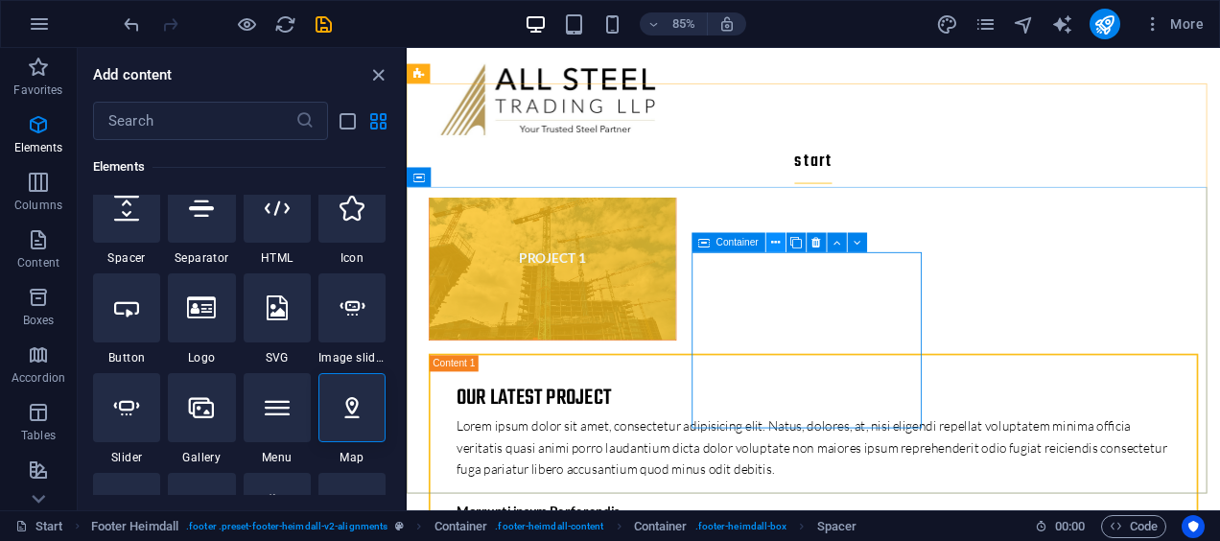
click at [774, 243] on icon at bounding box center [775, 242] width 9 height 17
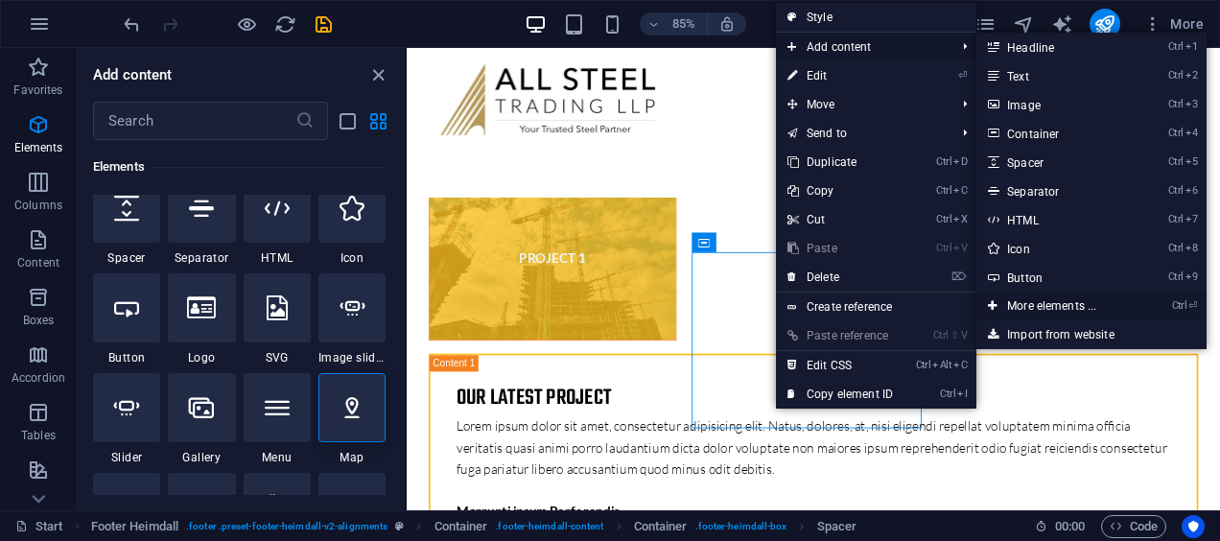
click at [1036, 297] on link "Ctrl ⏎ More elements ..." at bounding box center [1055, 306] width 158 height 29
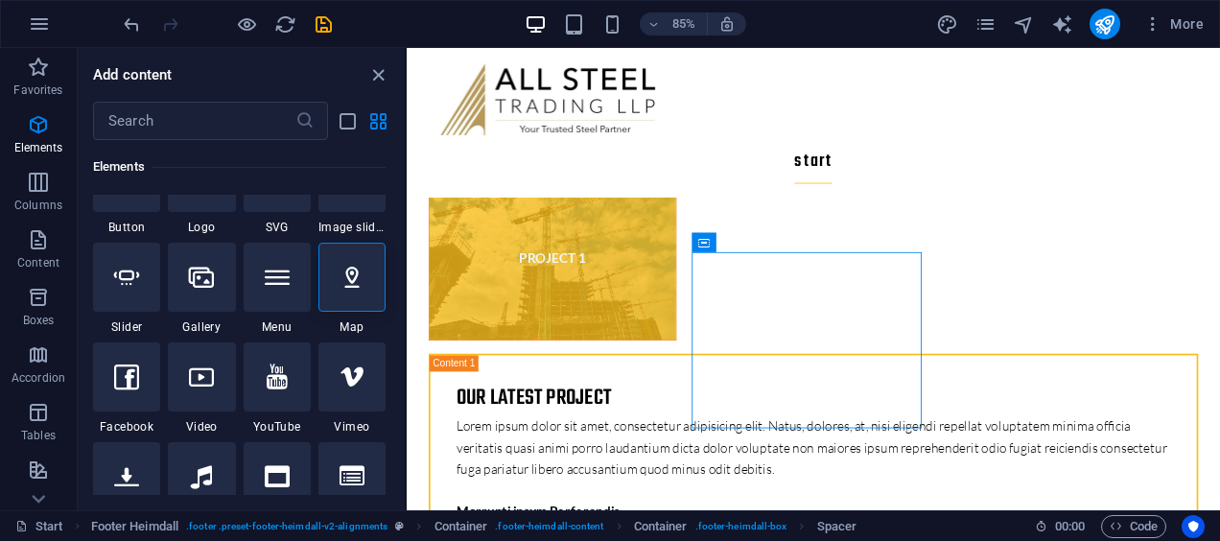
scroll to position [457, 0]
click at [359, 292] on div at bounding box center [351, 276] width 67 height 69
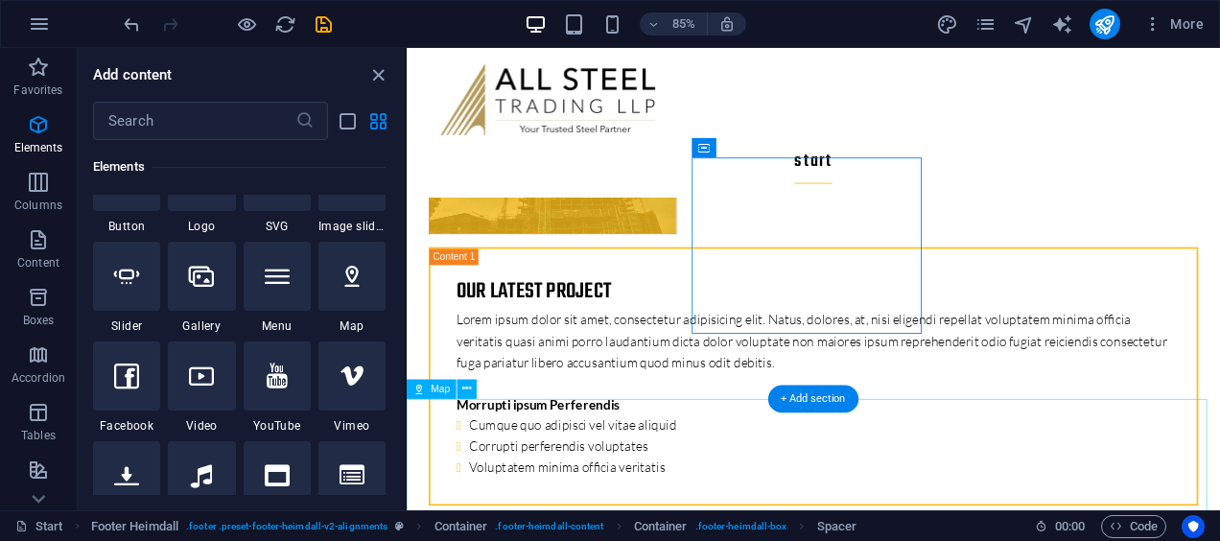
scroll to position [6653, 0]
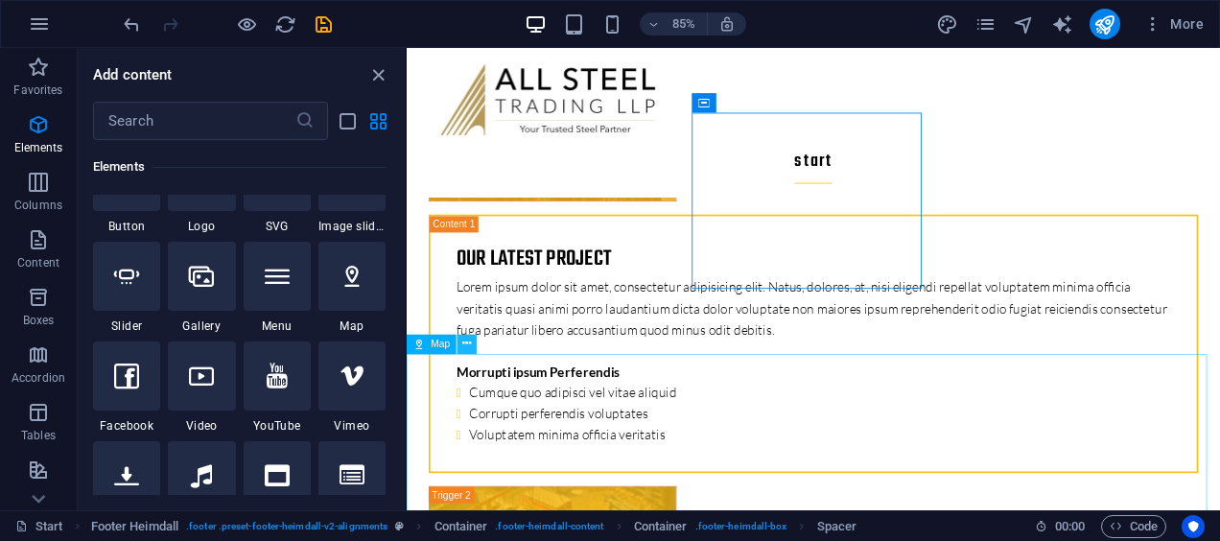
click at [466, 345] on icon at bounding box center [467, 344] width 9 height 17
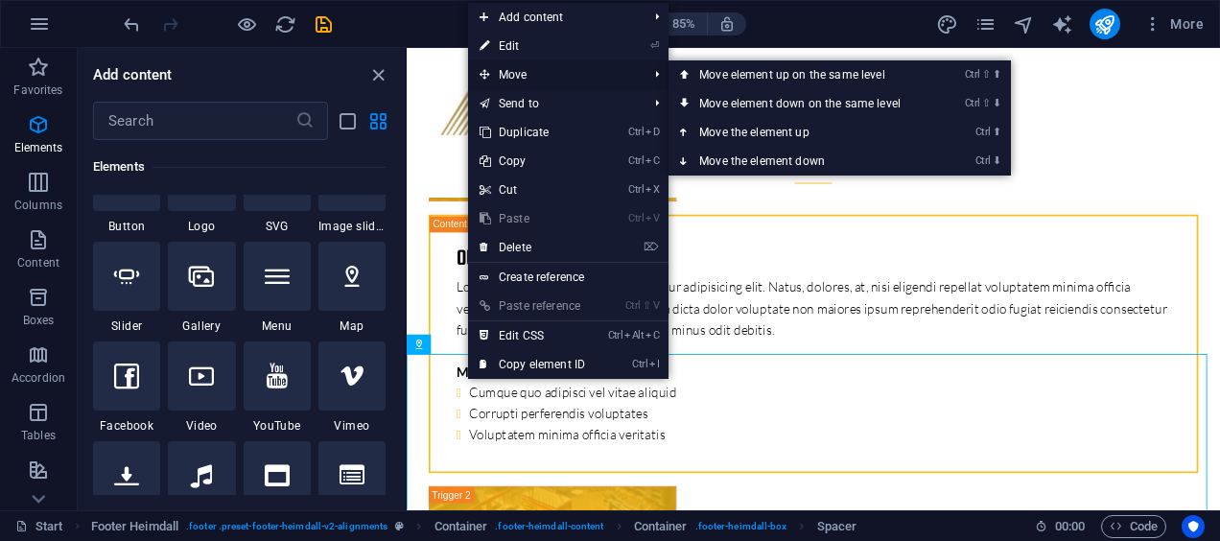
click at [564, 67] on span "Move" at bounding box center [554, 74] width 172 height 29
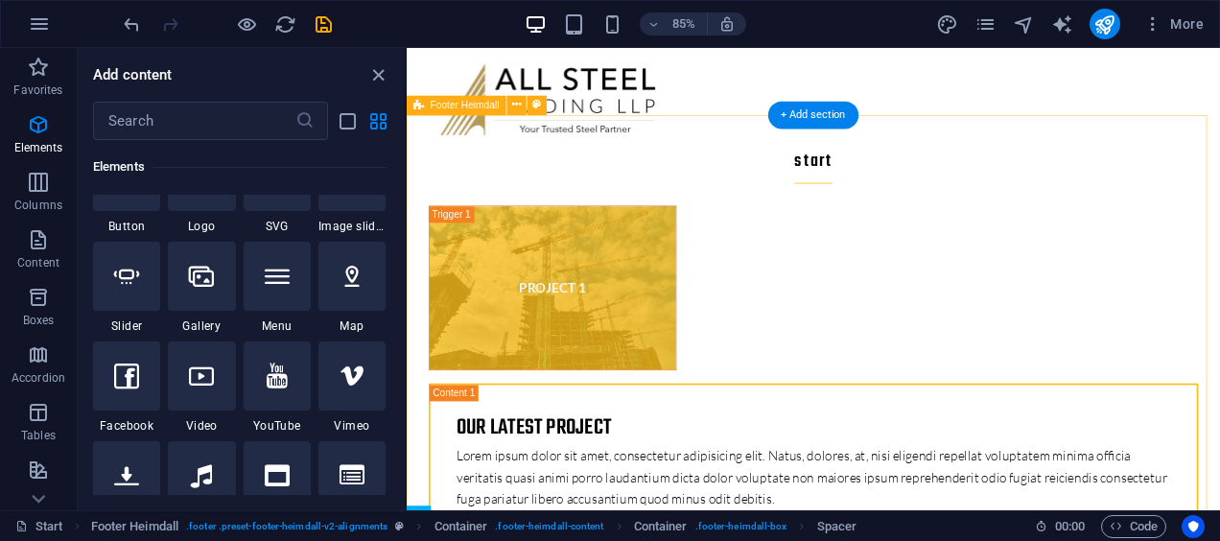
scroll to position [6446, 0]
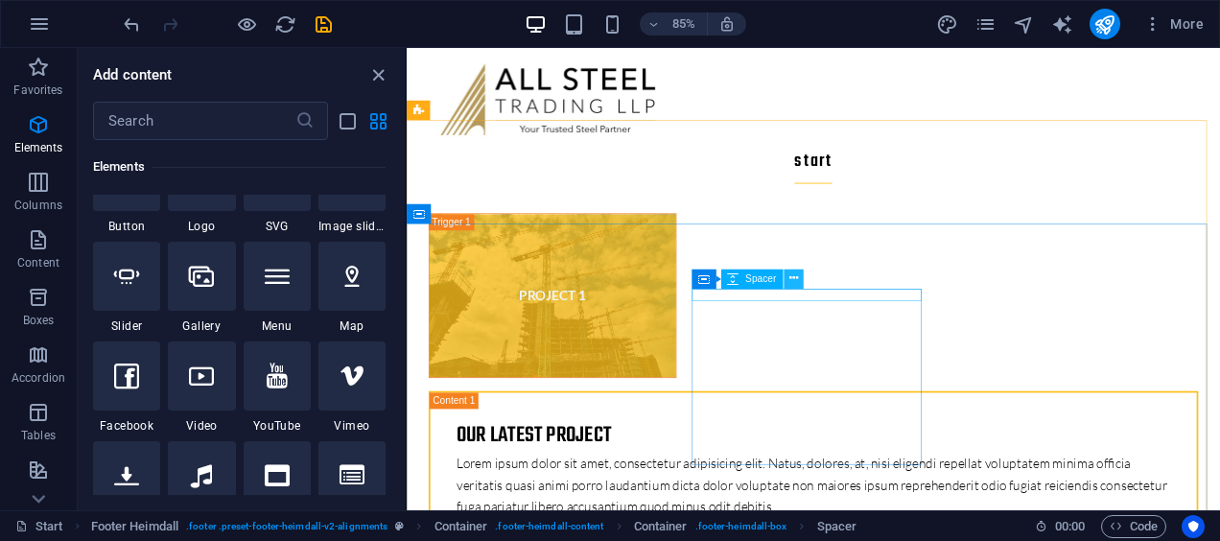
click at [794, 270] on icon at bounding box center [793, 278] width 9 height 17
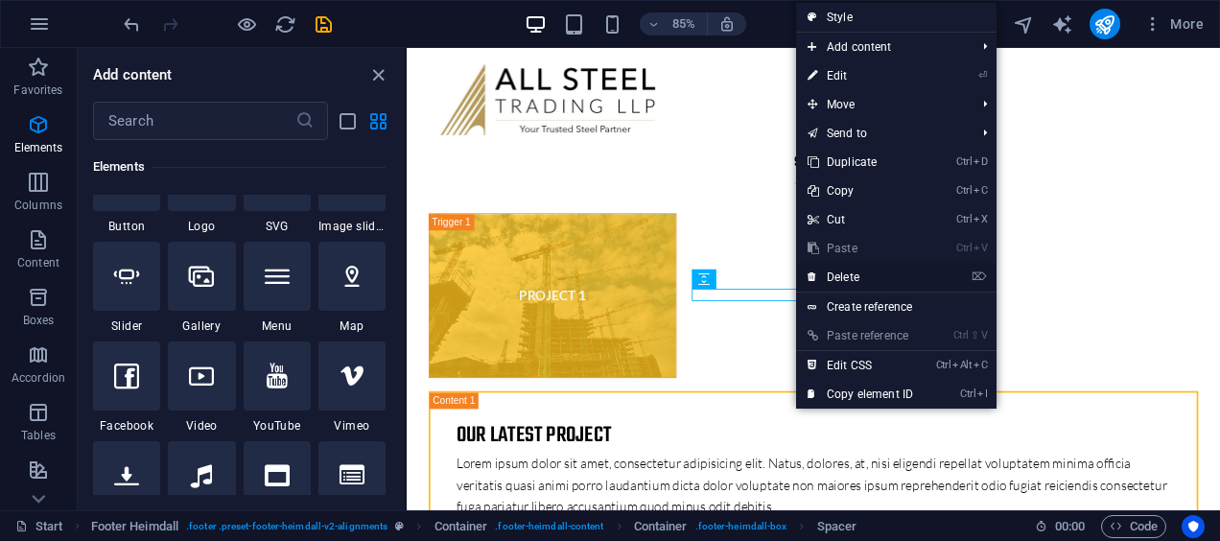
click at [832, 272] on link "⌦ Delete" at bounding box center [860, 277] width 129 height 29
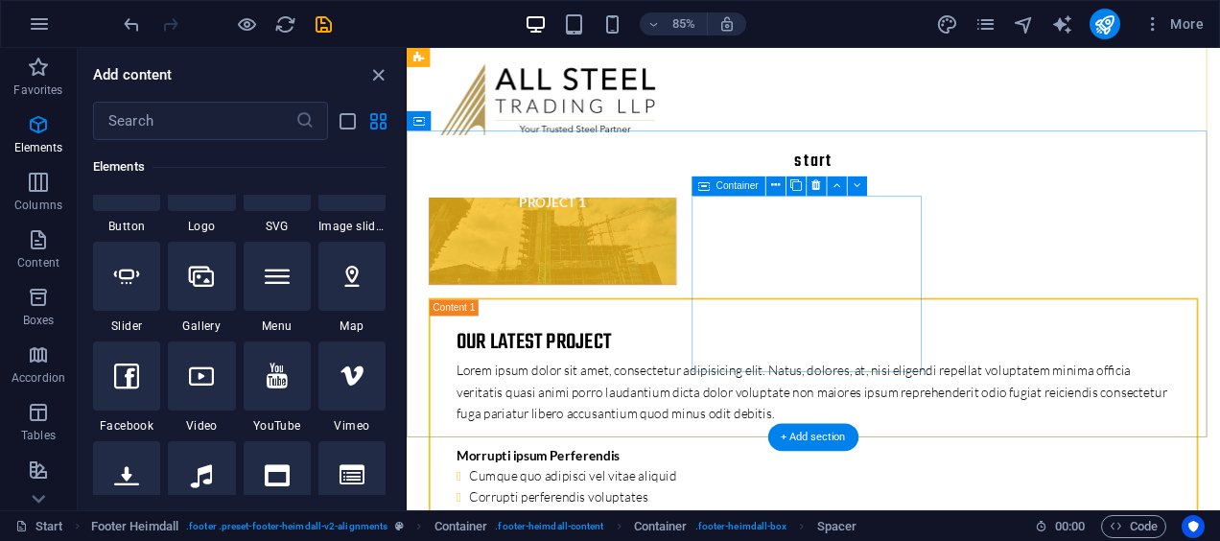
scroll to position [6560, 0]
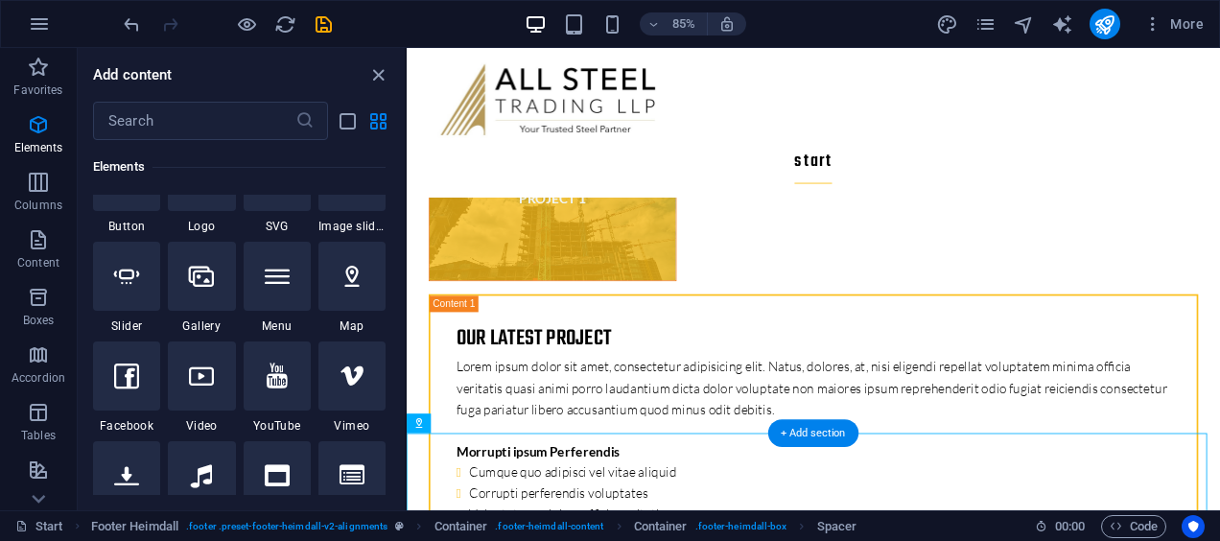
drag, startPoint x: 640, startPoint y: 541, endPoint x: 834, endPoint y: 303, distance: 307.4
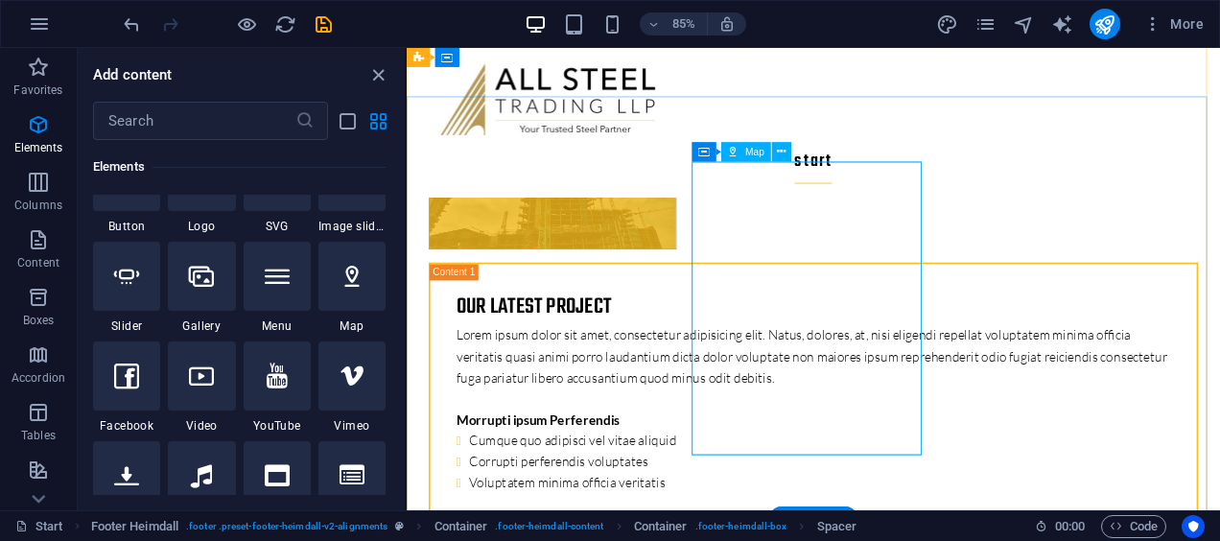
scroll to position [6595, 0]
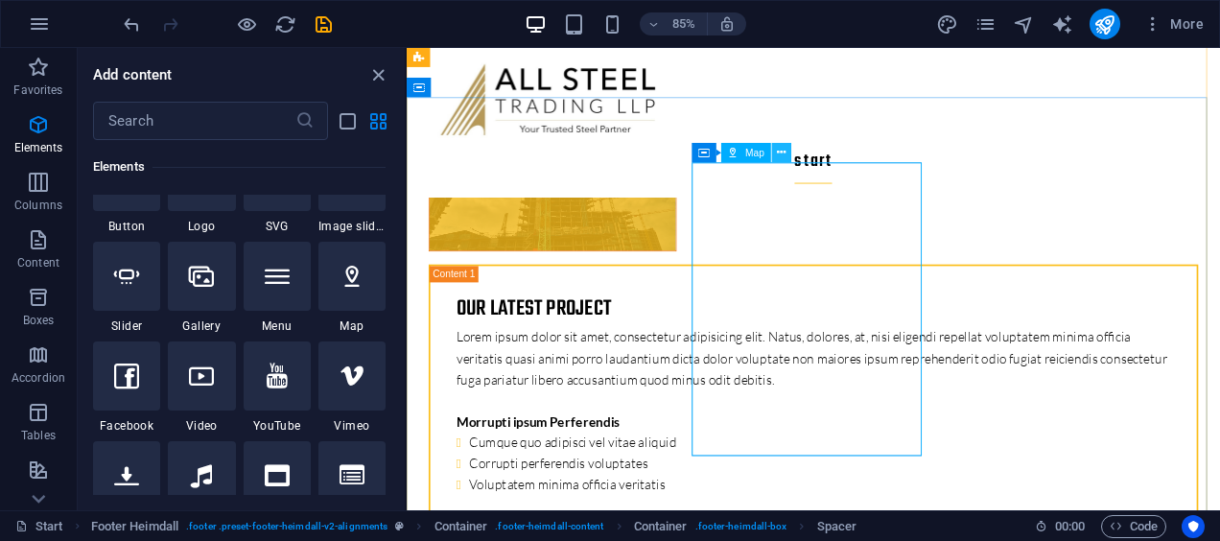
click at [782, 153] on icon at bounding box center [781, 153] width 9 height 17
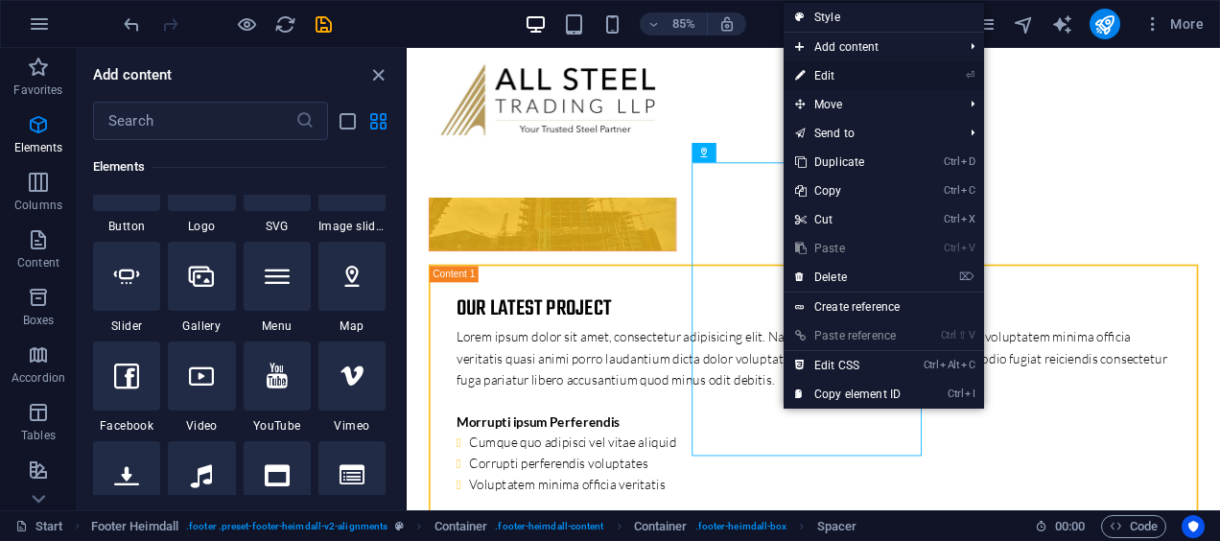
click at [829, 77] on link "⏎ Edit" at bounding box center [848, 75] width 129 height 29
select select "1"
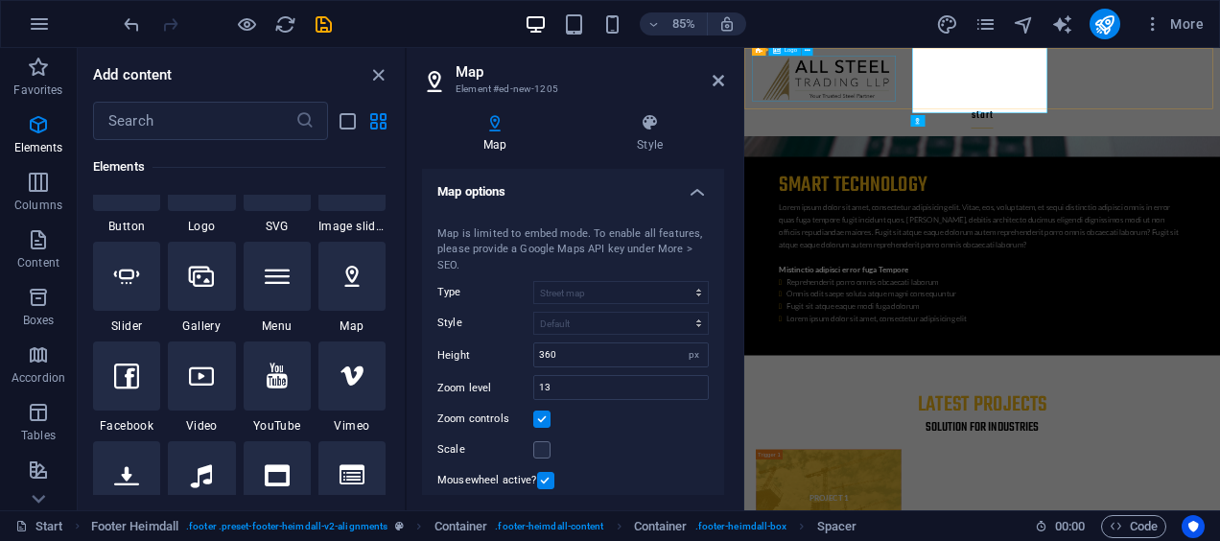
scroll to position [6945, 0]
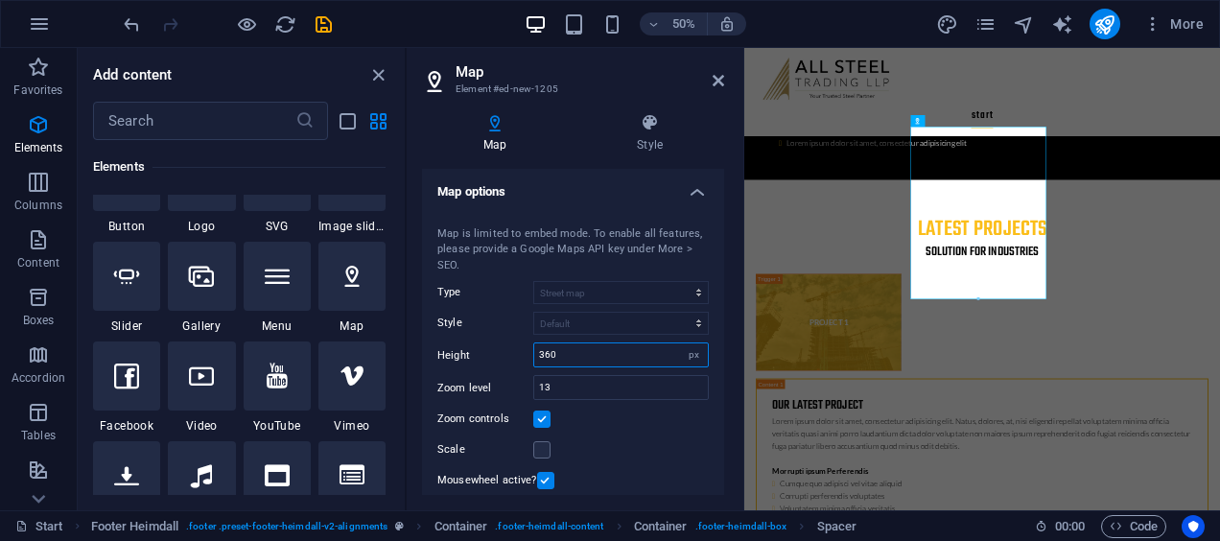
drag, startPoint x: 609, startPoint y: 356, endPoint x: 527, endPoint y: 359, distance: 82.5
click at [527, 359] on div "Height 360 px" at bounding box center [572, 354] width 271 height 25
type input "250"
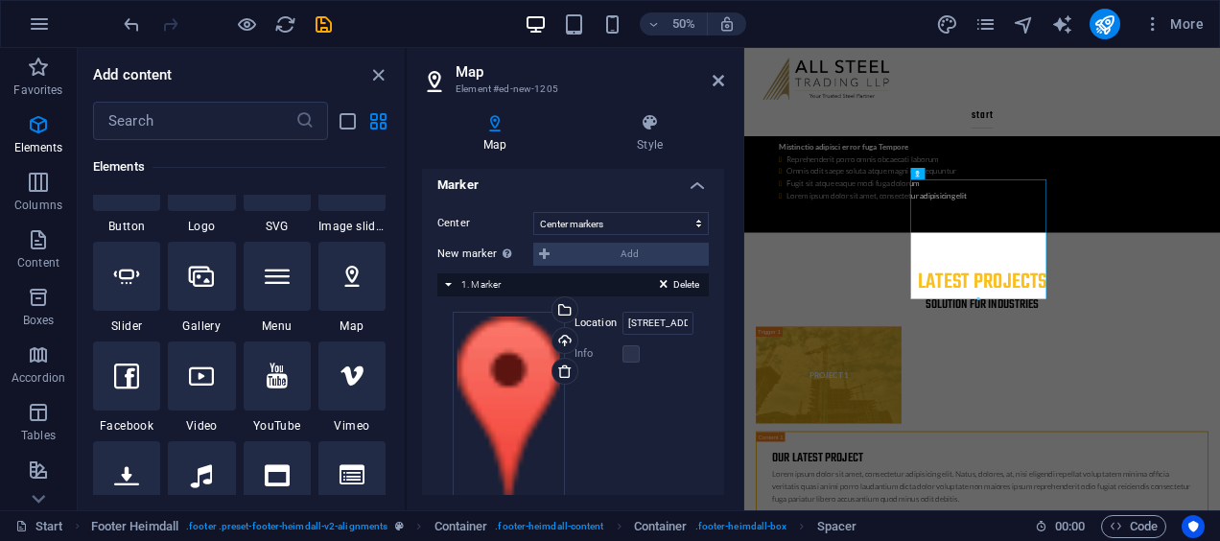
scroll to position [351, 0]
click at [660, 319] on input "[STREET_ADDRESS]" at bounding box center [657, 321] width 71 height 23
drag, startPoint x: 683, startPoint y: 320, endPoint x: 591, endPoint y: 330, distance: 92.6
click at [591, 330] on div "Location [GEOGRAPHIC_DATA]" at bounding box center [633, 321] width 119 height 23
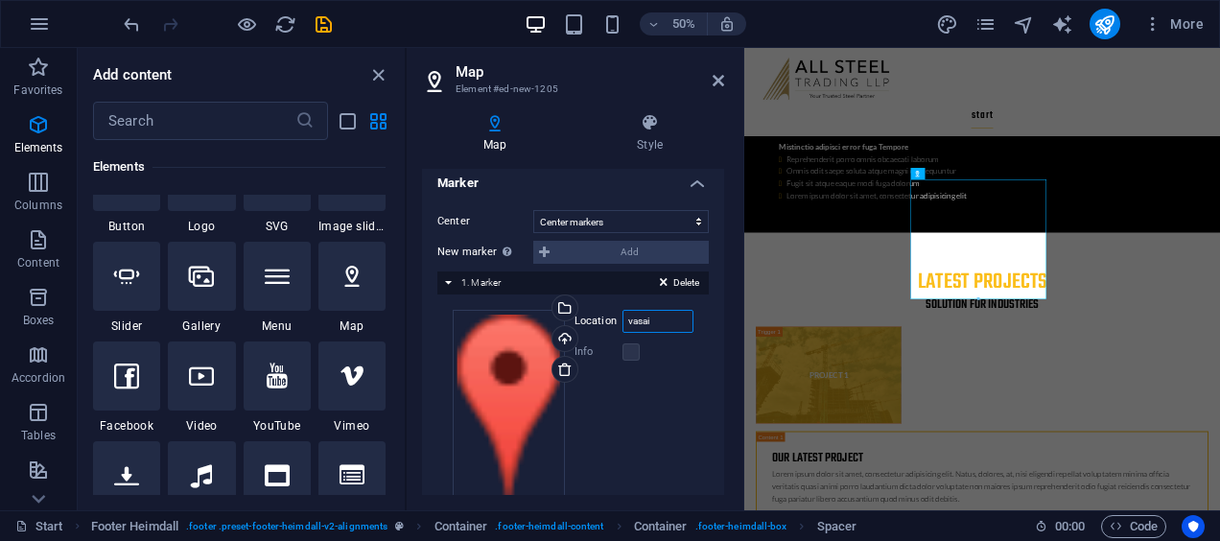
drag, startPoint x: 661, startPoint y: 316, endPoint x: 592, endPoint y: 332, distance: 70.7
click at [592, 332] on div "Location [GEOGRAPHIC_DATA] Width auto px Info Opened? Headline Individual SEO D…" at bounding box center [632, 337] width 124 height 54
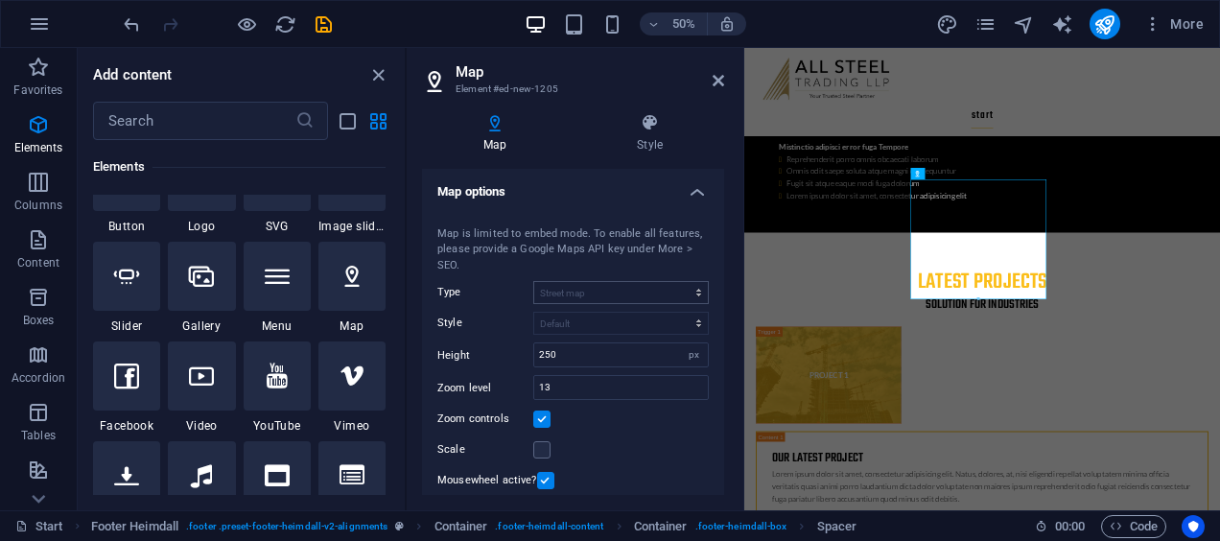
type input "all steel trading llp, vasai"
click at [687, 188] on h4 "Map options" at bounding box center [573, 186] width 302 height 35
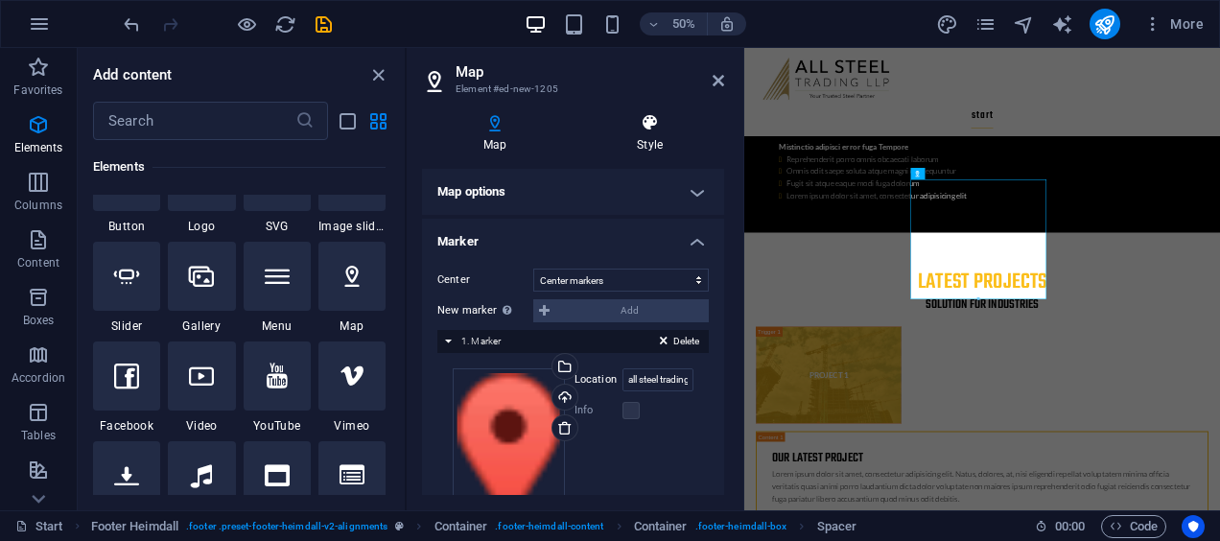
scroll to position [1, 0]
click at [650, 129] on icon at bounding box center [649, 122] width 149 height 19
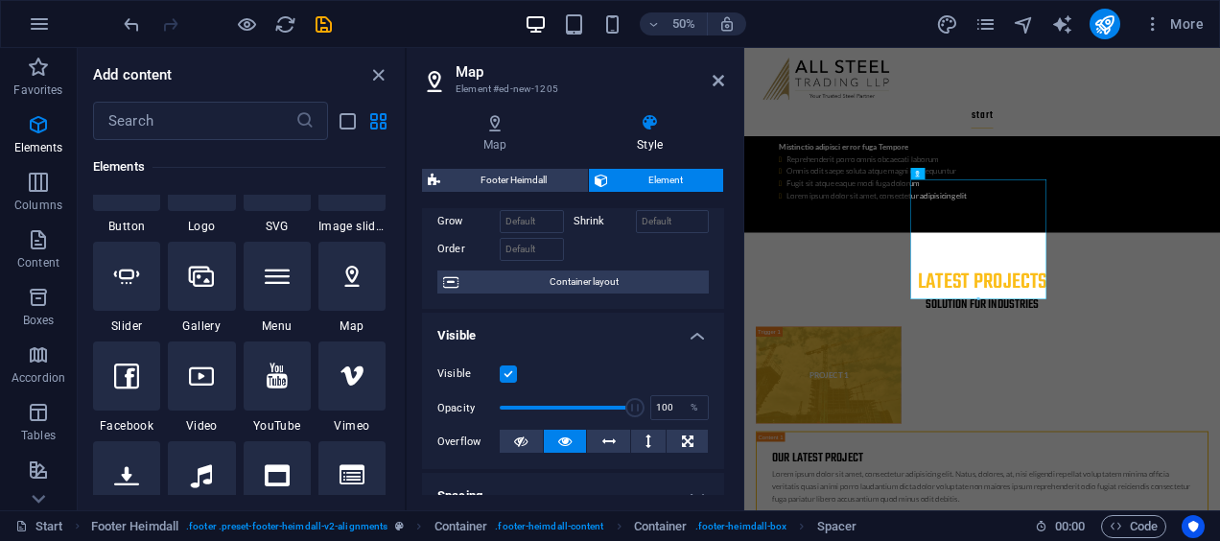
scroll to position [0, 0]
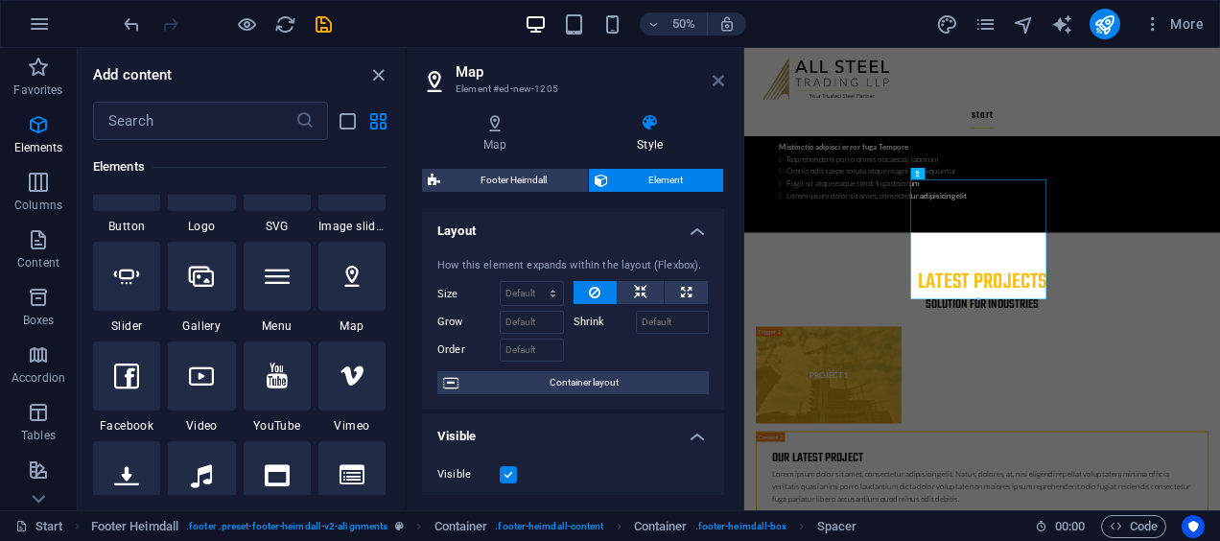
click at [721, 82] on icon at bounding box center [719, 80] width 12 height 15
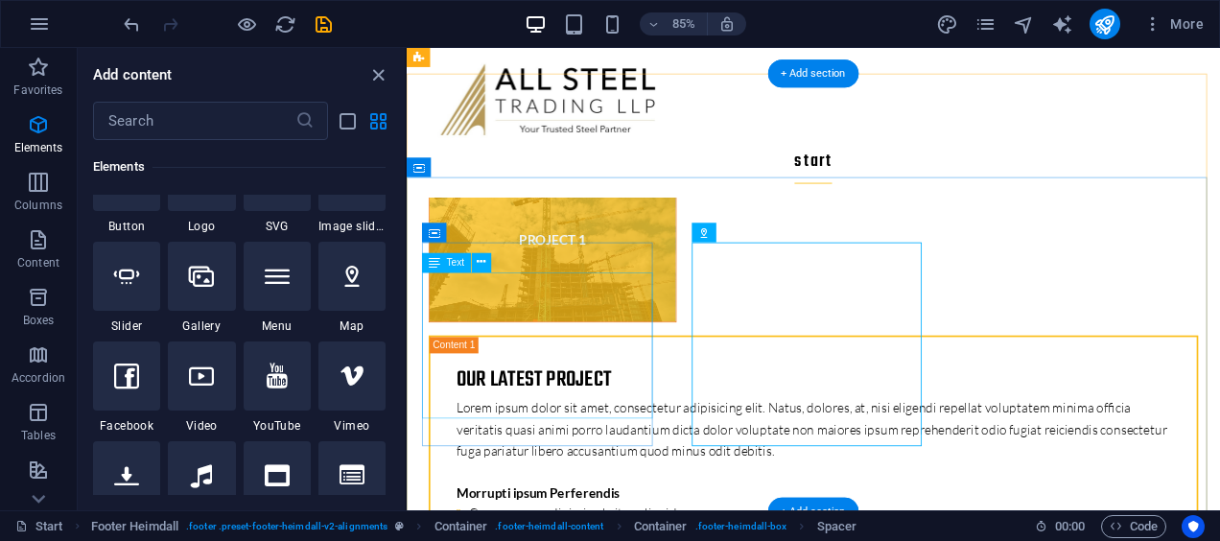
scroll to position [6500, 0]
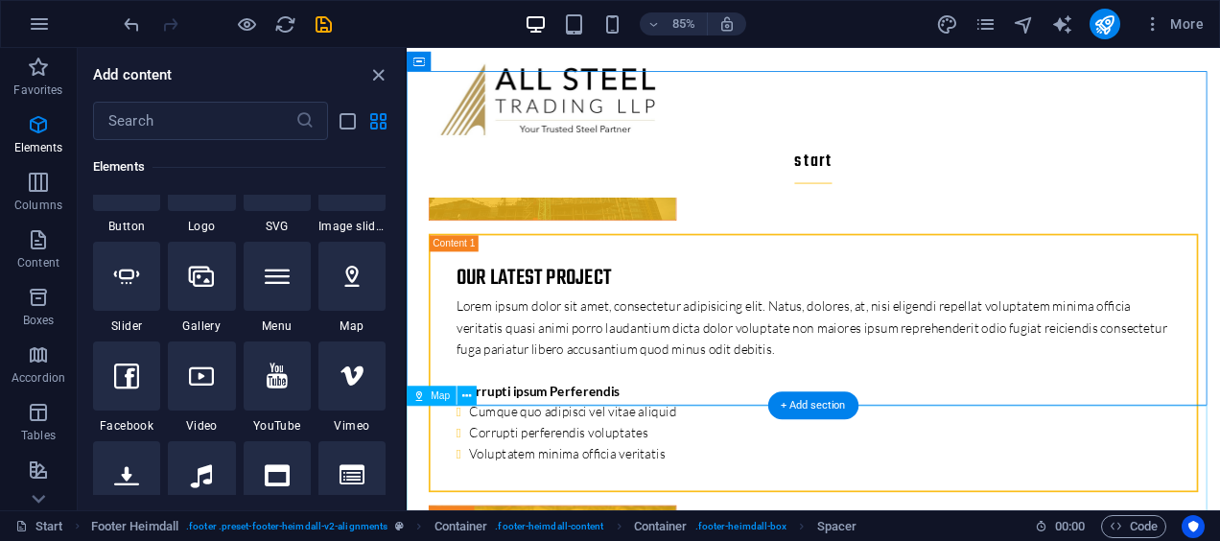
scroll to position [6633, 0]
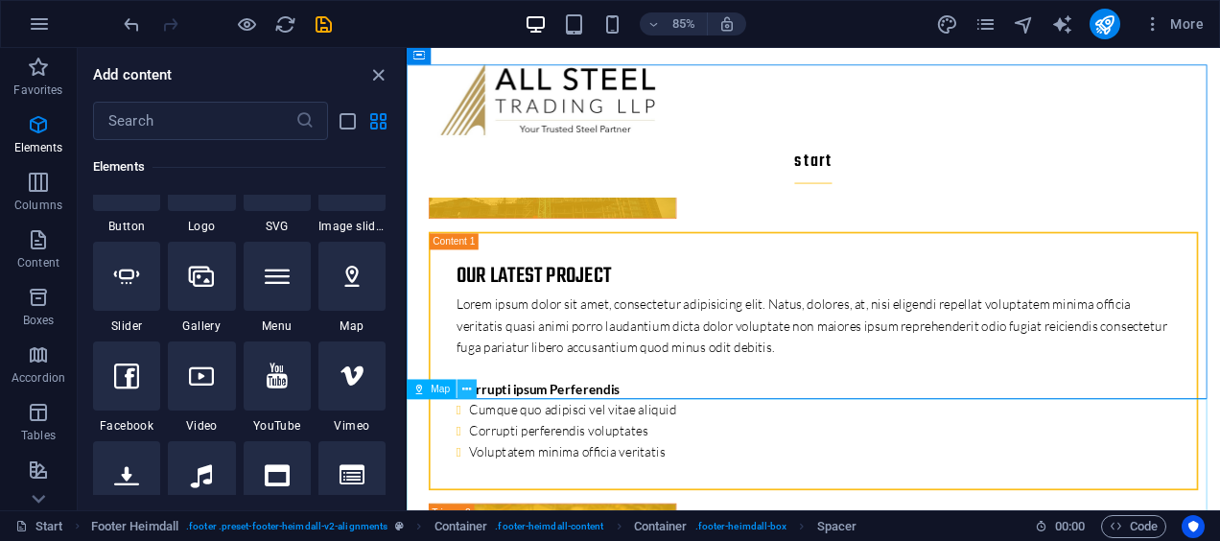
click at [468, 385] on icon at bounding box center [467, 389] width 9 height 17
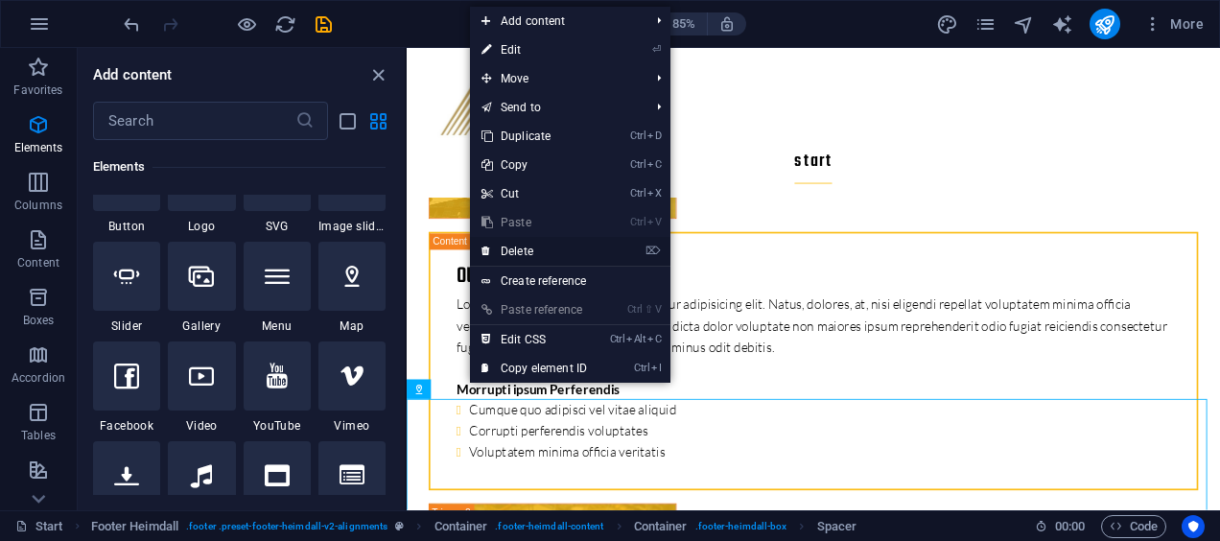
click at [527, 254] on link "⌦ Delete" at bounding box center [534, 251] width 129 height 29
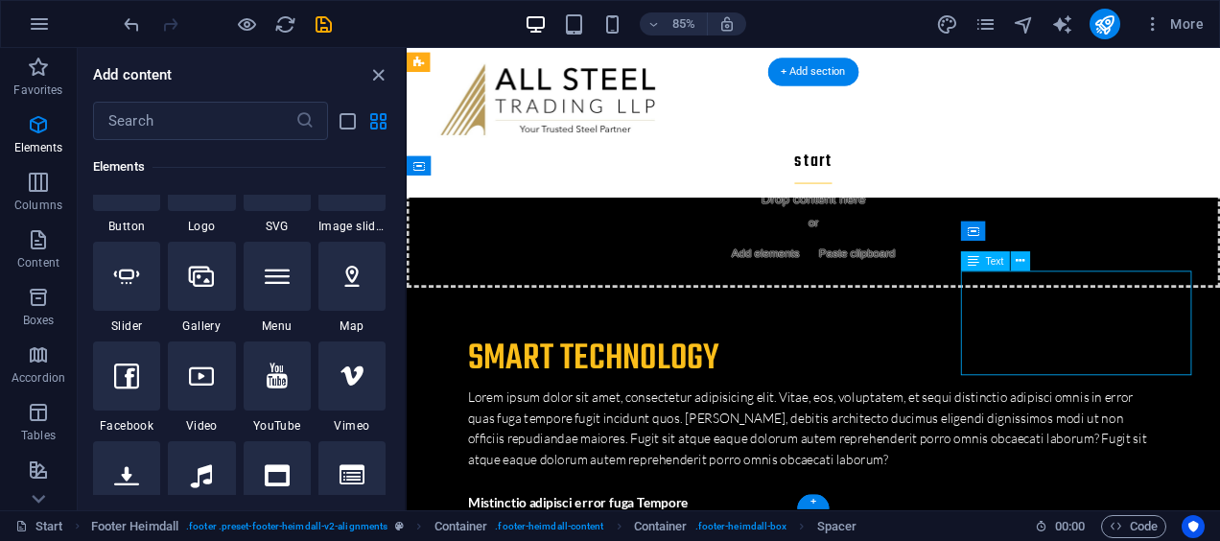
scroll to position [6494, 0]
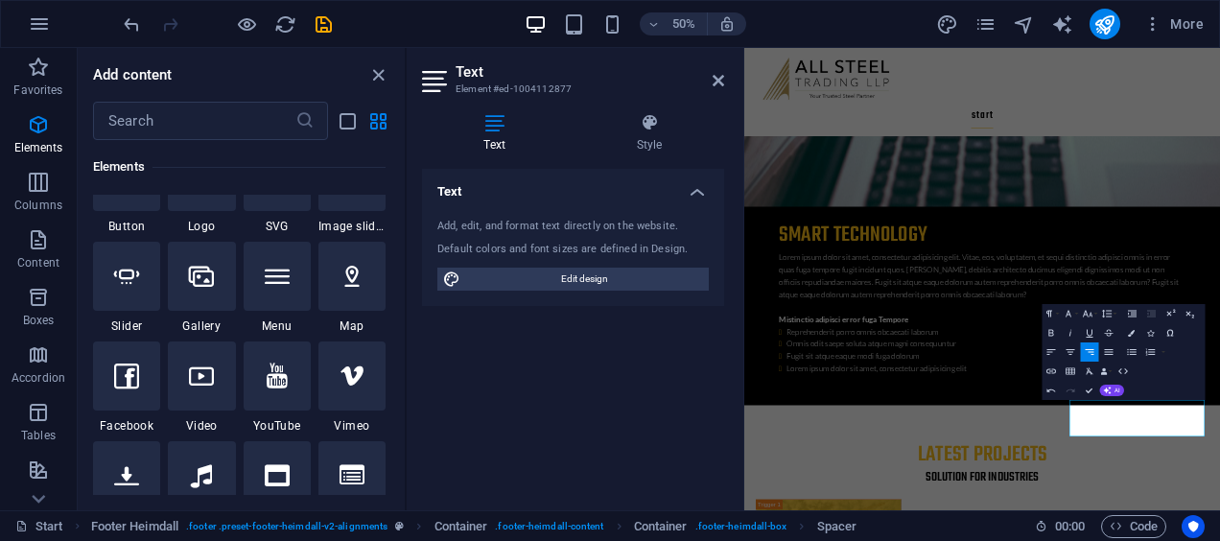
scroll to position [6432, 0]
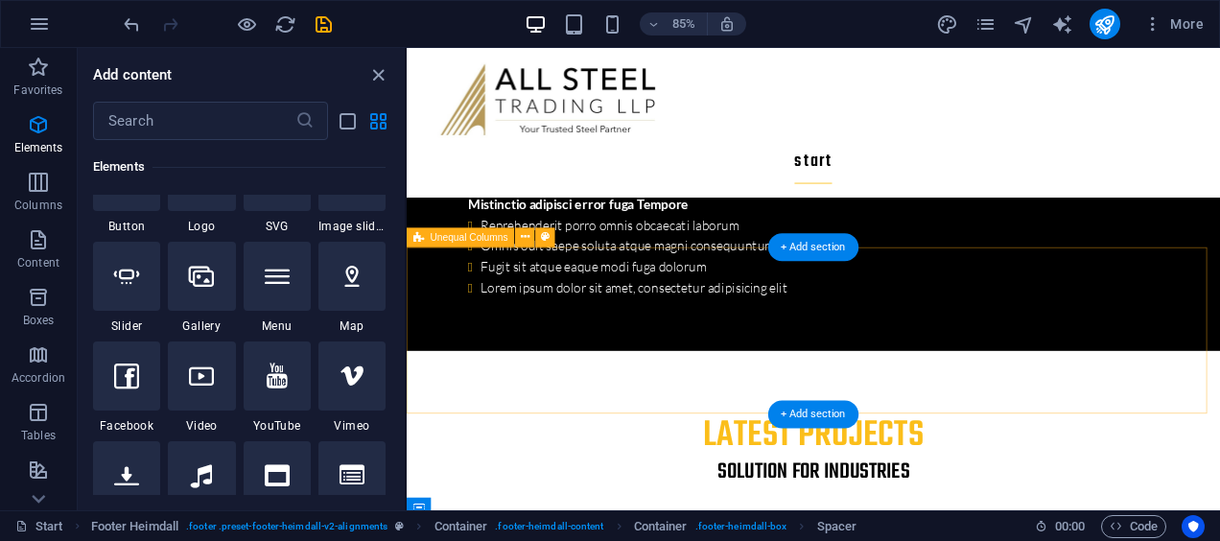
scroll to position [6094, 0]
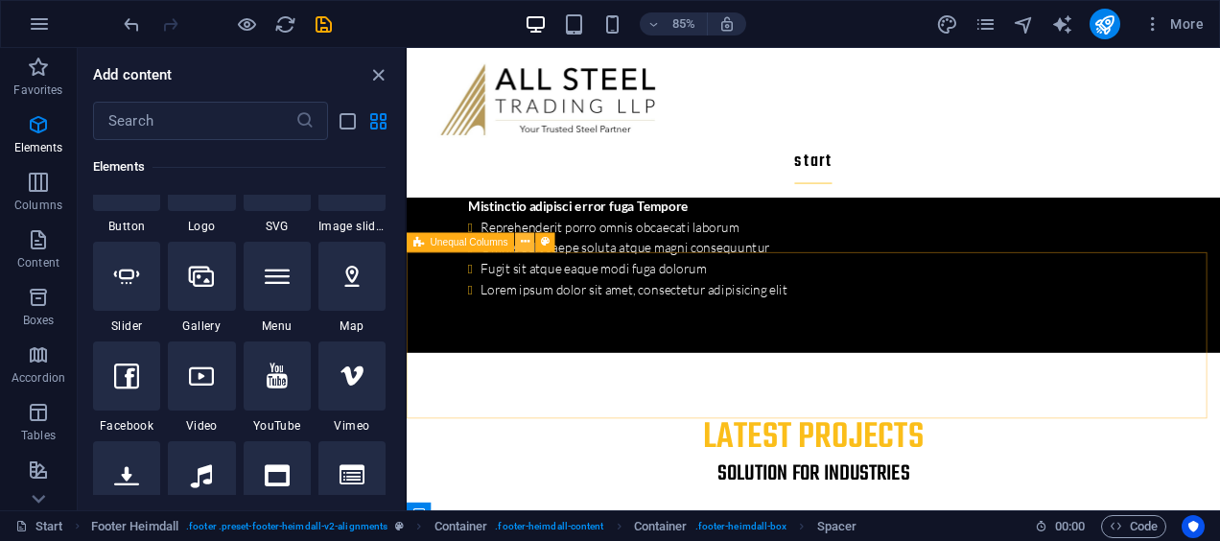
click at [521, 239] on icon at bounding box center [525, 242] width 9 height 17
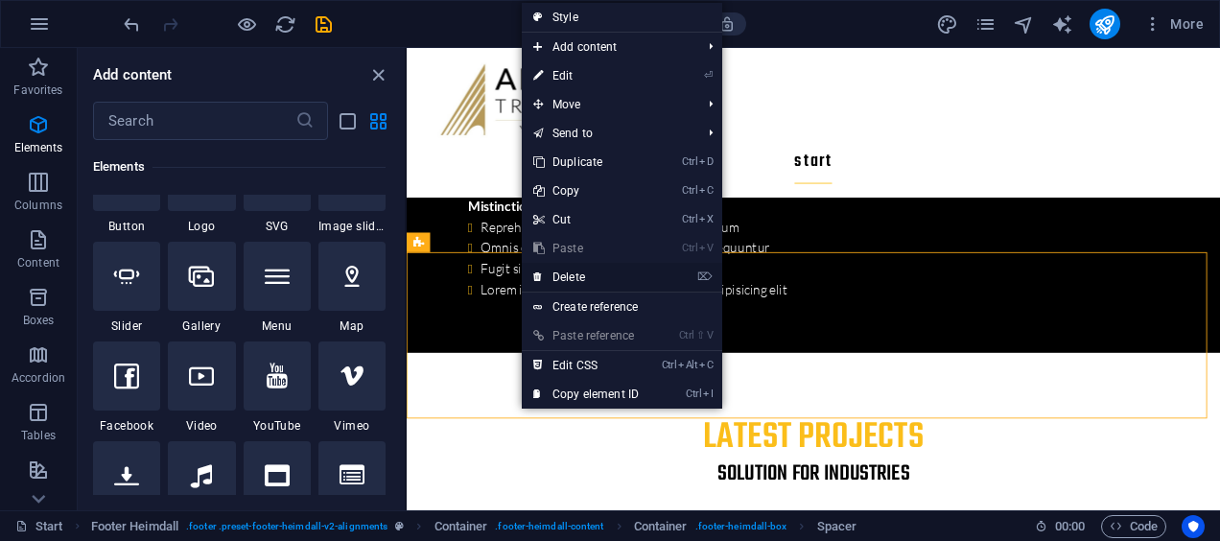
click at [585, 272] on link "⌦ Delete" at bounding box center [586, 277] width 129 height 29
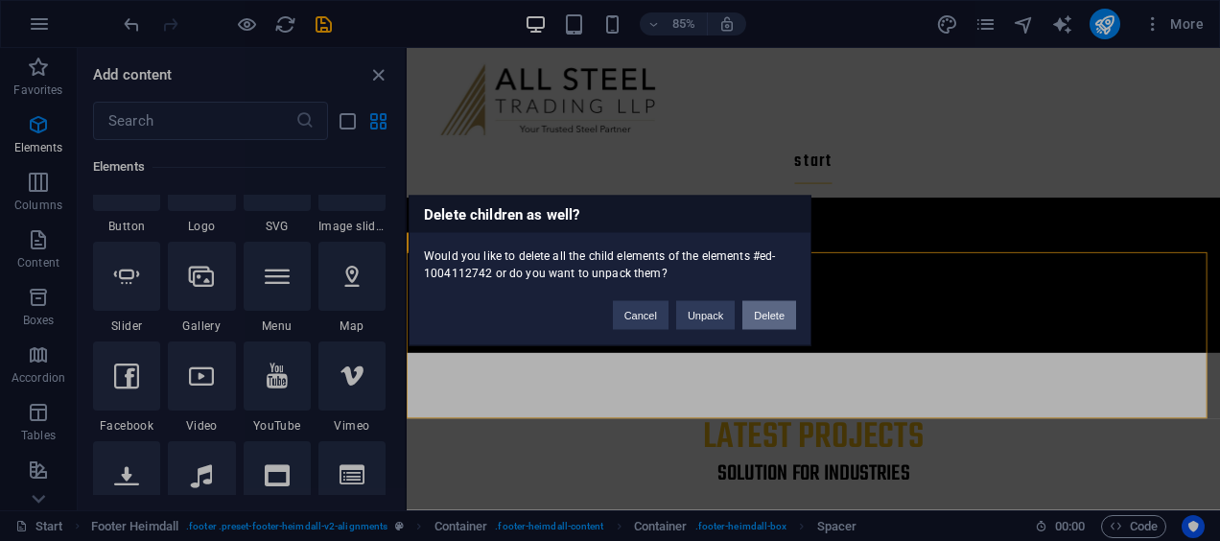
click at [783, 315] on button "Delete" at bounding box center [769, 315] width 54 height 29
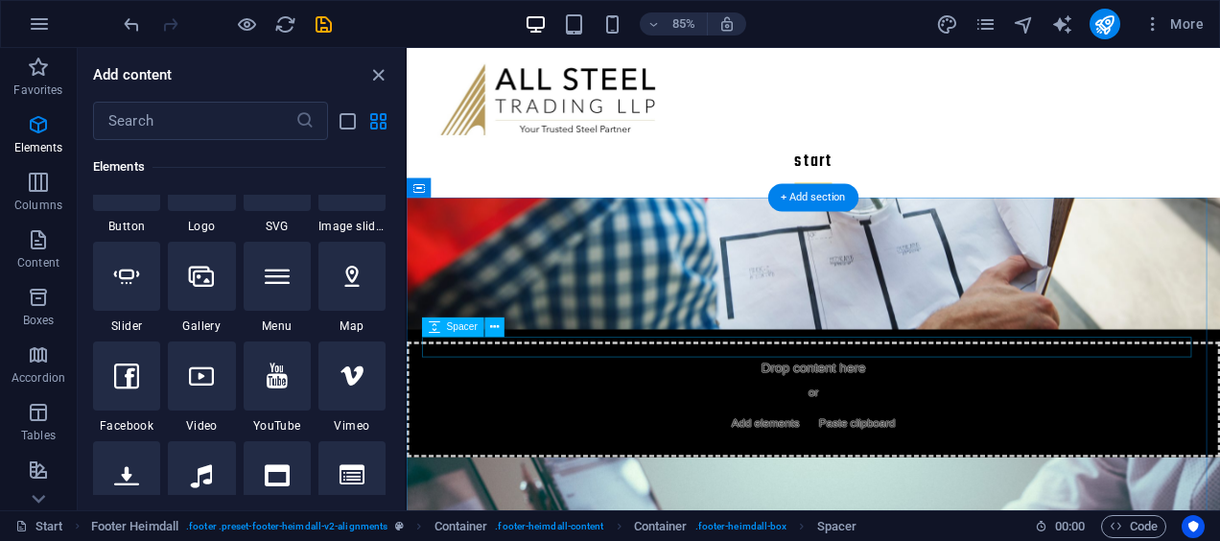
scroll to position [4805, 0]
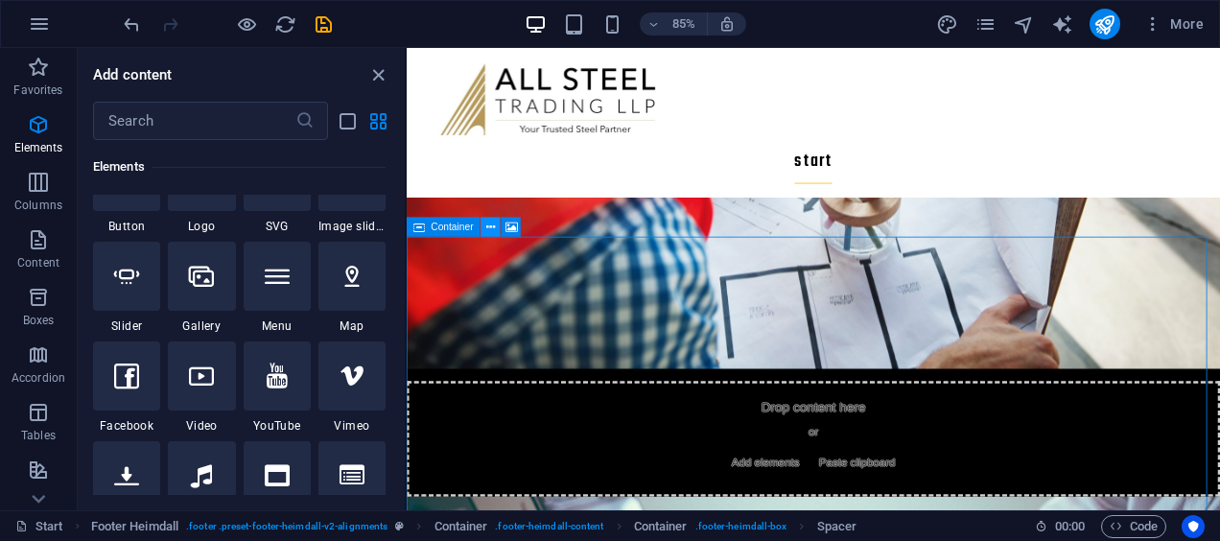
click at [493, 224] on icon at bounding box center [490, 227] width 9 height 17
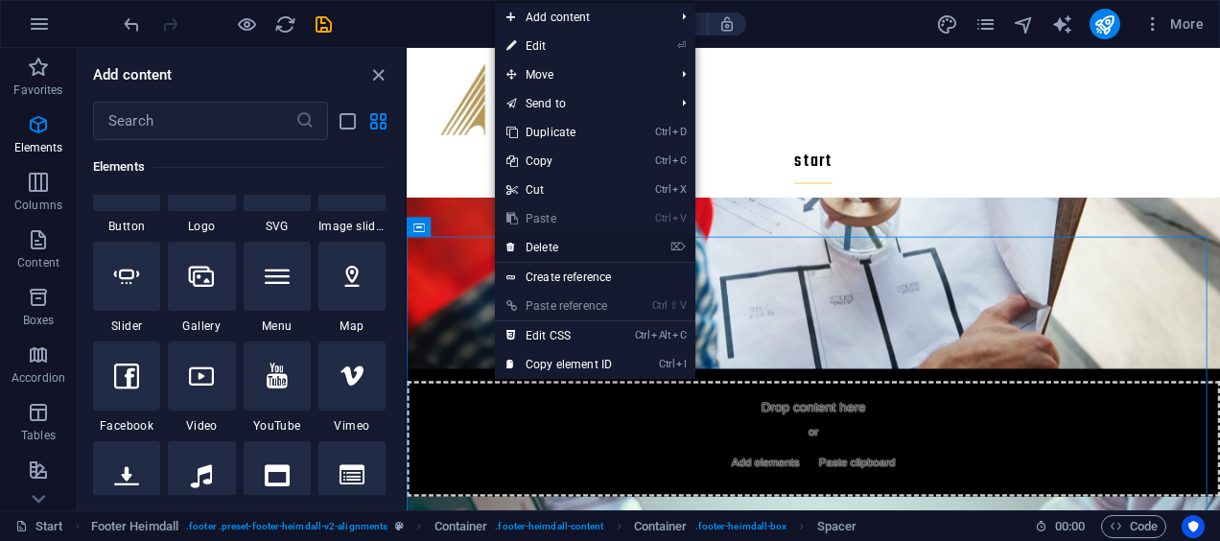
click at [540, 242] on link "⌦ Delete" at bounding box center [559, 247] width 129 height 29
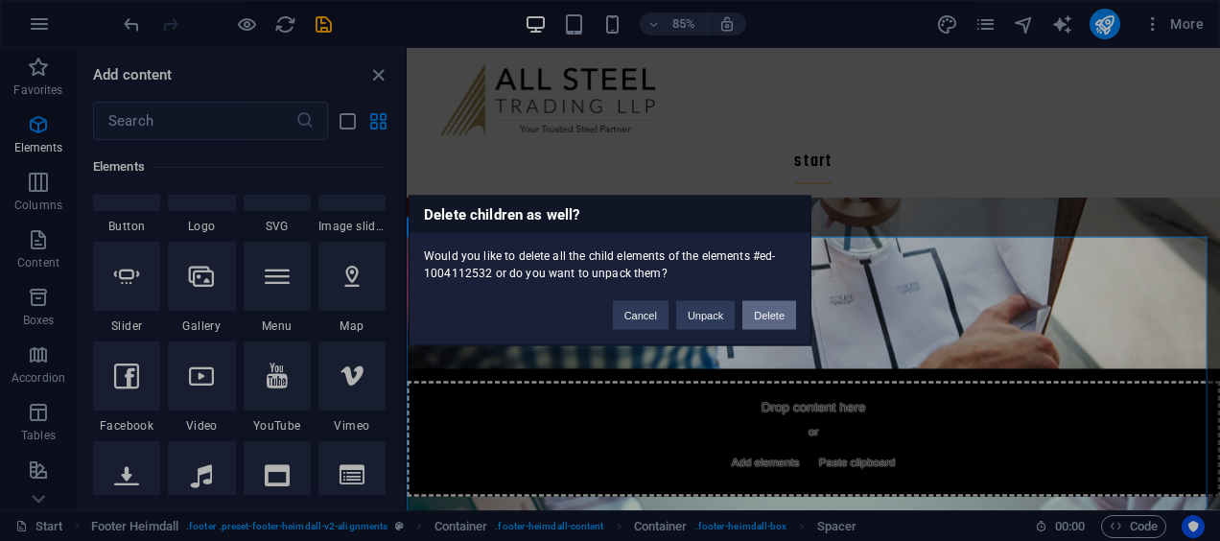
click at [767, 316] on button "Delete" at bounding box center [769, 315] width 54 height 29
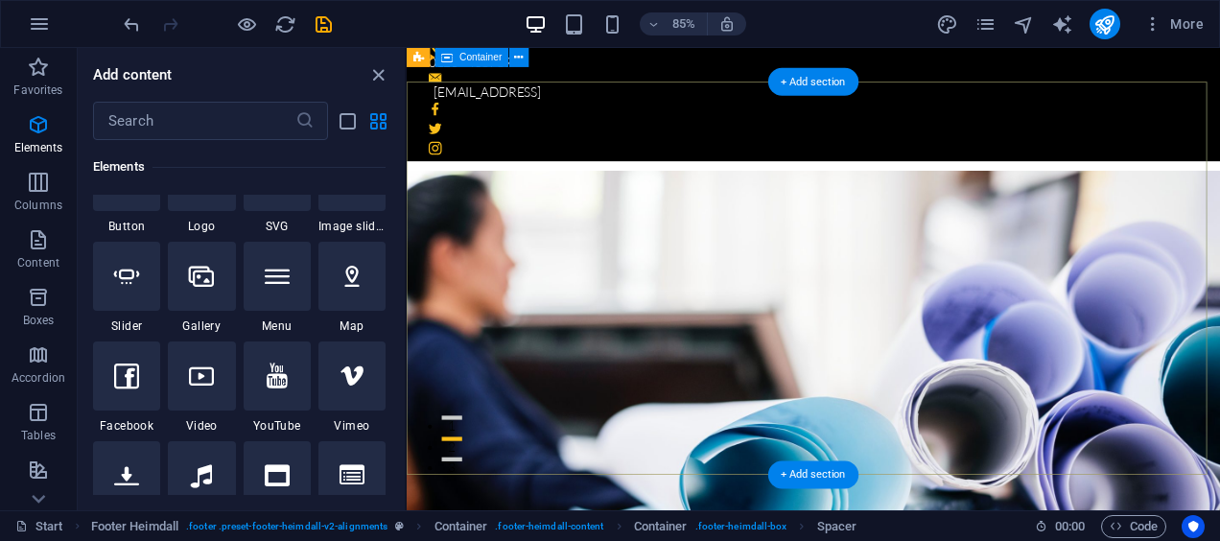
scroll to position [0, 0]
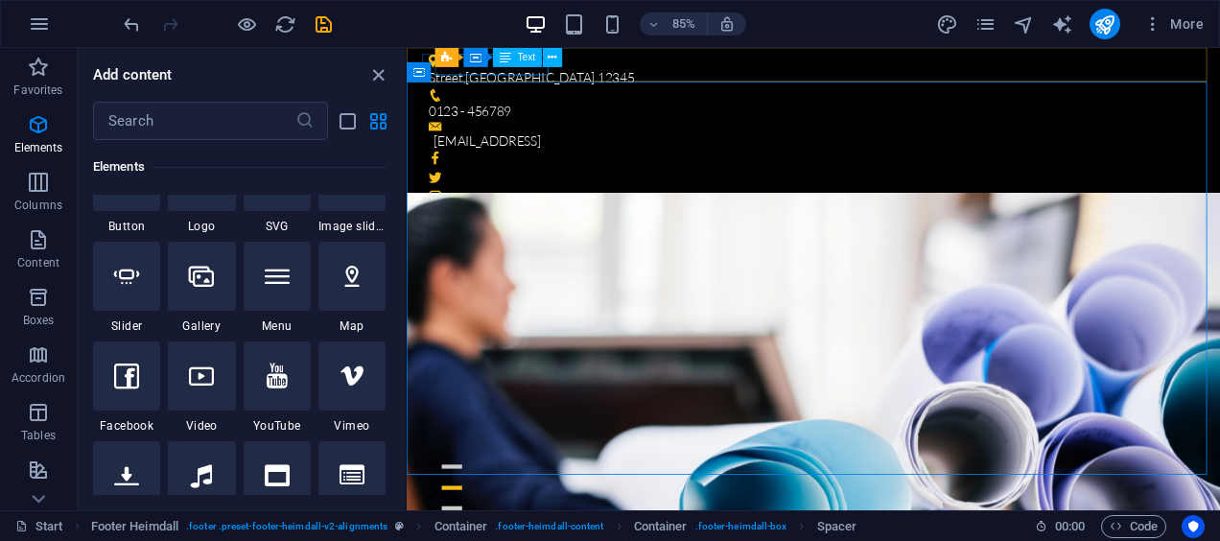
click at [524, 58] on span "Text" at bounding box center [527, 58] width 18 height 10
